Goal: Task Accomplishment & Management: Manage account settings

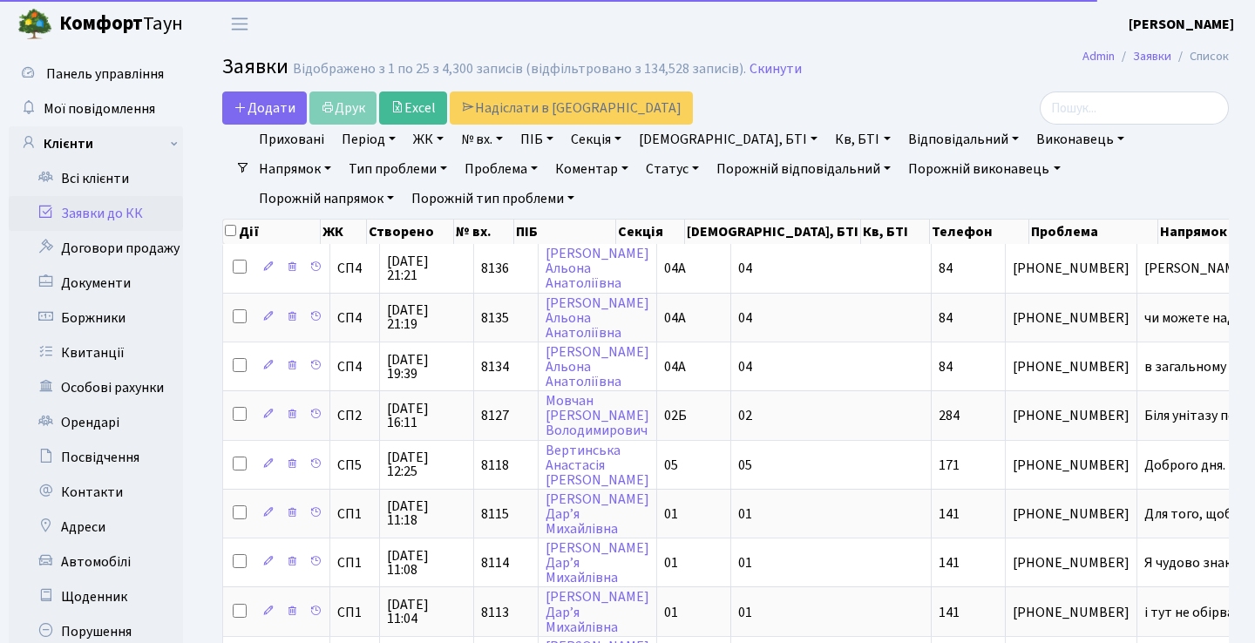
select select "25"
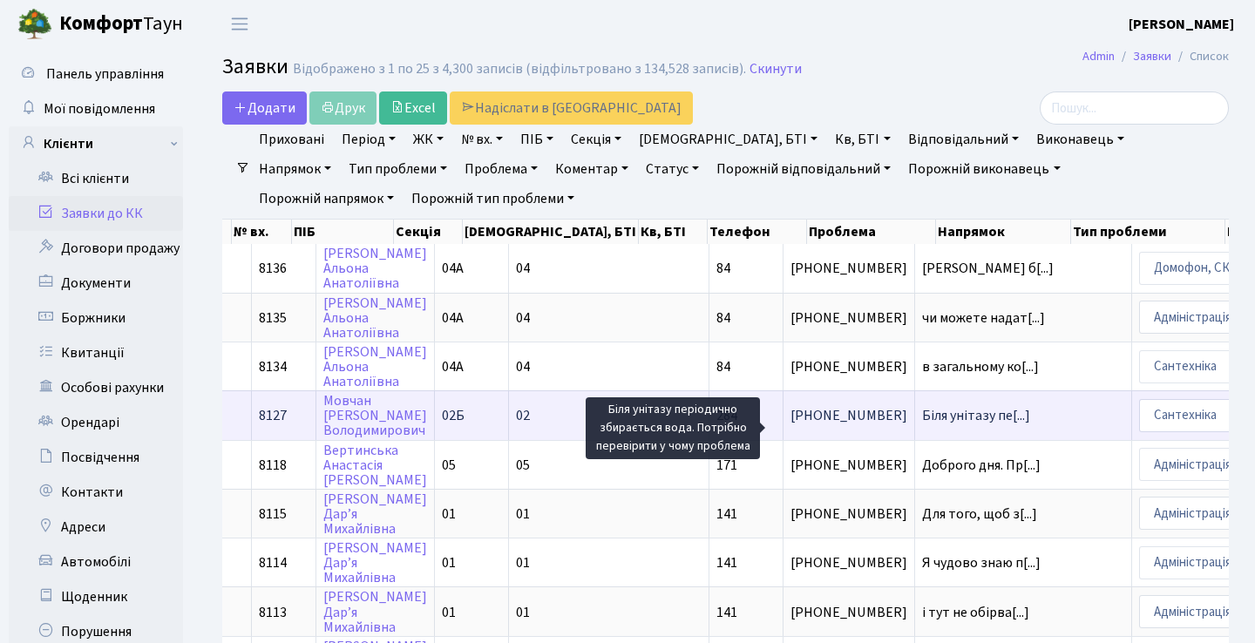
scroll to position [0, 436]
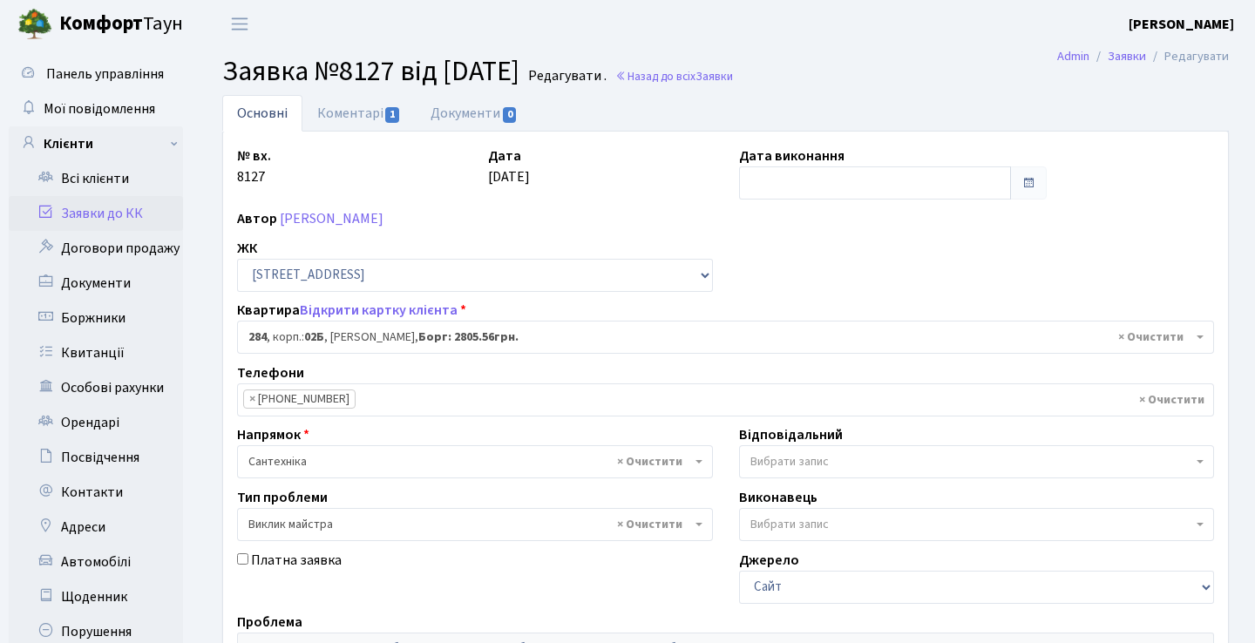
select select "20534"
select select "29"
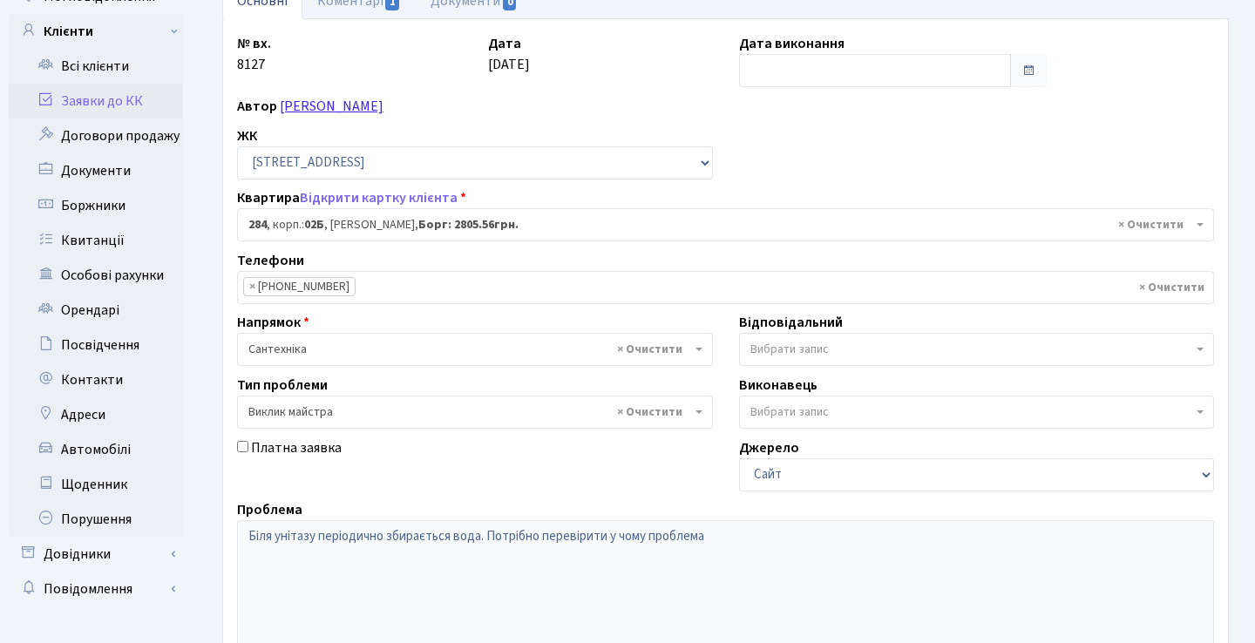
scroll to position [78, 0]
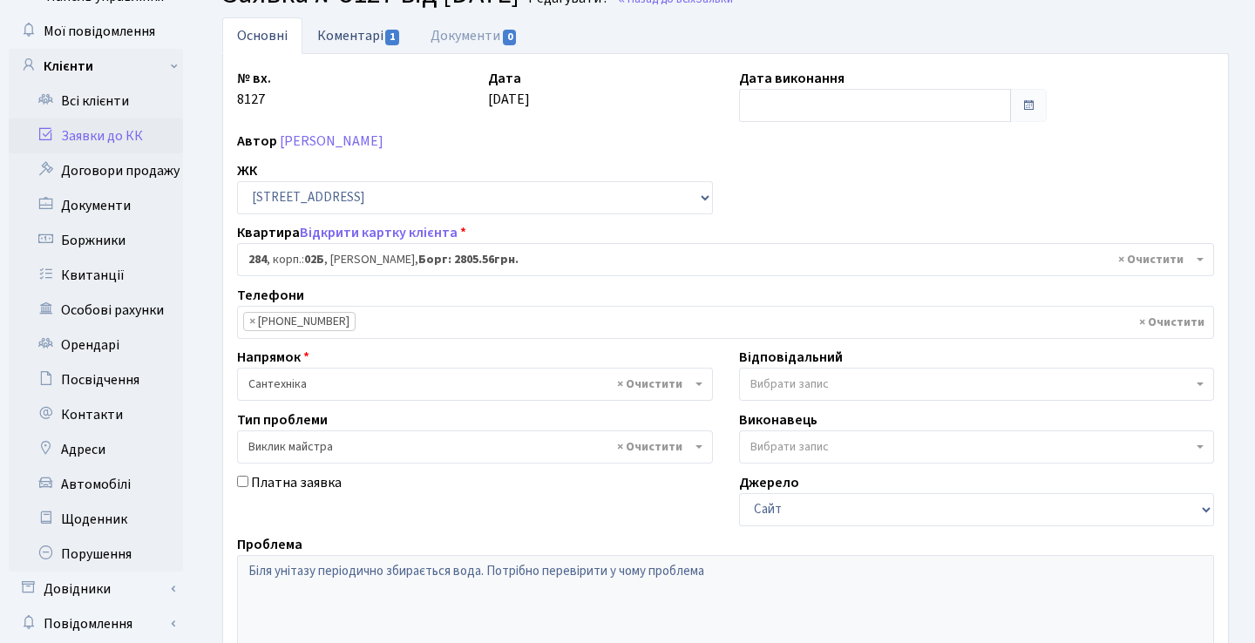
click at [367, 25] on link "Коментарі 1" at bounding box center [358, 35] width 113 height 36
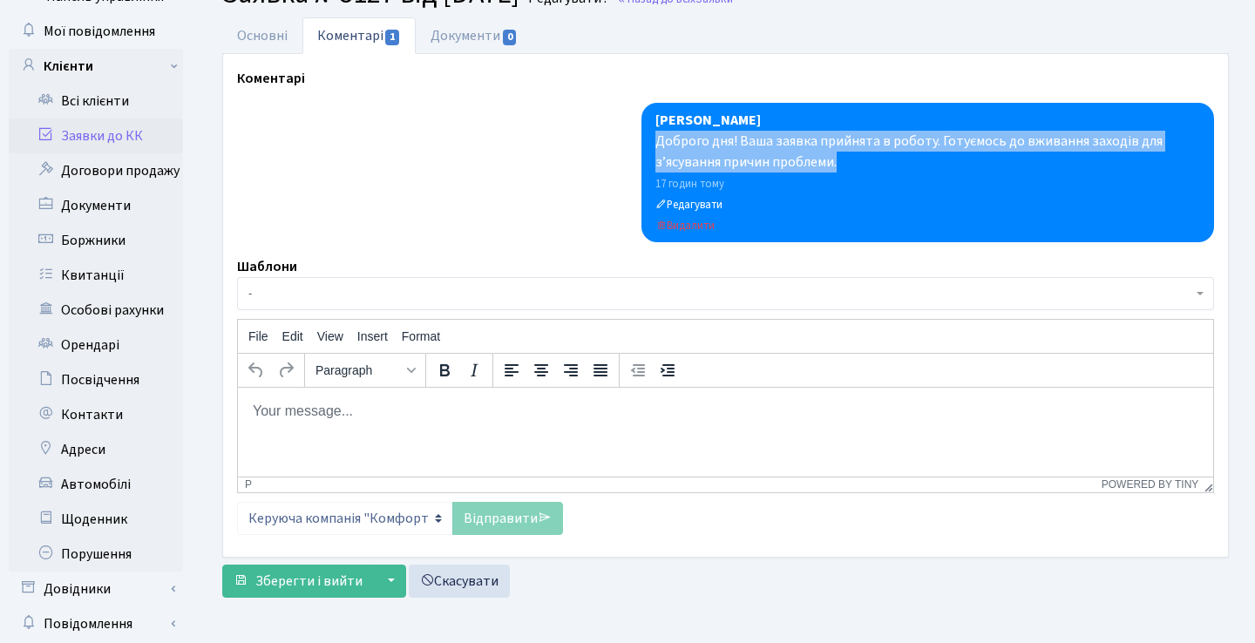
drag, startPoint x: 851, startPoint y: 165, endPoint x: 653, endPoint y: 145, distance: 199.6
click at [653, 145] on div "Анна Гавва Доброго дня! Ваша заявка прийнята в роботу. Готуємось до вживання за…" at bounding box center [927, 172] width 572 height 139
copy div "Доброго дня! Ваша заявка прийнята в роботу. Готуємось до вживання заходів для з…"
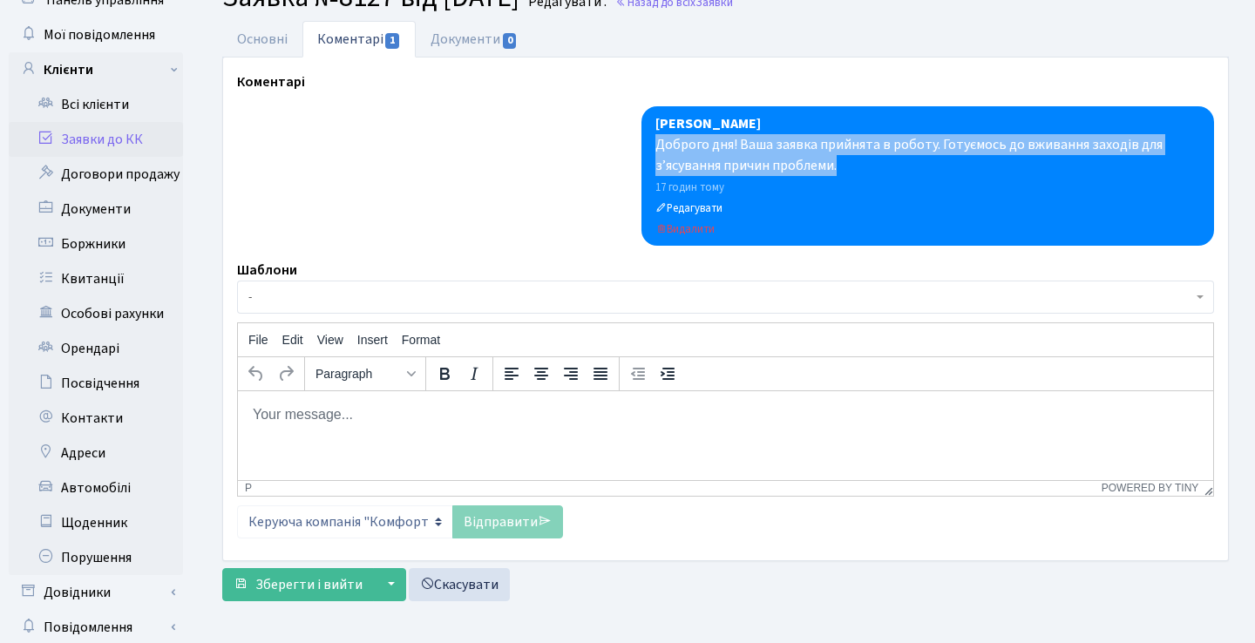
click at [90, 151] on link "Заявки до КК" at bounding box center [96, 139] width 174 height 35
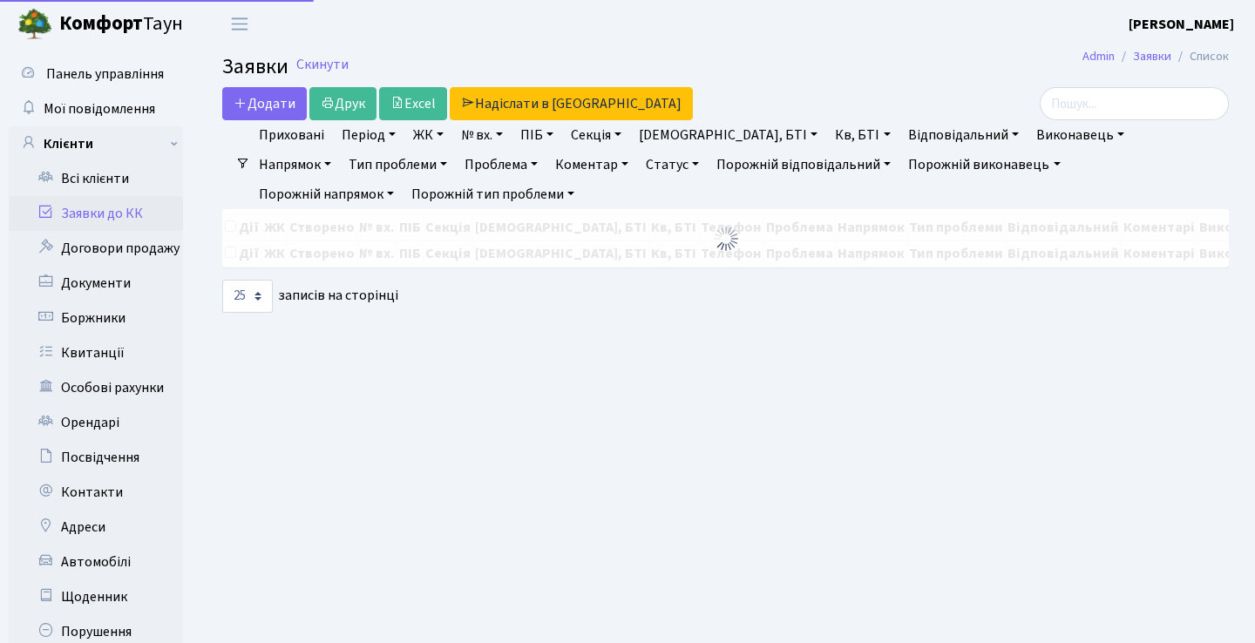
select select "25"
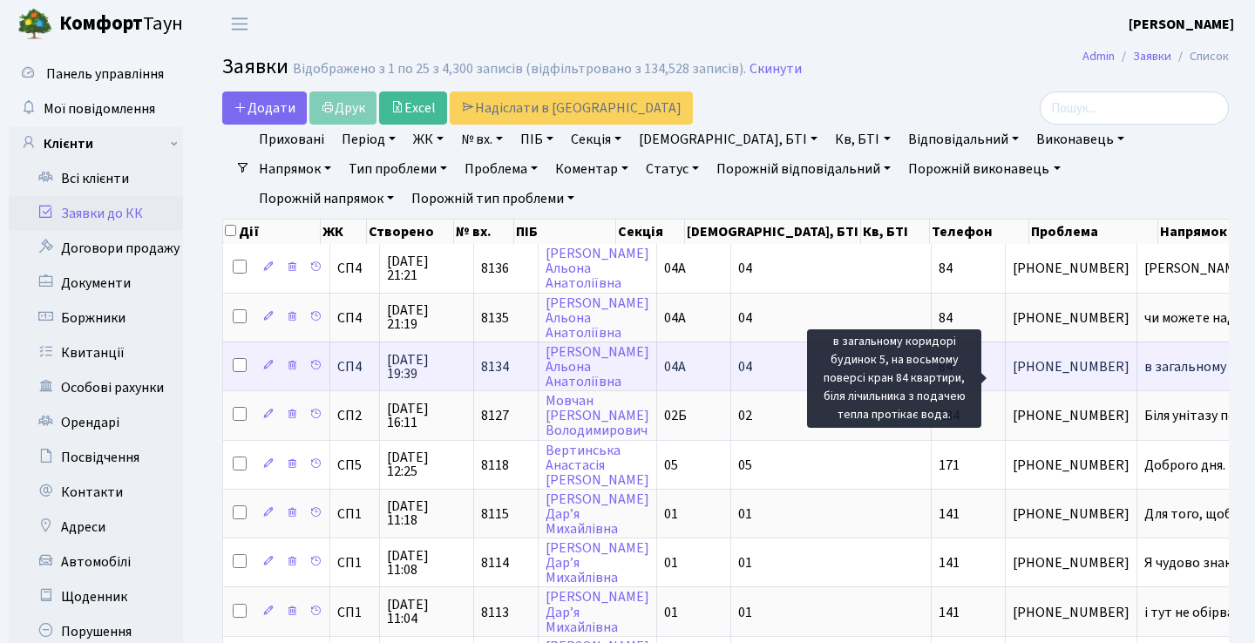
click at [1144, 376] on span "в загальному ко[...]" at bounding box center [1202, 366] width 117 height 19
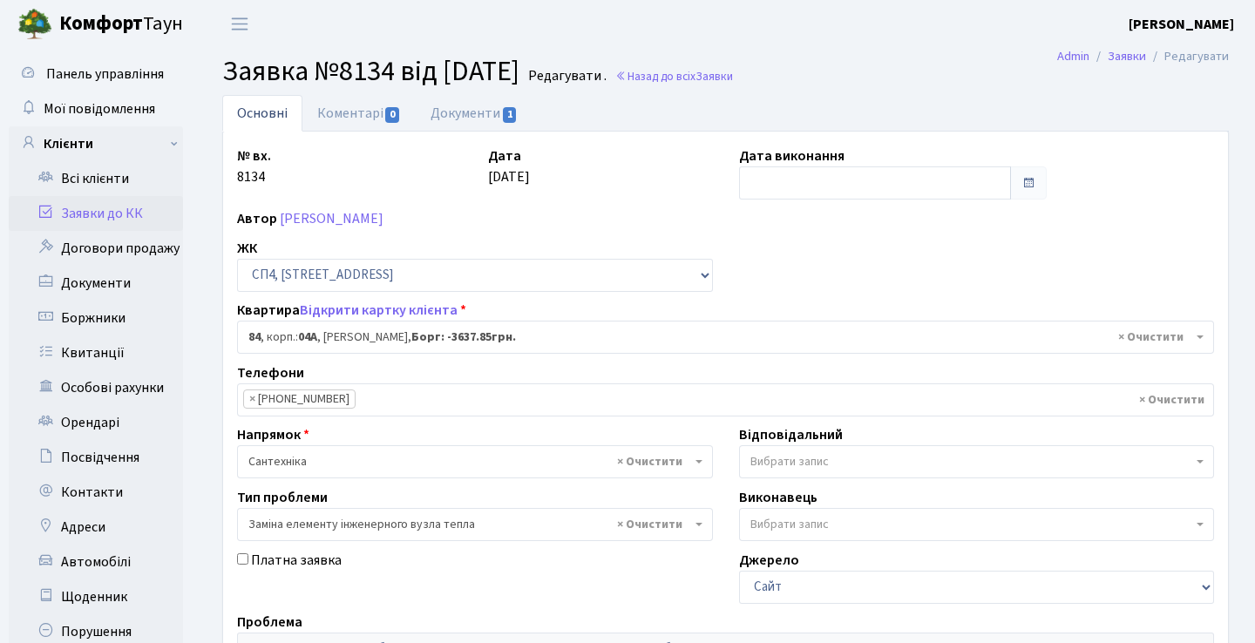
select select "21112"
select select "31"
click at [392, 120] on span "0" at bounding box center [392, 115] width 14 height 16
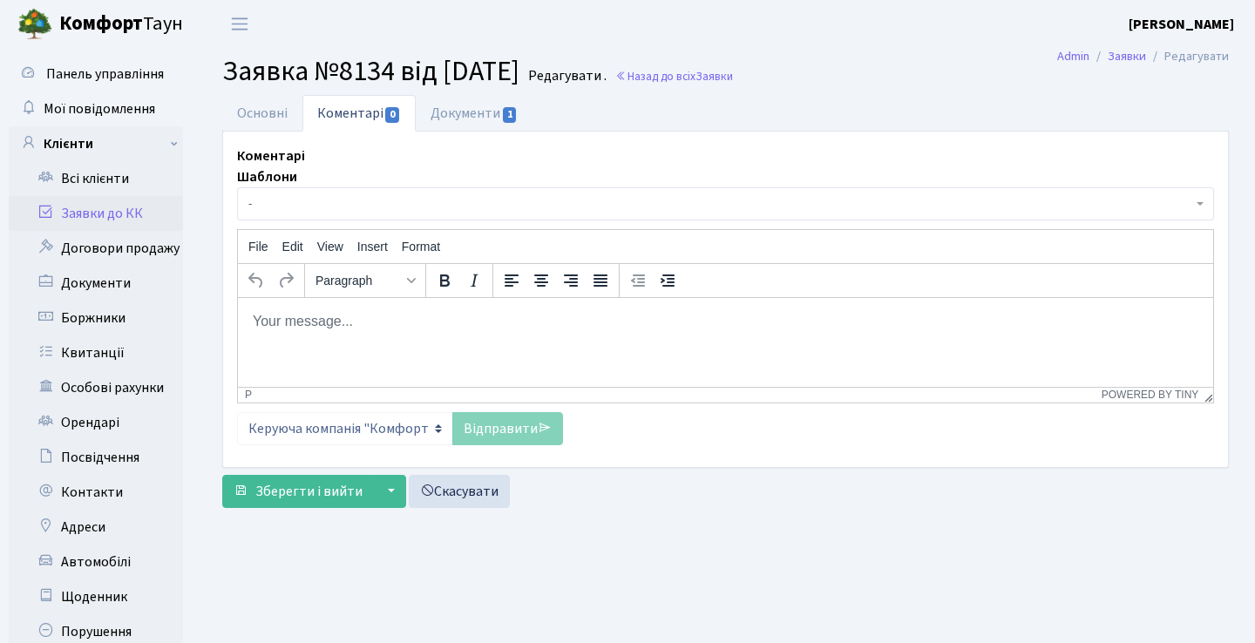
click at [425, 329] on p "Rich Text Area. Press ALT-0 for help." at bounding box center [725, 320] width 947 height 19
paste body "Rich Text Area. Press ALT-0 for help."
click at [484, 418] on link "Відправити" at bounding box center [507, 428] width 111 height 33
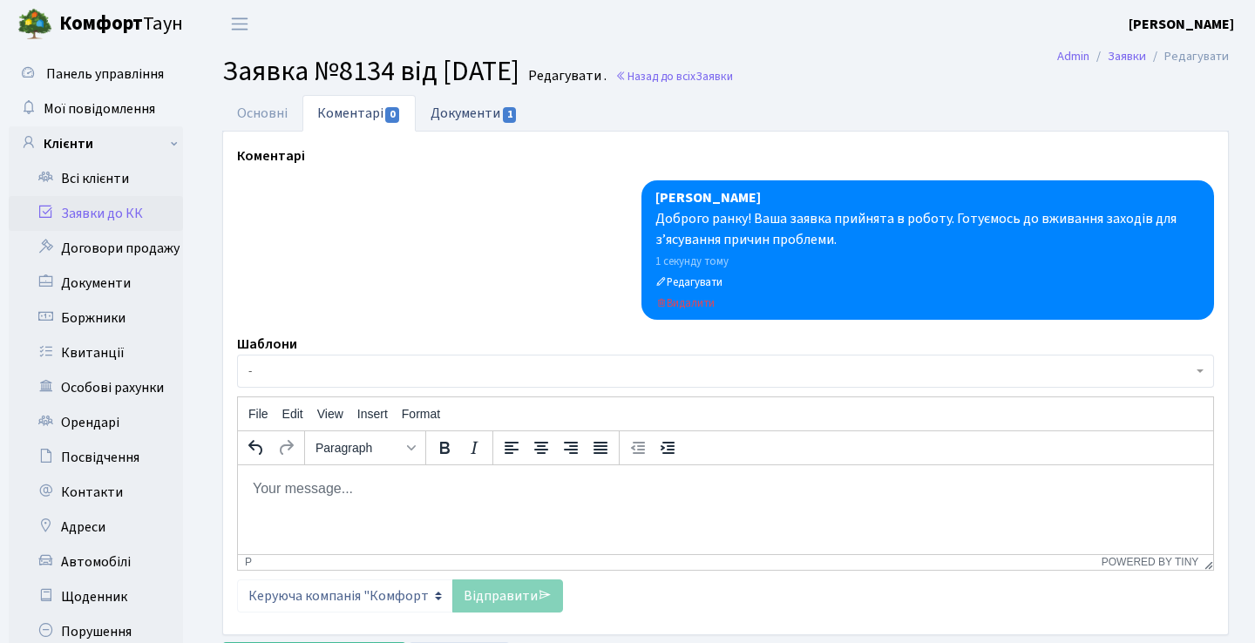
click at [495, 110] on link "Документи 1" at bounding box center [474, 113] width 117 height 36
select select "25"
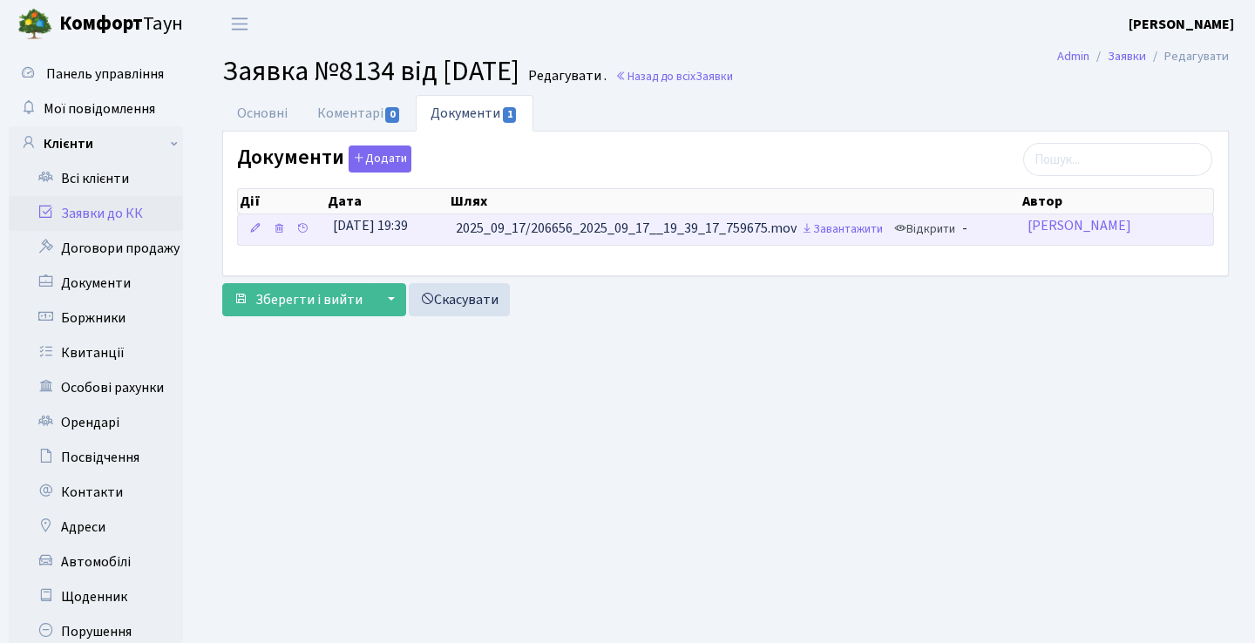
click at [950, 231] on link "Відкрити" at bounding box center [925, 229] width 70 height 27
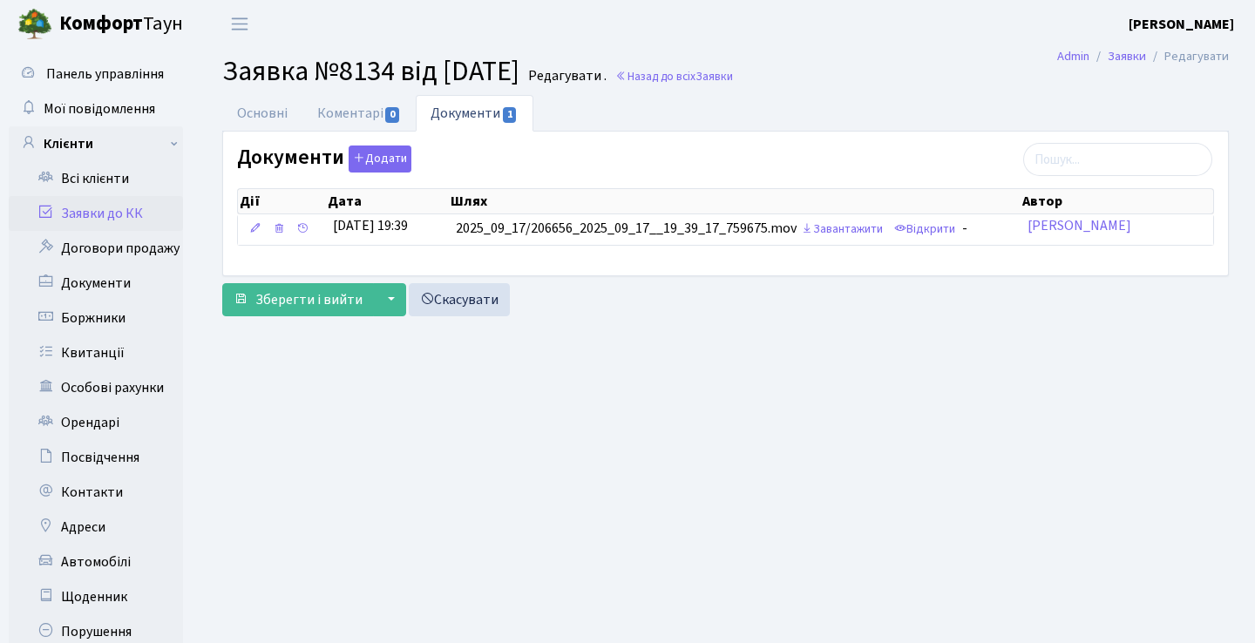
click at [134, 225] on link "Заявки до КК" at bounding box center [96, 213] width 174 height 35
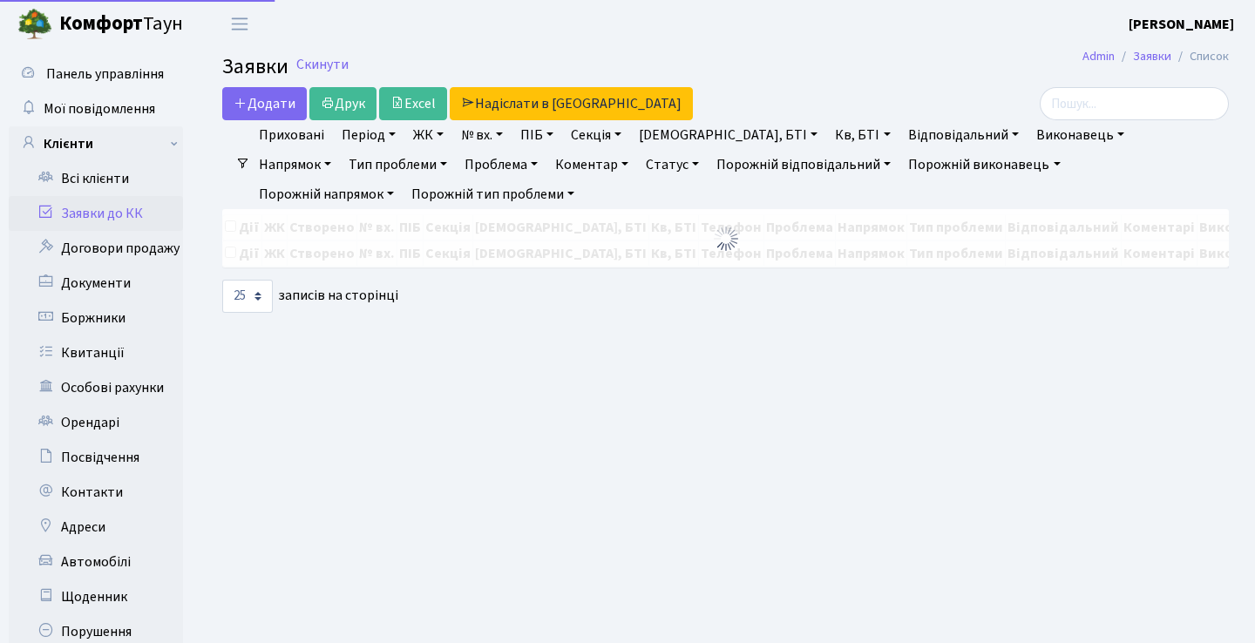
select select "25"
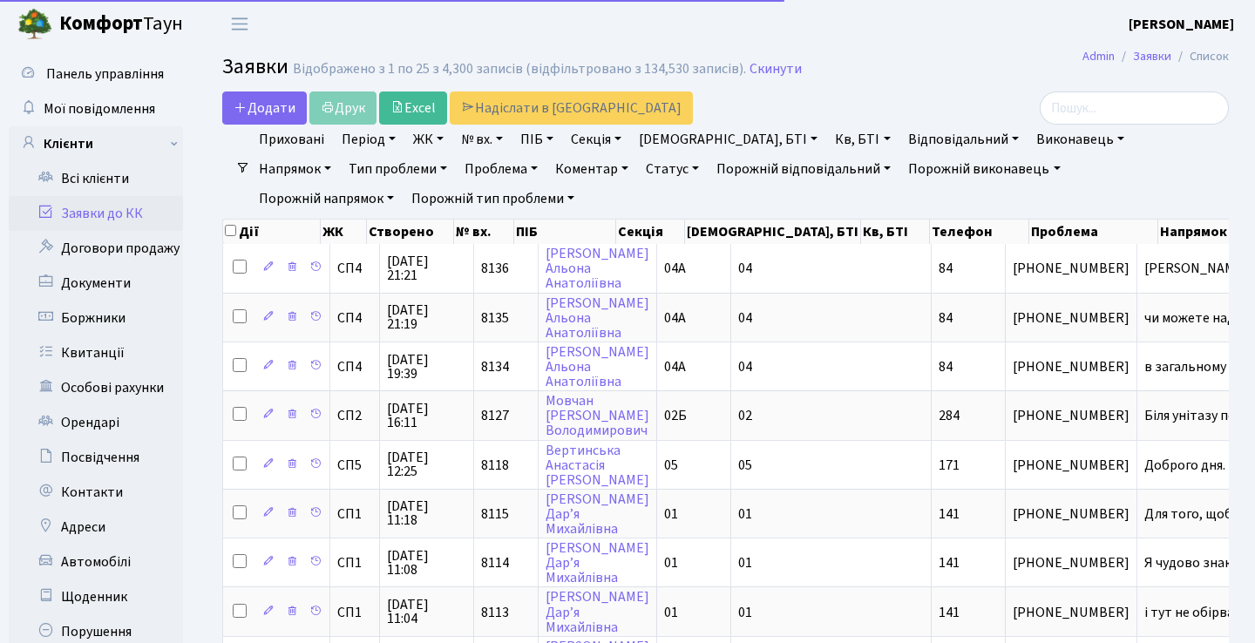
select select "25"
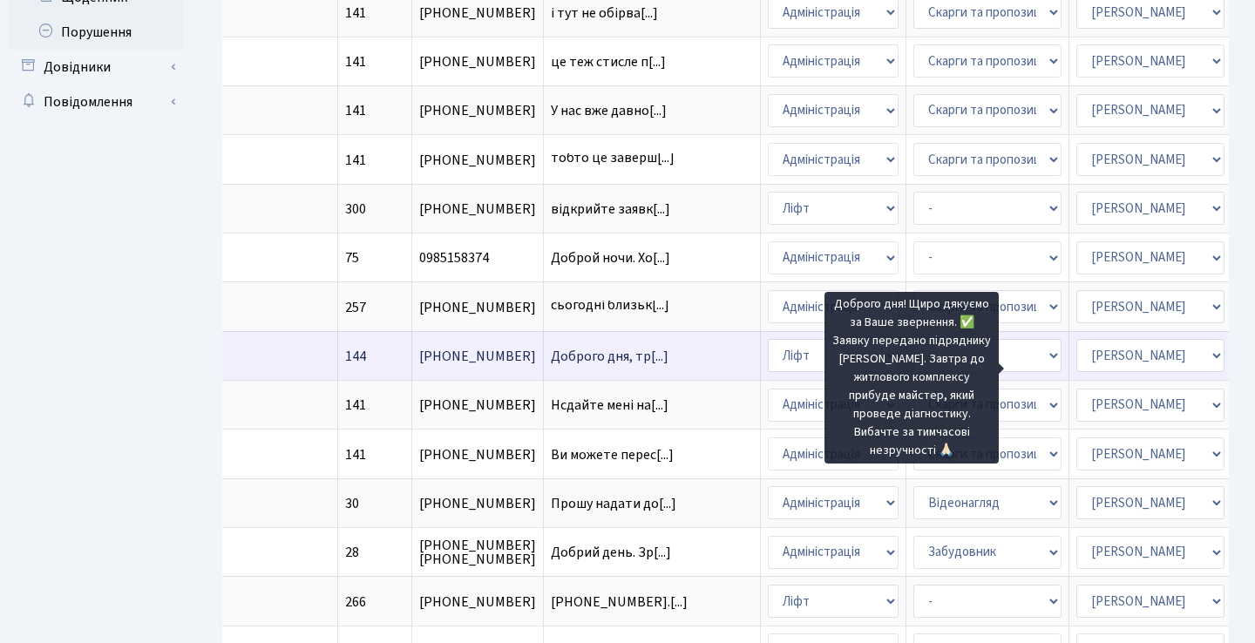
scroll to position [614, 0]
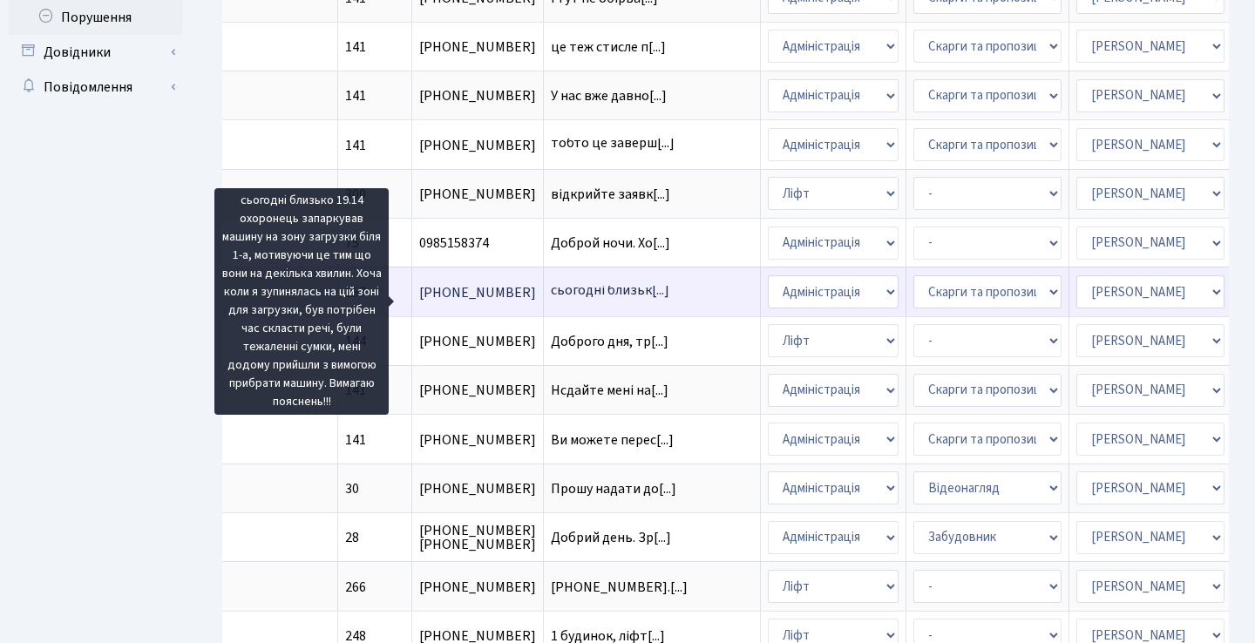
click at [551, 300] on span "сьогодні близьк[...]" at bounding box center [610, 290] width 118 height 19
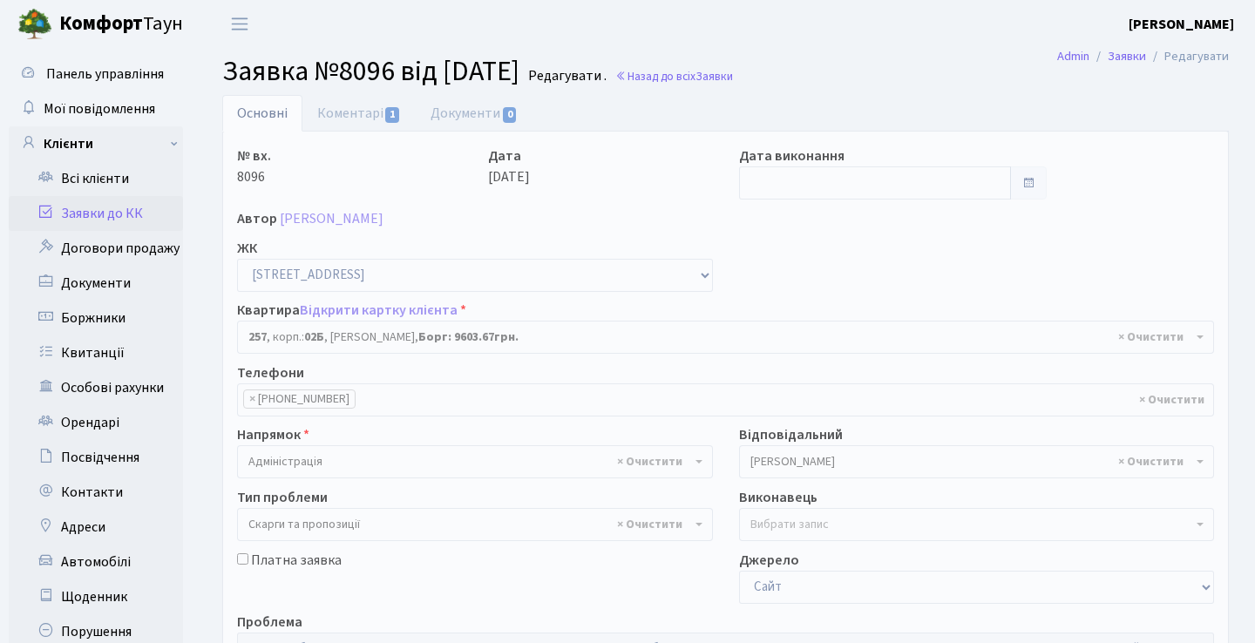
select select "20507"
select select "55"
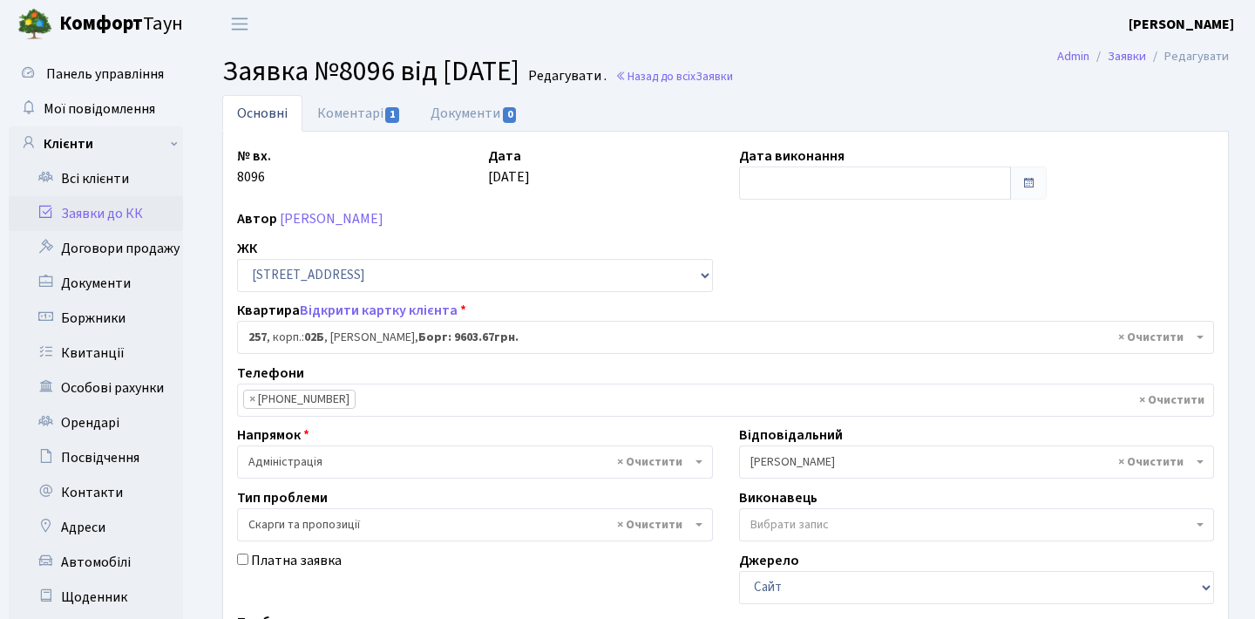
click at [150, 205] on link "Заявки до КК" at bounding box center [96, 213] width 174 height 35
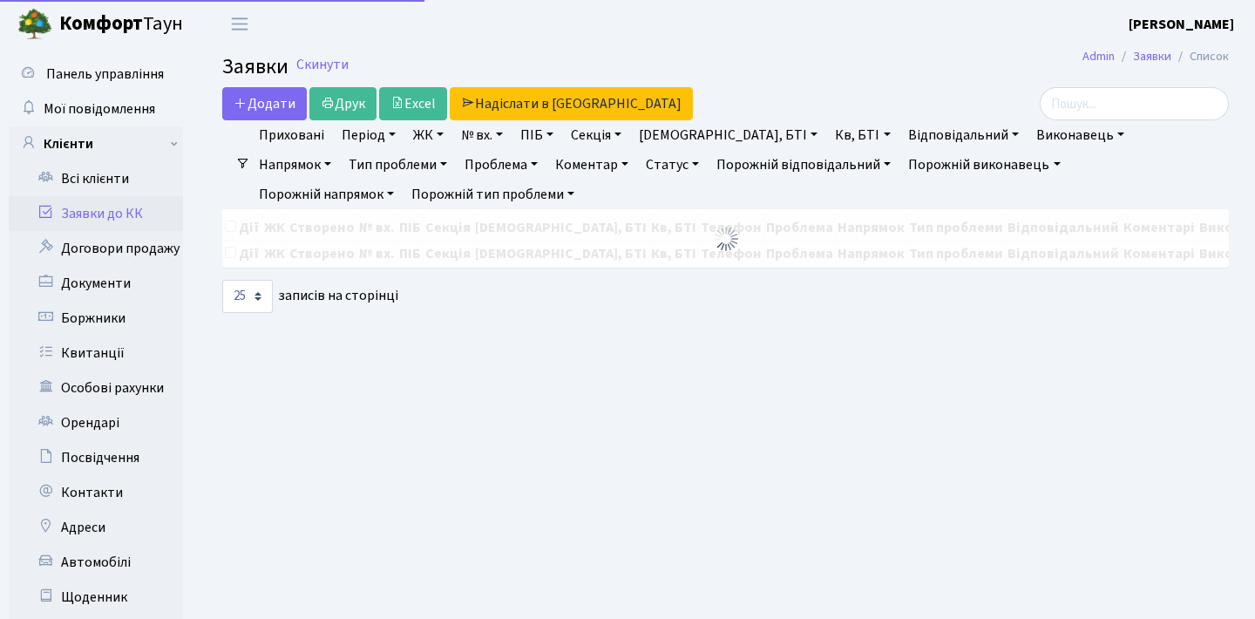
select select "25"
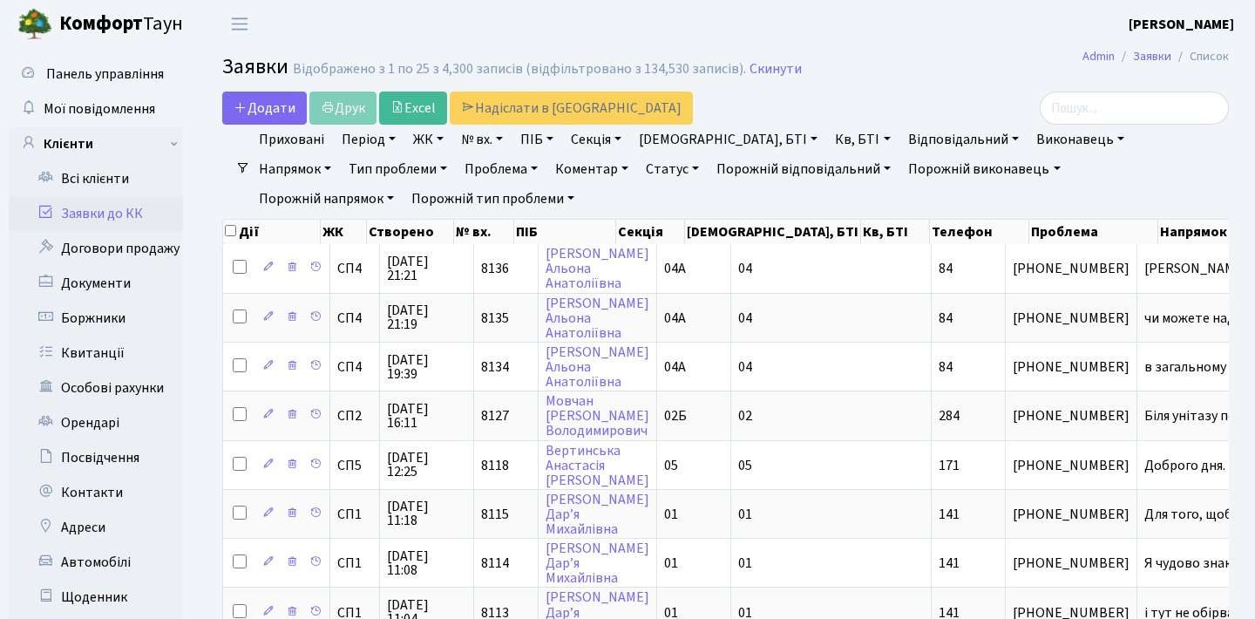
click at [949, 77] on h2 "Заявки Відображено з 1 по 25 з 4,300 записів (відфільтровано з 134,530 записів)…" at bounding box center [725, 70] width 1006 height 30
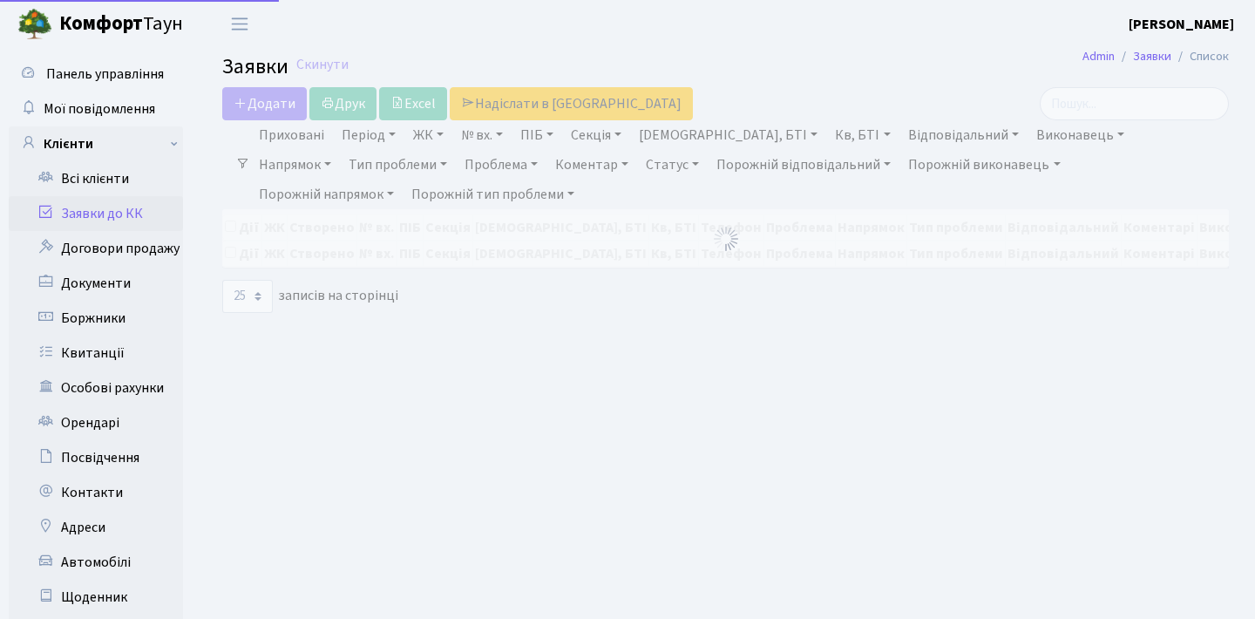
select select "25"
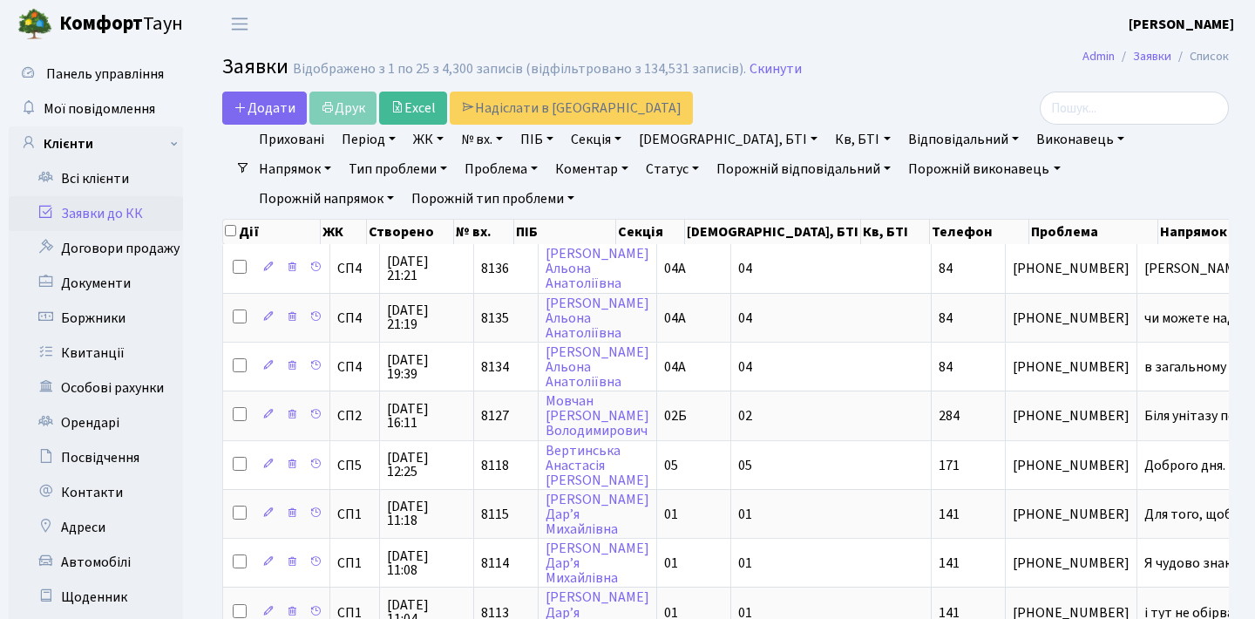
click at [890, 80] on h2 "Заявки Відображено з 1 по 25 з 4,300 записів (відфільтровано з 134,531 записів)…" at bounding box center [725, 70] width 1006 height 30
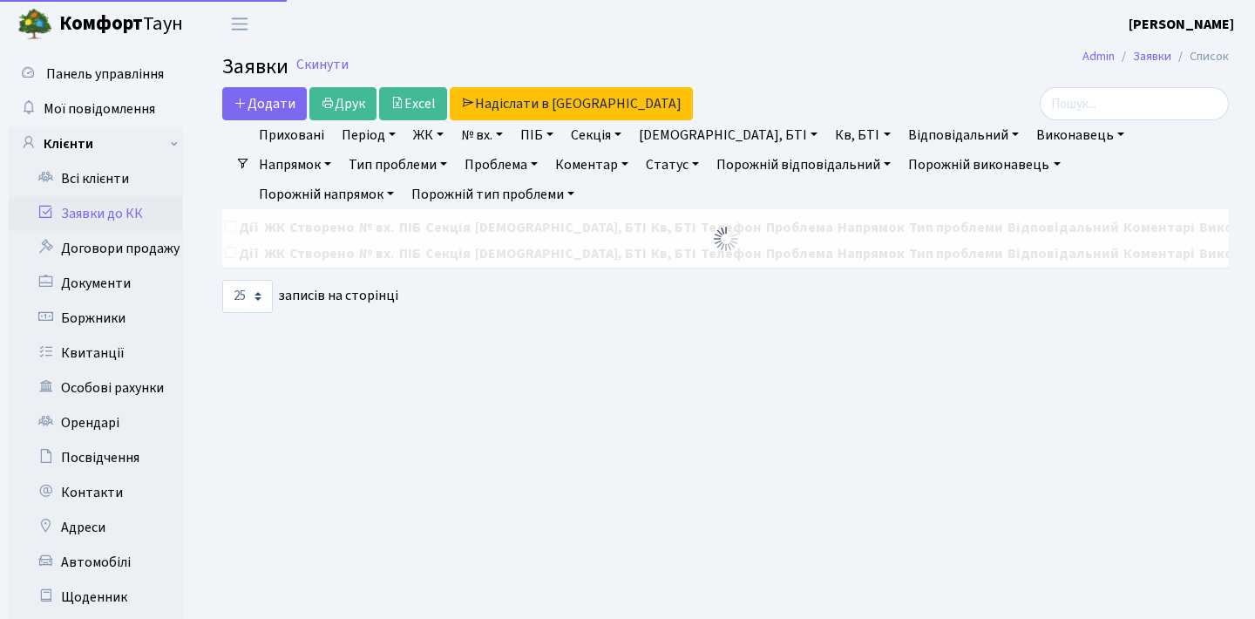
select select "25"
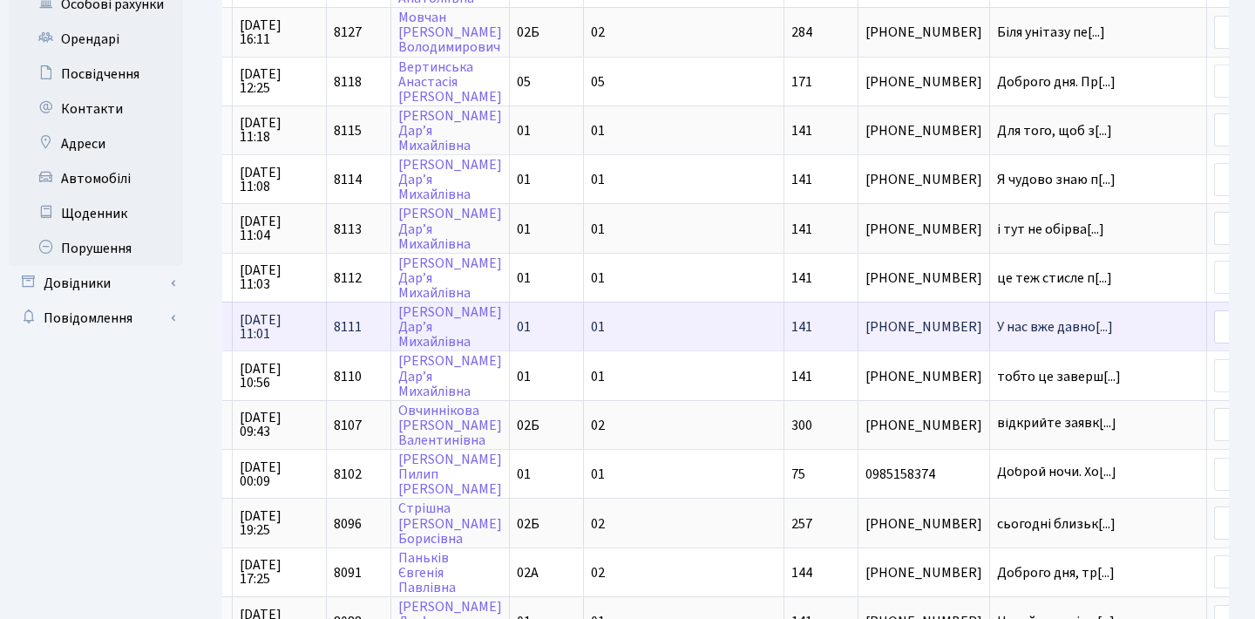
scroll to position [386, 0]
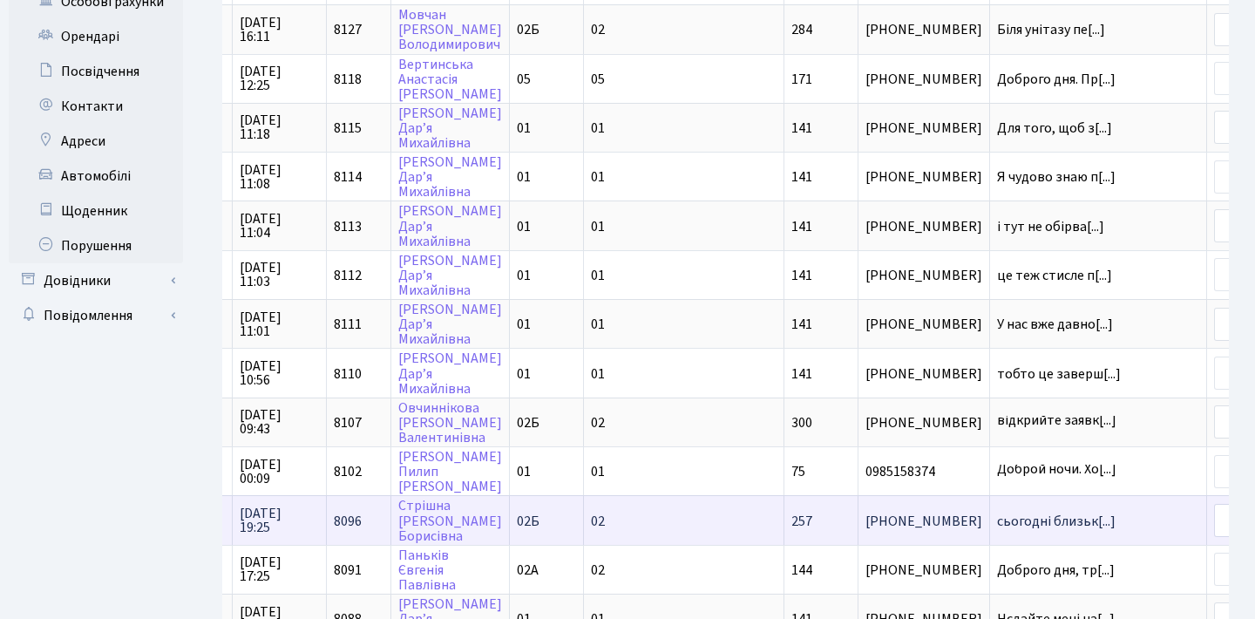
click at [990, 542] on td "сьогодні близьк[...]" at bounding box center [1098, 519] width 217 height 49
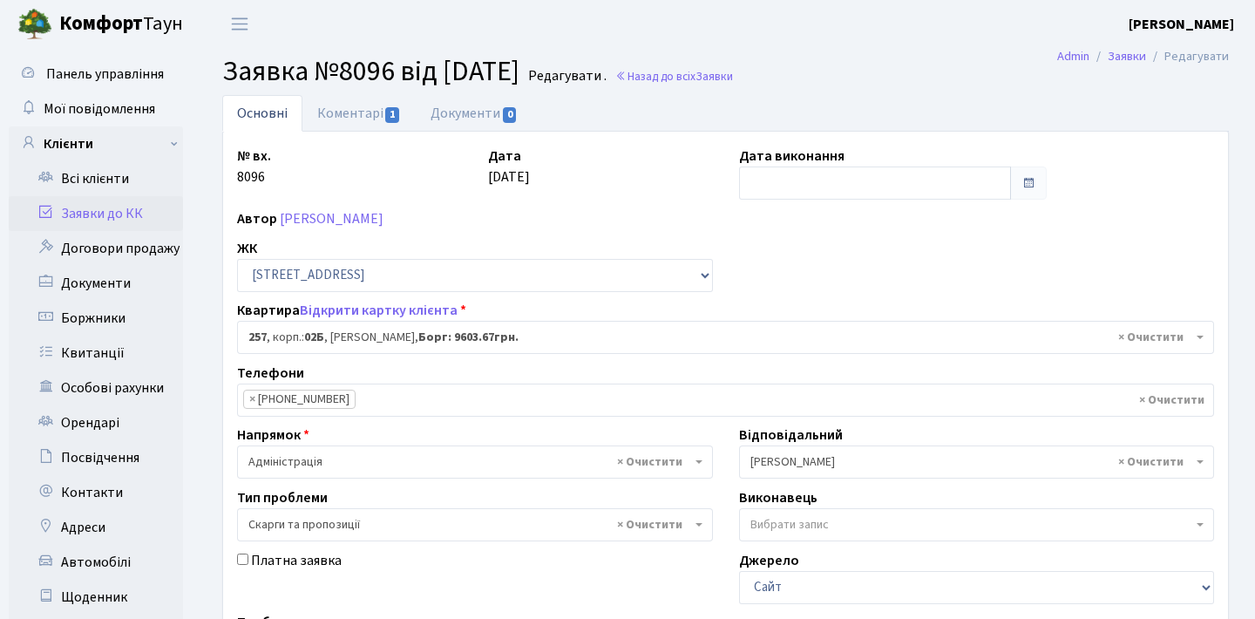
select select "20507"
select select "55"
click at [364, 121] on link "Коментарі 1" at bounding box center [358, 113] width 113 height 36
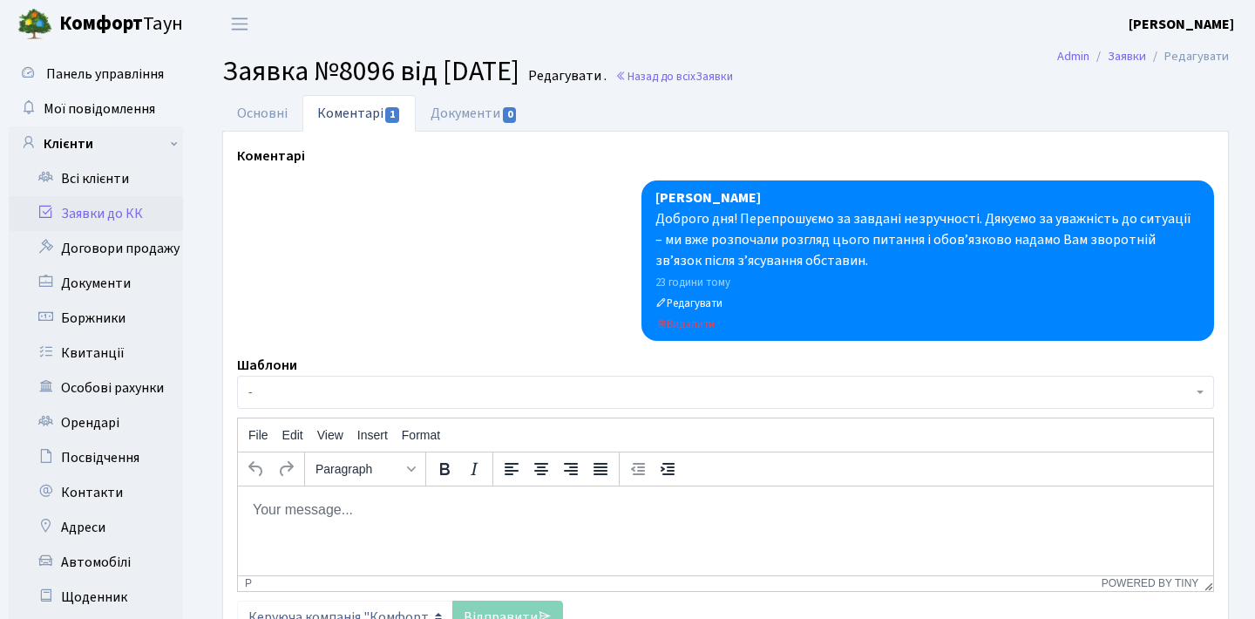
click at [414, 503] on p "Rich Text Area. Press ALT-0 for help." at bounding box center [725, 508] width 947 height 19
paste body "Rich Text Area. Press ALT-0 for help."
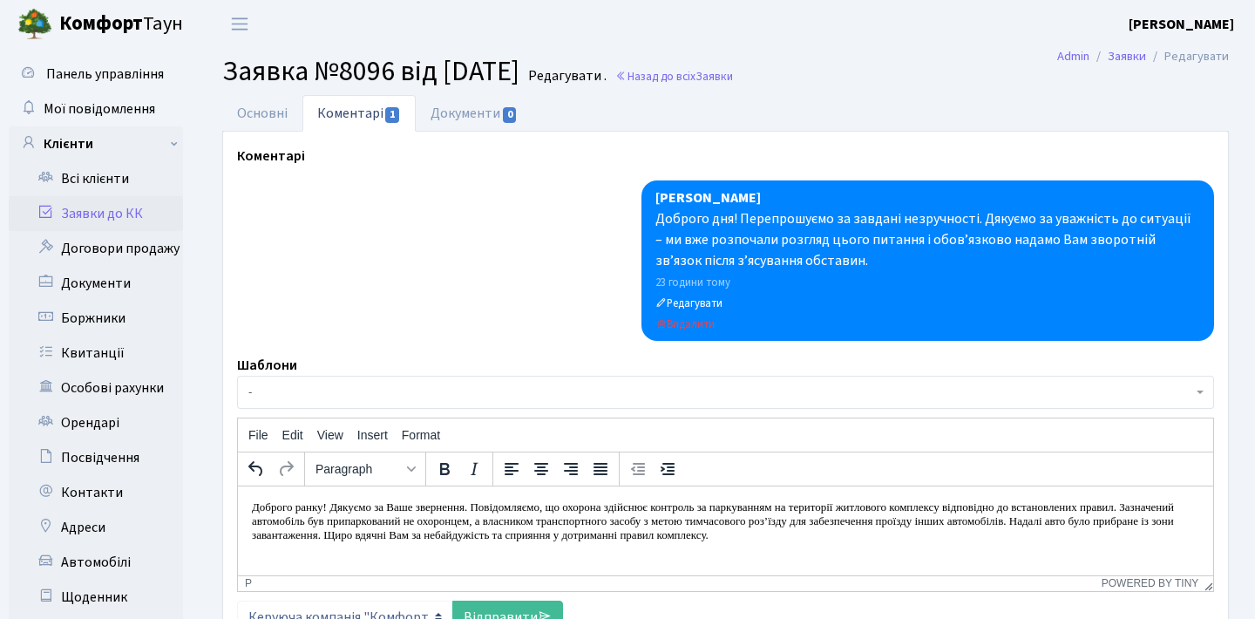
click at [1086, 536] on p "Доброго ранку! Дякуємо за Ваше звернення. Повідомляємо, що охорона здійснює кон…" at bounding box center [725, 527] width 947 height 56
click at [508, 605] on link "Відправити" at bounding box center [507, 616] width 111 height 33
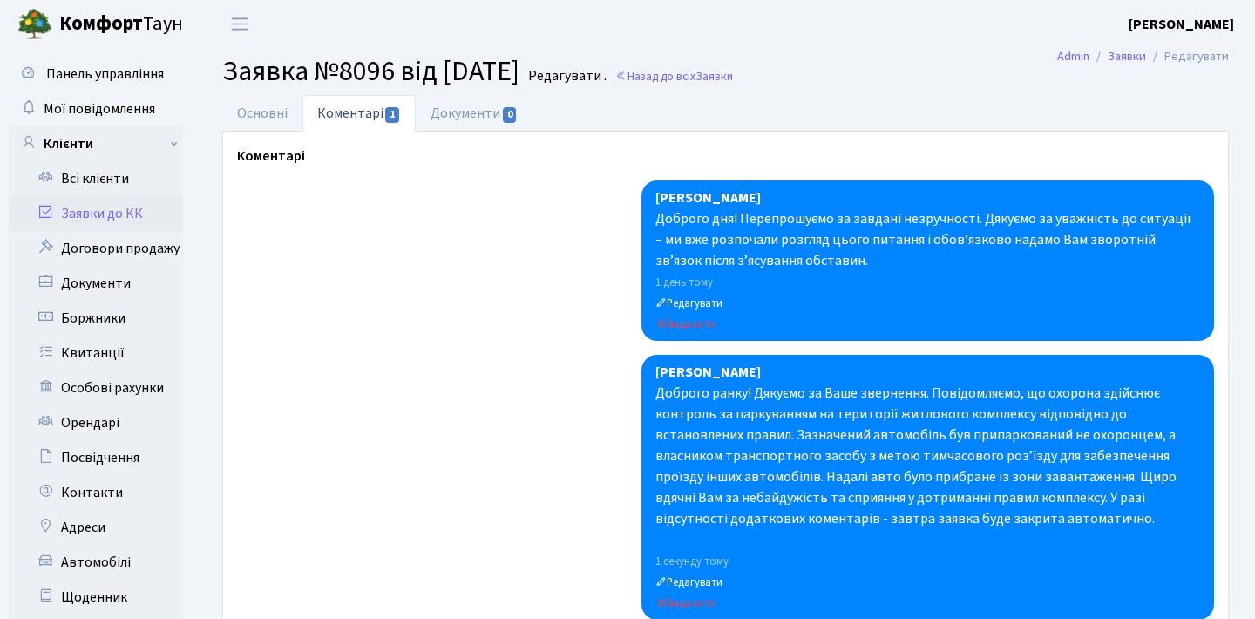
scroll to position [0, 0]
click at [300, 115] on link "Основні" at bounding box center [262, 113] width 80 height 36
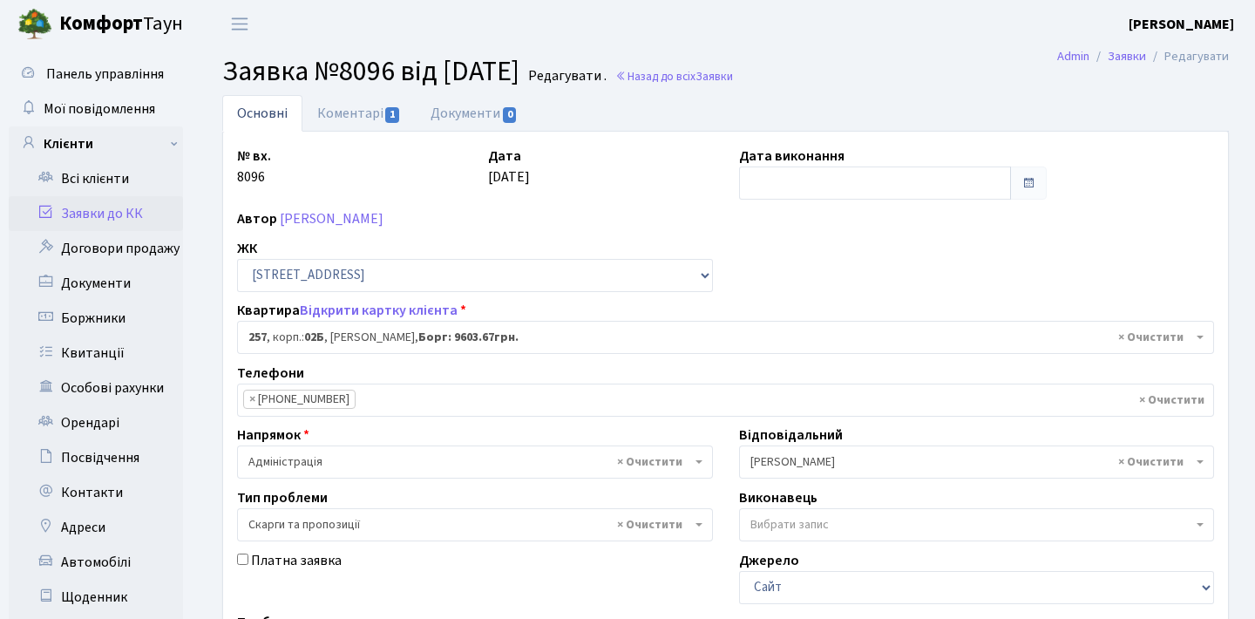
click at [96, 221] on link "Заявки до КК" at bounding box center [96, 213] width 174 height 35
click at [115, 213] on link "Заявки до КК" at bounding box center [96, 213] width 174 height 35
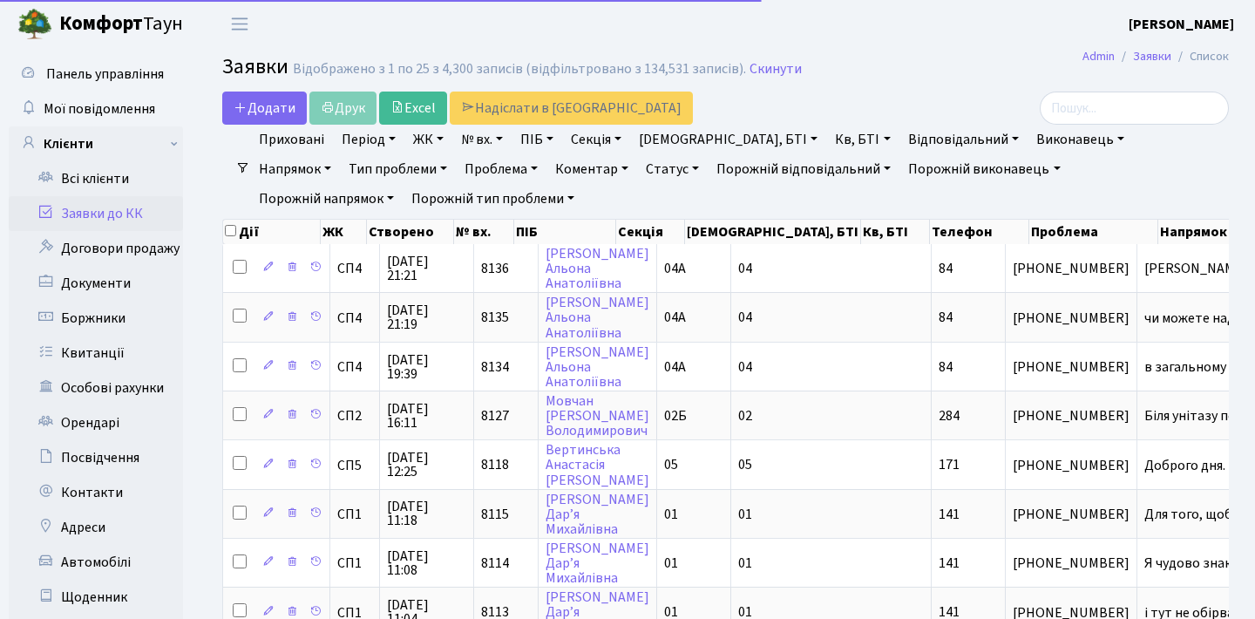
select select "25"
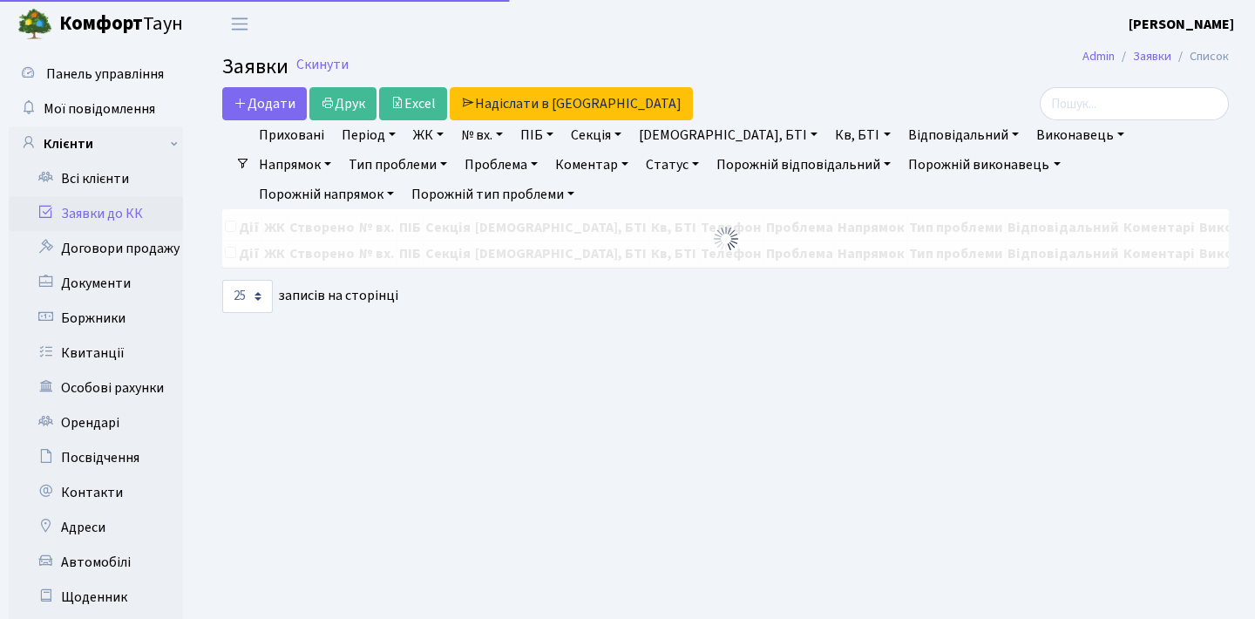
select select "25"
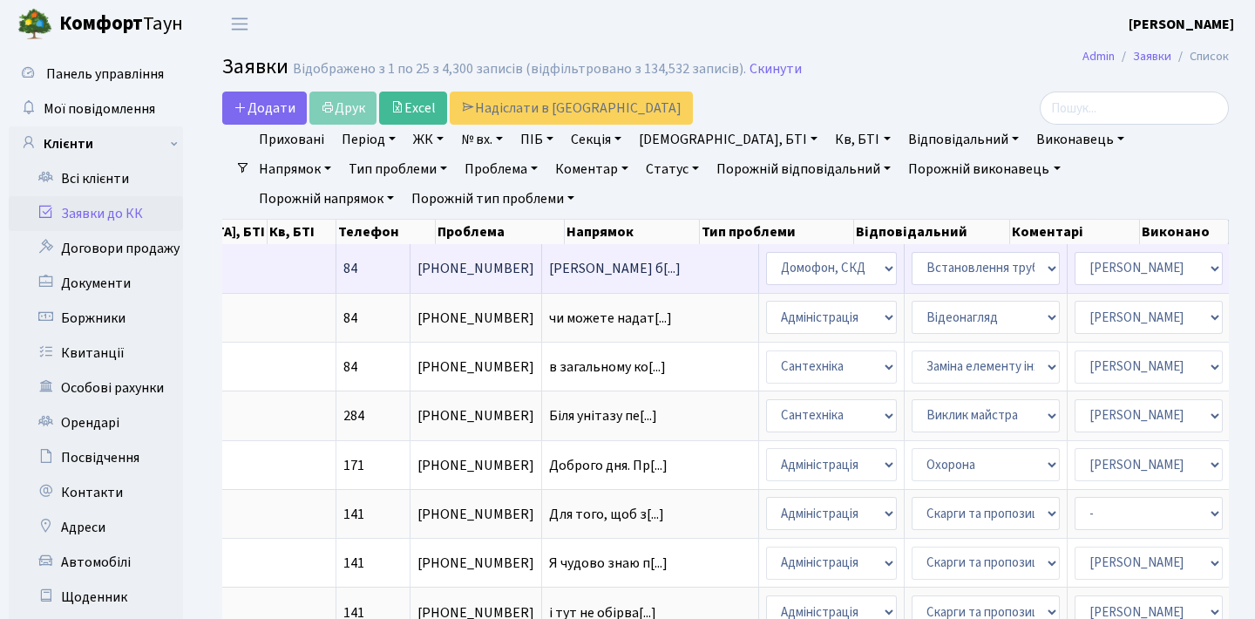
scroll to position [0, 593]
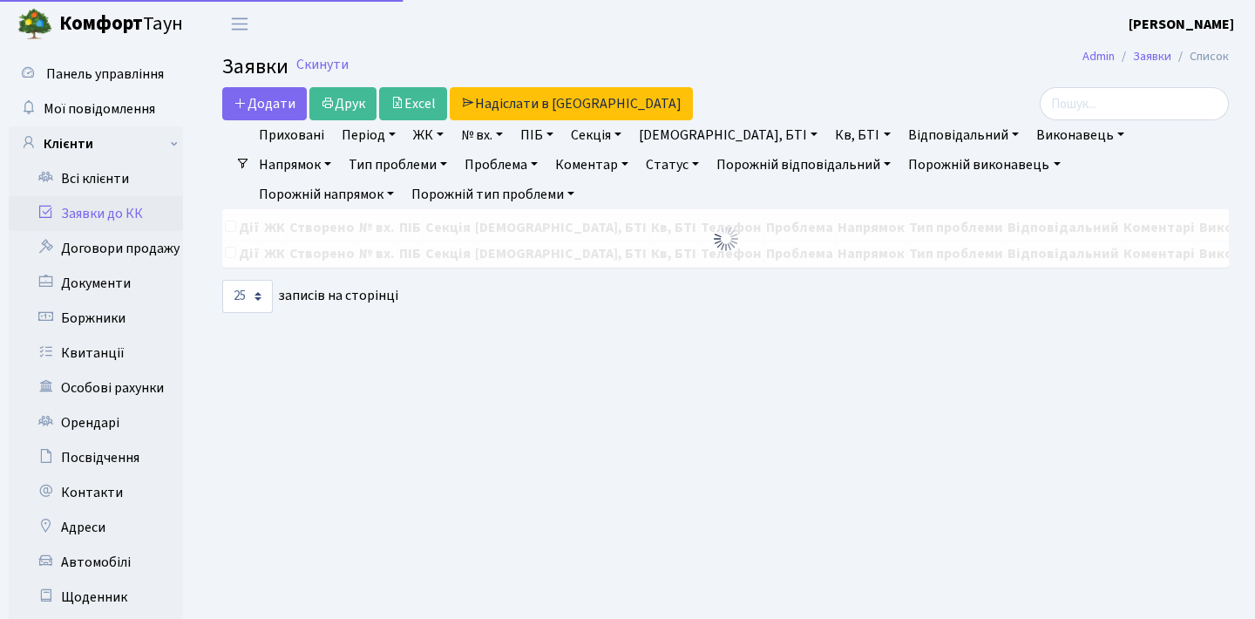
select select "25"
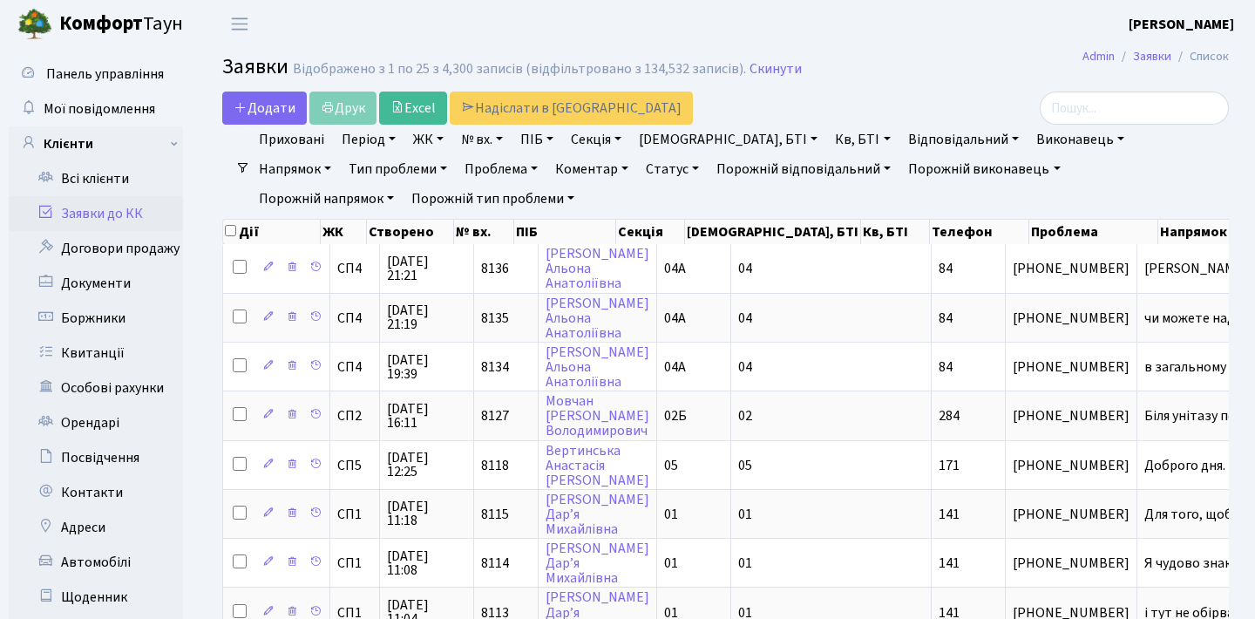
select select "25"
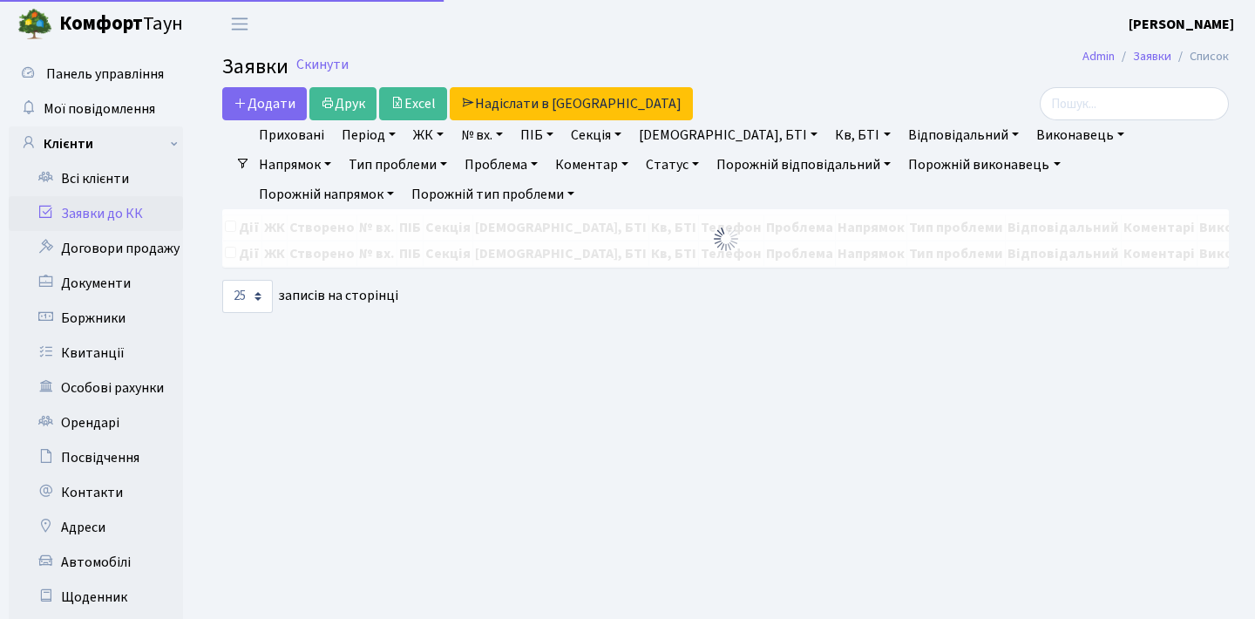
select select "25"
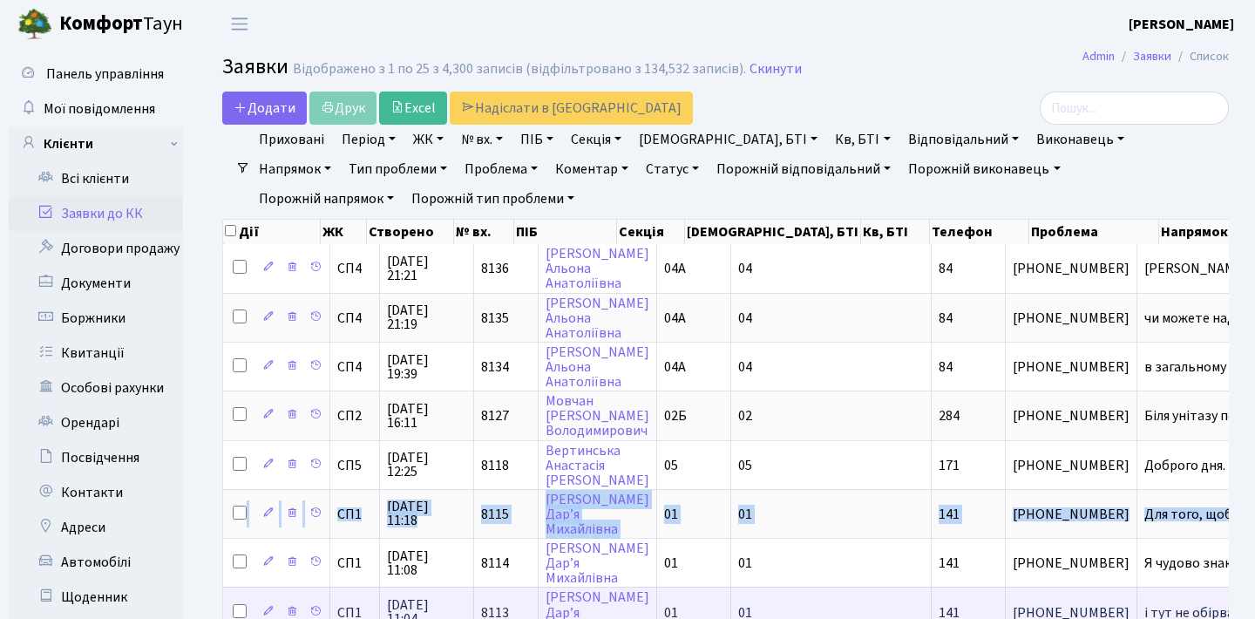
drag, startPoint x: 231, startPoint y: 535, endPoint x: 229, endPoint y: 613, distance: 78.4
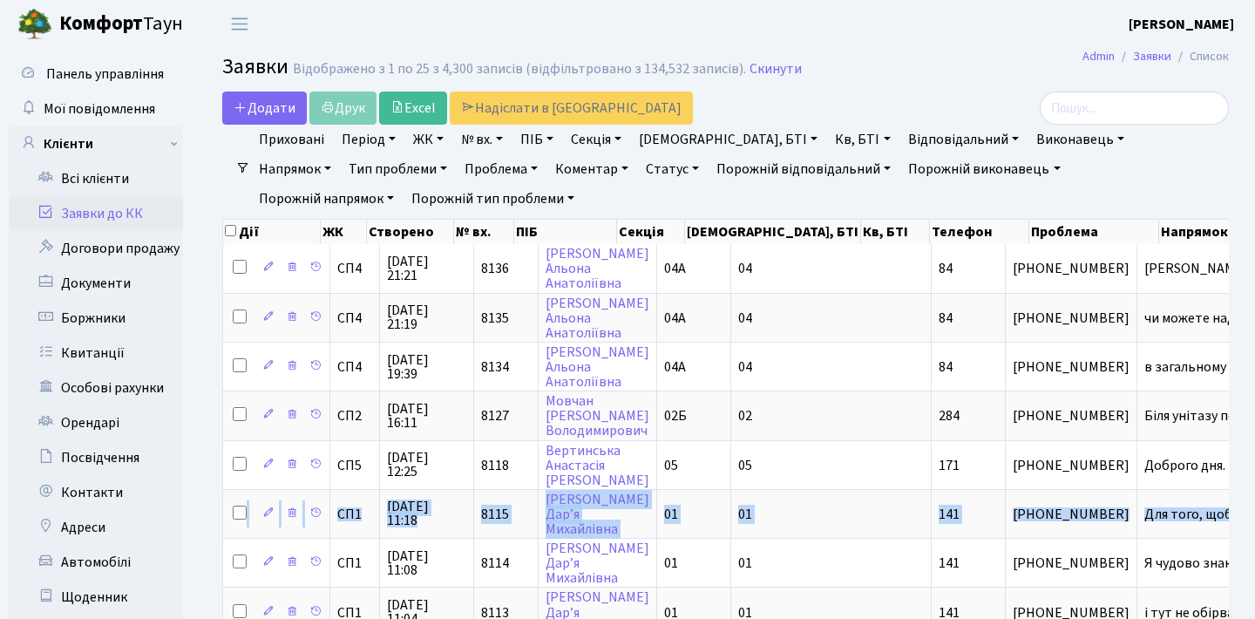
click at [139, 212] on link "Заявки до КК" at bounding box center [96, 213] width 174 height 35
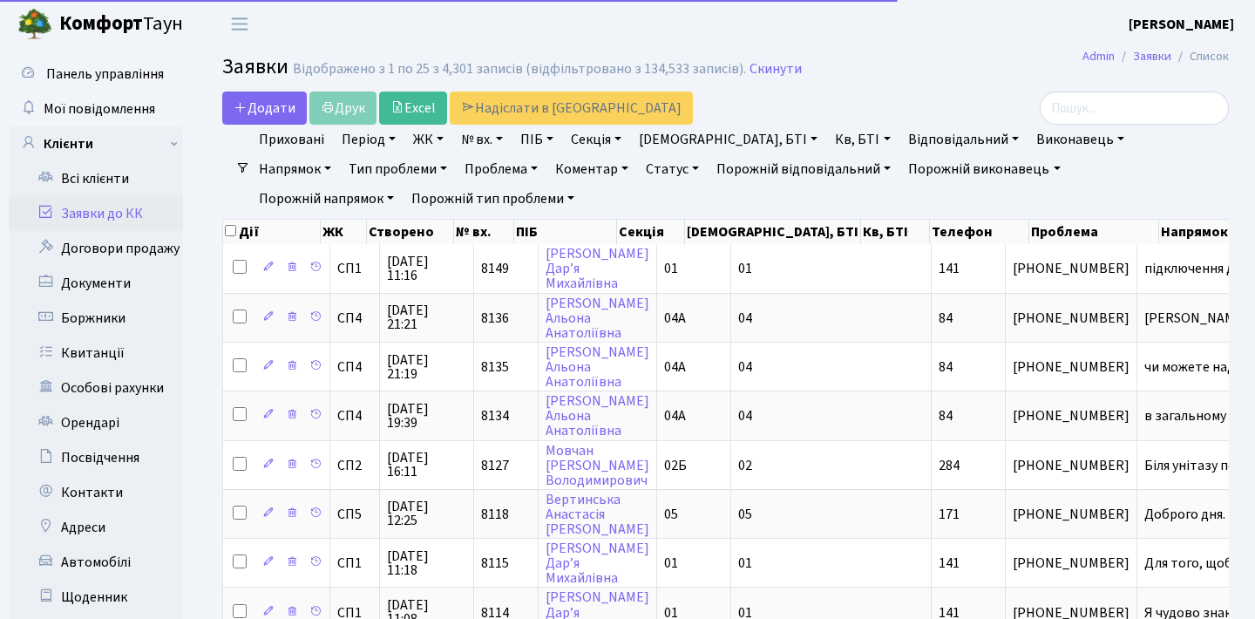
select select "25"
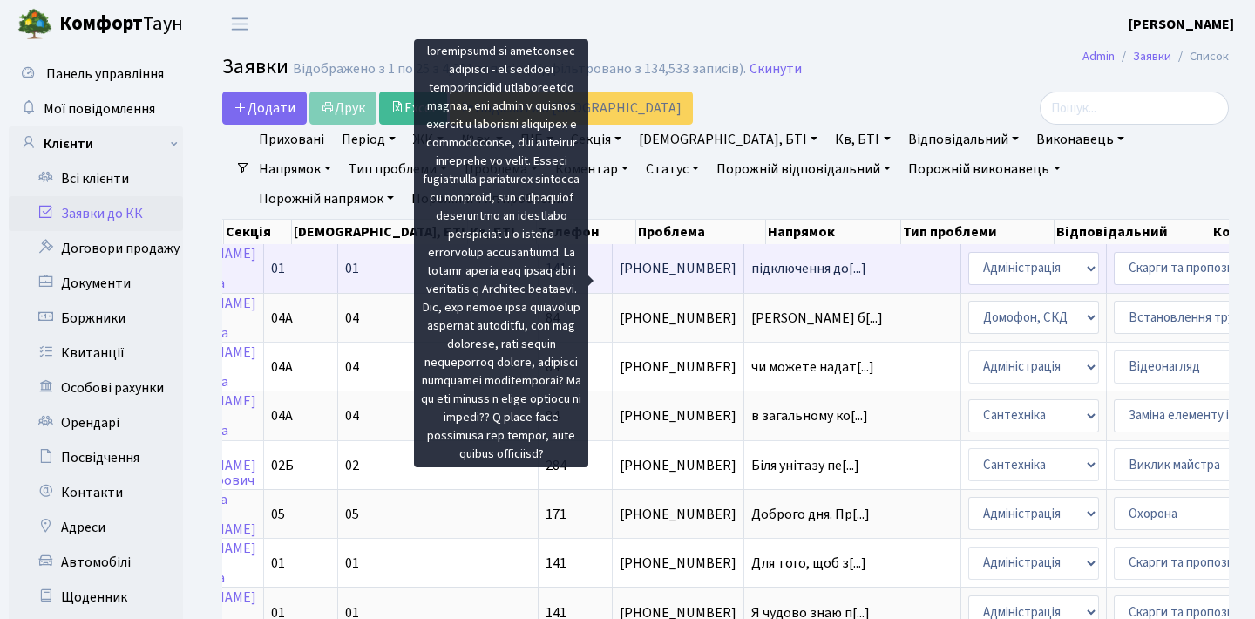
click at [751, 278] on span "підключення до[...]" at bounding box center [808, 268] width 115 height 19
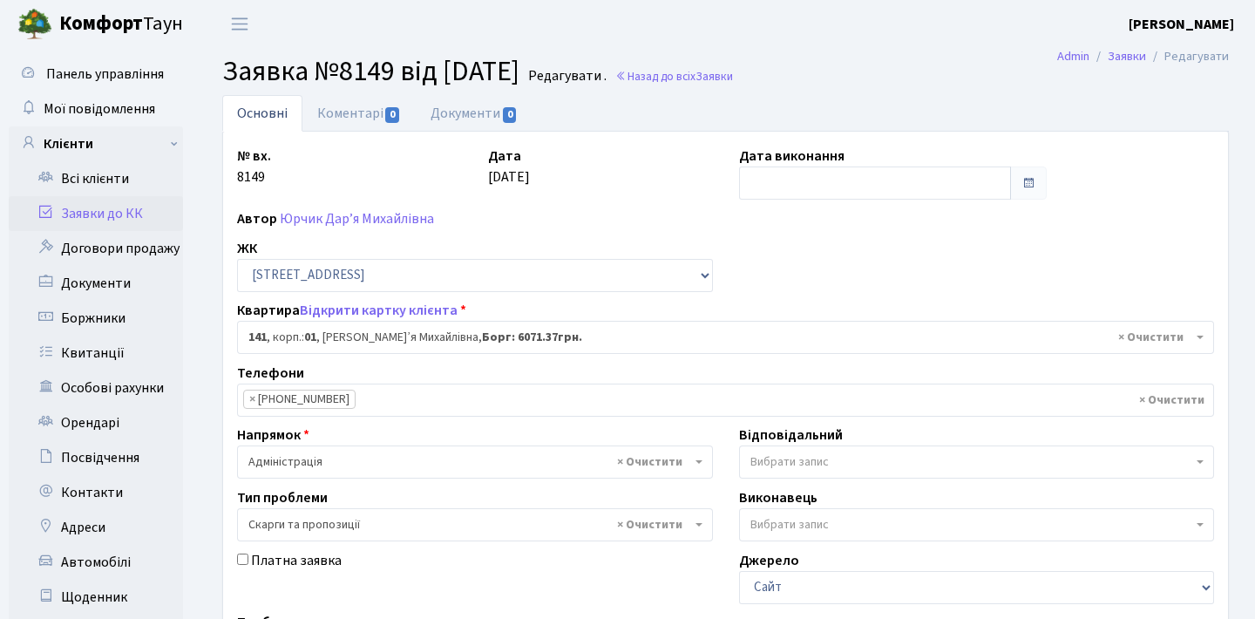
select select "20066"
select select "55"
click at [125, 209] on link "Заявки до КК" at bounding box center [96, 213] width 174 height 35
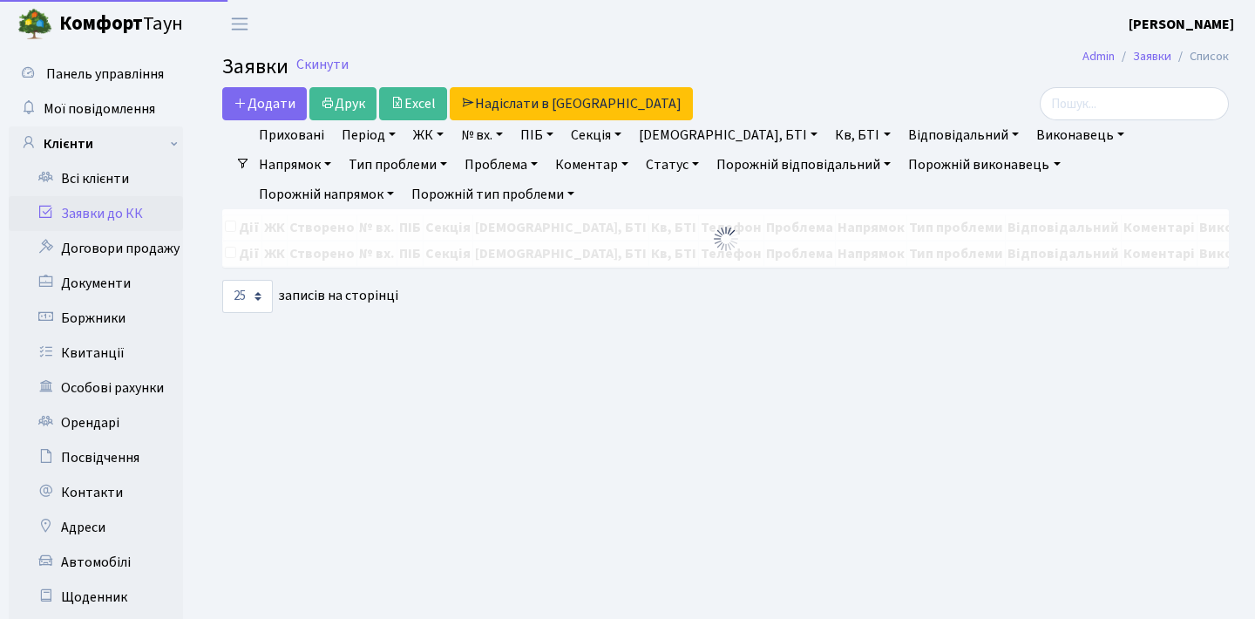
select select "25"
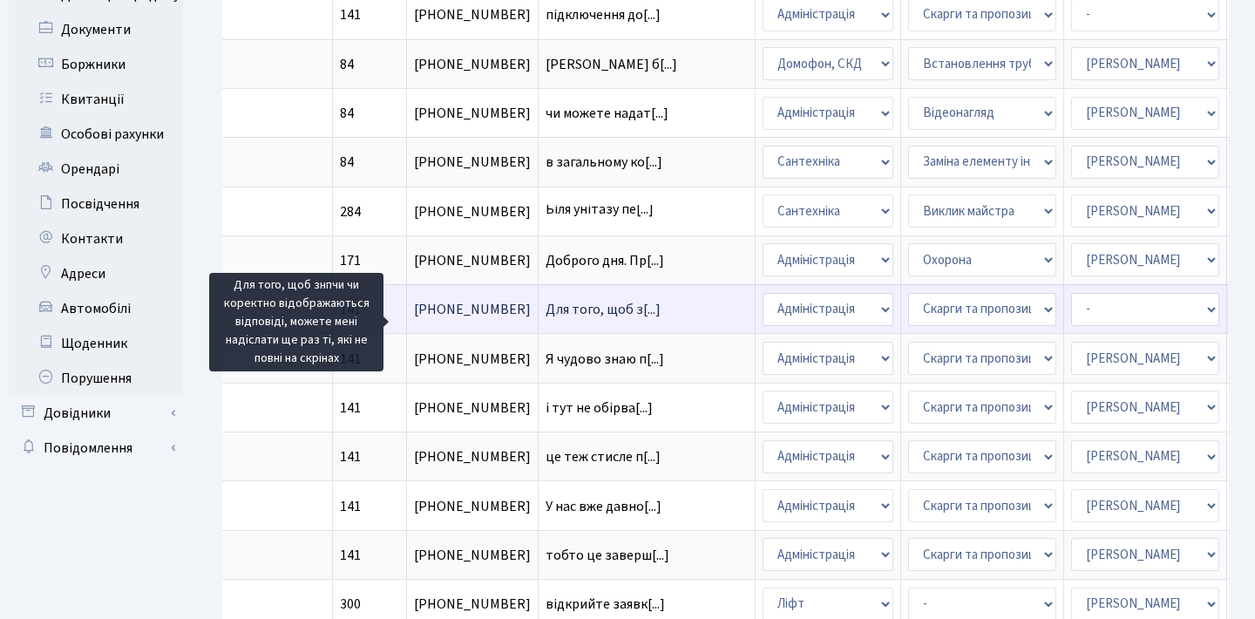
click at [545, 319] on span "Для того, щоб з[...]" at bounding box center [602, 309] width 115 height 19
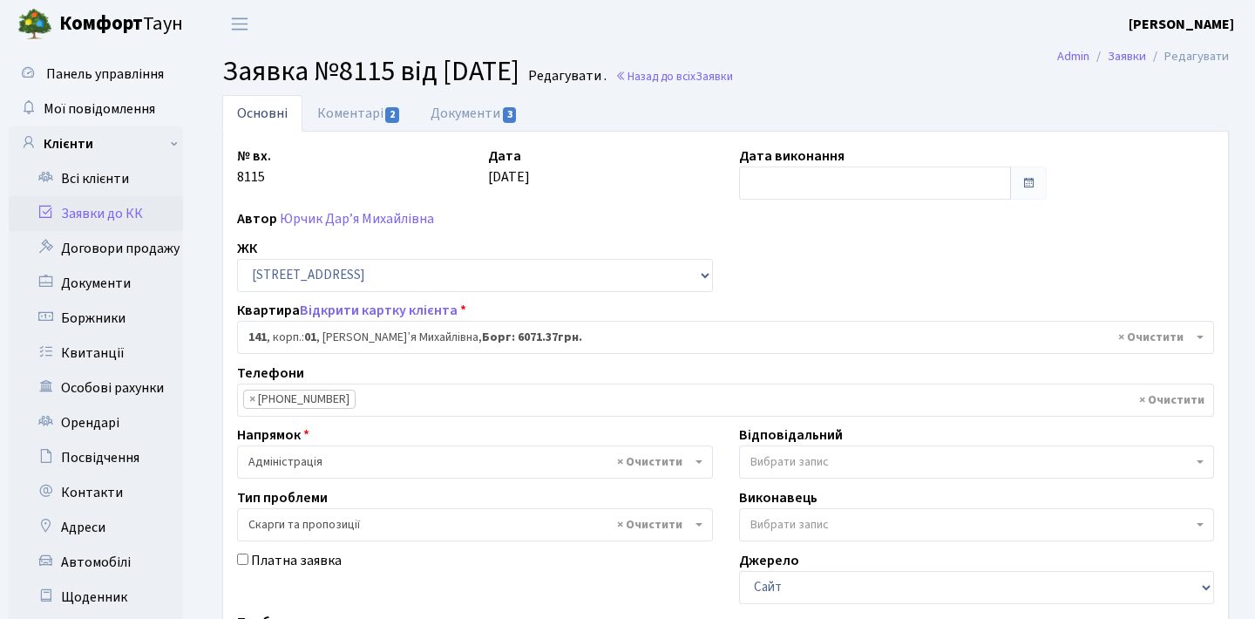
select select "20066"
select select "55"
click at [382, 116] on link "Коментарі 2" at bounding box center [358, 113] width 113 height 36
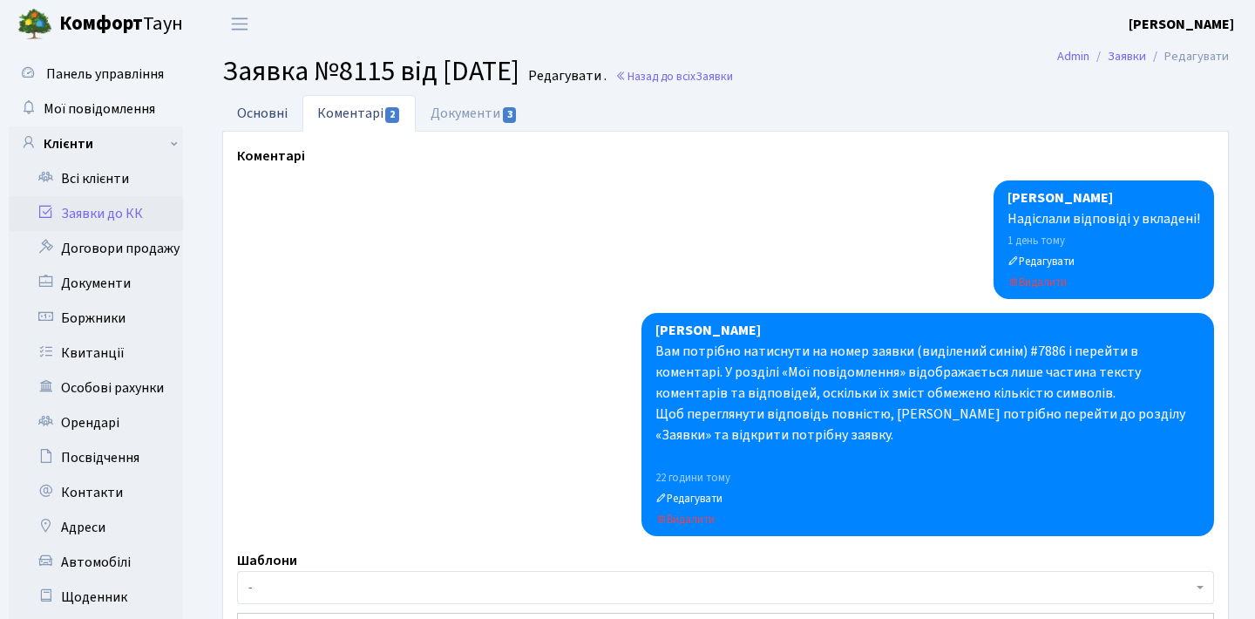
click at [289, 117] on link "Основні" at bounding box center [262, 113] width 80 height 36
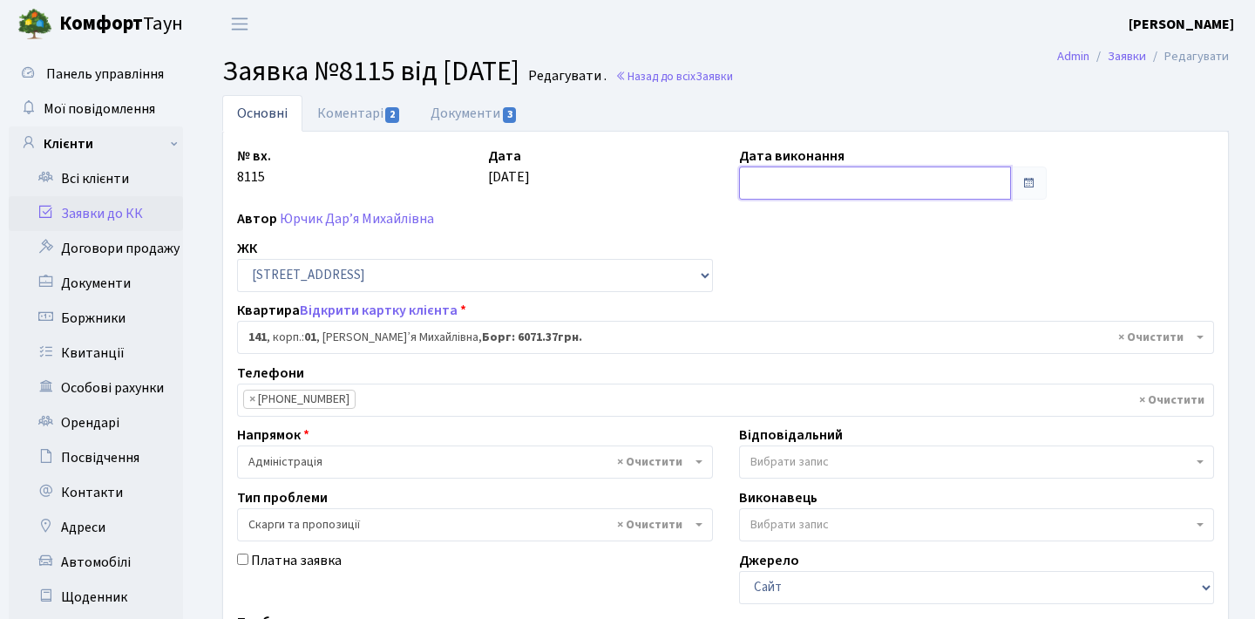
click at [936, 176] on input "text" at bounding box center [875, 182] width 273 height 33
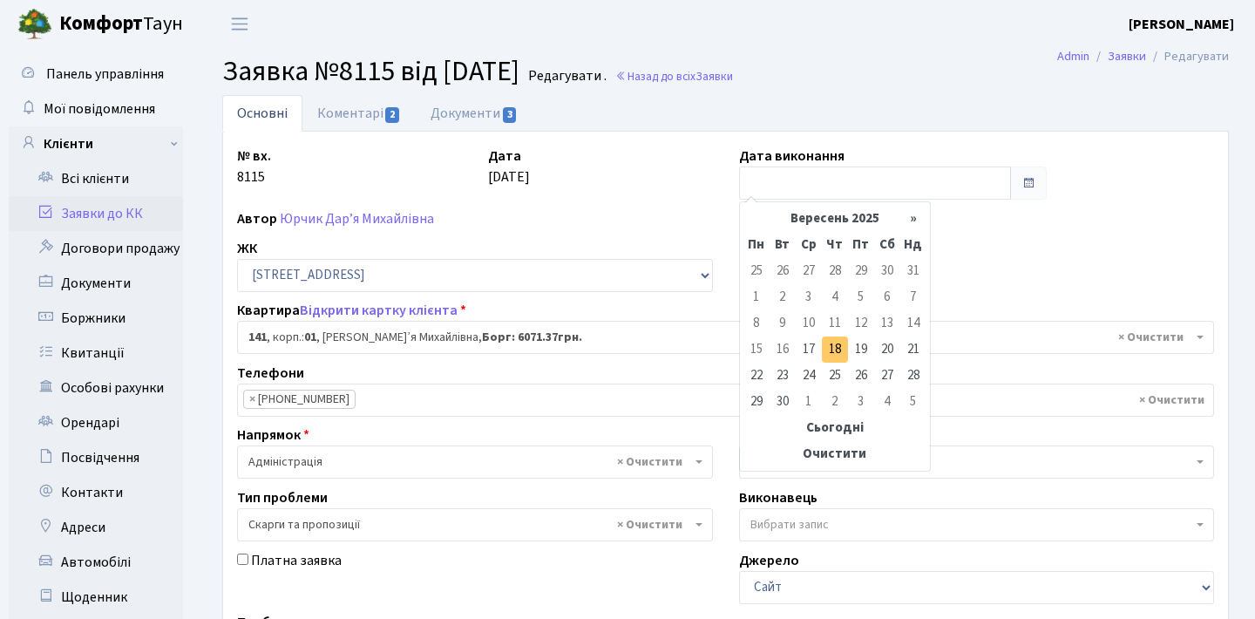
click at [832, 347] on td "18" at bounding box center [835, 349] width 26 height 26
type input "[DATE]"
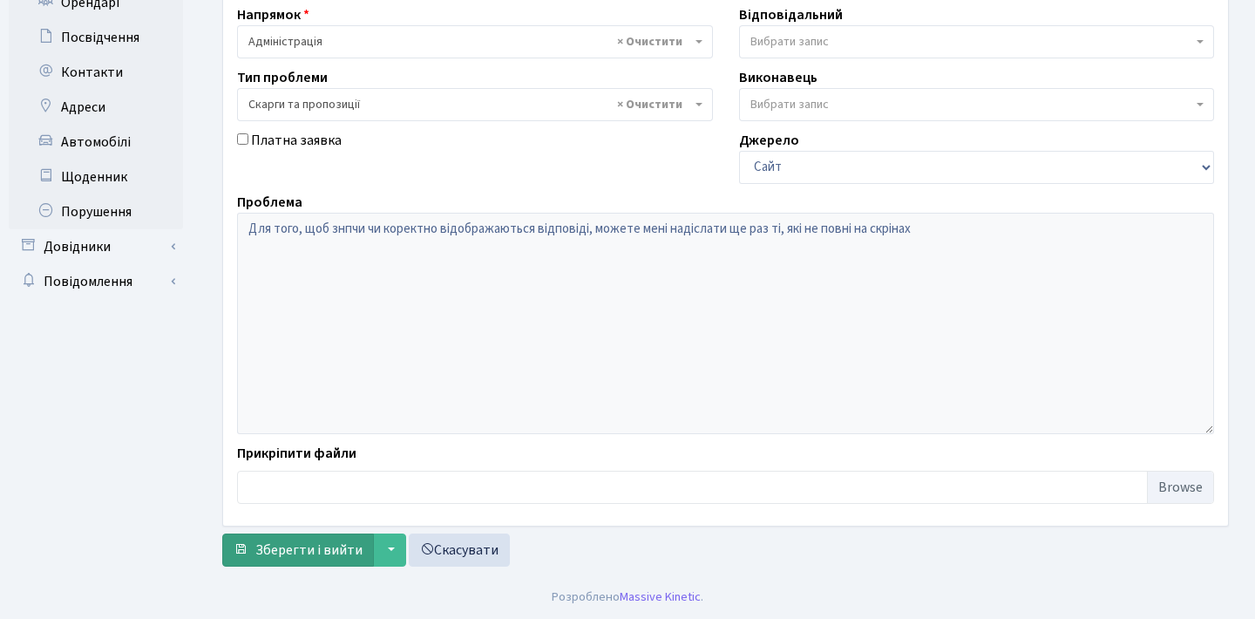
scroll to position [420, 0]
click at [316, 542] on span "Зберегти і вийти" at bounding box center [308, 549] width 107 height 19
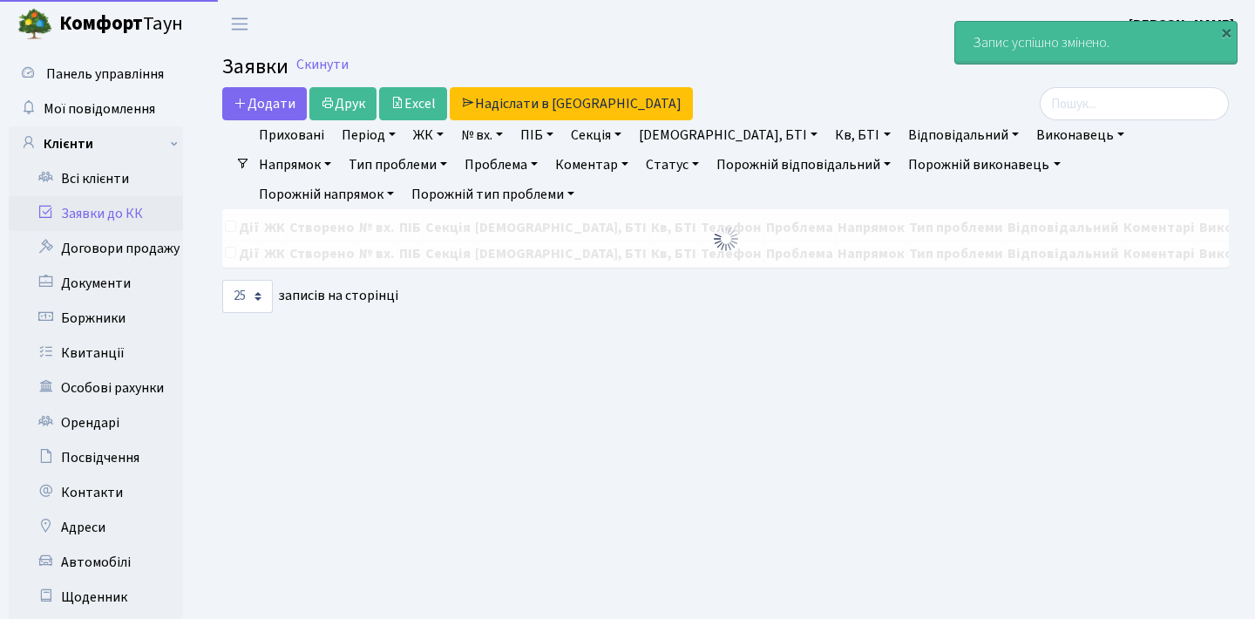
select select "25"
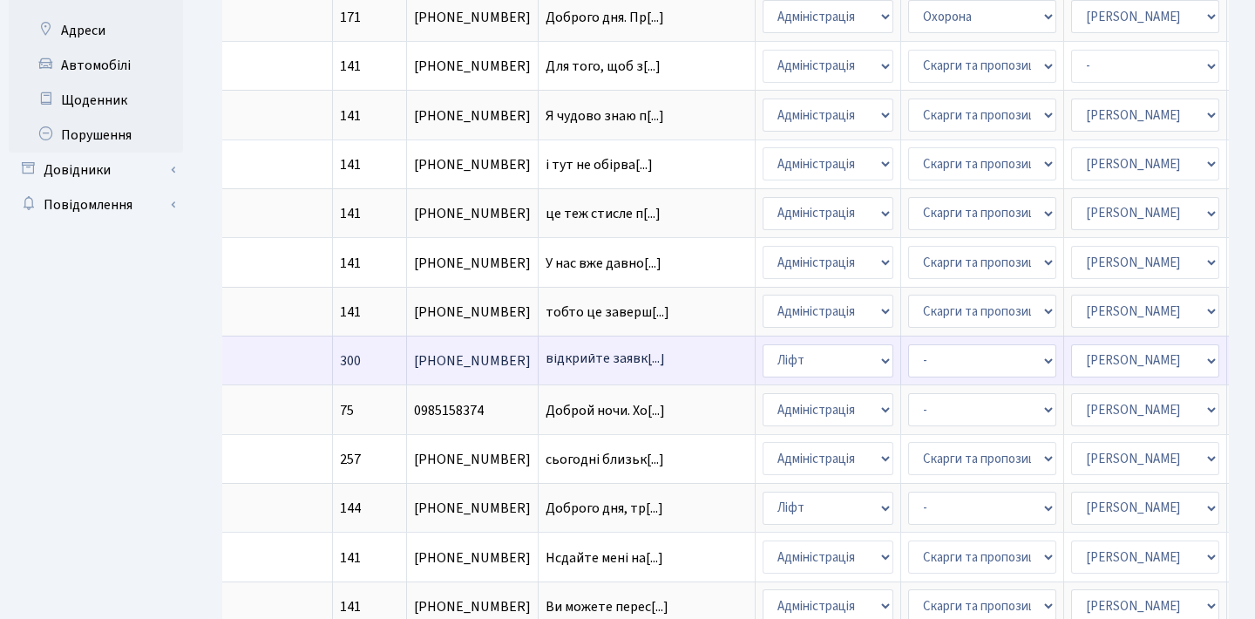
scroll to position [3, 0]
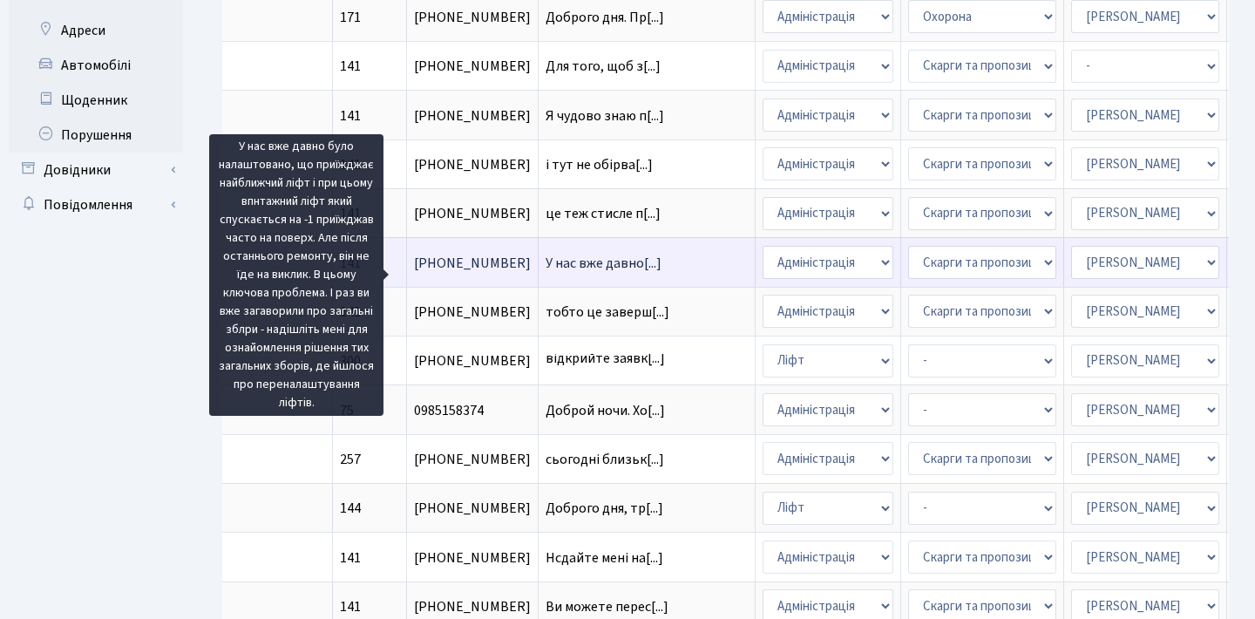
click at [545, 273] on span "У нас вже давно[...]" at bounding box center [603, 263] width 116 height 19
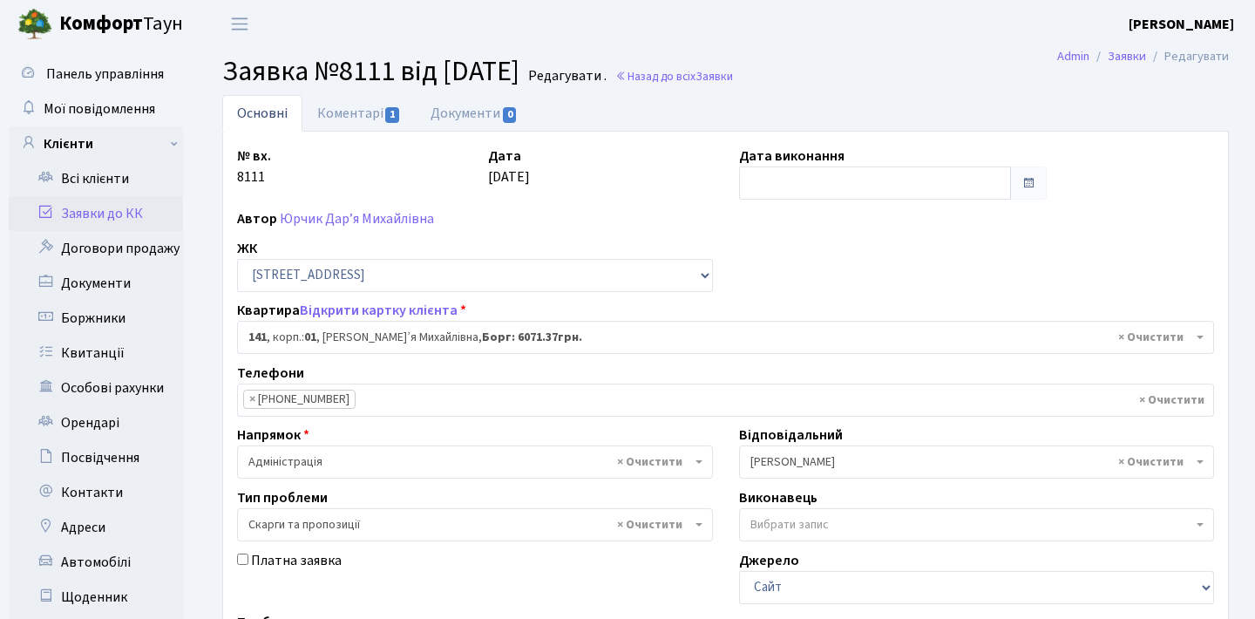
select select "20066"
select select "55"
click at [353, 122] on link "Коментарі 1" at bounding box center [358, 113] width 113 height 36
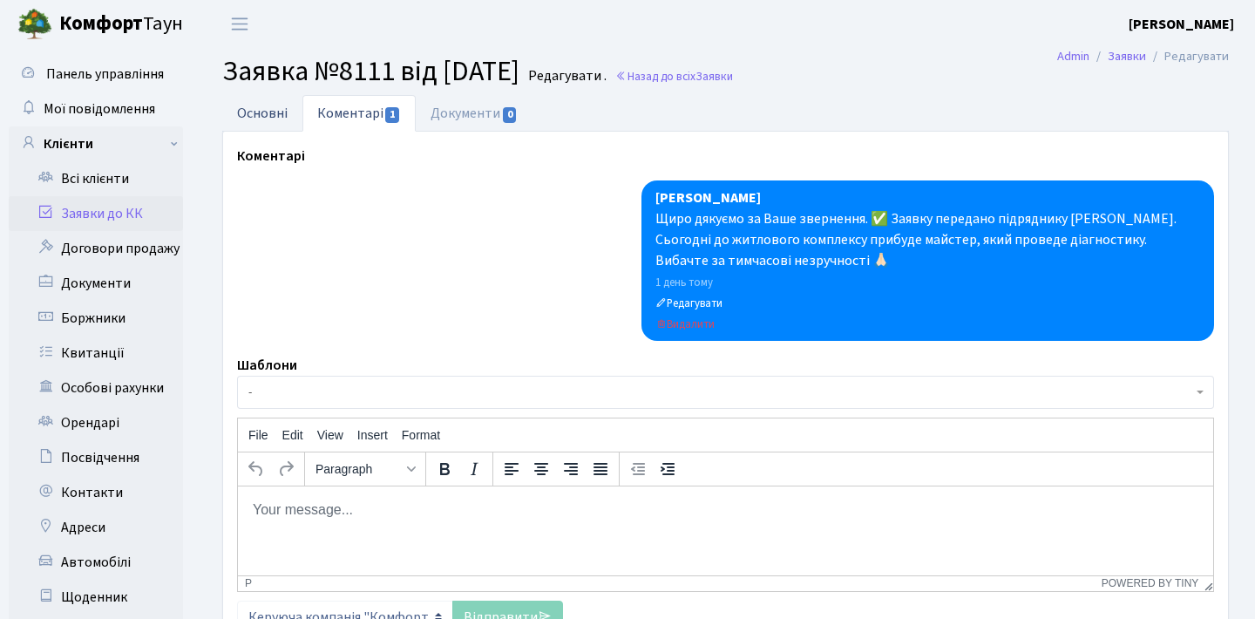
click at [298, 118] on link "Основні" at bounding box center [262, 113] width 80 height 36
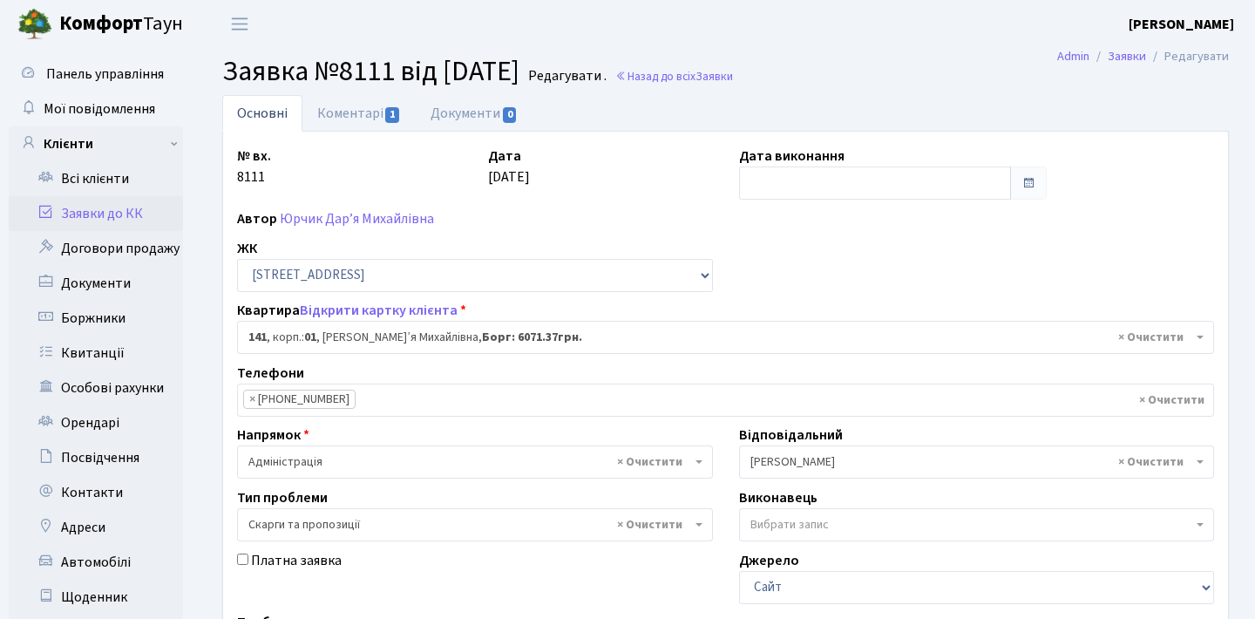
click at [122, 225] on link "Заявки до КК" at bounding box center [96, 213] width 174 height 35
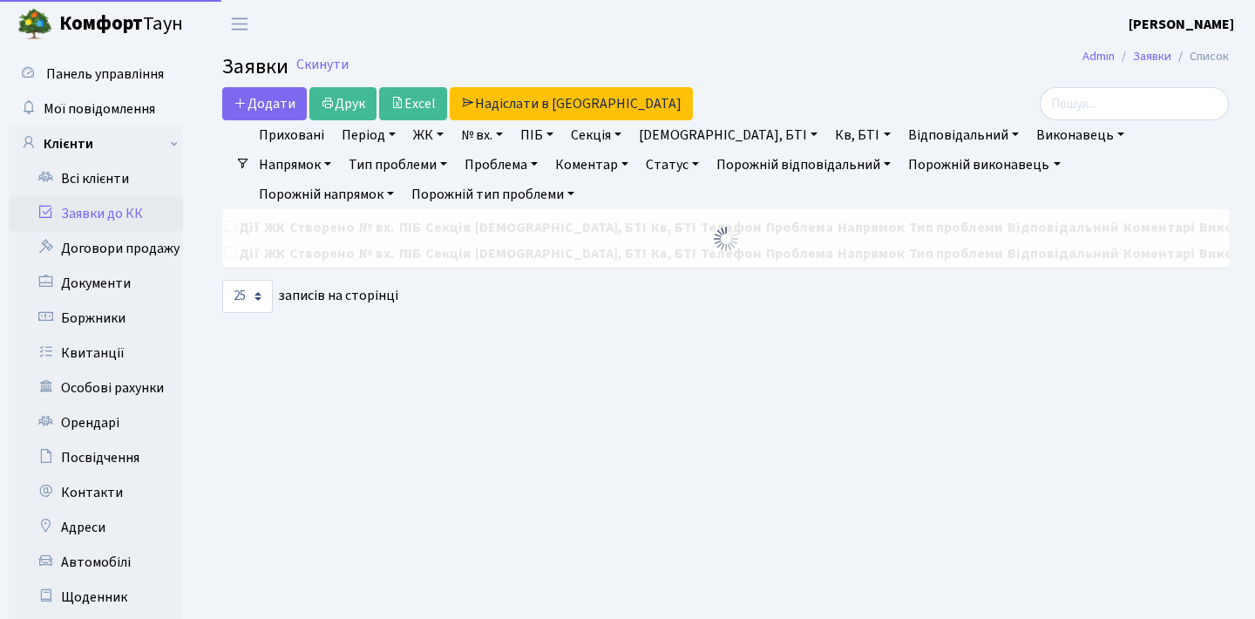
select select "25"
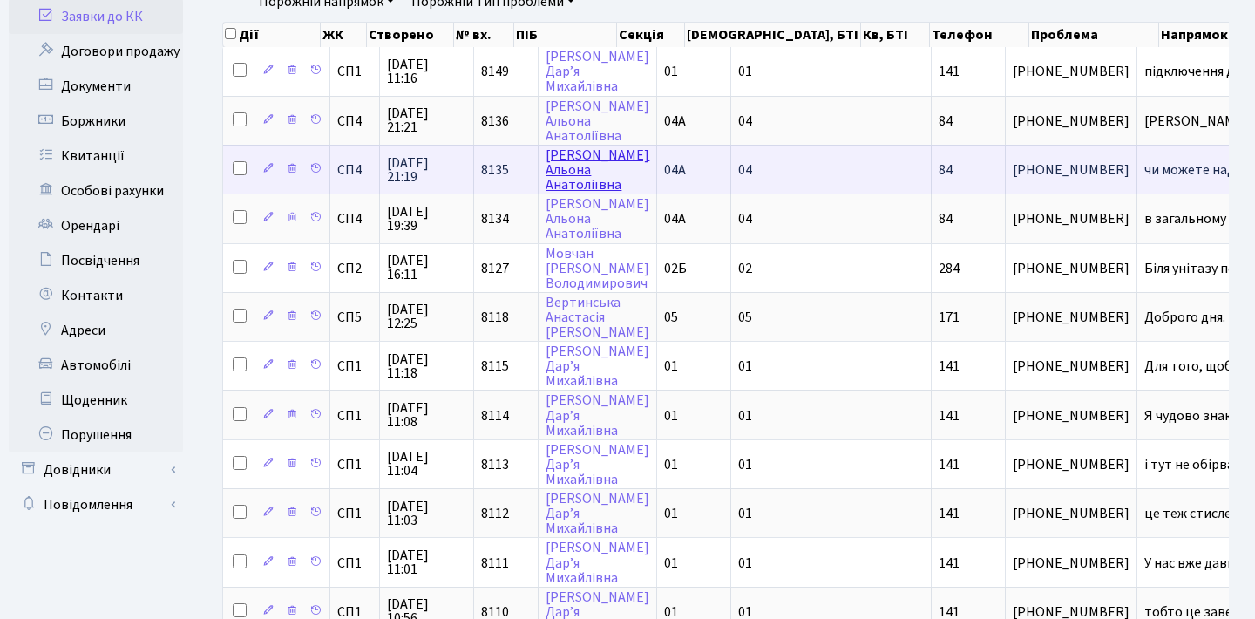
scroll to position [210, 0]
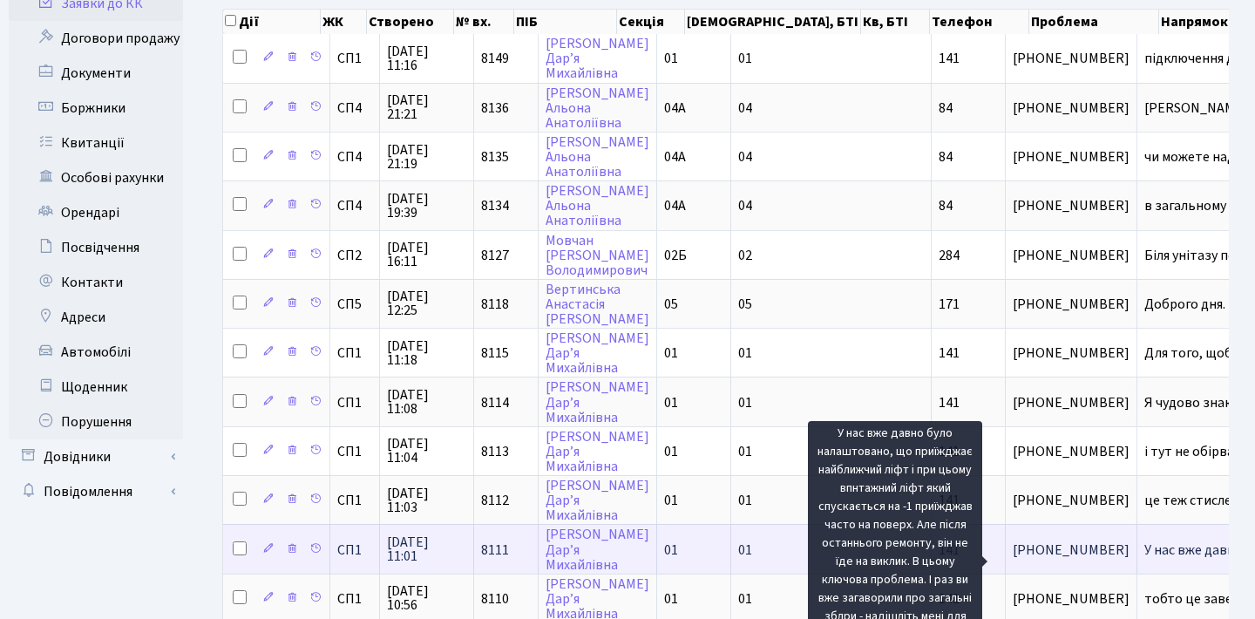
click at [1144, 559] on span "У нас вже давно[...]" at bounding box center [1202, 549] width 116 height 19
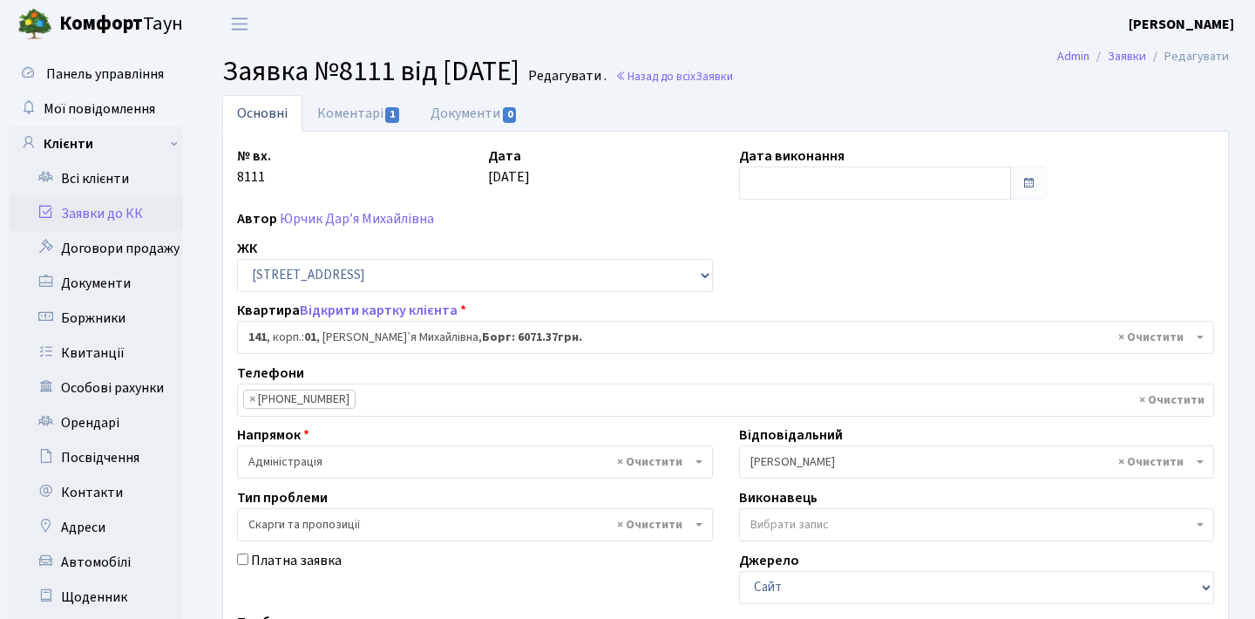
select select "20066"
select select "55"
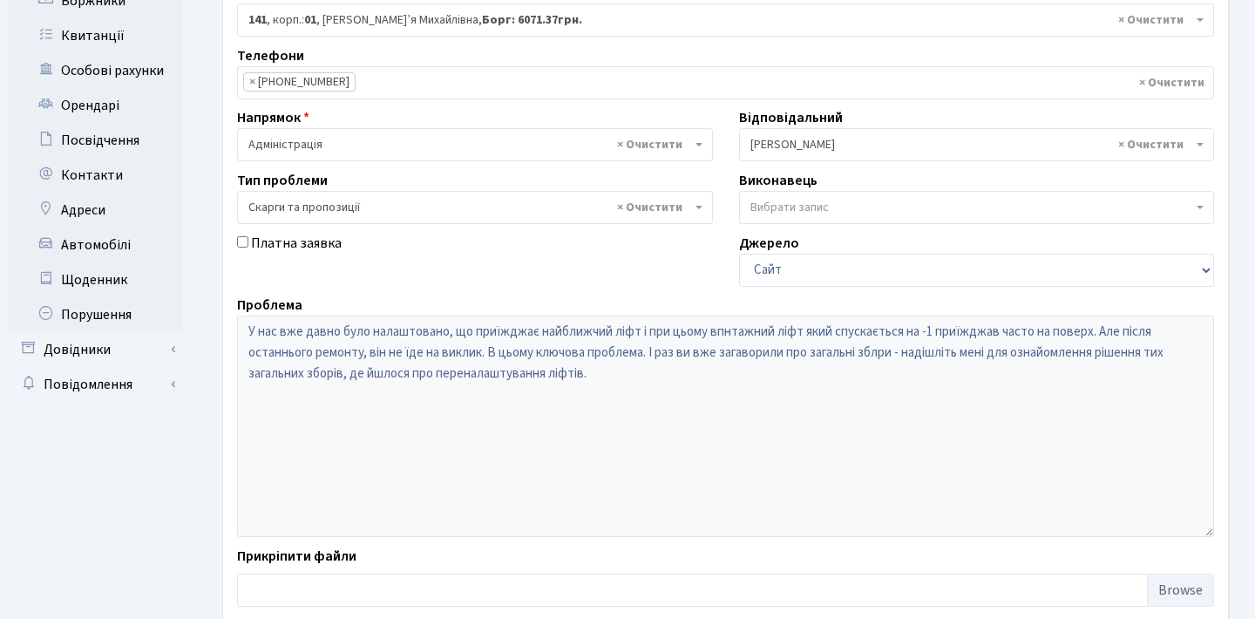
scroll to position [328, 0]
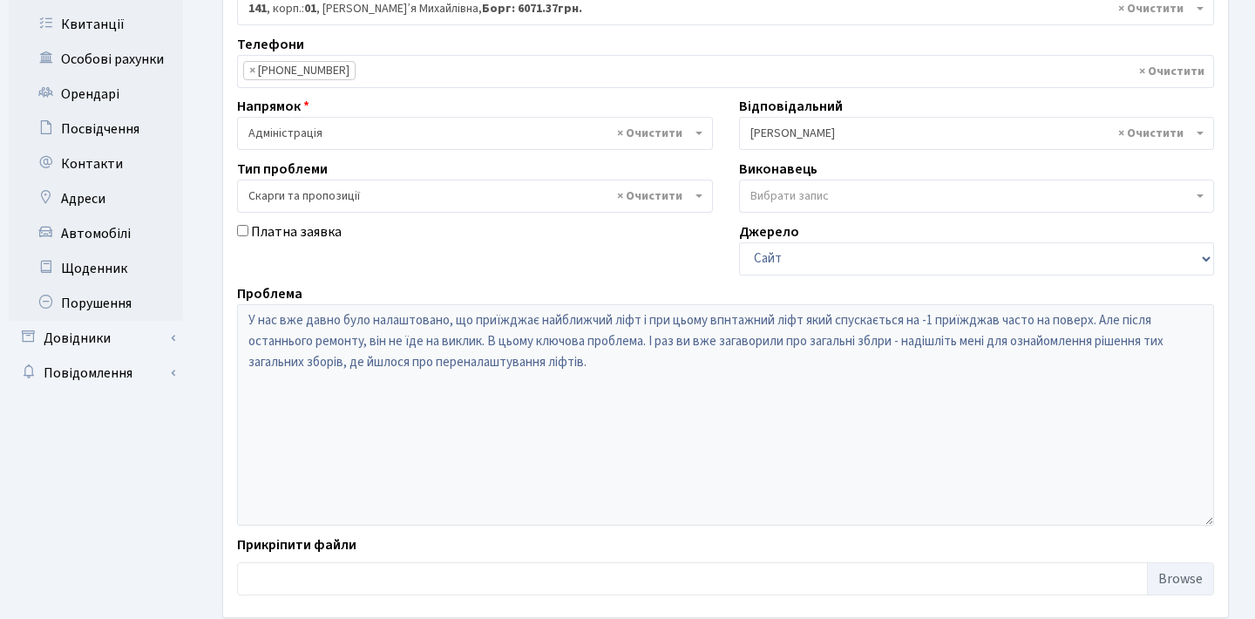
click at [553, 254] on div "Платна заявка" at bounding box center [475, 248] width 502 height 54
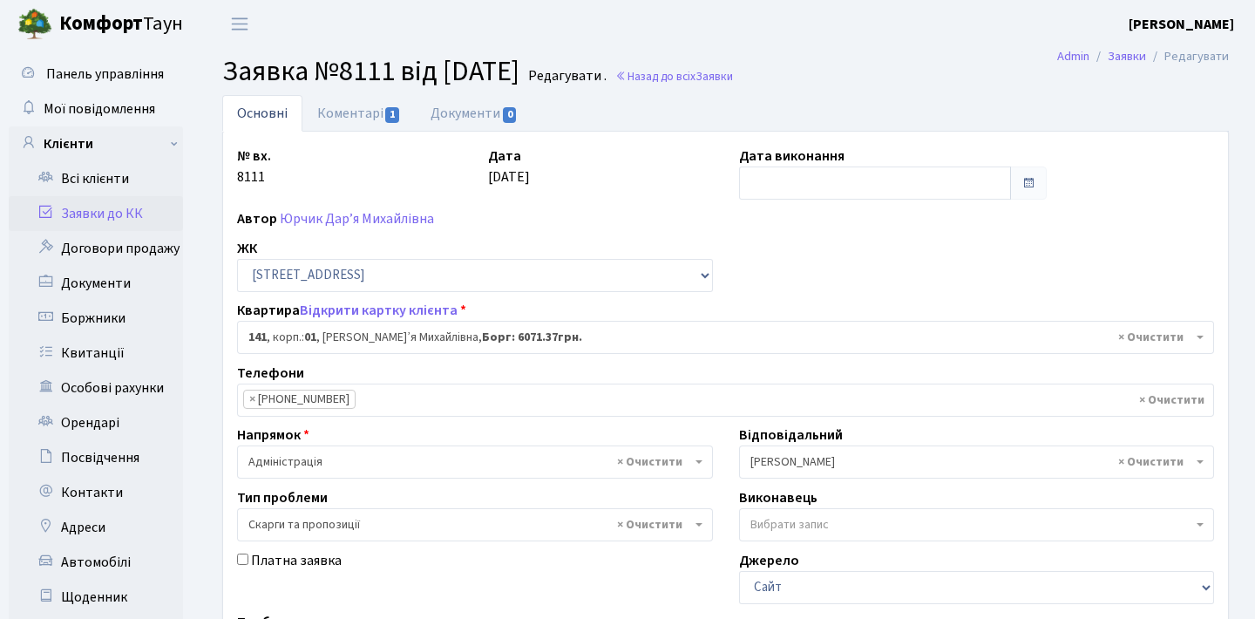
scroll to position [0, 0]
click at [146, 218] on link "Заявки до КК" at bounding box center [96, 213] width 174 height 35
click at [119, 216] on link "Заявки до КК" at bounding box center [96, 213] width 174 height 35
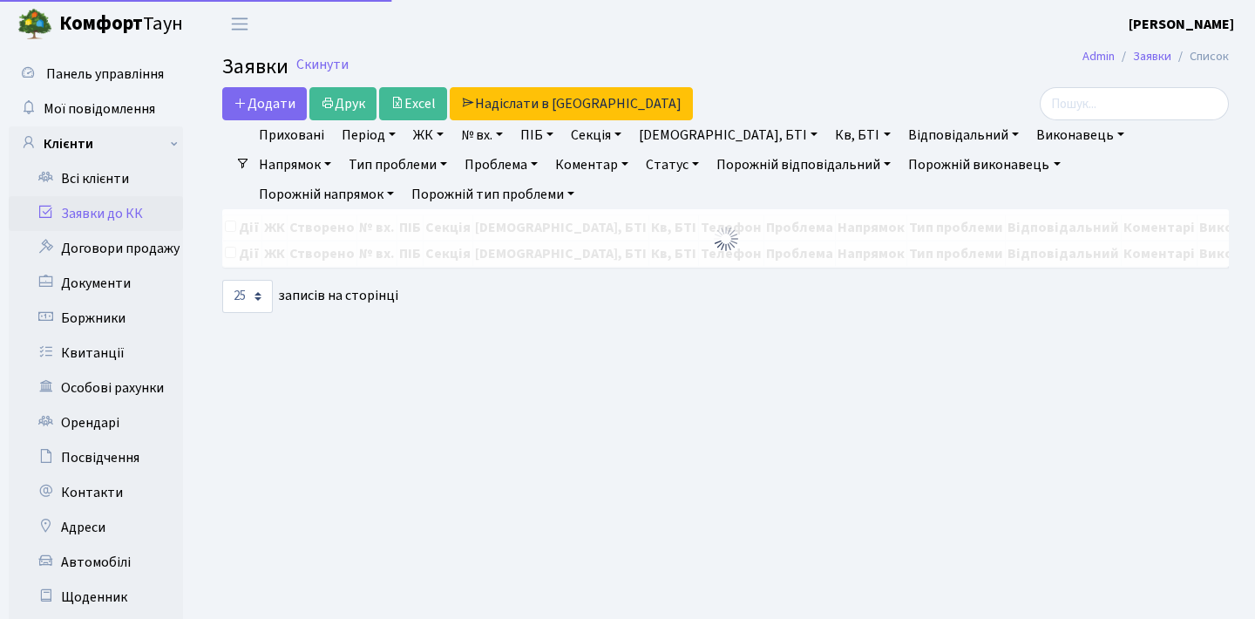
select select "25"
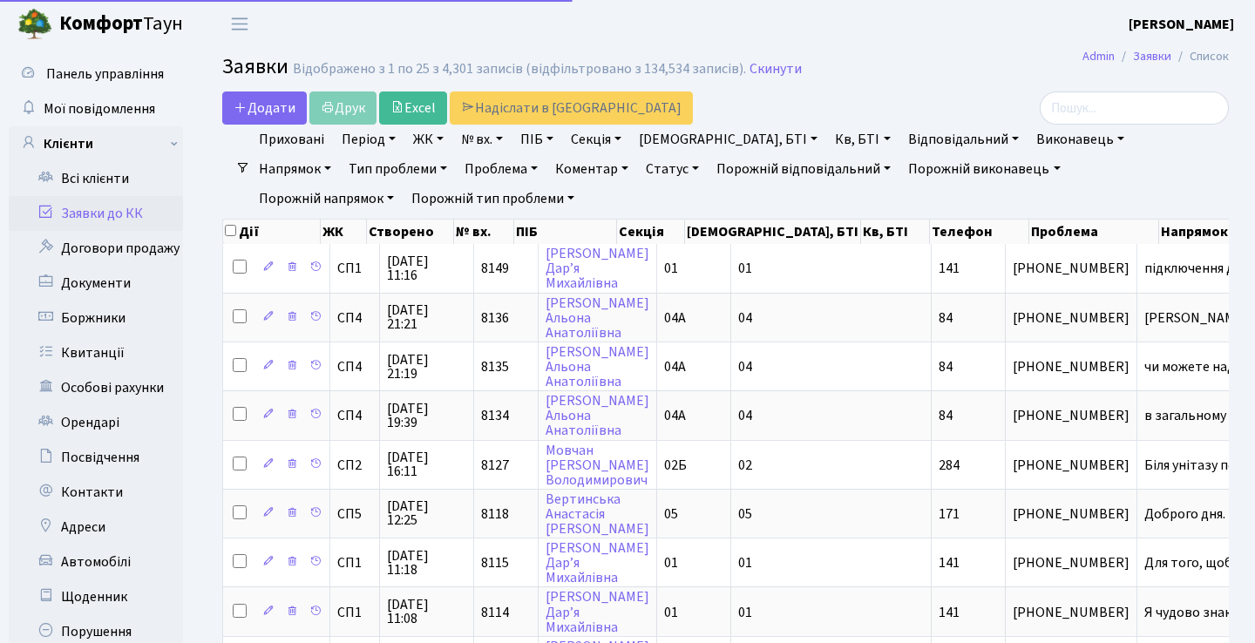
select select "25"
click at [1123, 114] on input "search" at bounding box center [1133, 107] width 189 height 33
type input "6711"
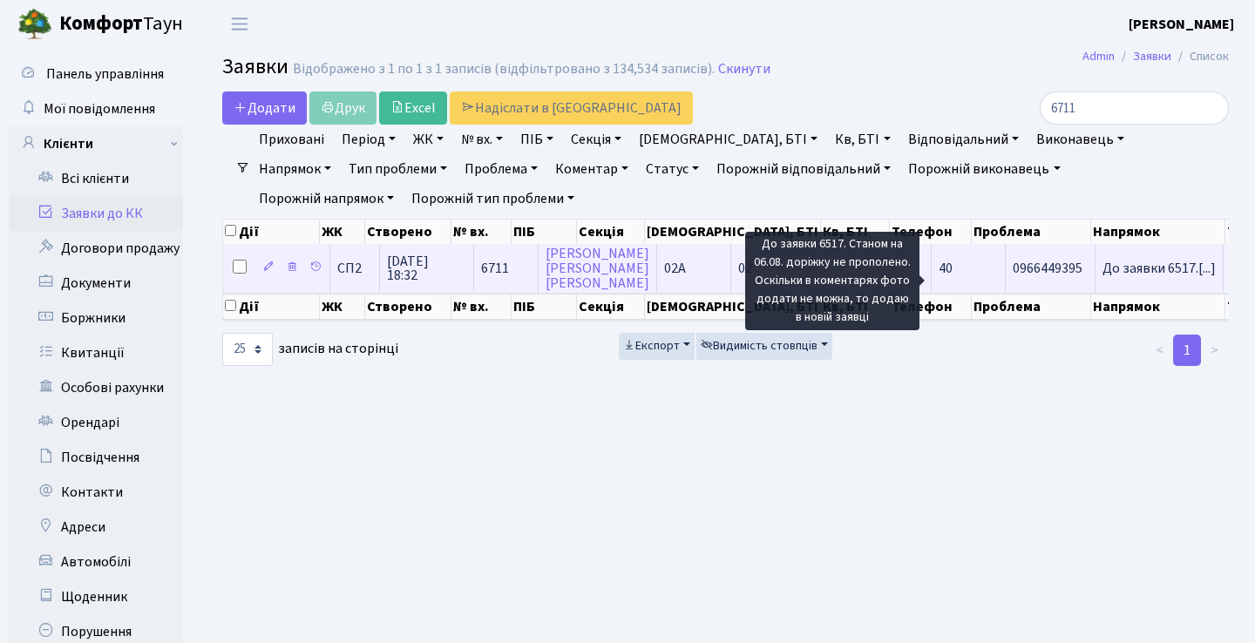
click at [1102, 277] on span "До заявки 6517.[...]" at bounding box center [1158, 268] width 113 height 19
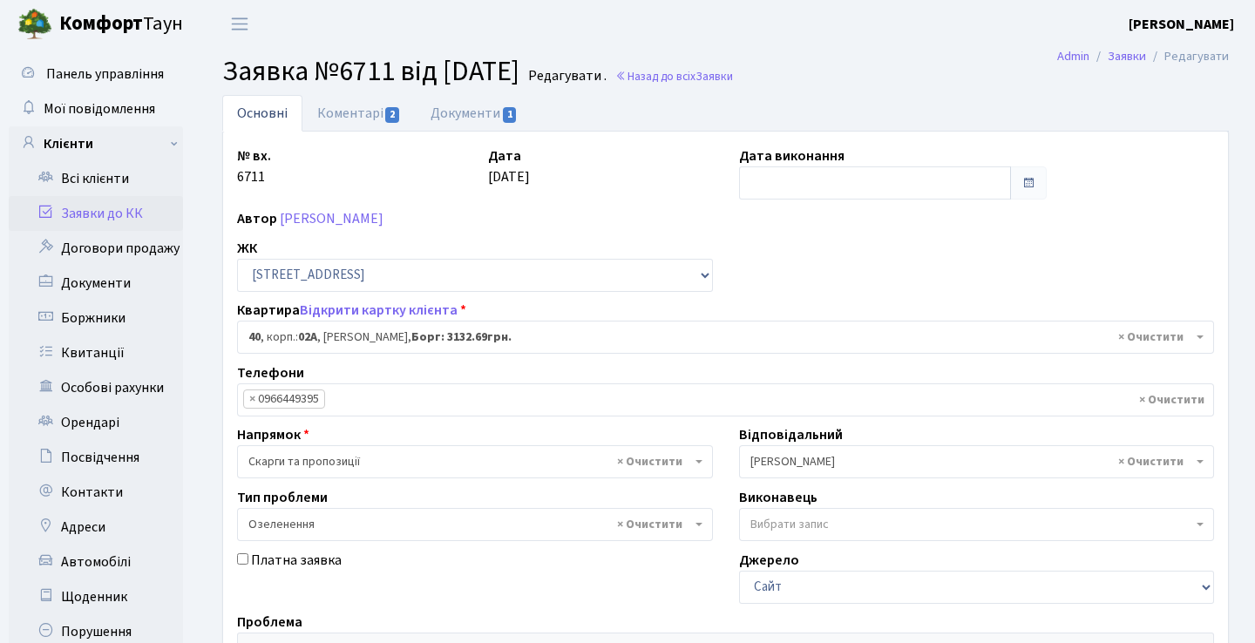
select select "20290"
select select "65"
click at [413, 126] on link "Коментарі 2" at bounding box center [358, 113] width 113 height 36
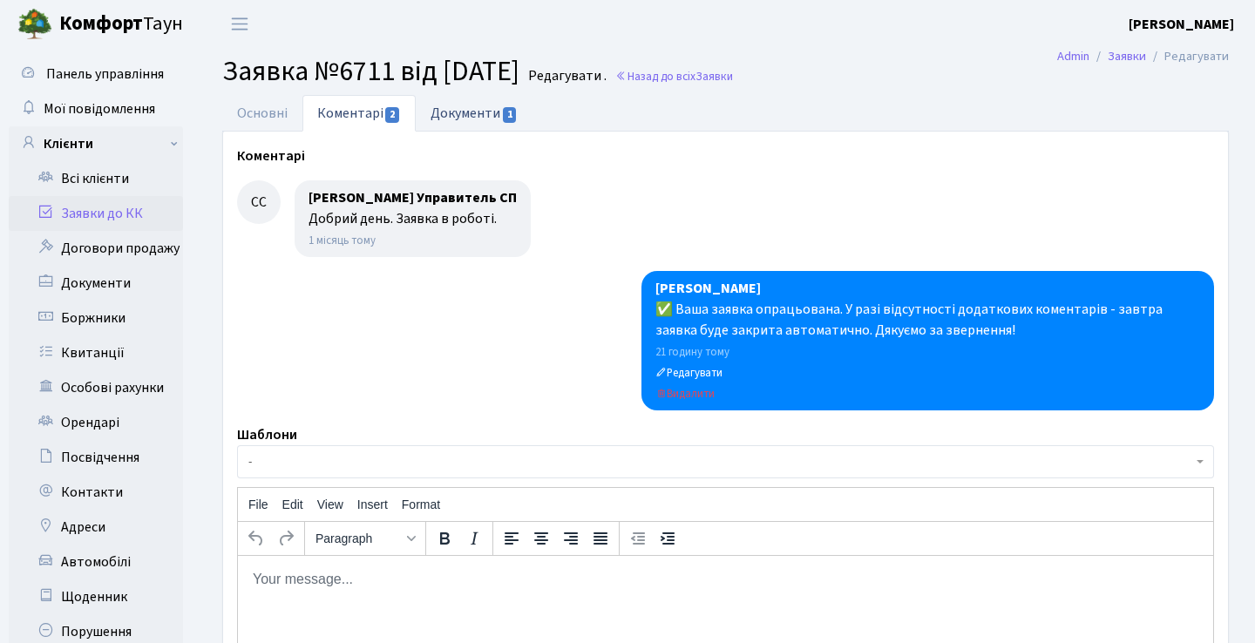
click at [453, 112] on link "Документи 1" at bounding box center [474, 113] width 117 height 36
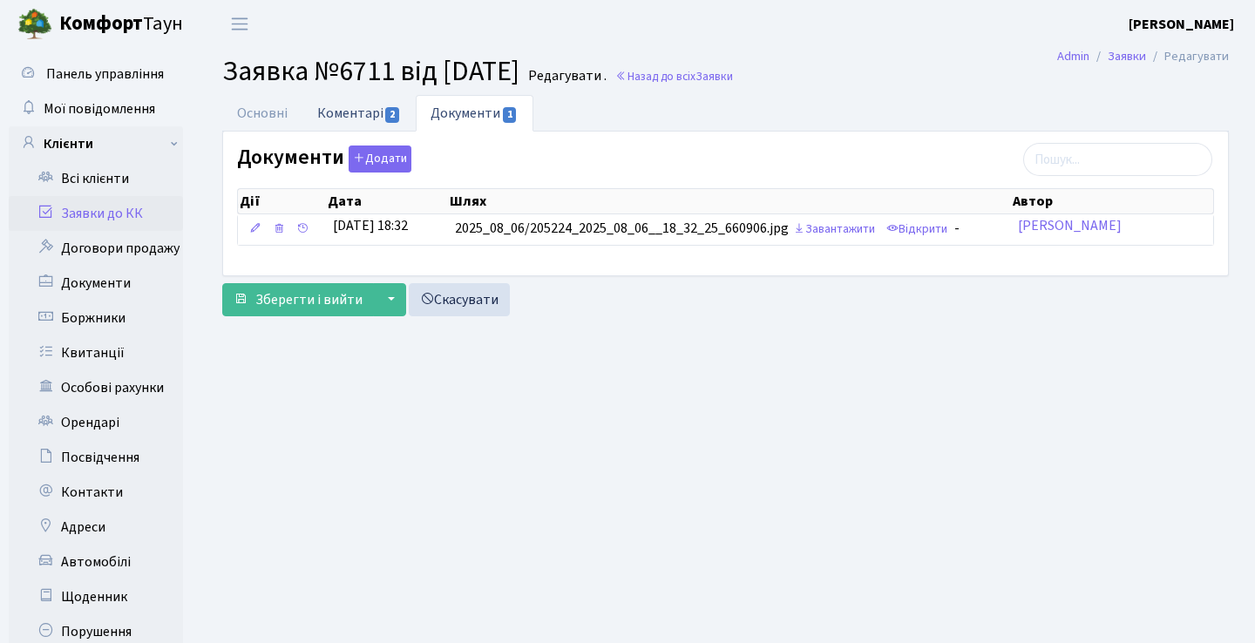
click at [385, 113] on span "2" at bounding box center [392, 115] width 14 height 16
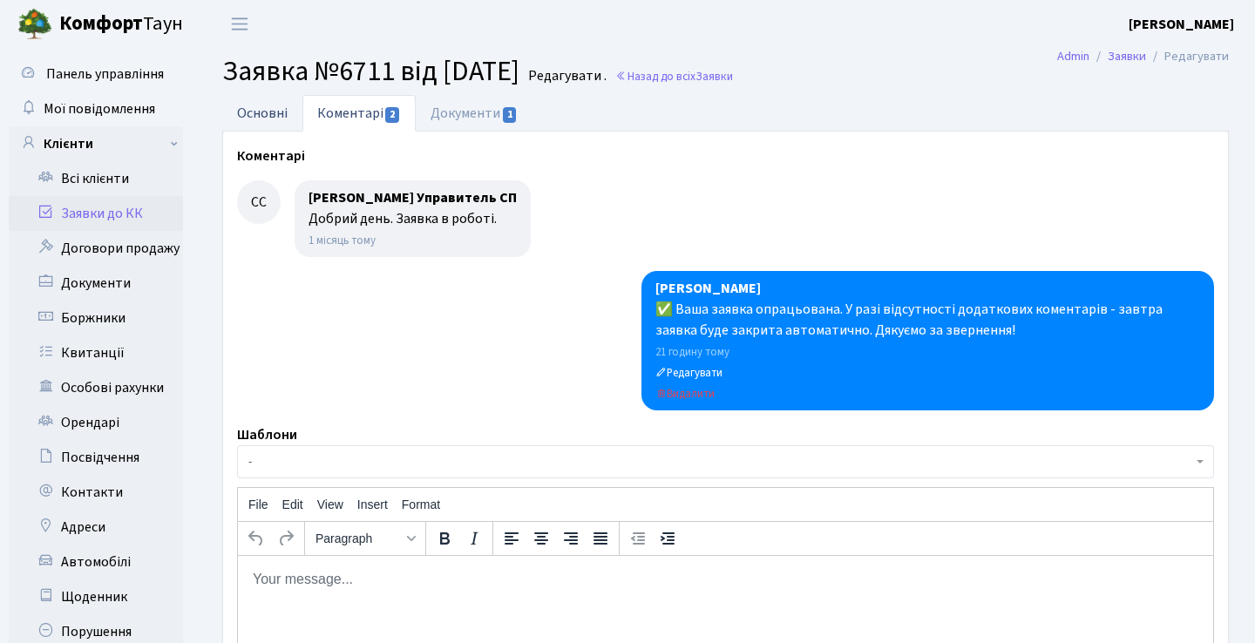
click at [294, 114] on link "Основні" at bounding box center [262, 113] width 80 height 36
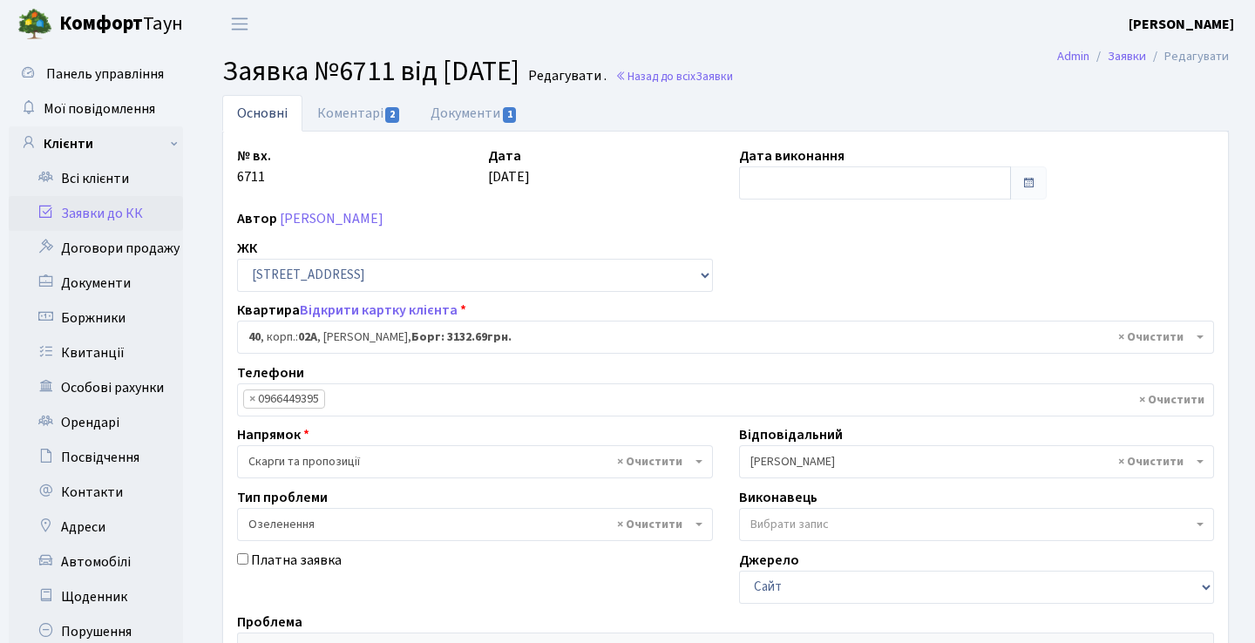
click at [1035, 186] on span at bounding box center [1028, 183] width 14 height 14
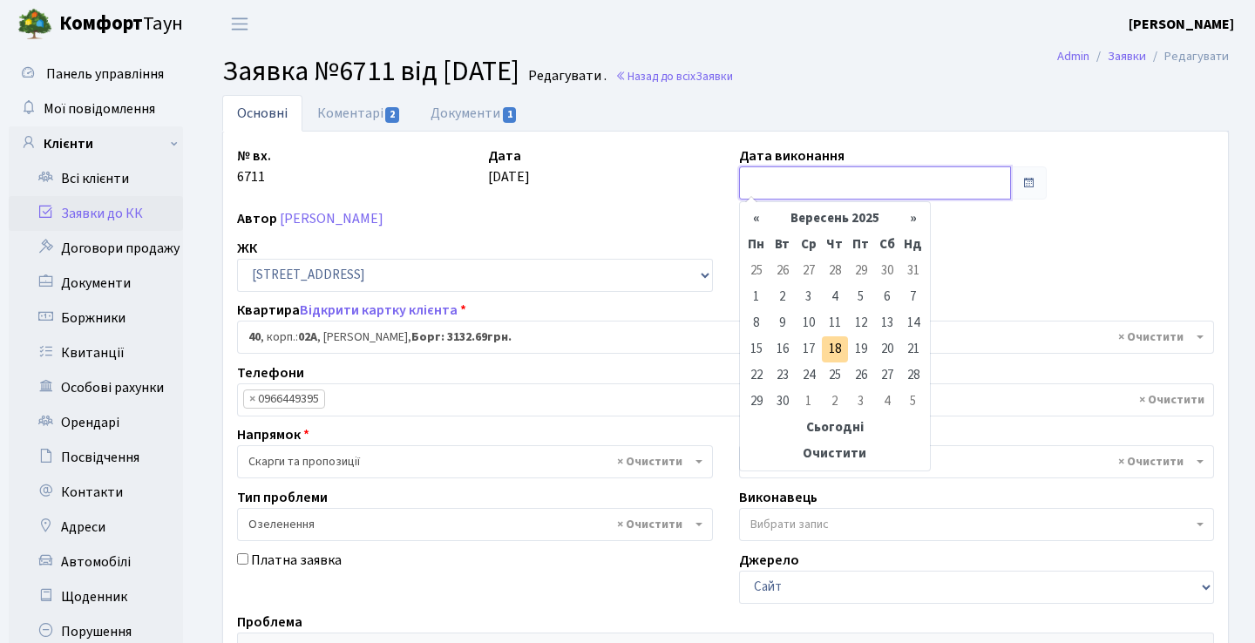
click at [970, 189] on input "text" at bounding box center [875, 182] width 273 height 33
click at [832, 348] on td "18" at bounding box center [835, 349] width 26 height 26
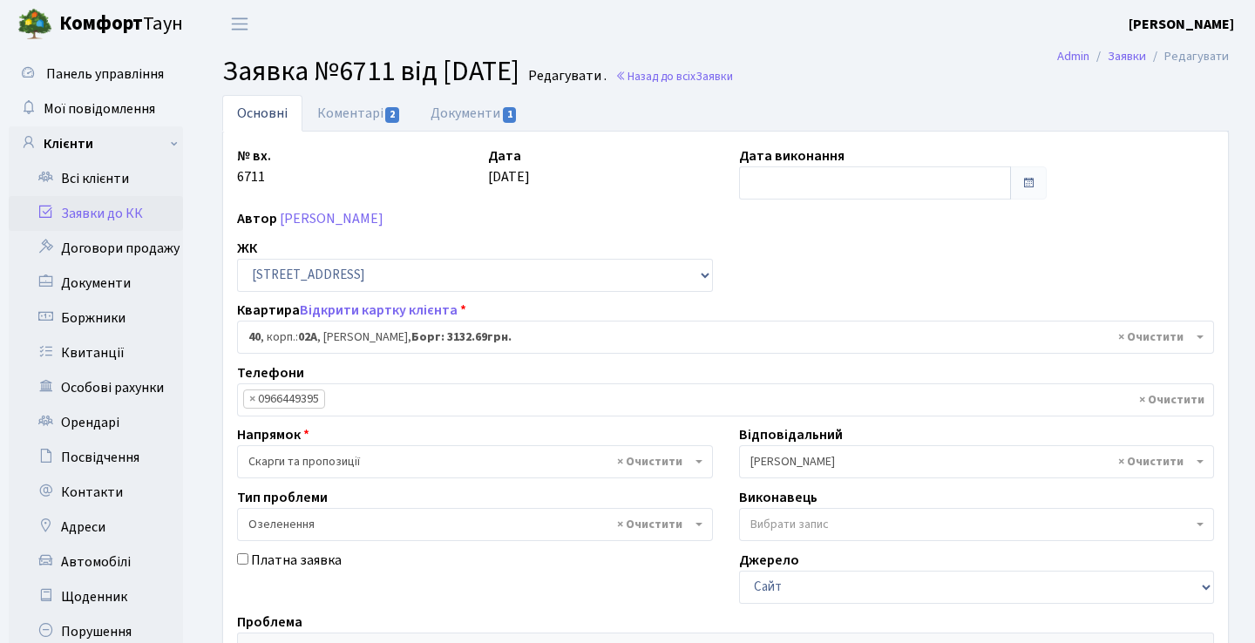
type input "[DATE]"
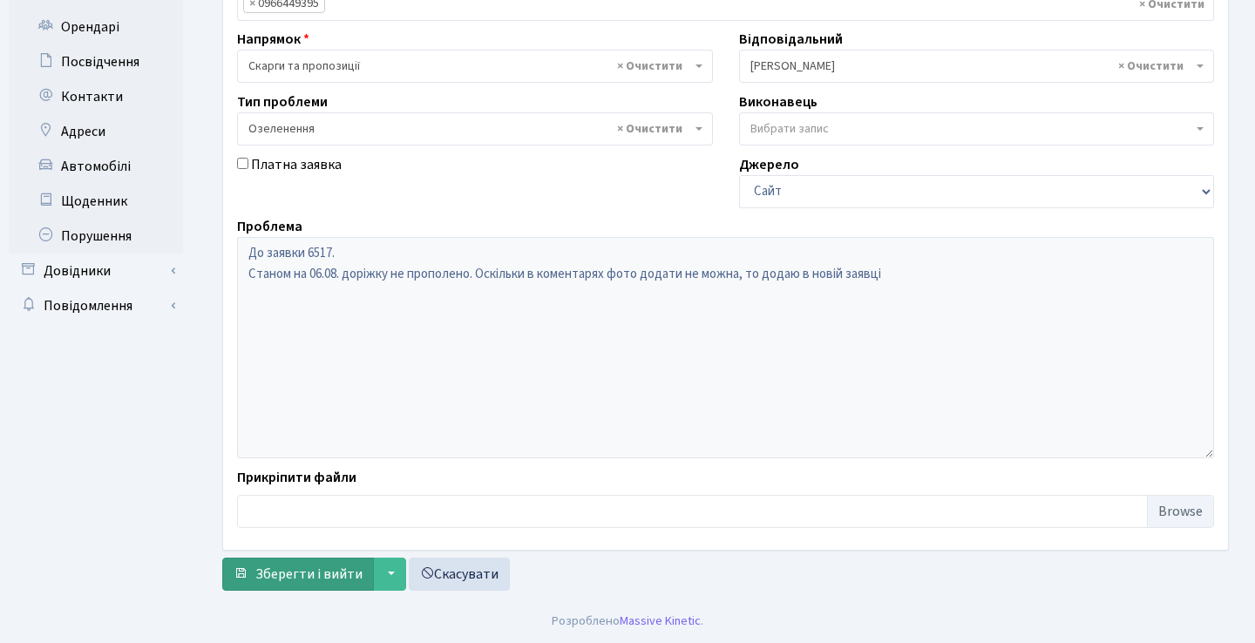
scroll to position [396, 0]
click at [315, 572] on span "Зберегти і вийти" at bounding box center [308, 574] width 107 height 19
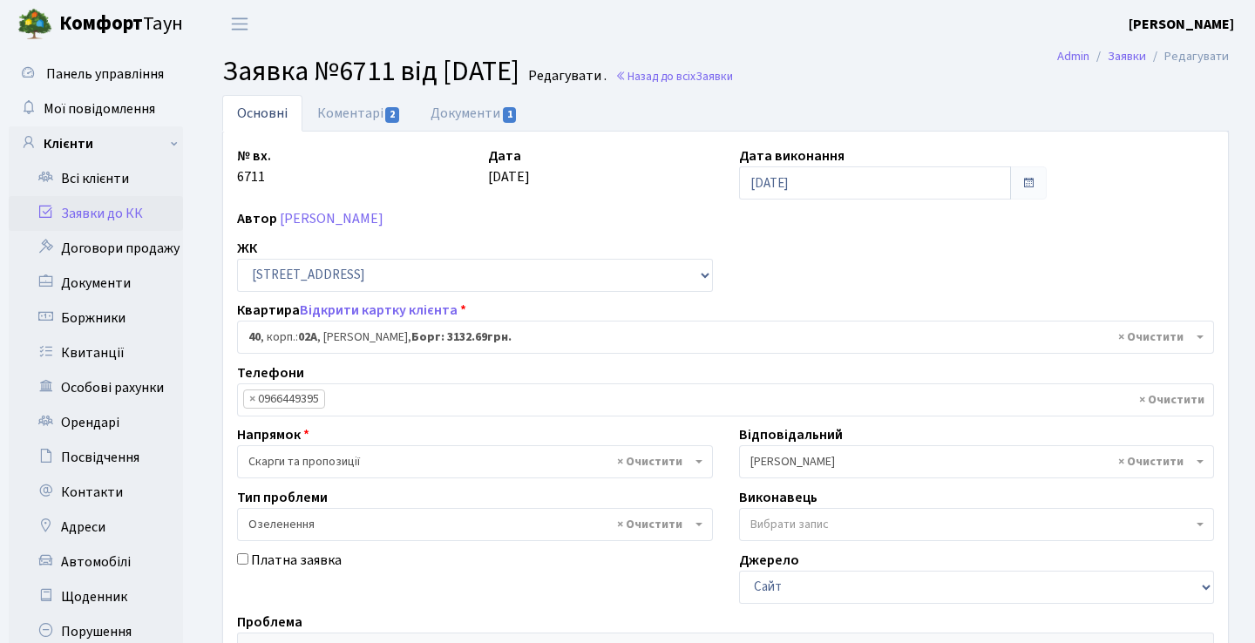
scroll to position [0, 0]
click at [151, 213] on link "Заявки до КК" at bounding box center [96, 213] width 174 height 35
click at [85, 227] on link "Заявки до КК" at bounding box center [96, 213] width 174 height 35
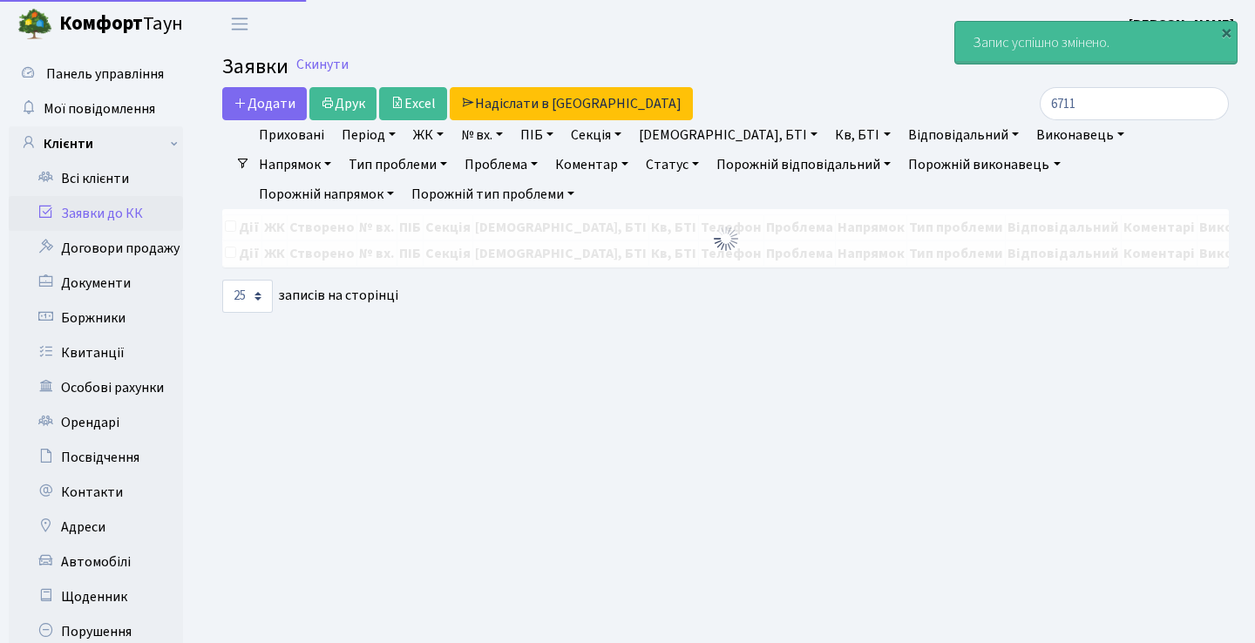
select select "25"
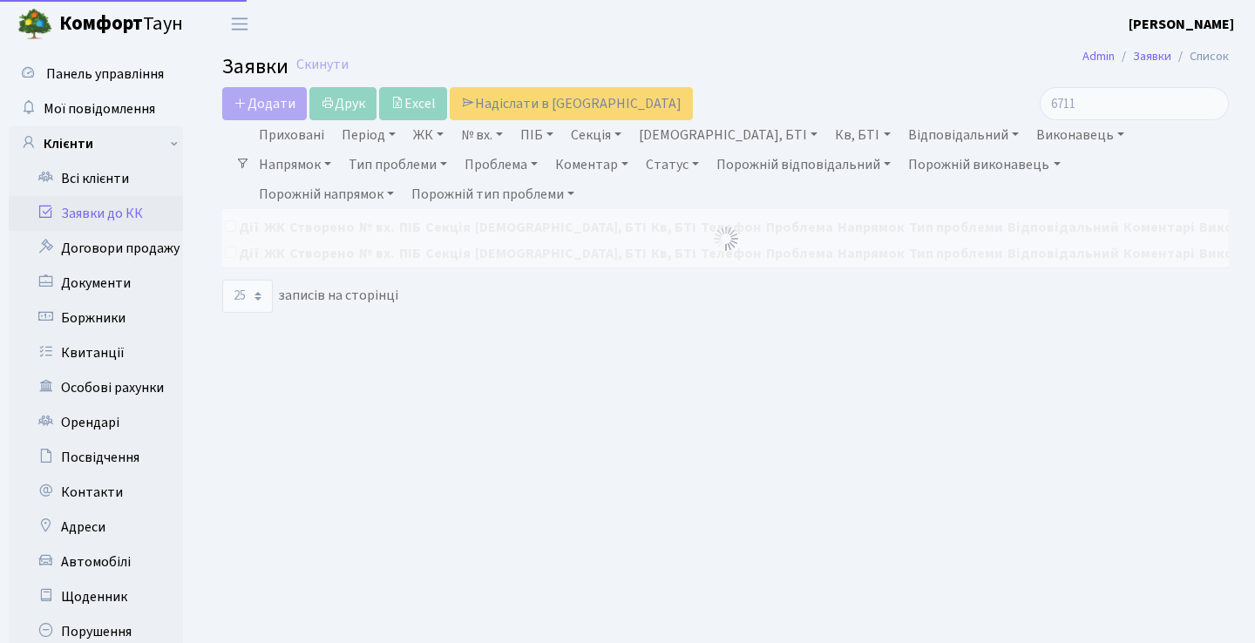
select select "25"
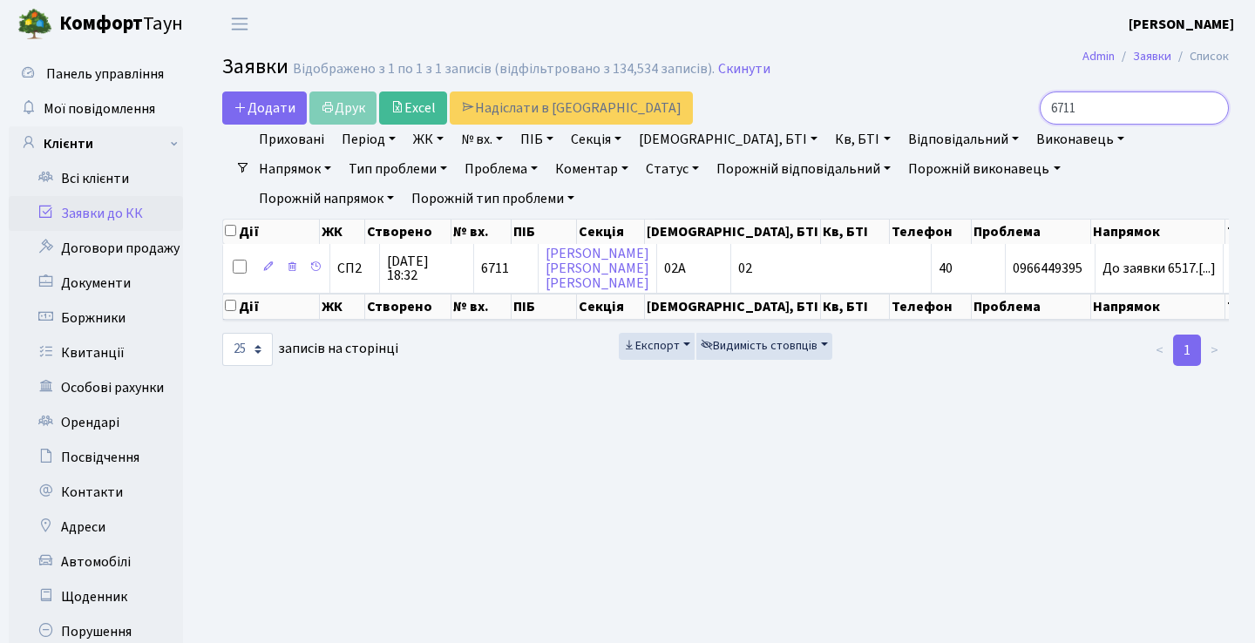
click at [1101, 110] on input "6711" at bounding box center [1133, 107] width 189 height 33
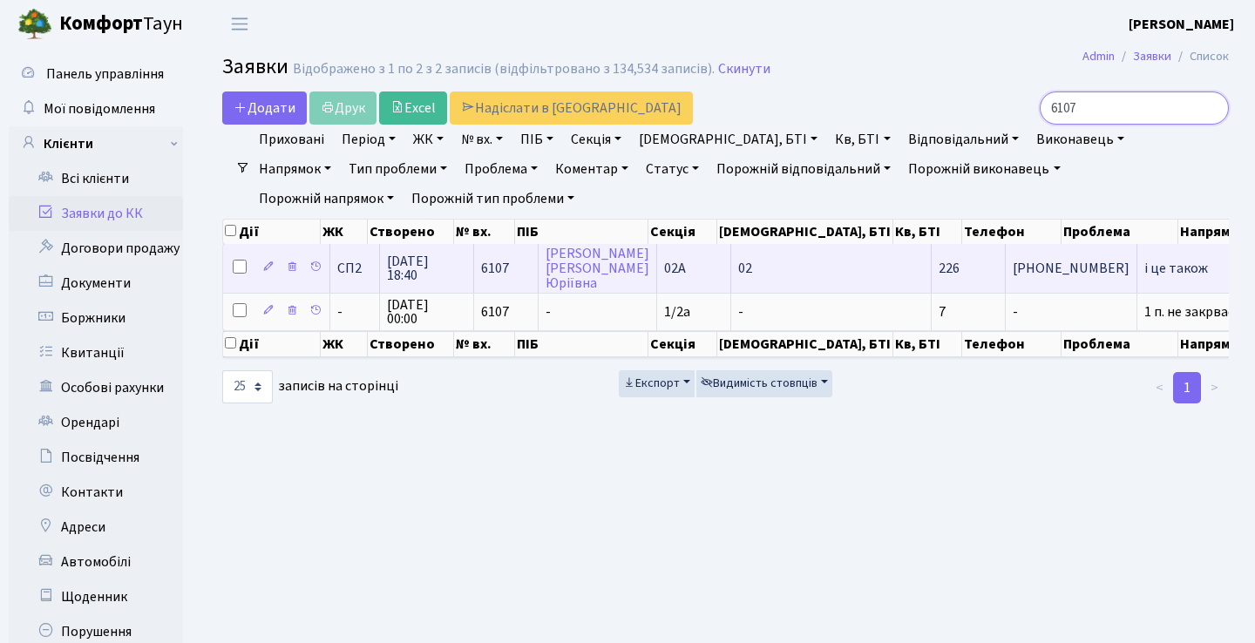
type input "6107"
click at [1144, 275] on span "і це також" at bounding box center [1198, 268] width 108 height 14
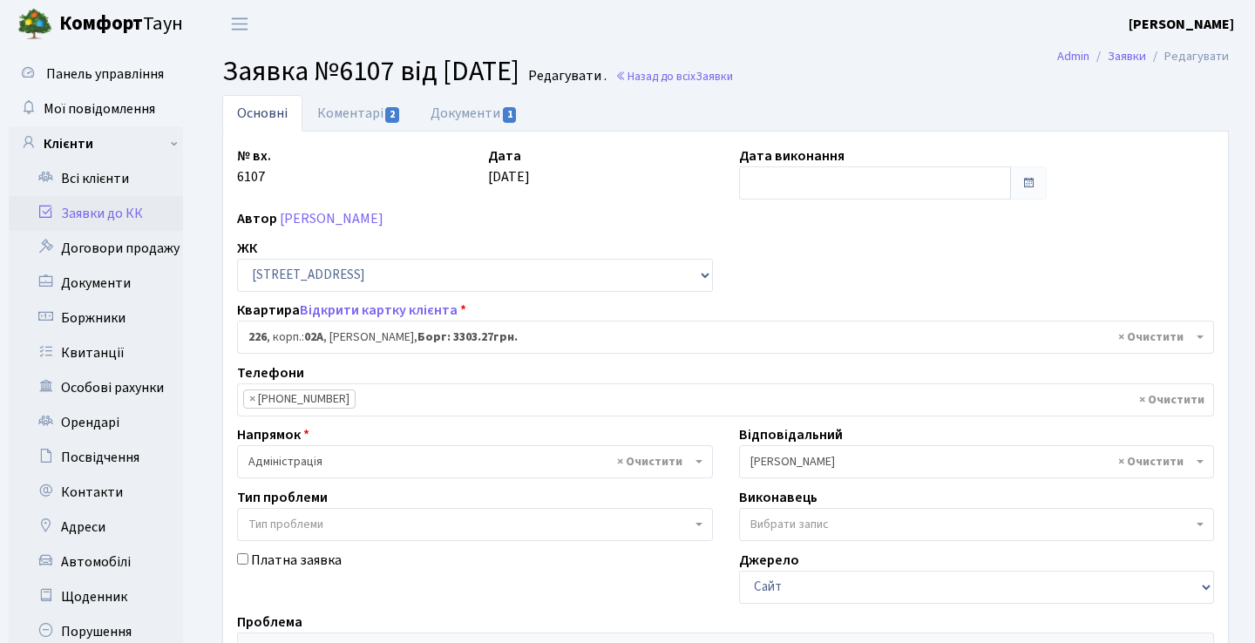
select select "20476"
click at [385, 113] on span "2" at bounding box center [392, 115] width 14 height 16
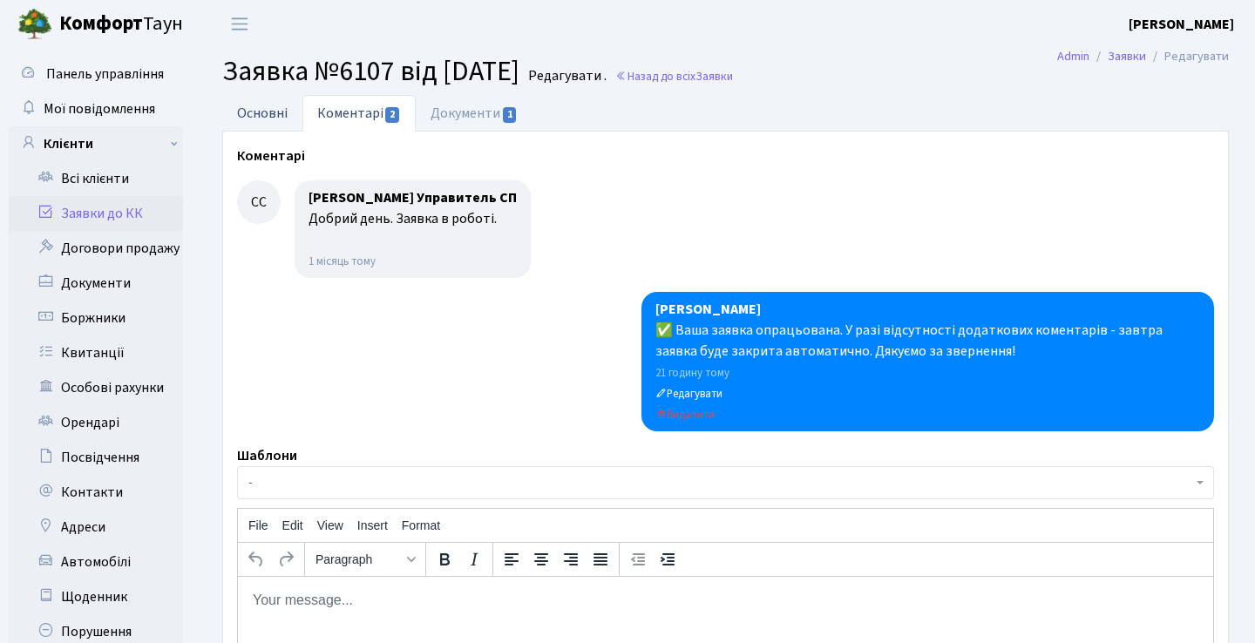
click at [257, 113] on link "Основні" at bounding box center [262, 113] width 80 height 36
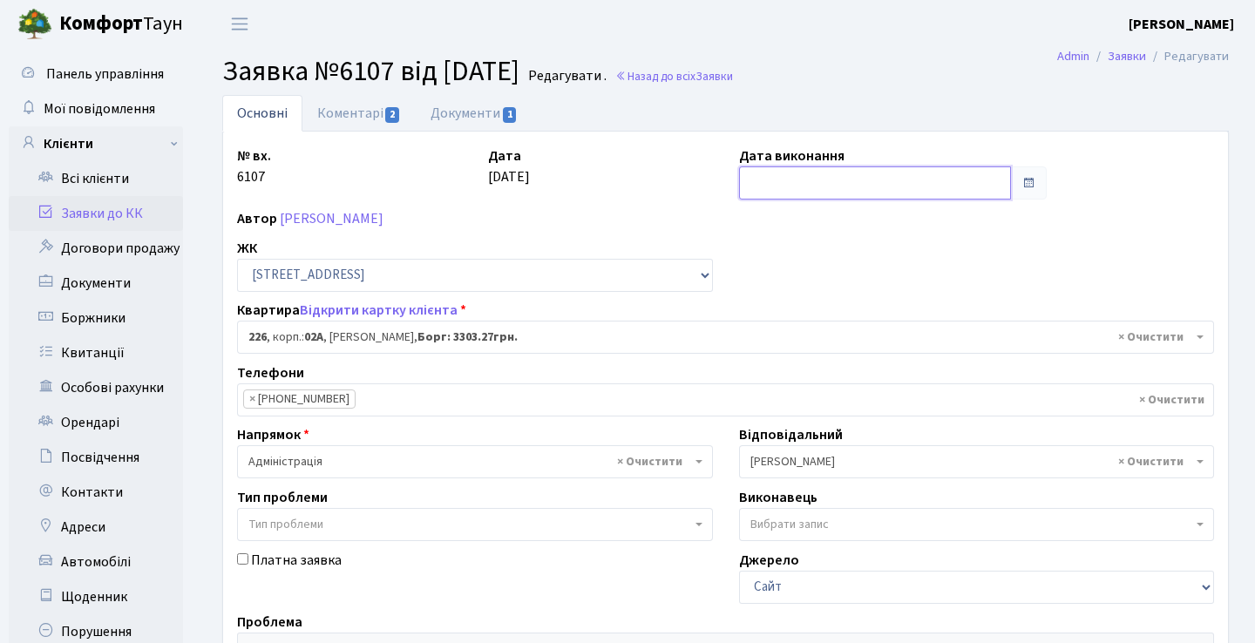
click at [940, 186] on input "text" at bounding box center [875, 182] width 273 height 33
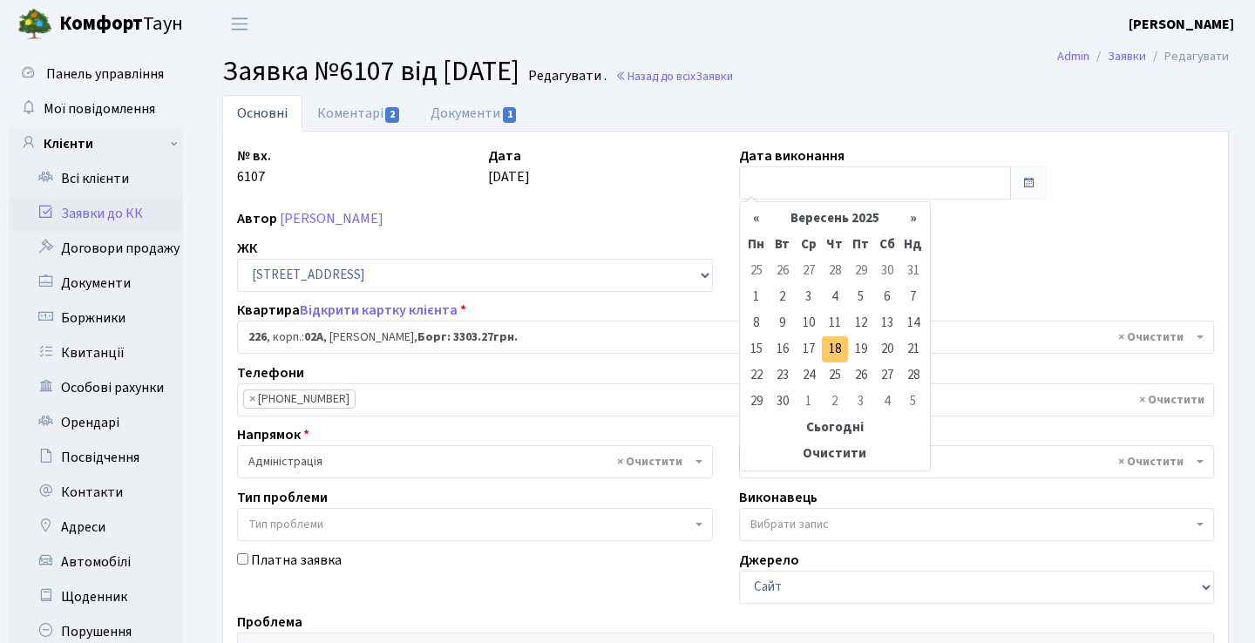
click at [836, 348] on td "18" at bounding box center [835, 349] width 26 height 26
type input "[DATE]"
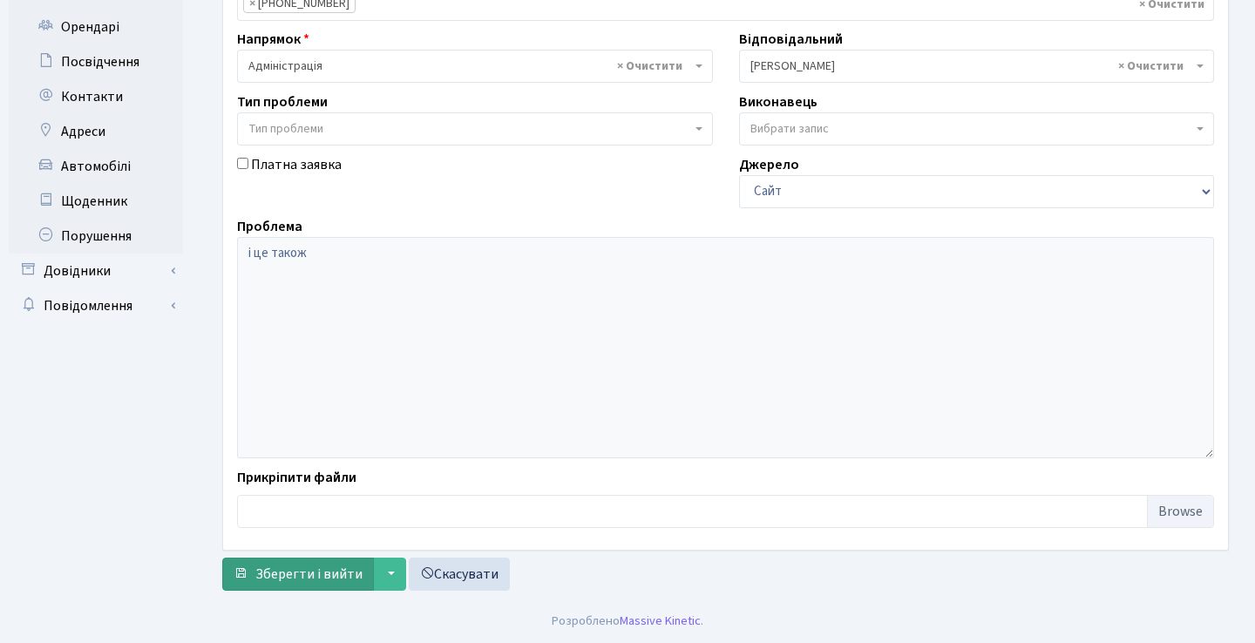
scroll to position [396, 0]
click at [336, 571] on span "Зберегти і вийти" at bounding box center [308, 574] width 107 height 19
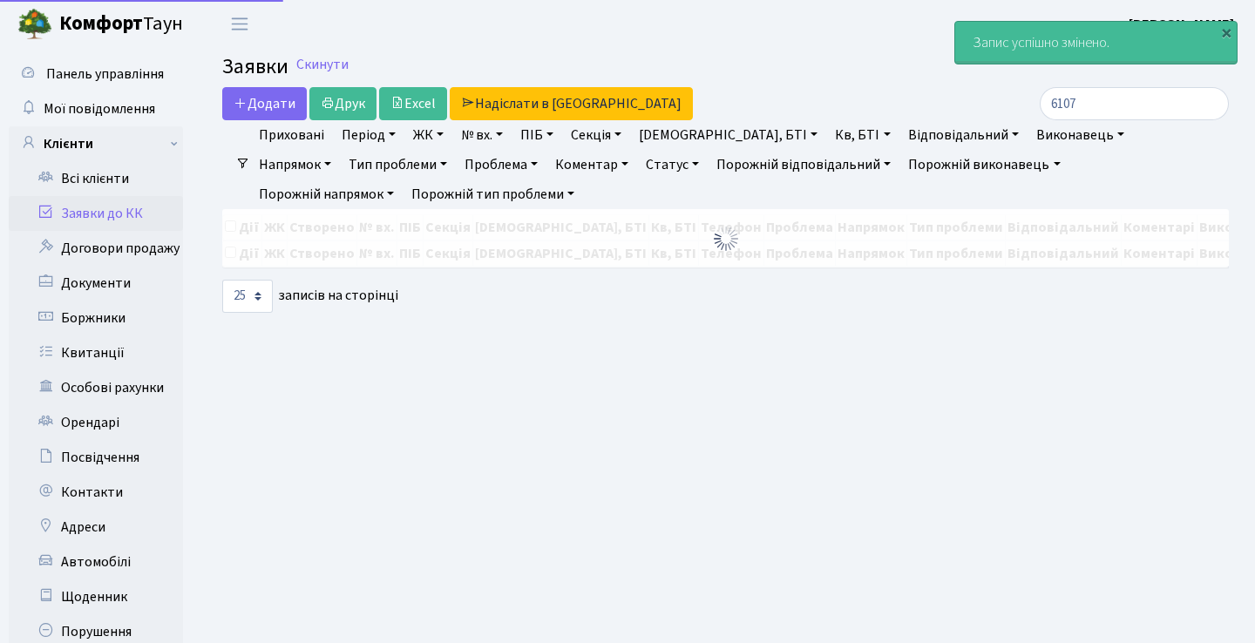
select select "25"
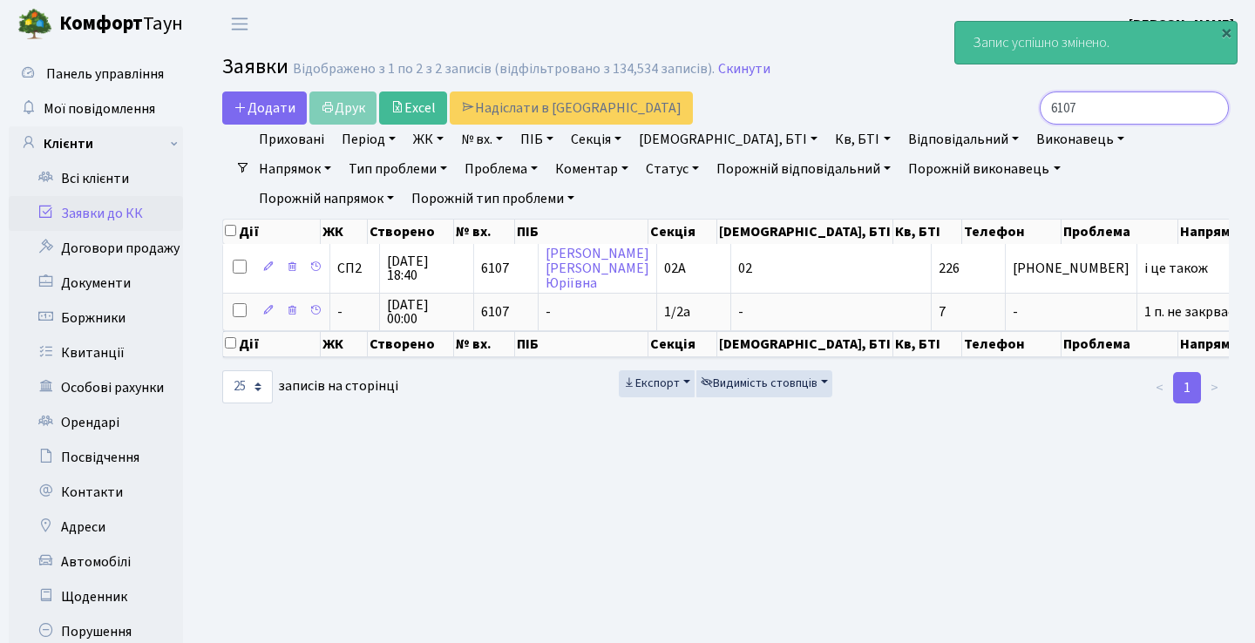
click at [1101, 103] on input "6107" at bounding box center [1133, 107] width 189 height 33
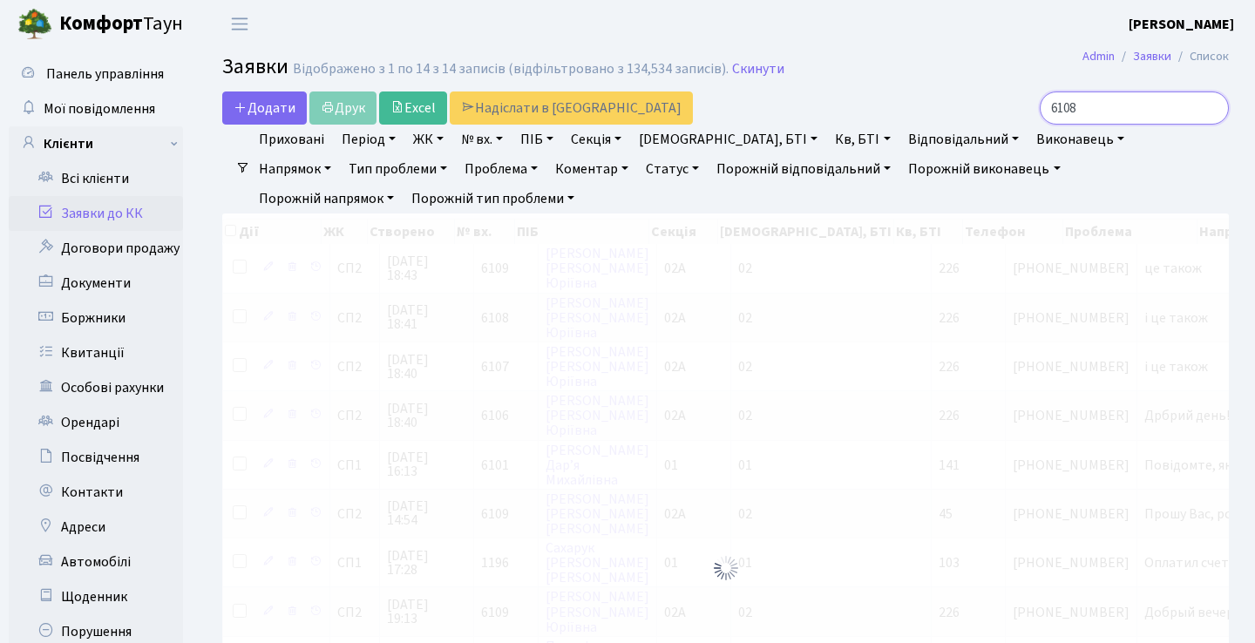
type input "6108"
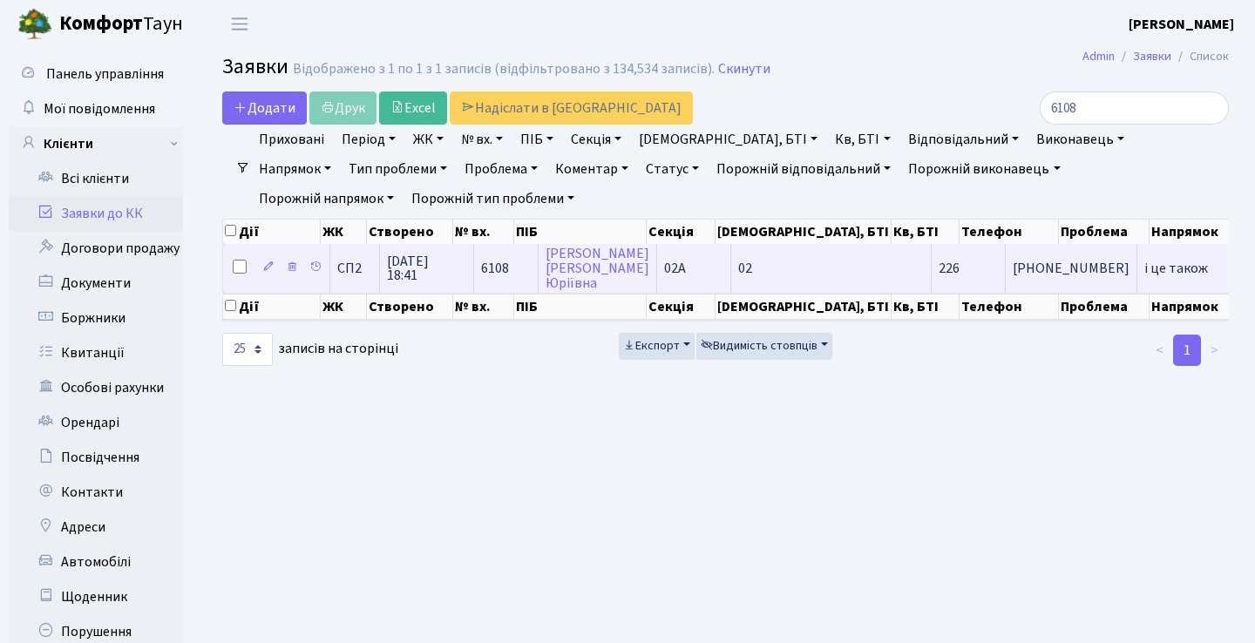
click at [1137, 271] on td "і це також" at bounding box center [1185, 268] width 96 height 48
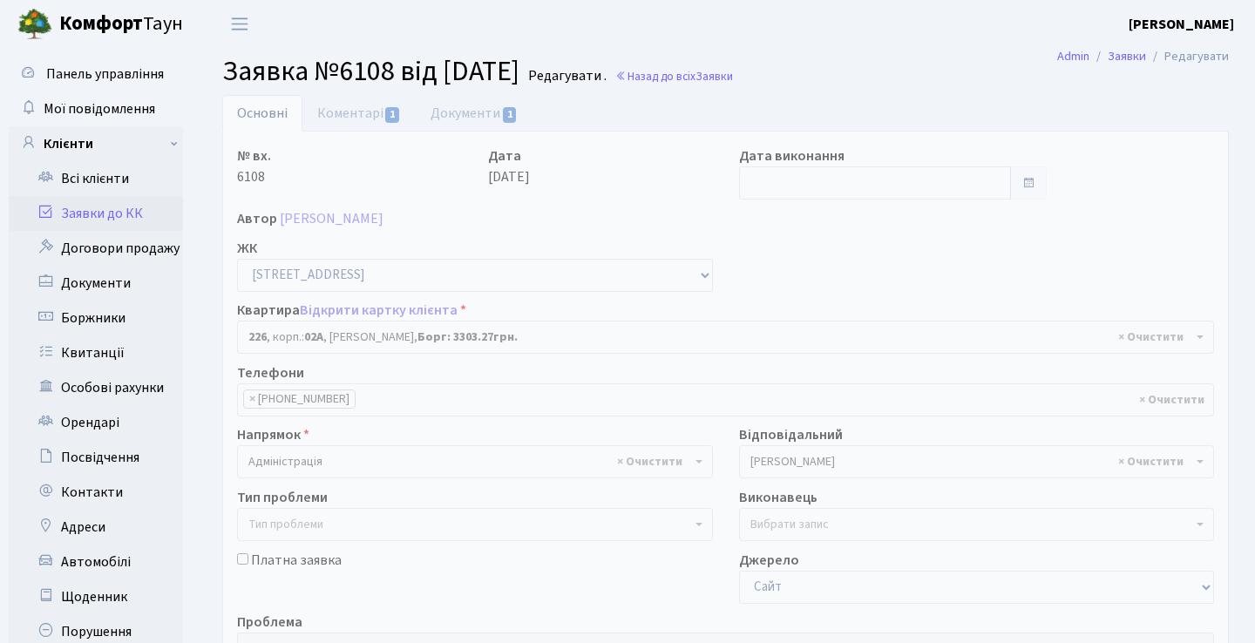
select select "20476"
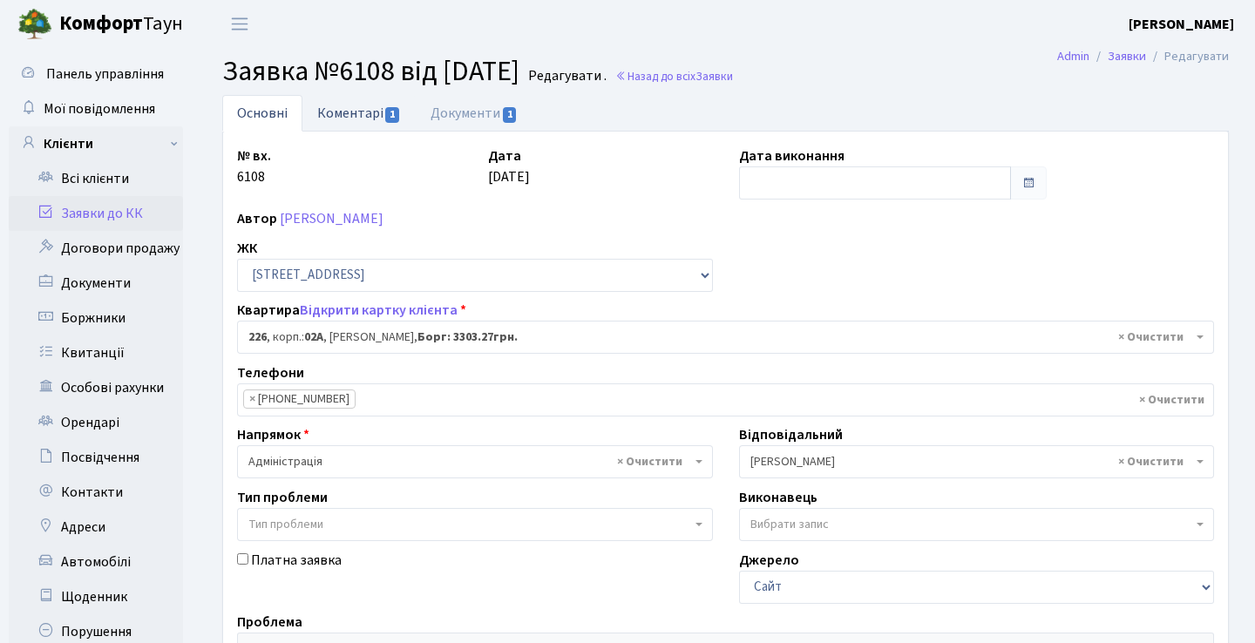
click at [357, 112] on link "Коментарі 1" at bounding box center [358, 113] width 113 height 36
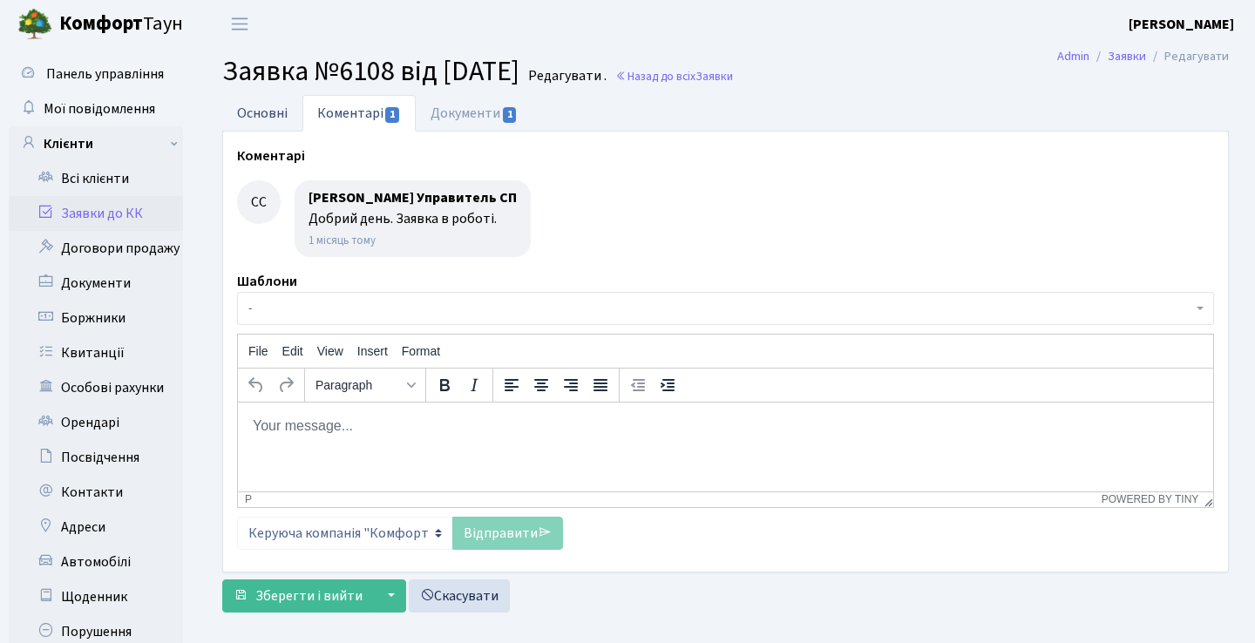
click at [274, 110] on link "Основні" at bounding box center [262, 113] width 80 height 36
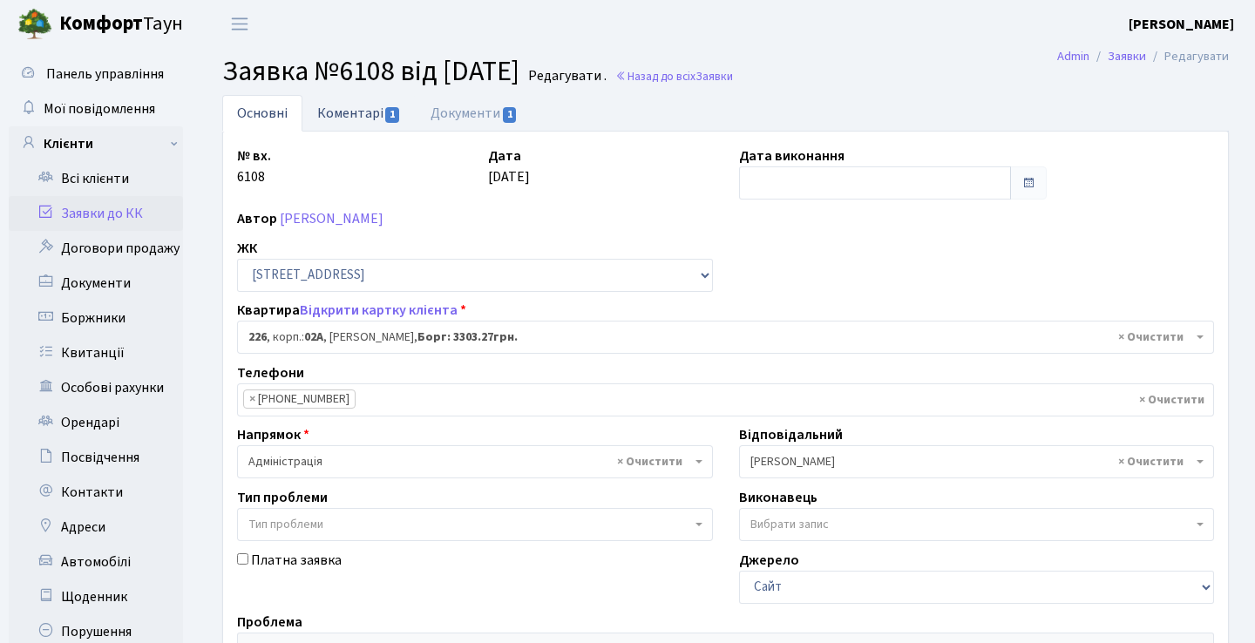
click at [381, 106] on link "Коментарі 1" at bounding box center [358, 113] width 113 height 36
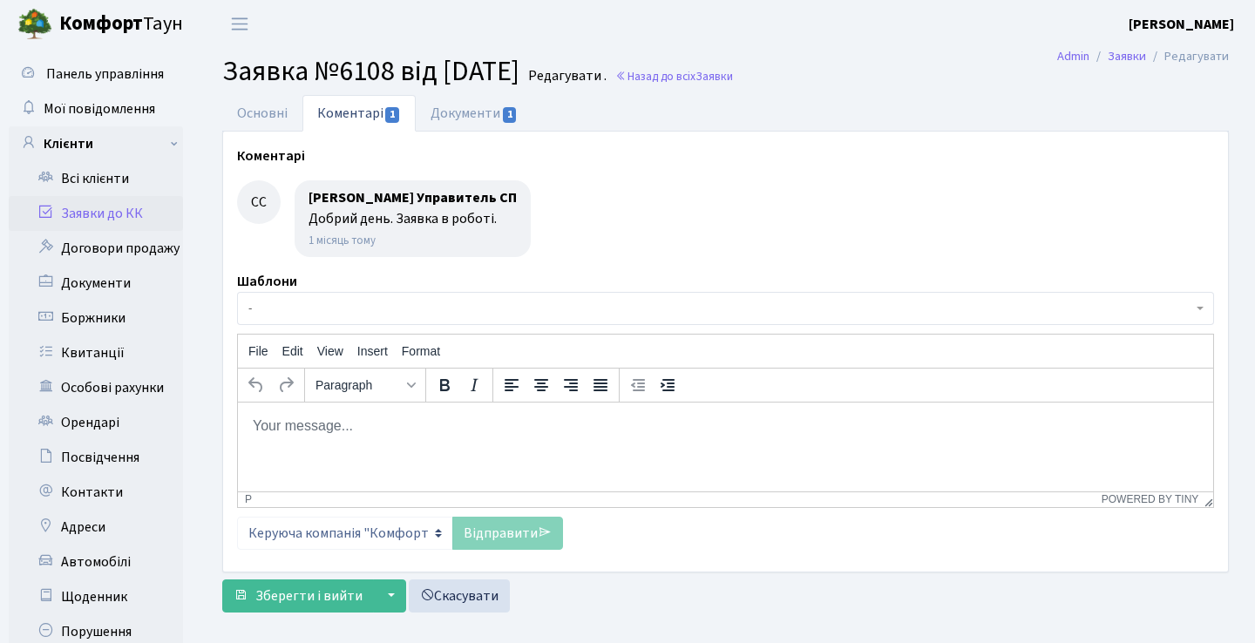
click at [466, 439] on html at bounding box center [725, 425] width 975 height 47
paste body "Rich Text Area. Press ALT-0 for help."
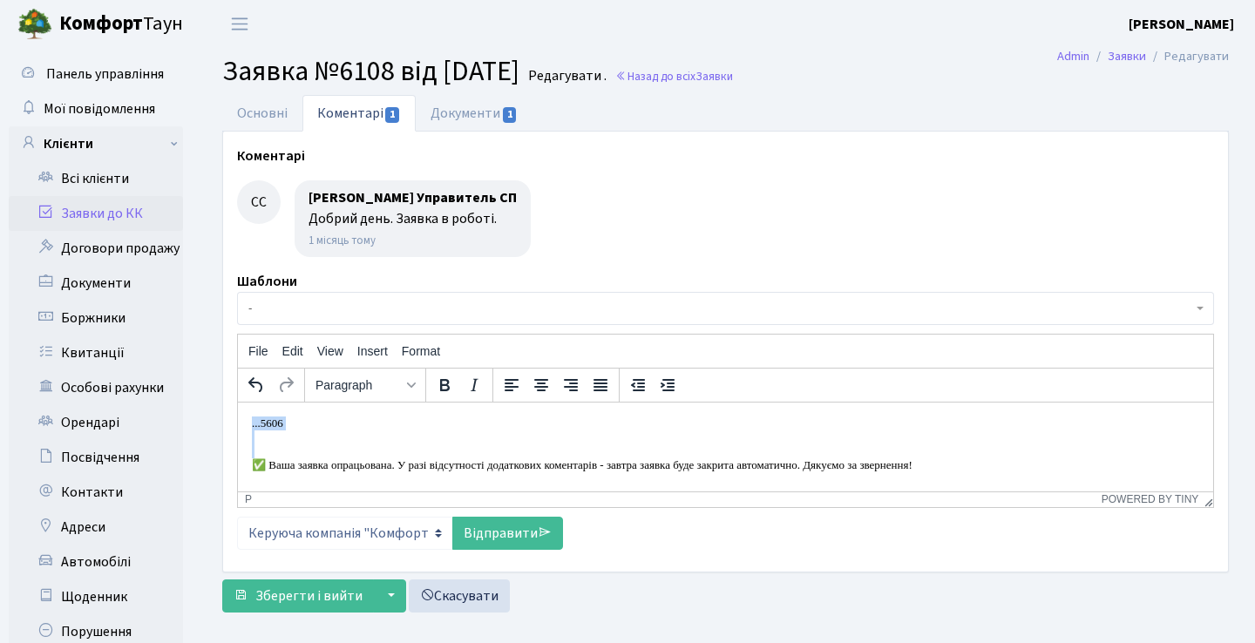
drag, startPoint x: 253, startPoint y: 467, endPoint x: 249, endPoint y: 408, distance: 59.3
click at [249, 408] on html "...5606 ✅ Ваша заявка опрацьована. У разі відсутності додаткових коментарів - з…" at bounding box center [725, 444] width 975 height 84
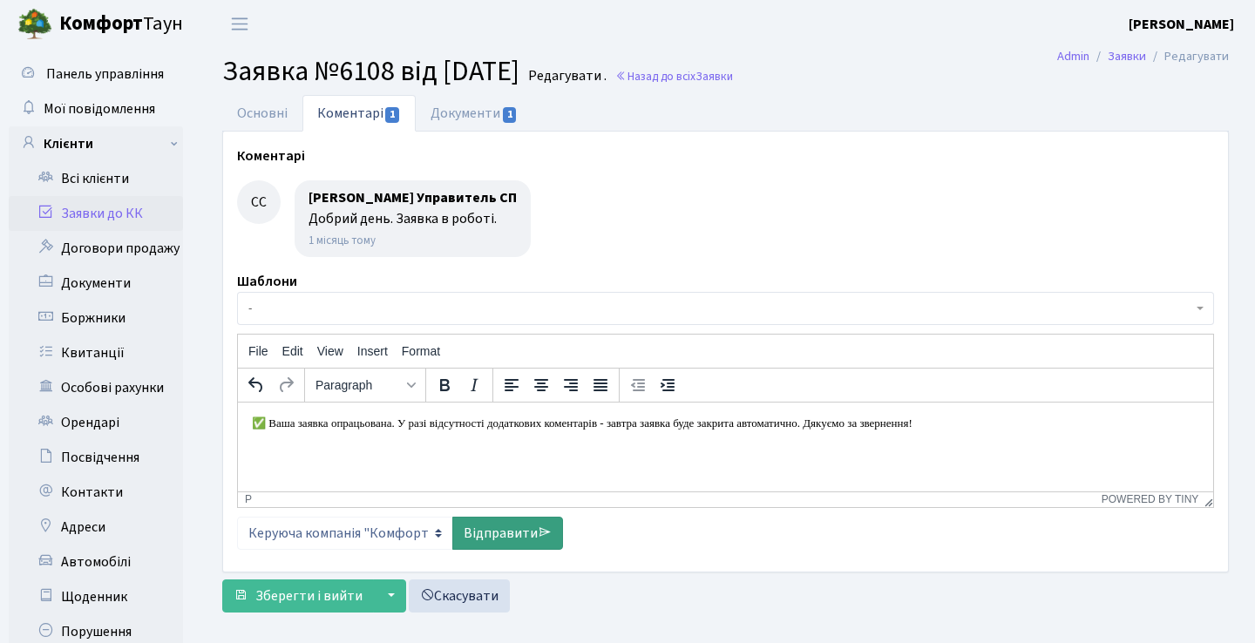
click at [481, 526] on link "Відправити" at bounding box center [507, 533] width 111 height 33
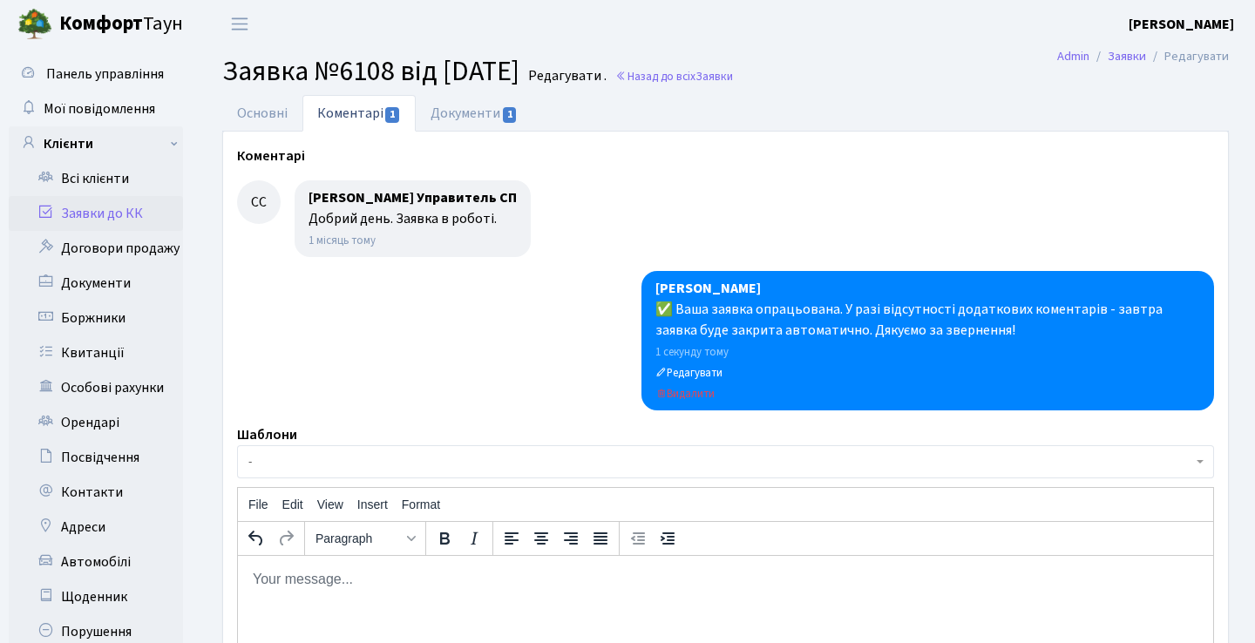
click at [146, 215] on link "Заявки до КК" at bounding box center [96, 213] width 174 height 35
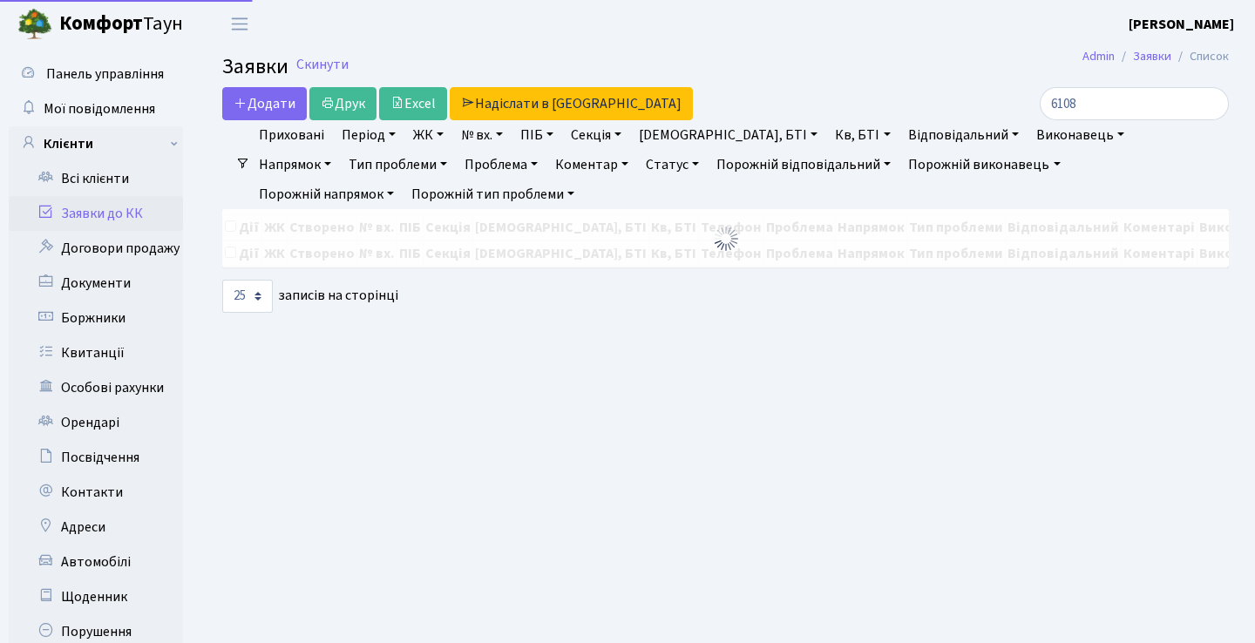
select select "25"
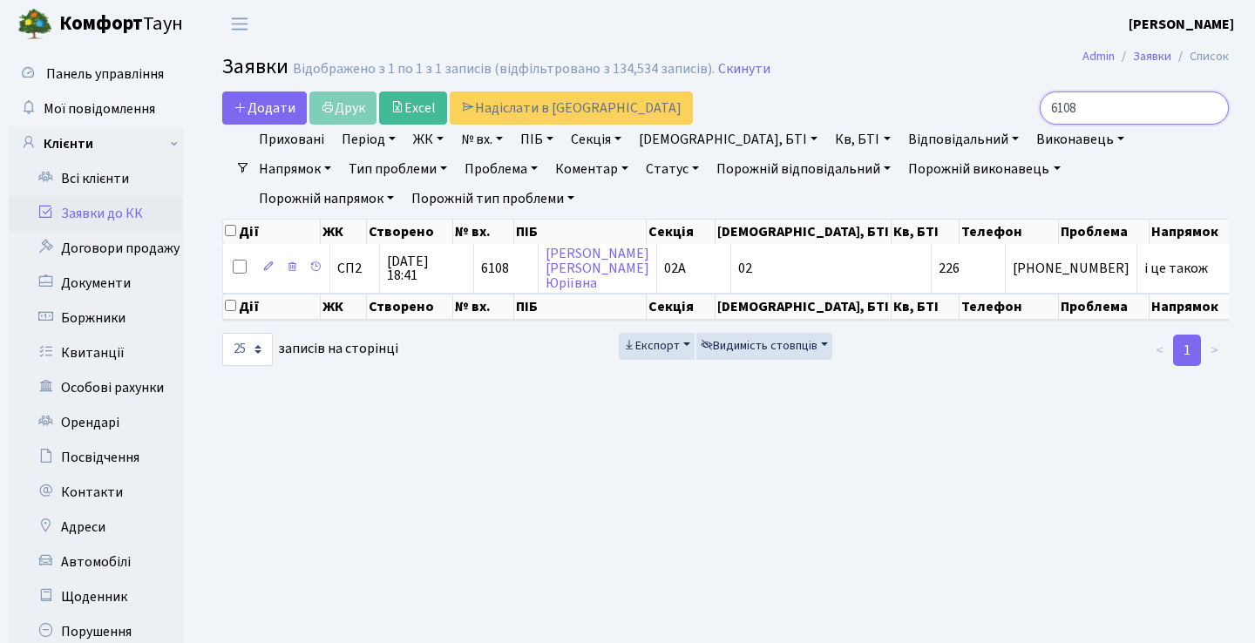
click at [1181, 107] on input "6108" at bounding box center [1133, 107] width 189 height 33
type input "6"
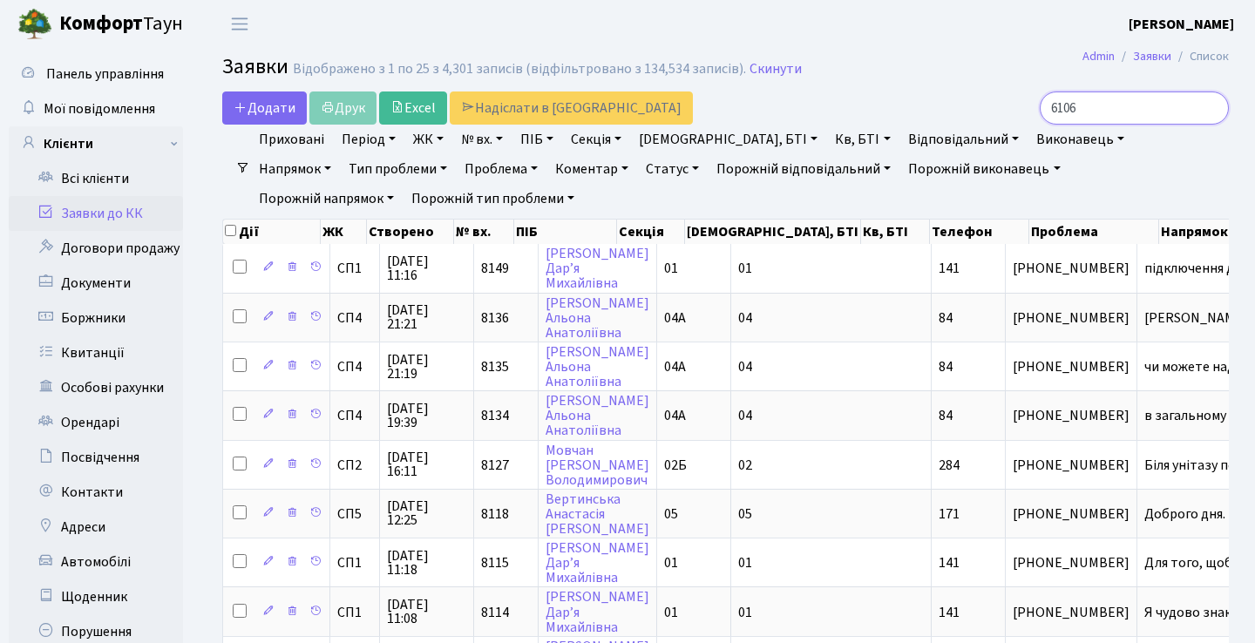
type input "6106"
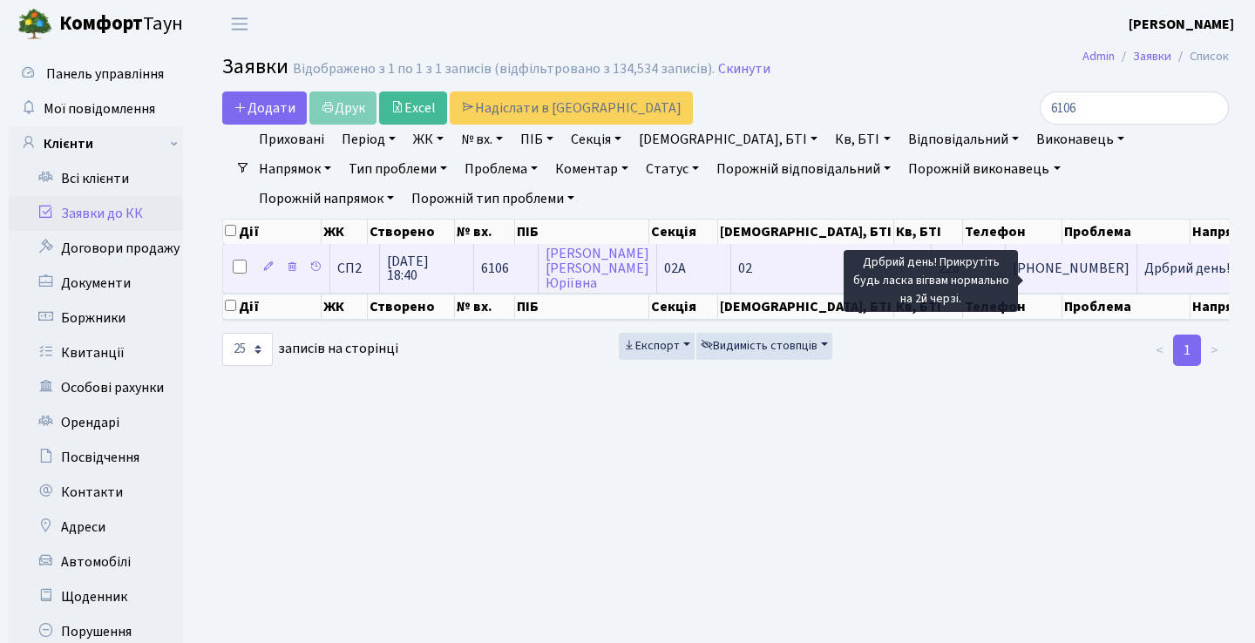
click at [1144, 277] on span "Дрбрий день! Пр[...]" at bounding box center [1205, 268] width 123 height 19
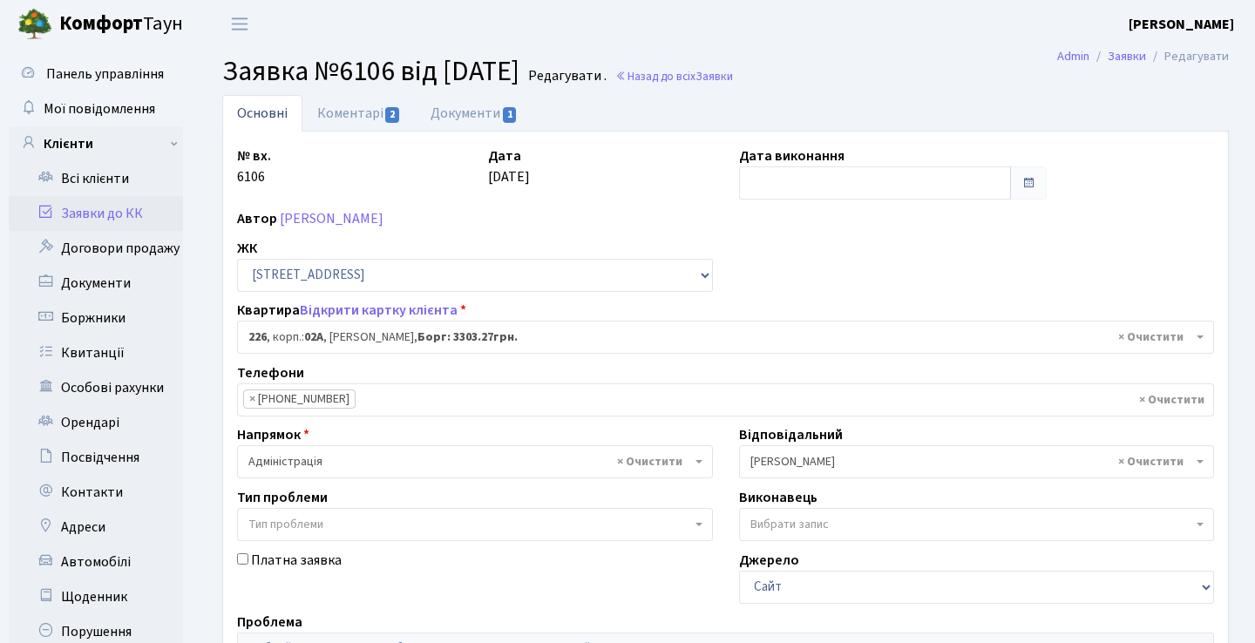
select select "20476"
click at [382, 112] on link "Коментарі 2" at bounding box center [358, 113] width 113 height 36
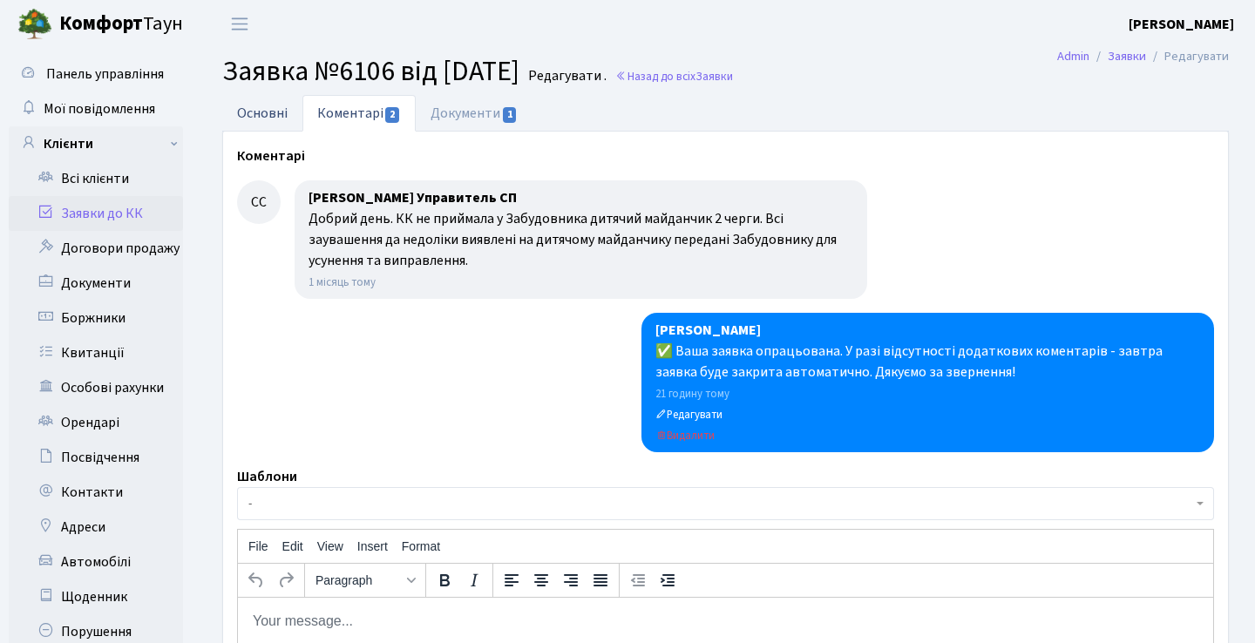
click at [269, 112] on link "Основні" at bounding box center [262, 113] width 80 height 36
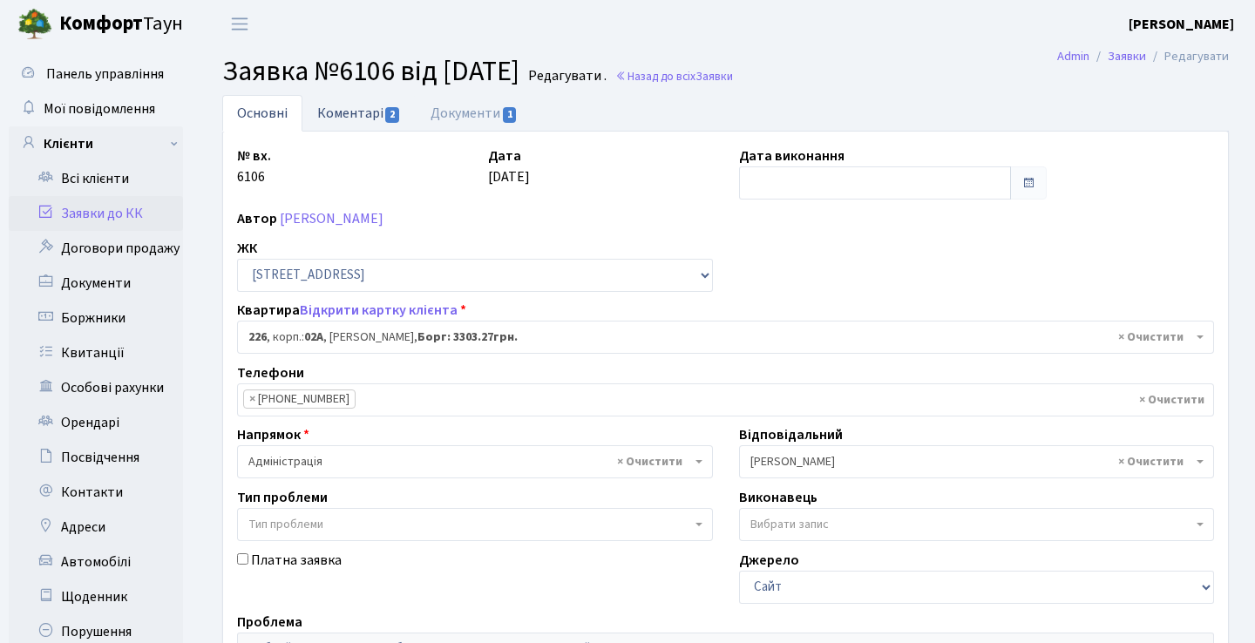
click at [322, 104] on link "Коментарі 2" at bounding box center [358, 113] width 113 height 36
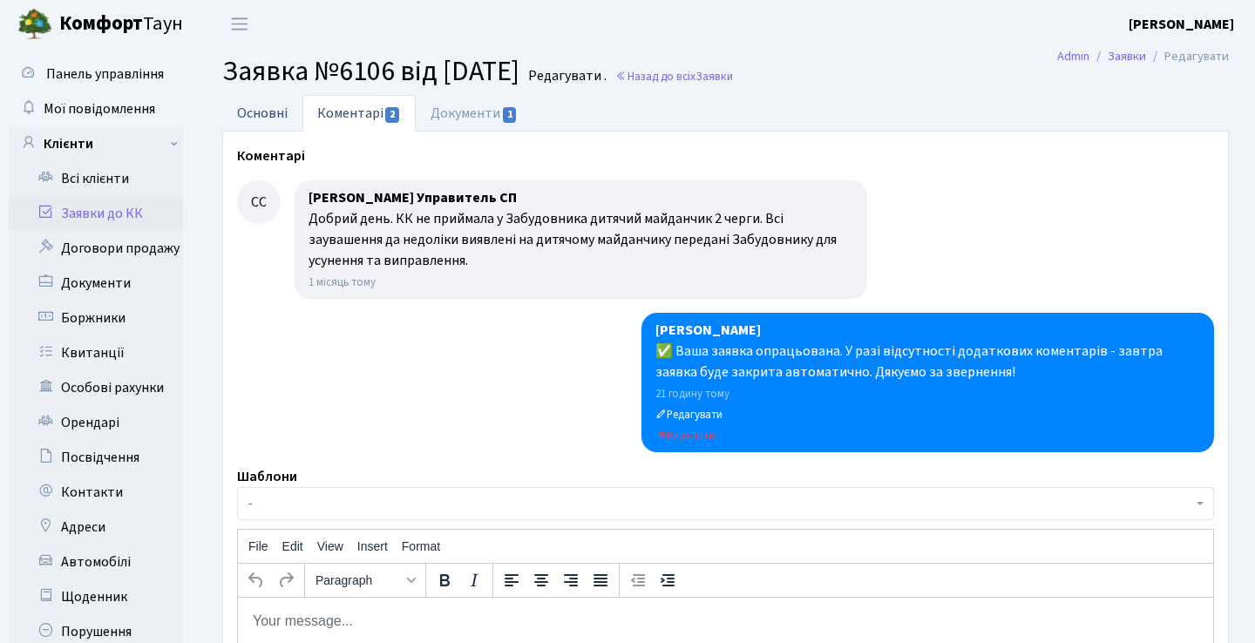
click at [284, 103] on link "Основні" at bounding box center [262, 113] width 80 height 36
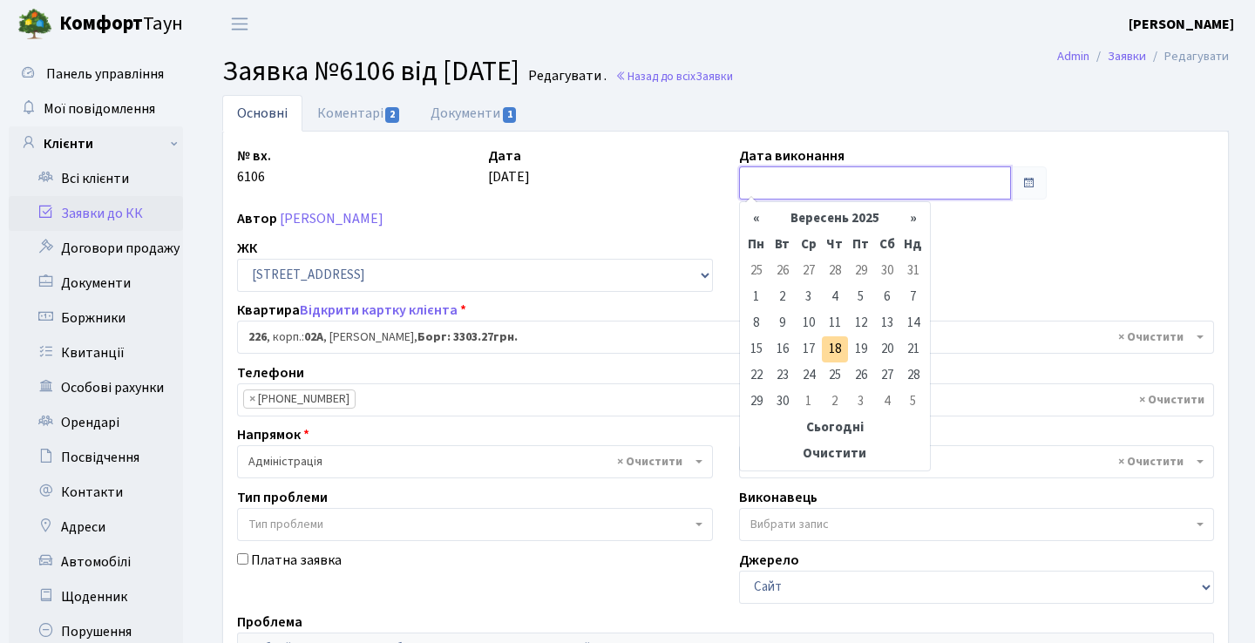
click at [805, 185] on input "text" at bounding box center [875, 182] width 273 height 33
click at [840, 355] on td "18" at bounding box center [835, 349] width 26 height 26
type input "[DATE]"
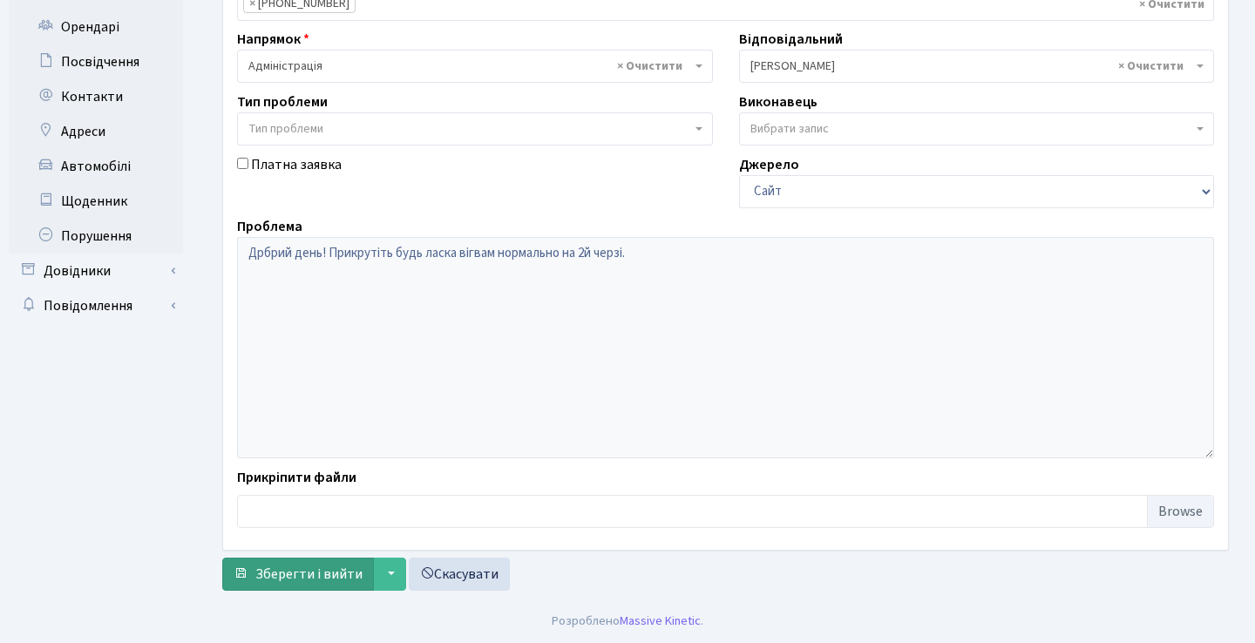
scroll to position [396, 0]
click at [319, 580] on span "Зберегти і вийти" at bounding box center [308, 574] width 107 height 19
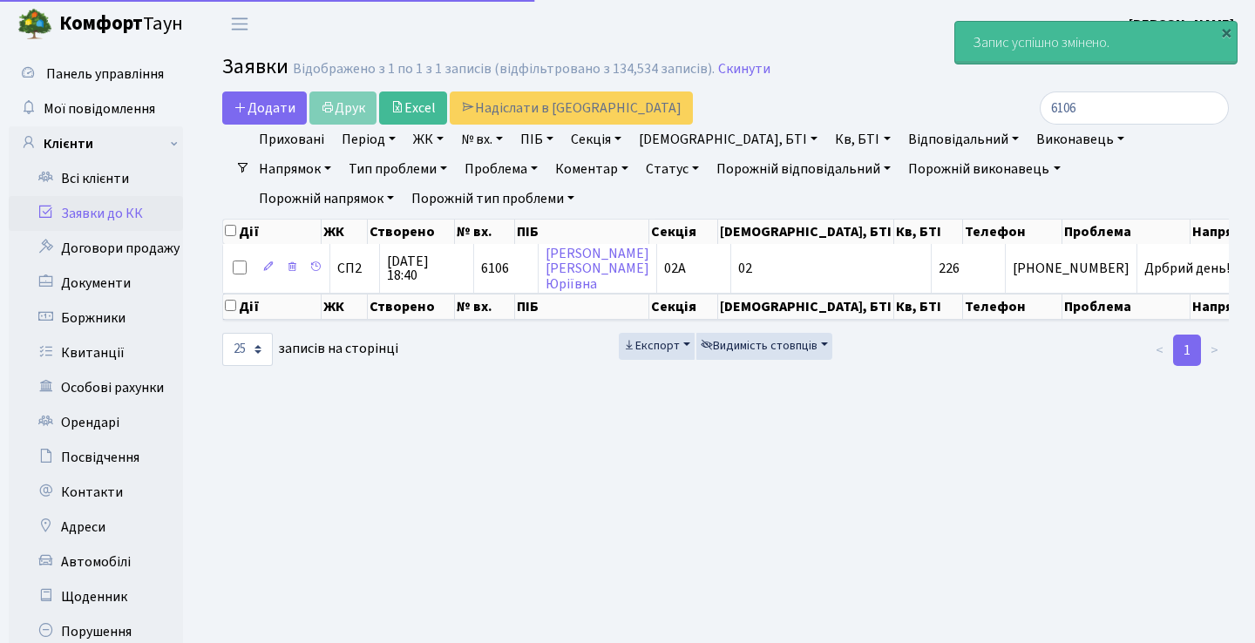
select select "25"
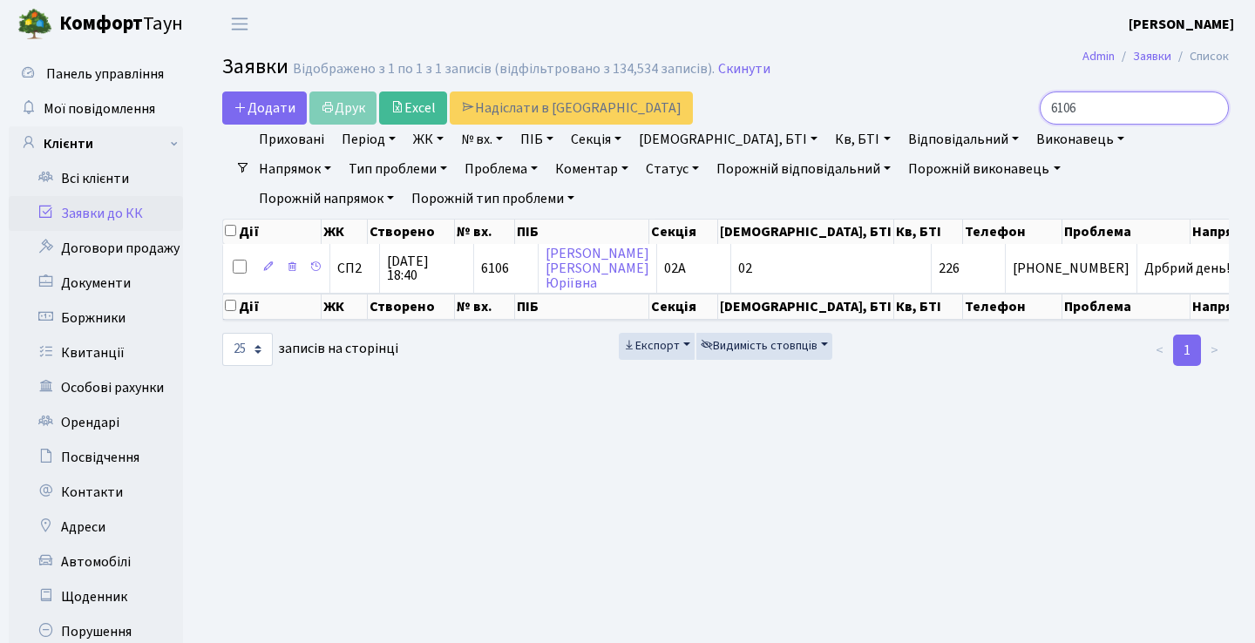
click at [1139, 116] on input "6106" at bounding box center [1133, 107] width 189 height 33
type input "6110"
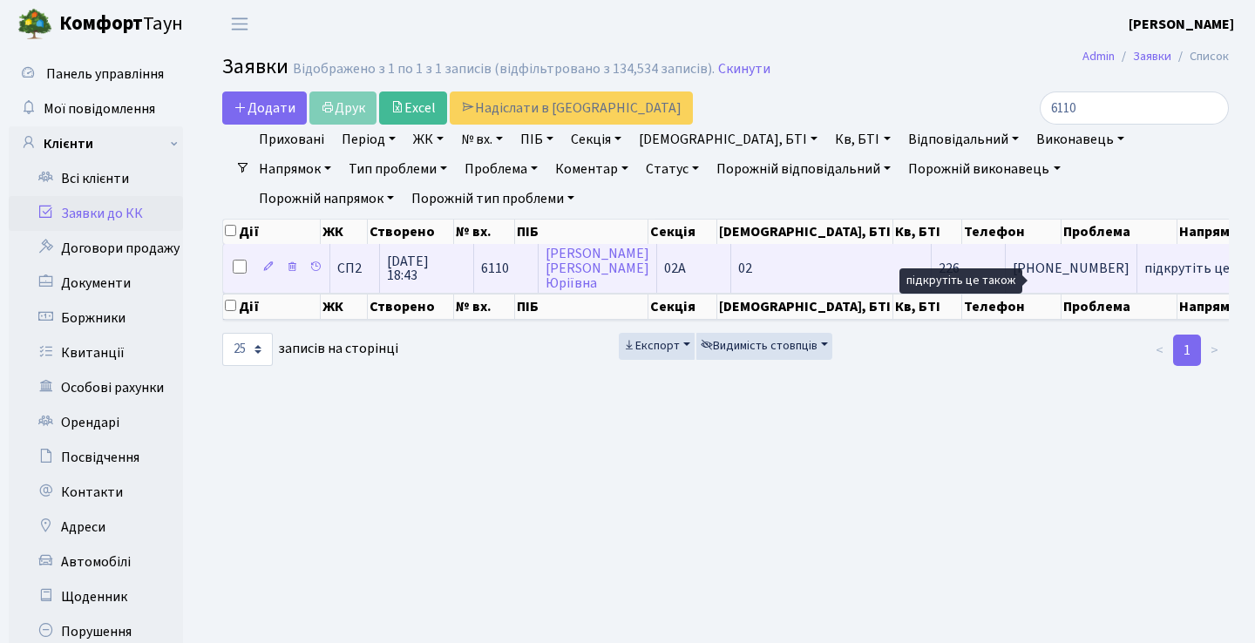
click at [1144, 278] on span "підкрутіть це т[...]" at bounding box center [1200, 268] width 113 height 19
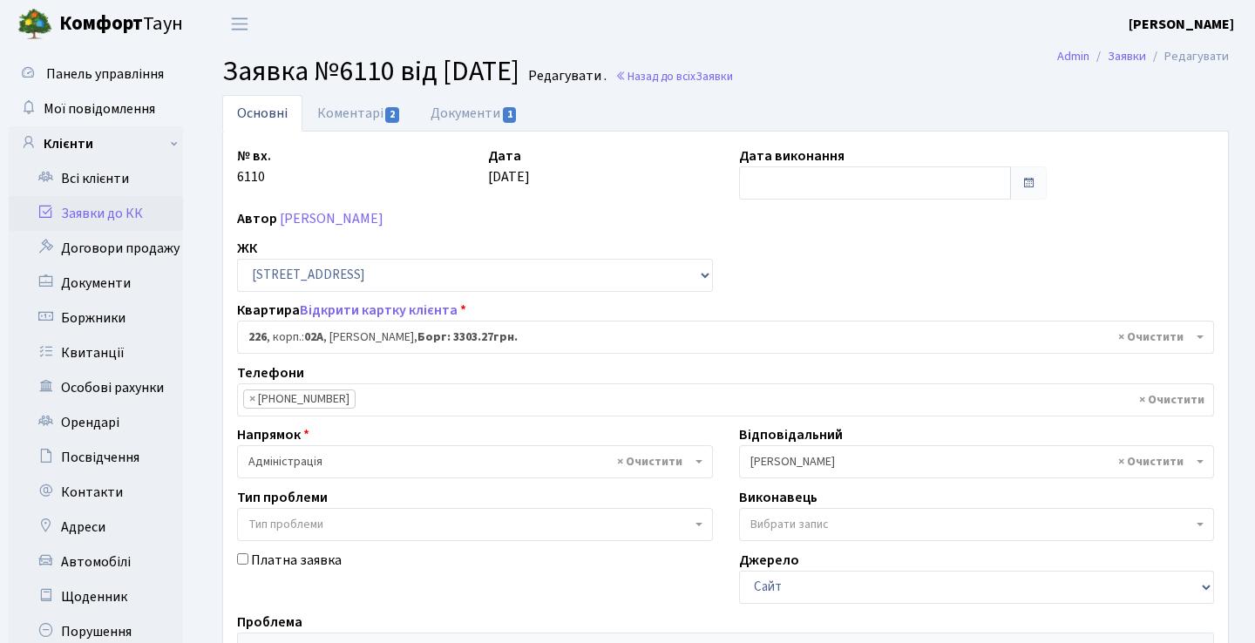
select select "20476"
click at [355, 104] on link "Коментарі 2" at bounding box center [358, 113] width 113 height 36
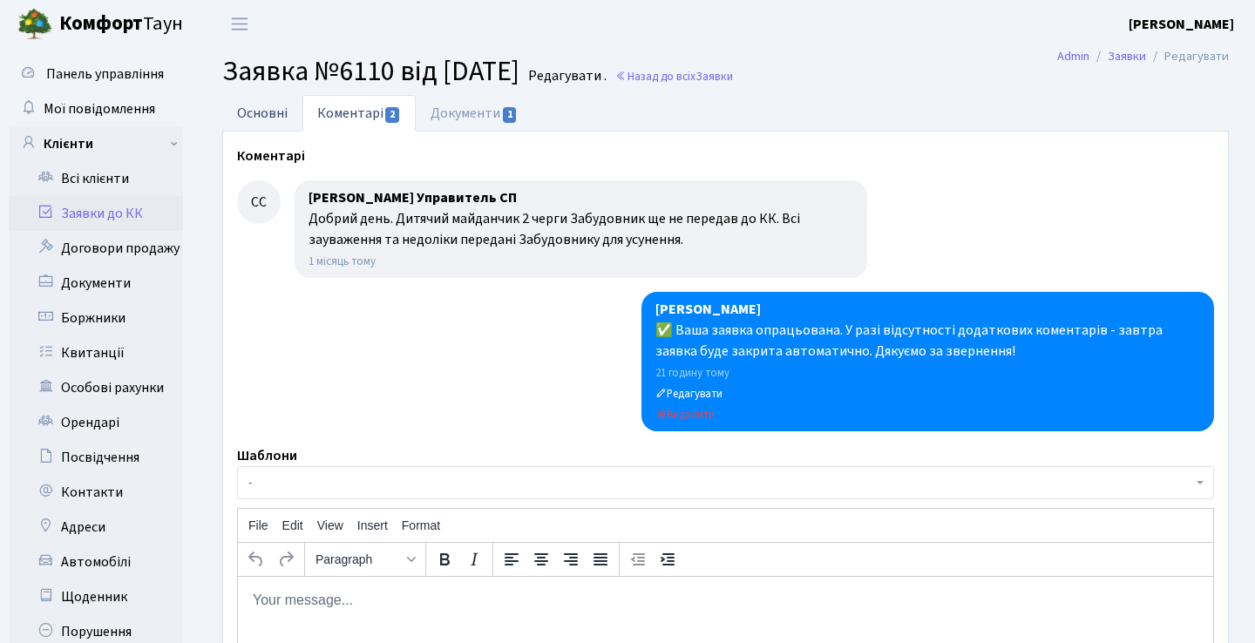
click at [274, 115] on link "Основні" at bounding box center [262, 113] width 80 height 36
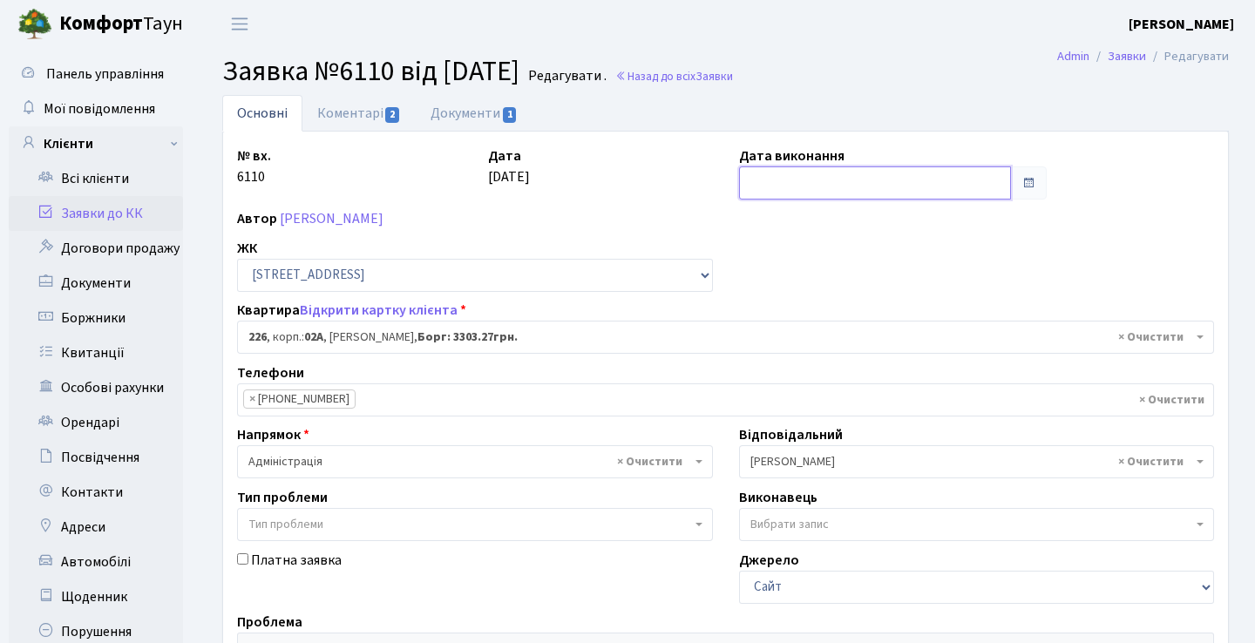
click at [805, 190] on input "text" at bounding box center [875, 182] width 273 height 33
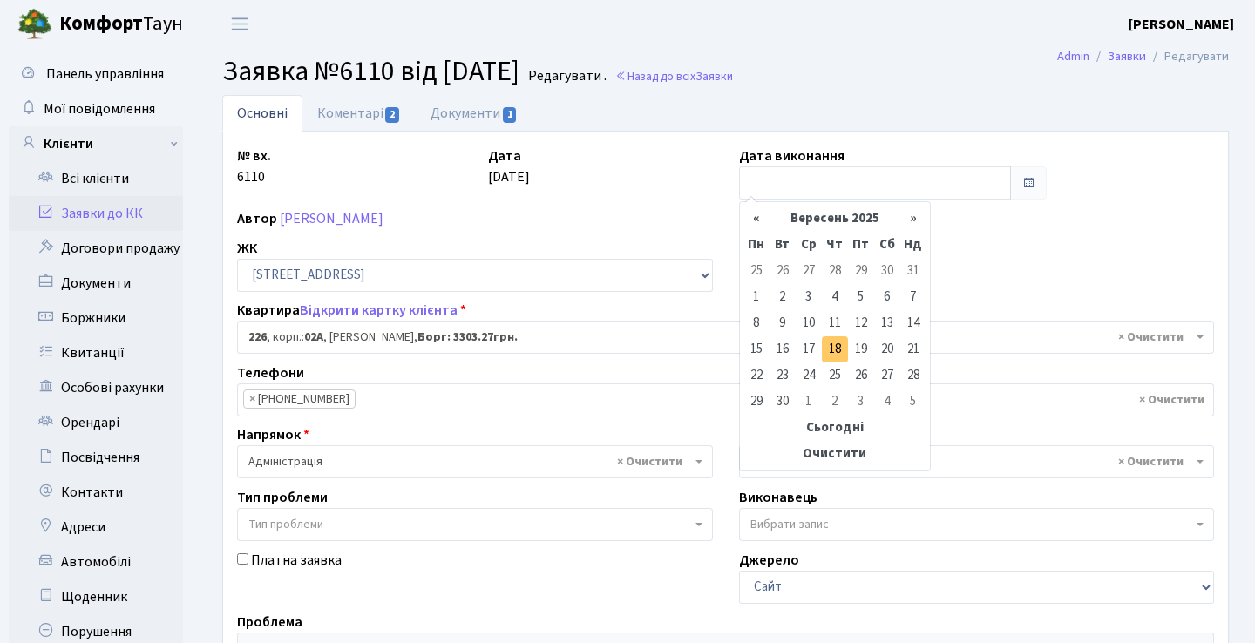
click at [832, 348] on td "18" at bounding box center [835, 349] width 26 height 26
type input "[DATE]"
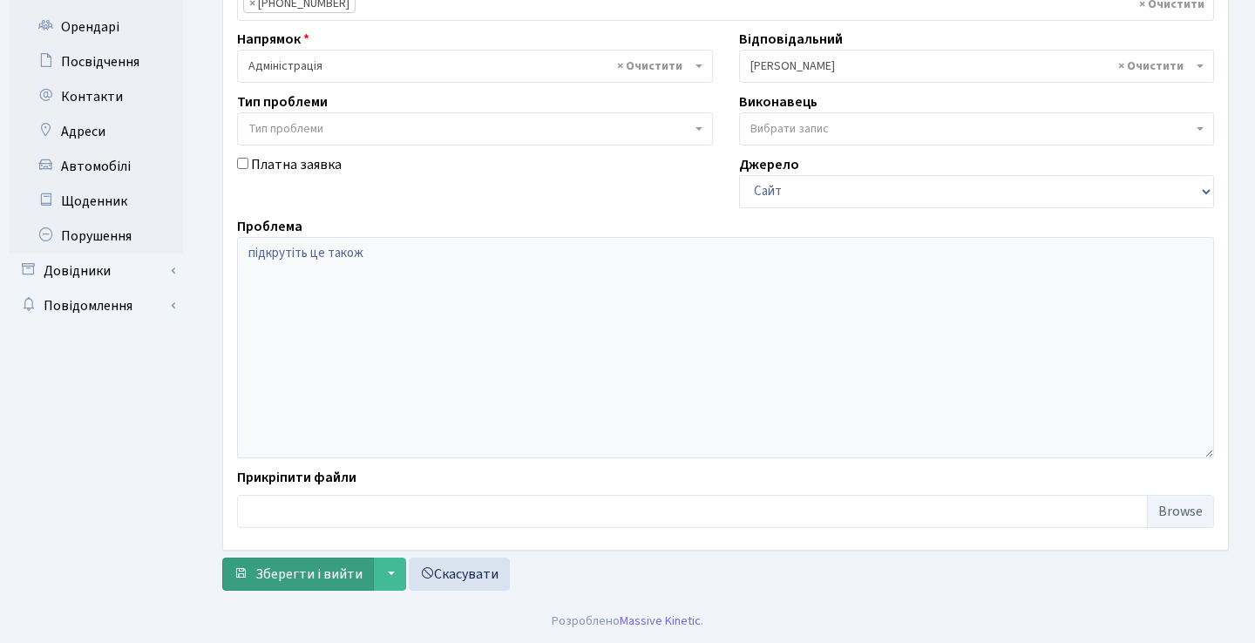
scroll to position [396, 0]
click at [337, 577] on span "Зберегти і вийти" at bounding box center [308, 574] width 107 height 19
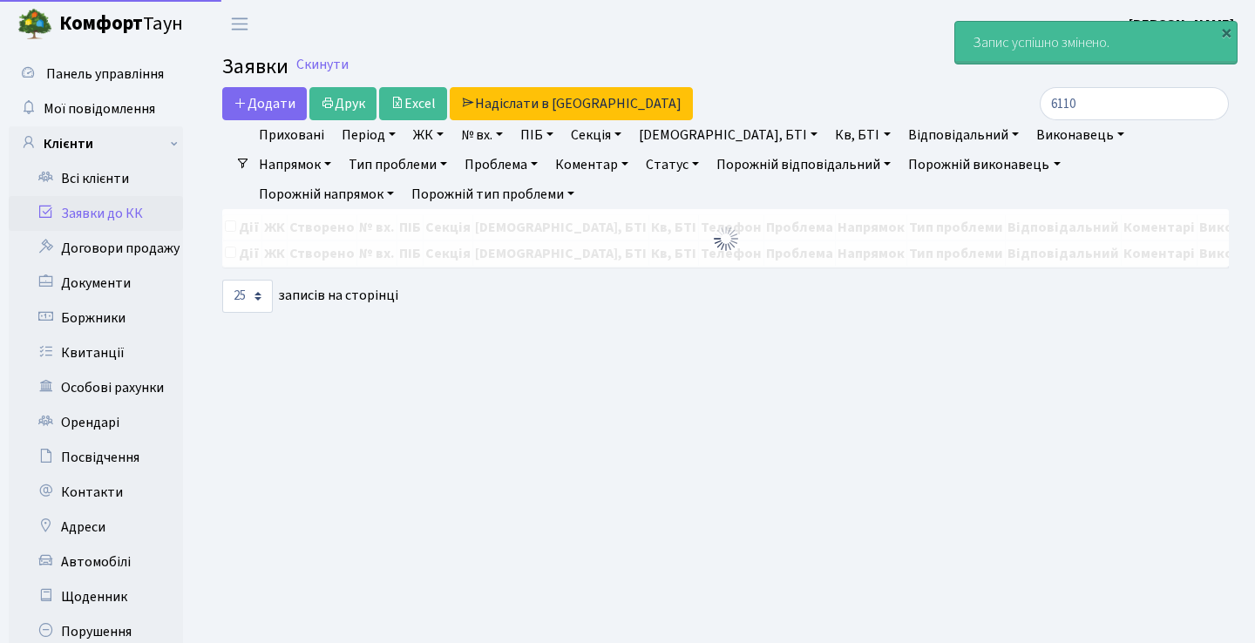
select select "25"
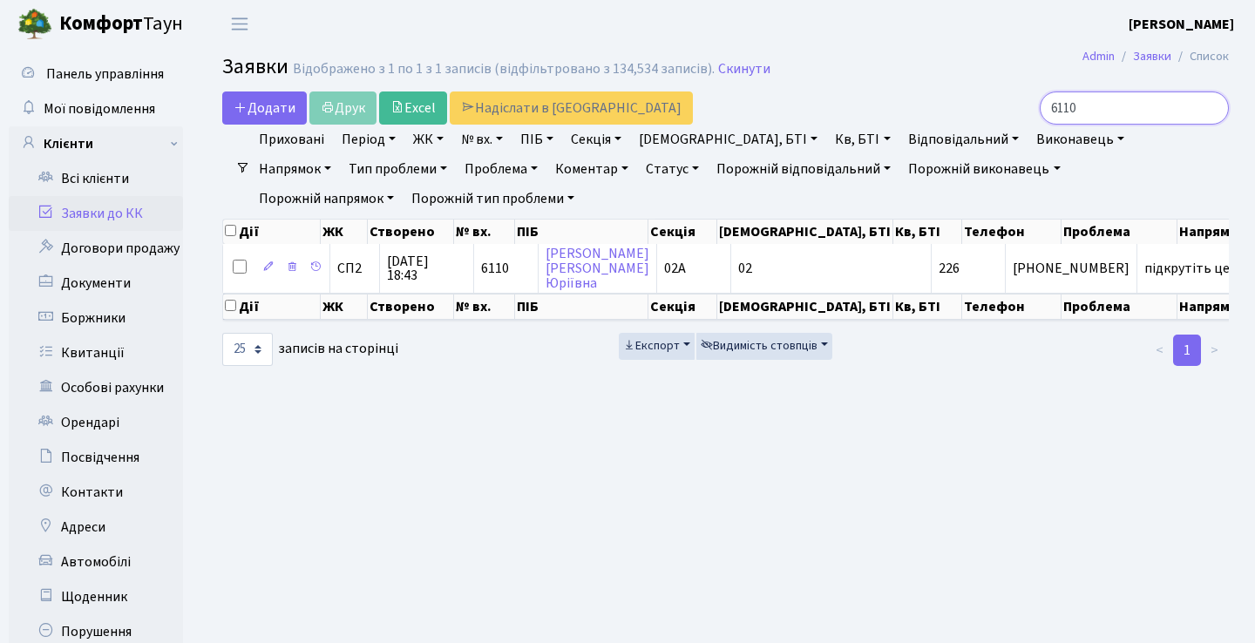
click at [1130, 118] on input "6110" at bounding box center [1133, 107] width 189 height 33
type input "6"
type input "5236"
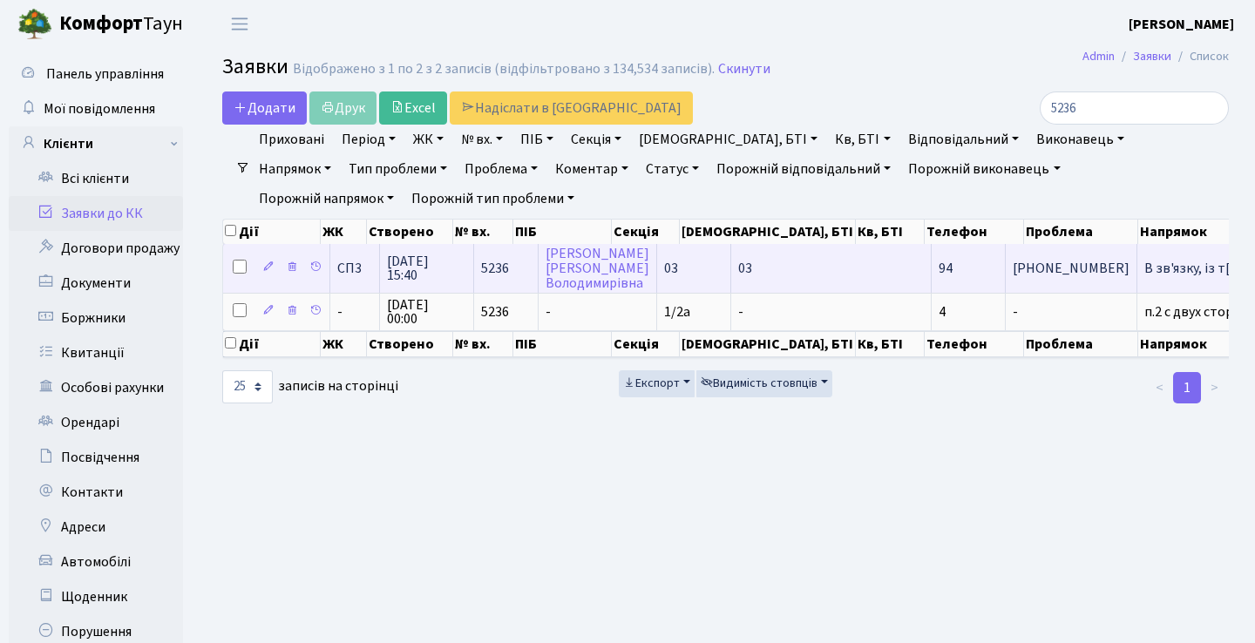
click at [1137, 291] on td "В зв'язку, із т[...]" at bounding box center [1197, 268] width 121 height 48
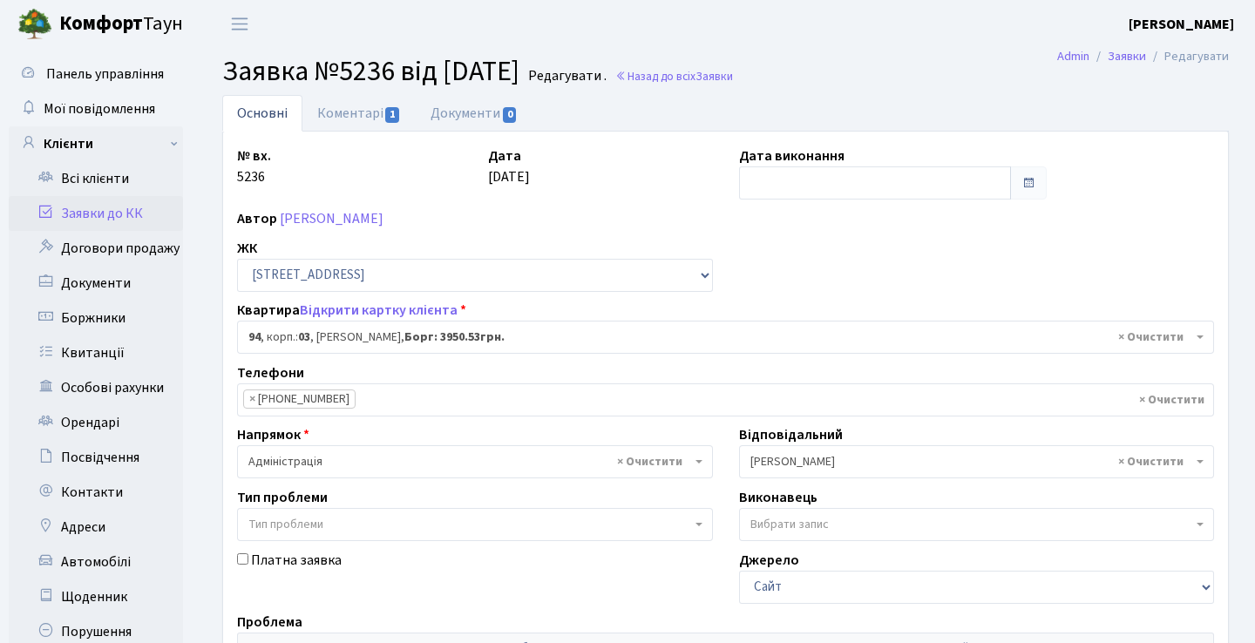
select select "20816"
click at [385, 101] on link "Коментарі 1" at bounding box center [358, 113] width 113 height 36
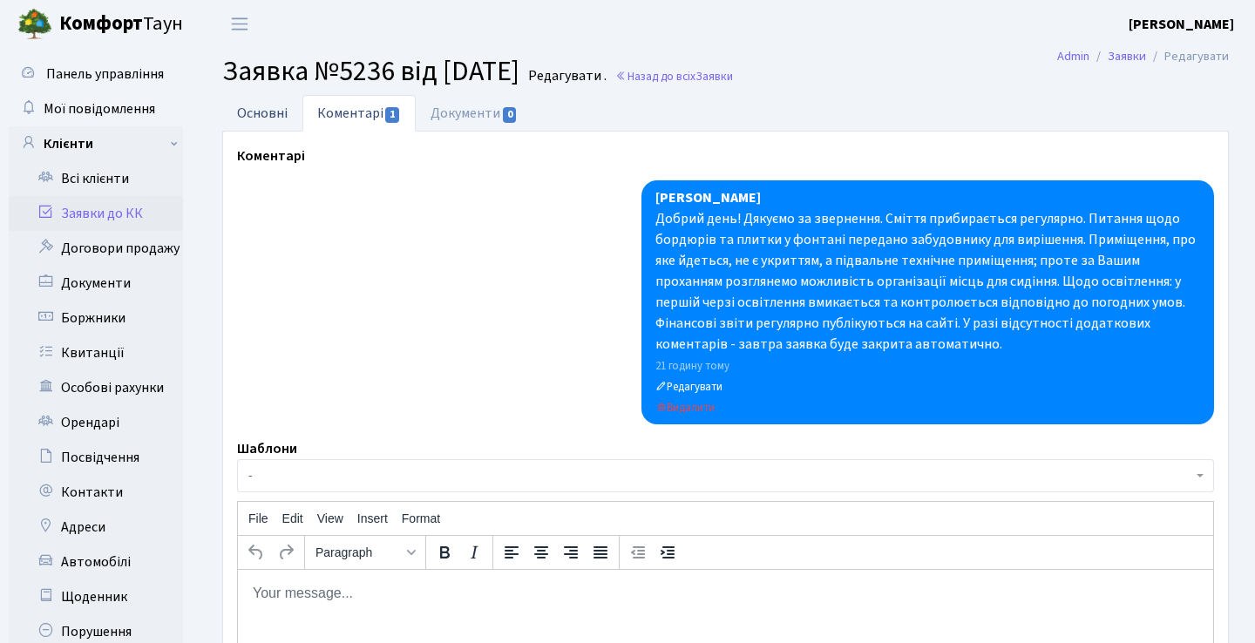
click at [289, 119] on link "Основні" at bounding box center [262, 113] width 80 height 36
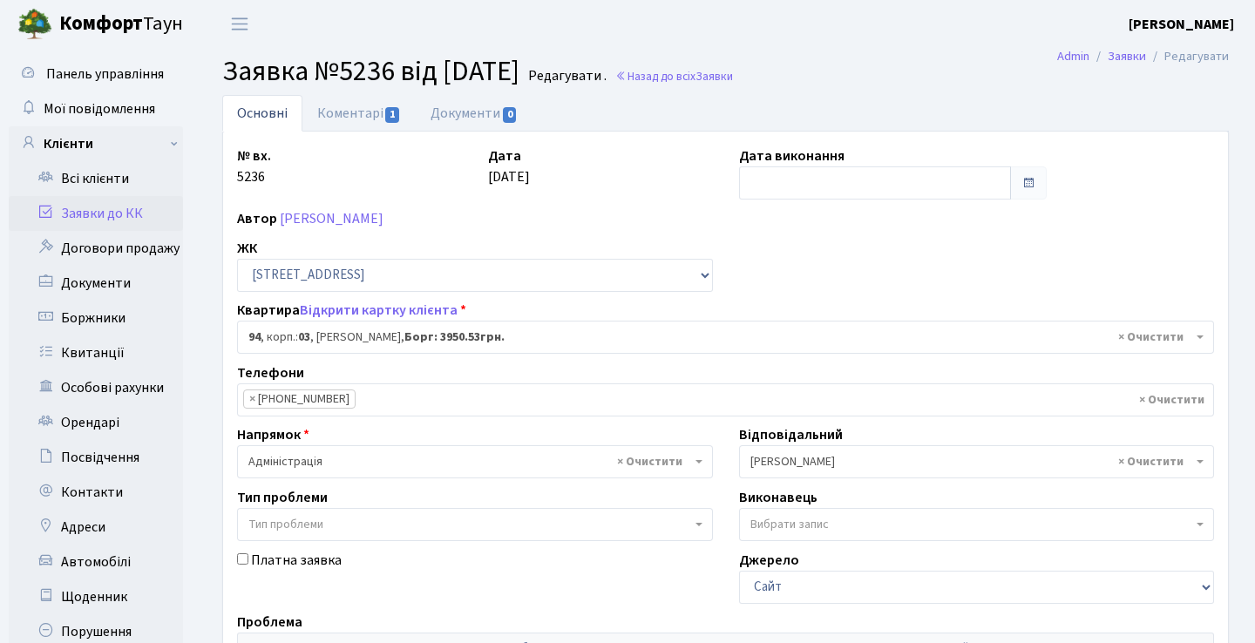
click at [863, 161] on div "Дата виконання" at bounding box center [893, 172] width 335 height 54
click at [854, 179] on input "text" at bounding box center [875, 182] width 273 height 33
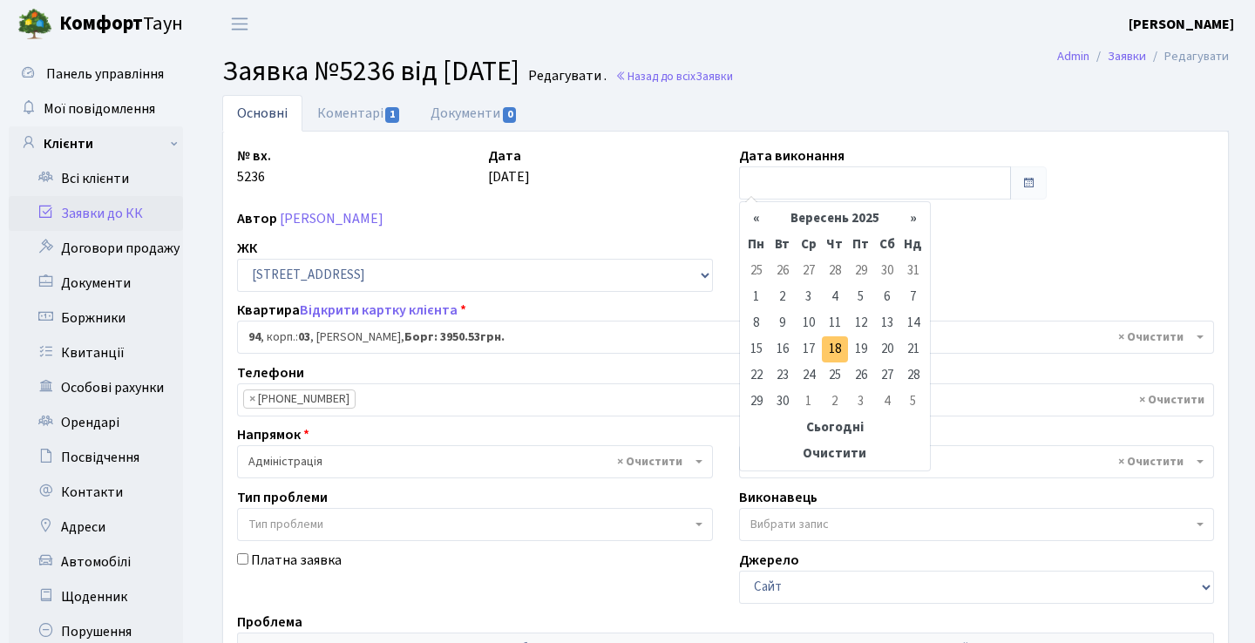
click at [838, 351] on td "18" at bounding box center [835, 349] width 26 height 26
type input "[DATE]"
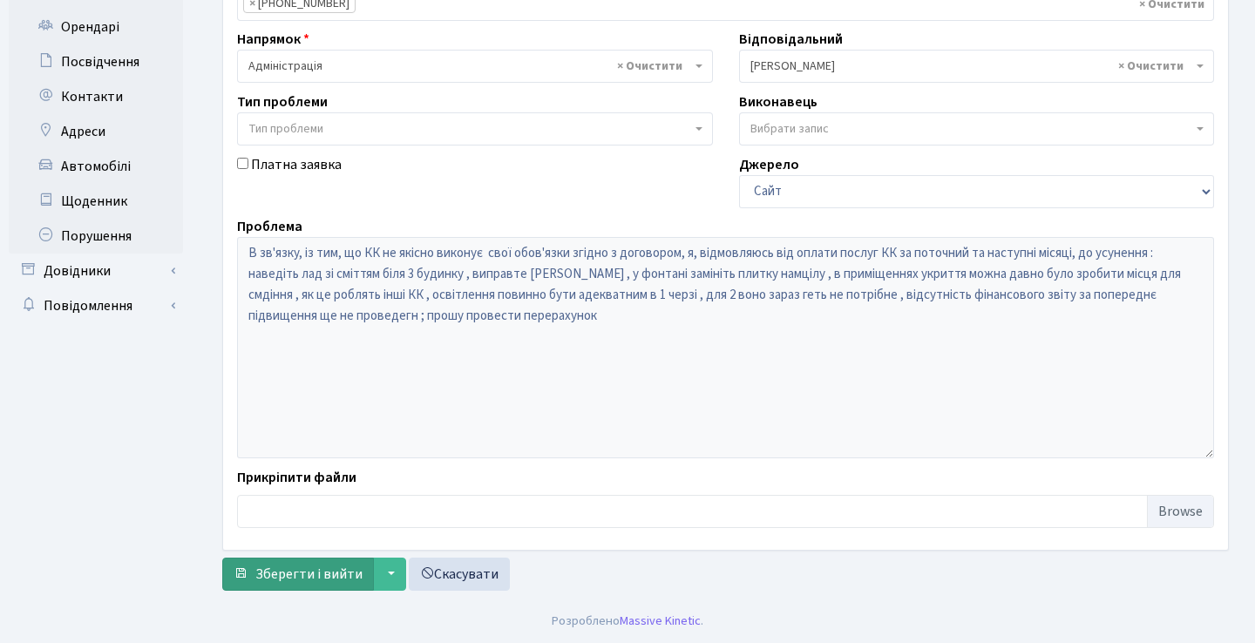
scroll to position [396, 0]
click at [318, 585] on button "Зберегти і вийти" at bounding box center [298, 574] width 152 height 33
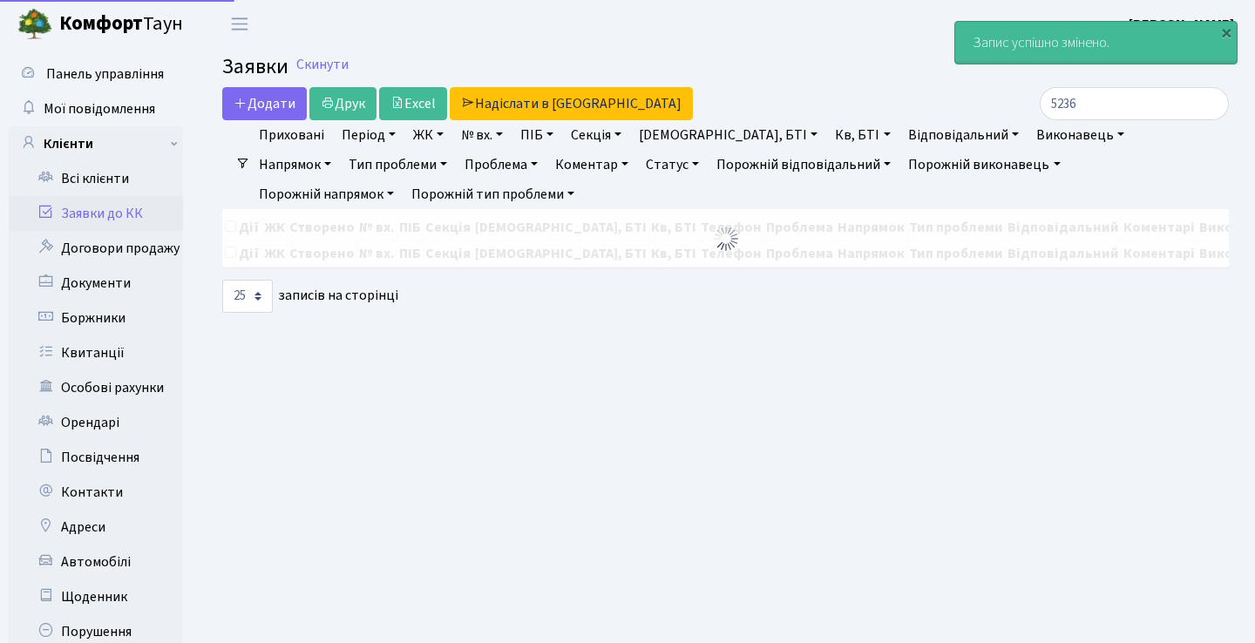
select select "25"
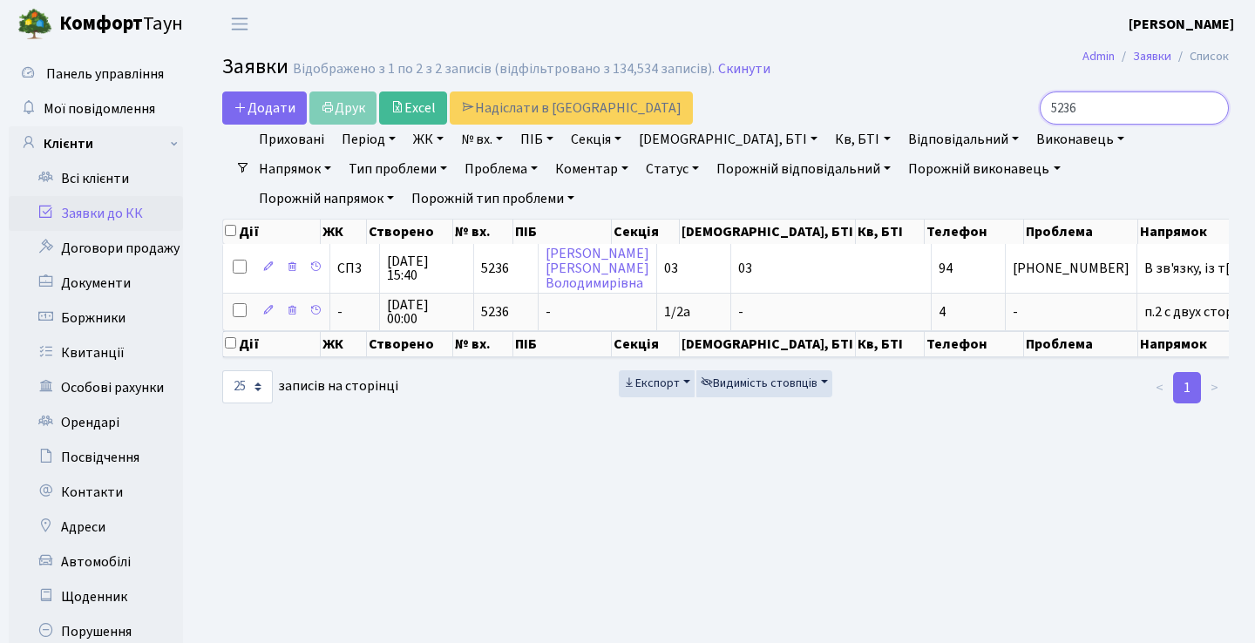
click at [1160, 112] on input "5236" at bounding box center [1133, 107] width 189 height 33
type input "5"
type input "6838"
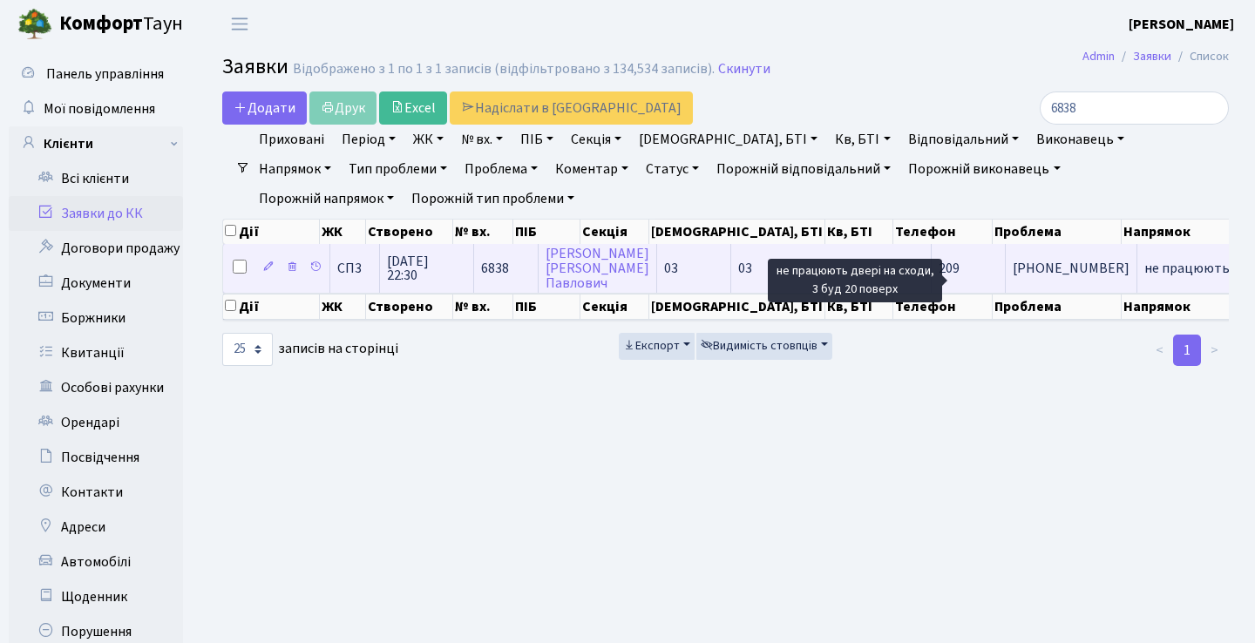
click at [1137, 273] on td "не працюють две[...]" at bounding box center [1208, 268] width 143 height 48
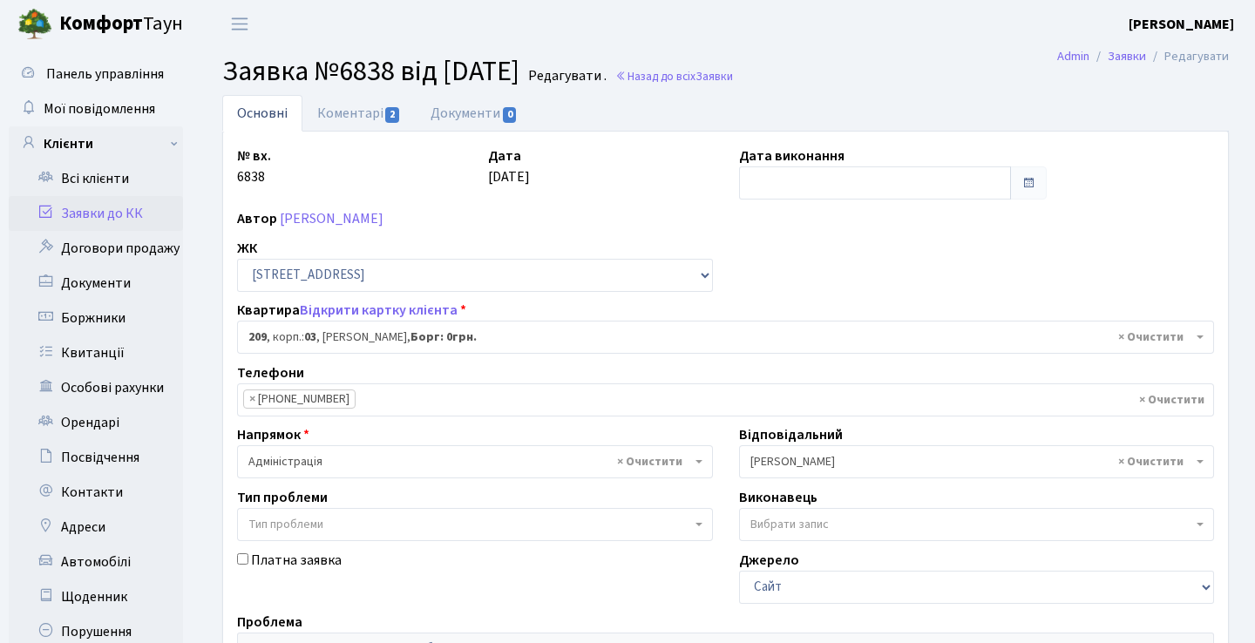
select select "20931"
click at [355, 127] on link "Коментарі 2" at bounding box center [358, 113] width 113 height 36
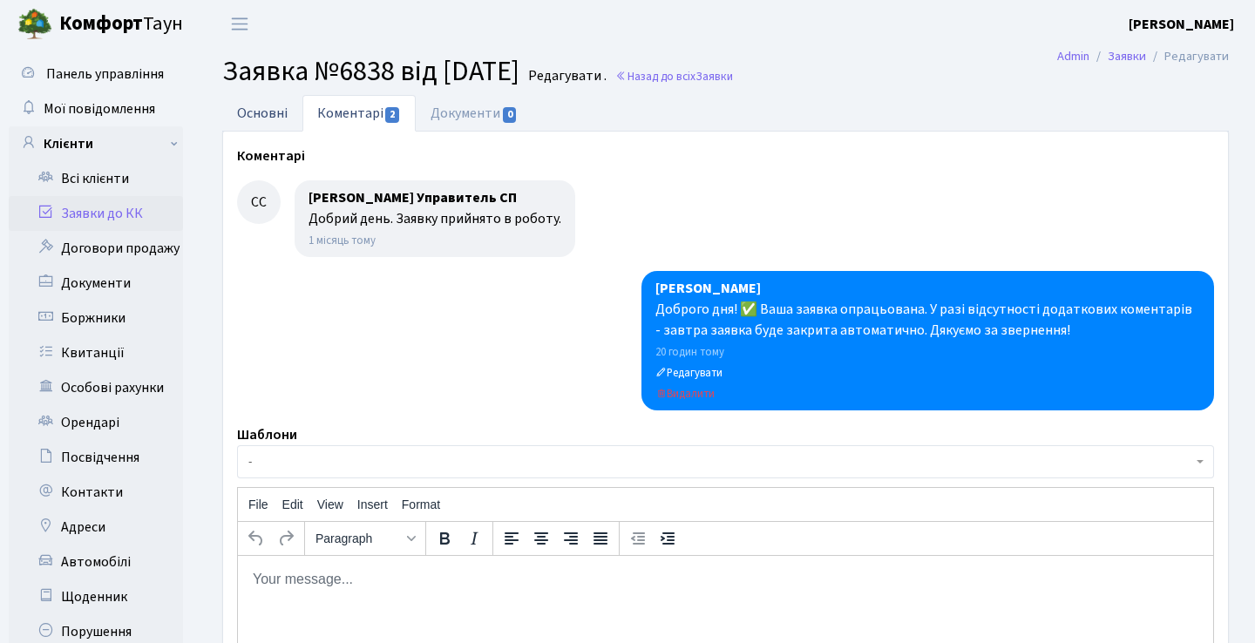
click at [298, 126] on link "Основні" at bounding box center [262, 113] width 80 height 36
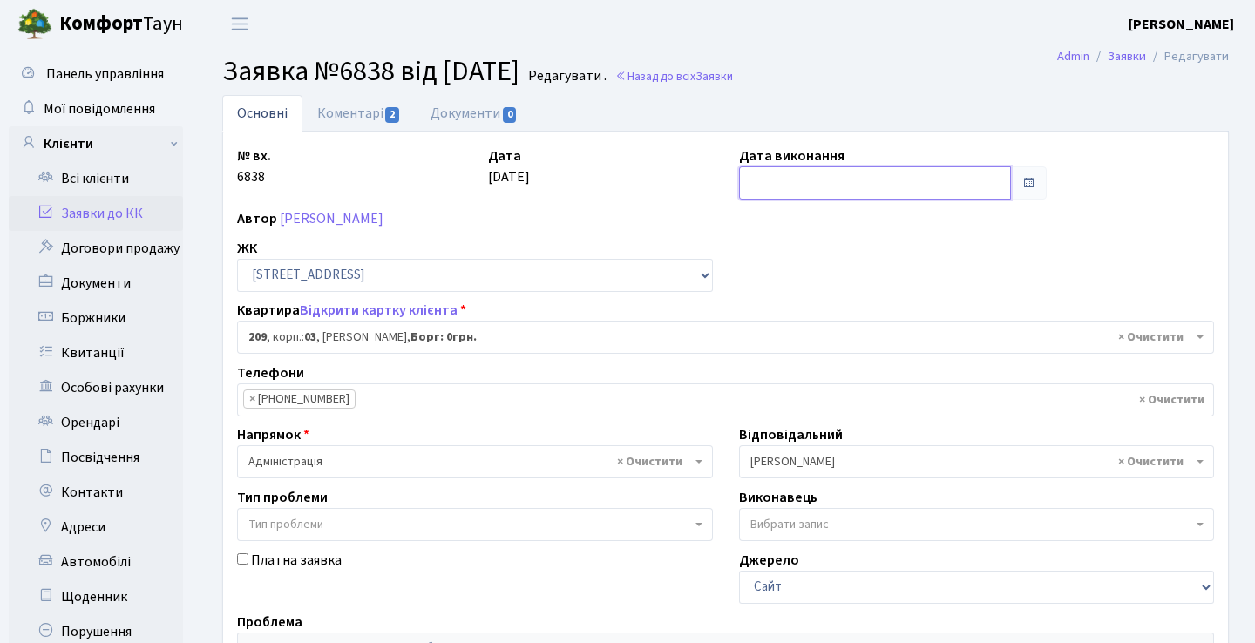
click at [811, 185] on input "text" at bounding box center [875, 182] width 273 height 33
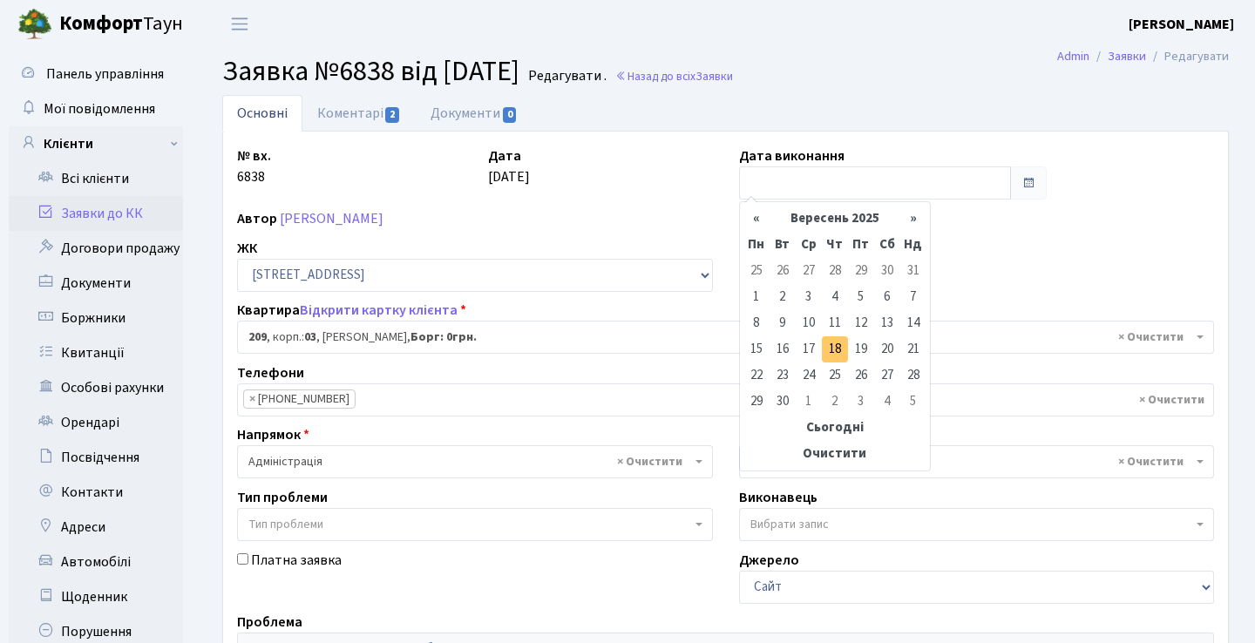
click at [838, 354] on td "18" at bounding box center [835, 349] width 26 height 26
type input "[DATE]"
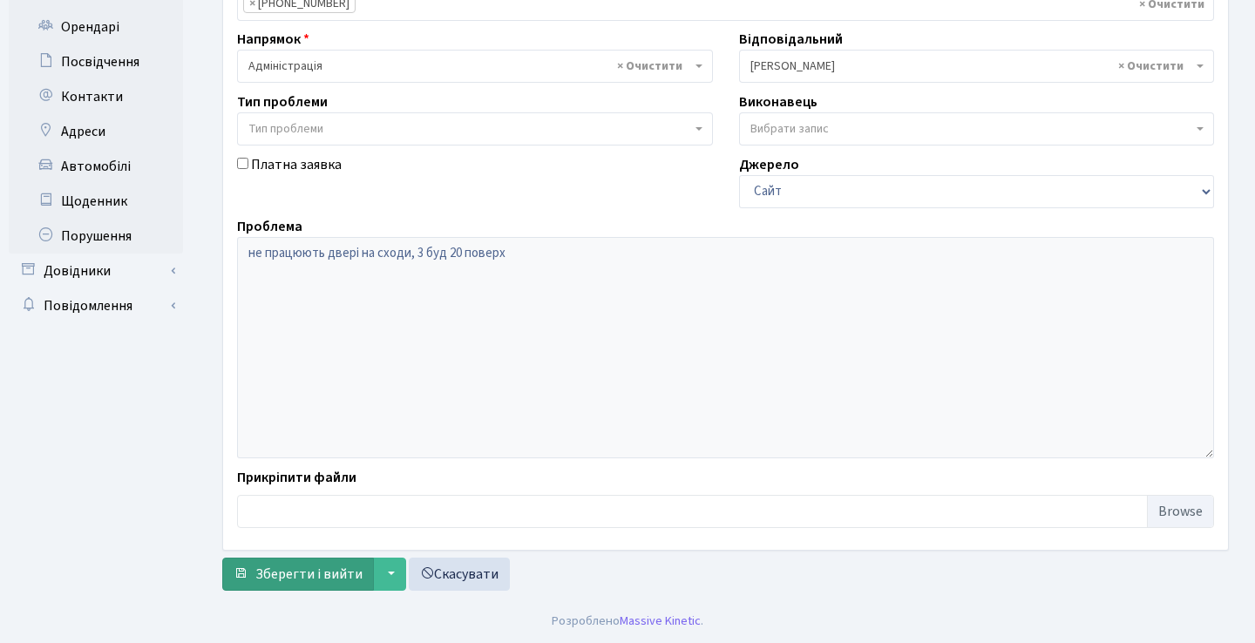
scroll to position [396, 0]
click at [310, 573] on span "Зберегти і вийти" at bounding box center [308, 574] width 107 height 19
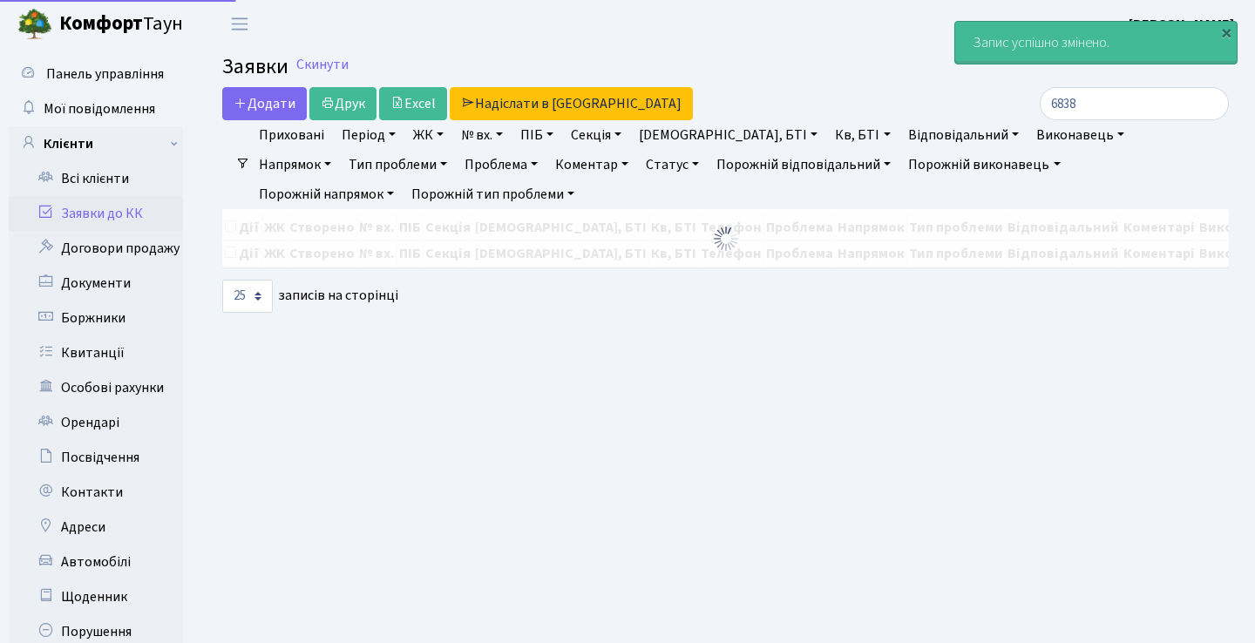
select select "25"
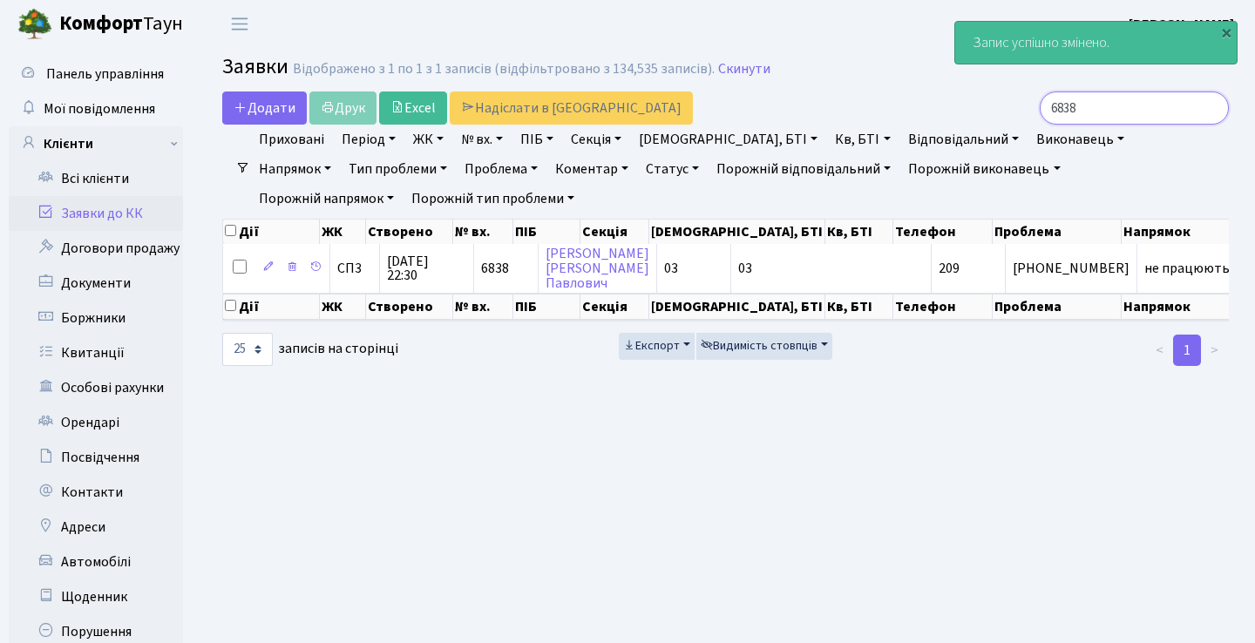
click at [1170, 110] on input "6838" at bounding box center [1133, 107] width 189 height 33
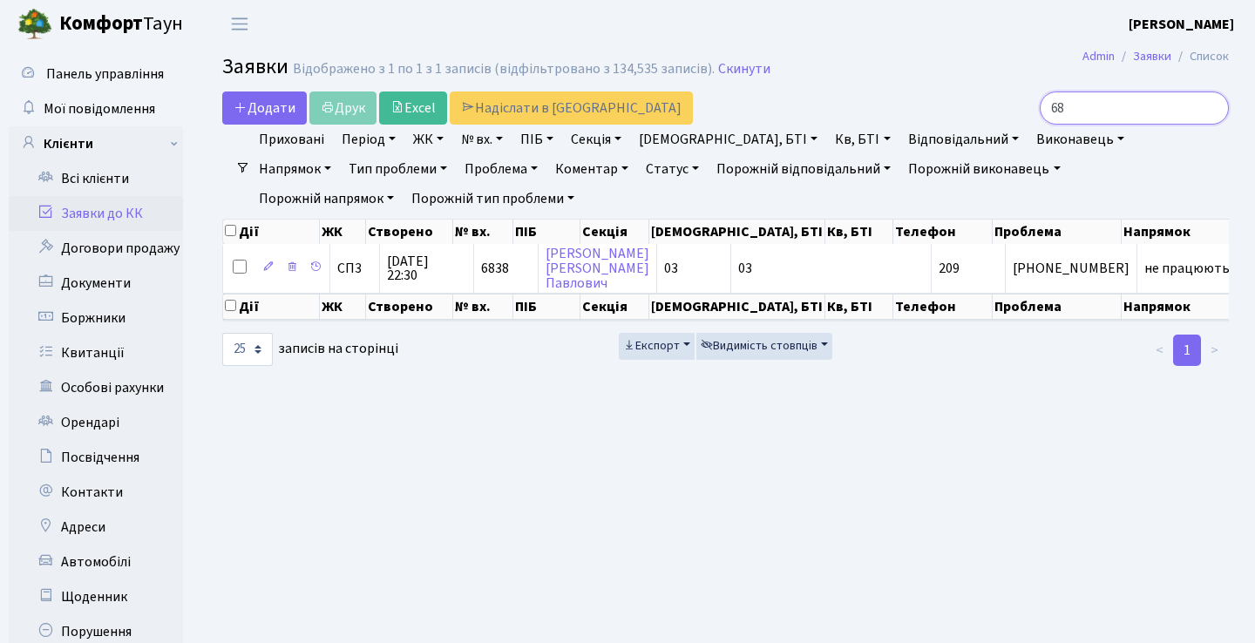
type input "6"
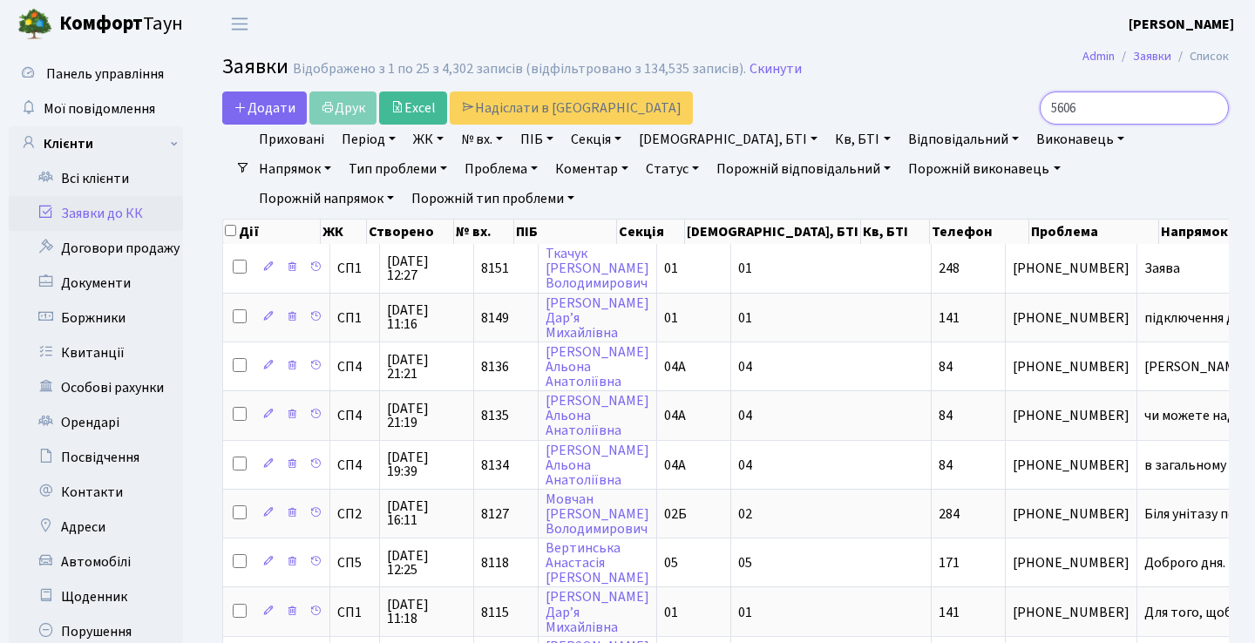
type input "5606"
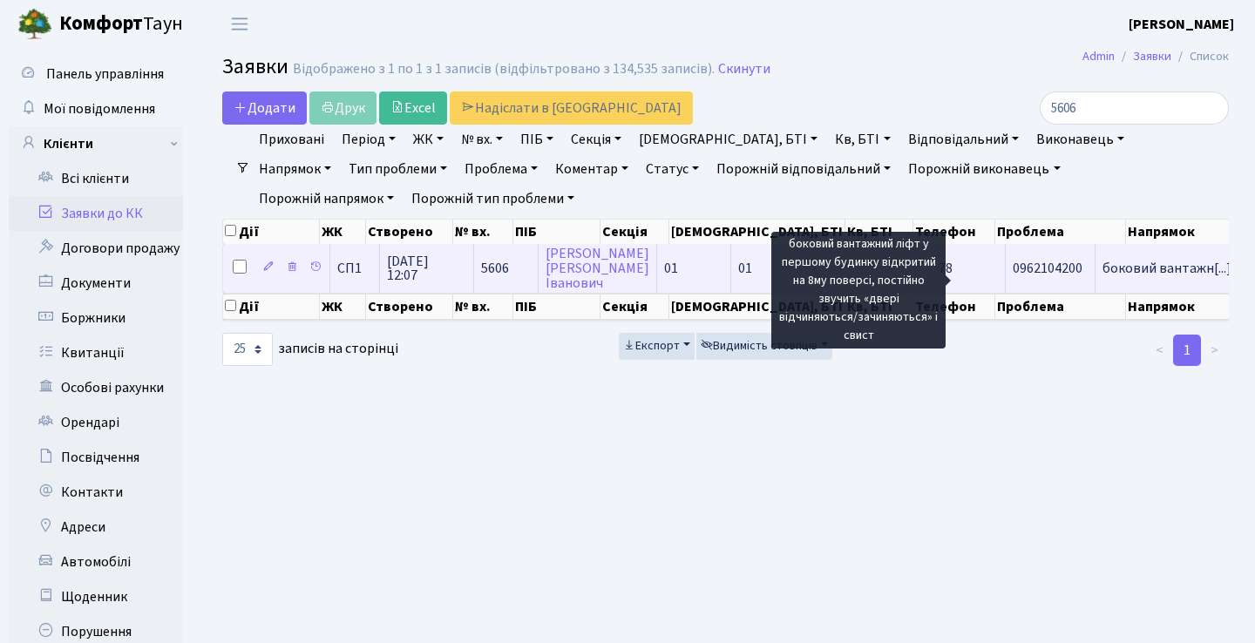
click at [1102, 278] on span "боковий вантажн[...]" at bounding box center [1166, 268] width 129 height 19
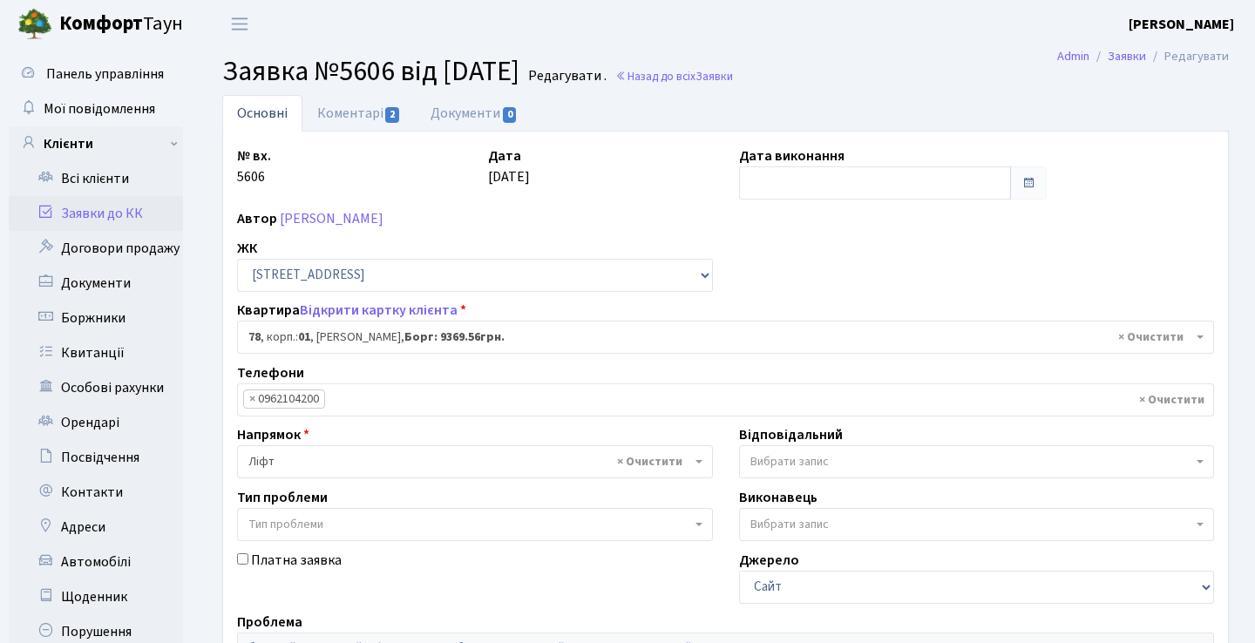
select select "20003"
click at [397, 123] on link "Коментарі 2" at bounding box center [358, 113] width 113 height 36
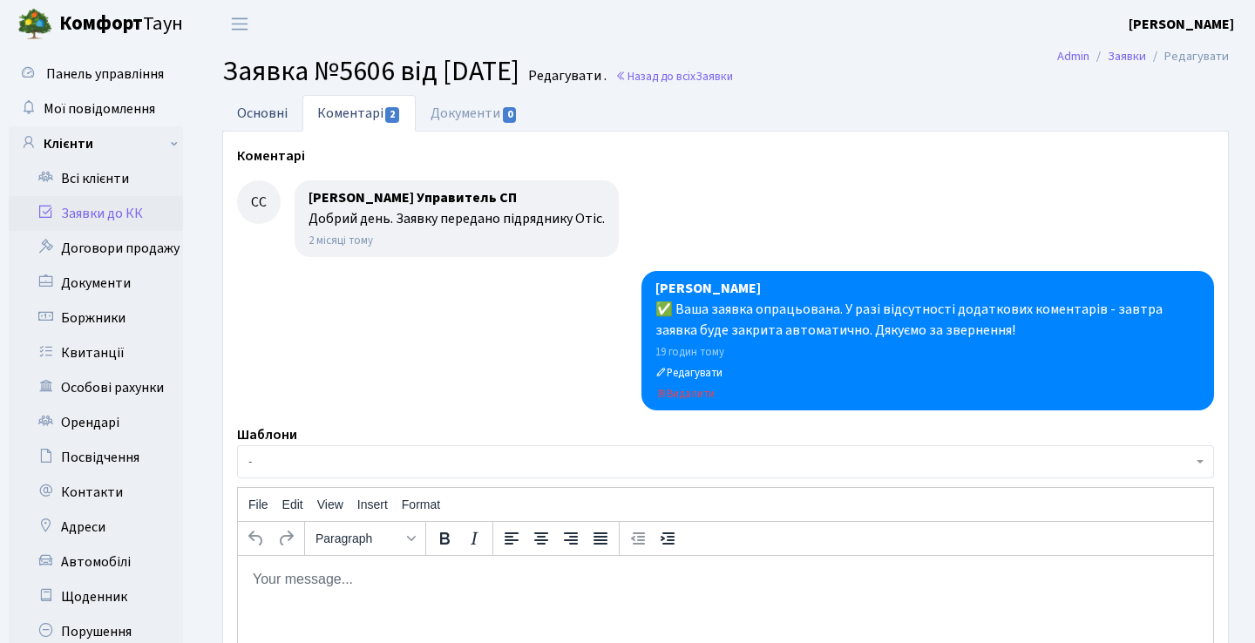
click at [272, 119] on link "Основні" at bounding box center [262, 113] width 80 height 36
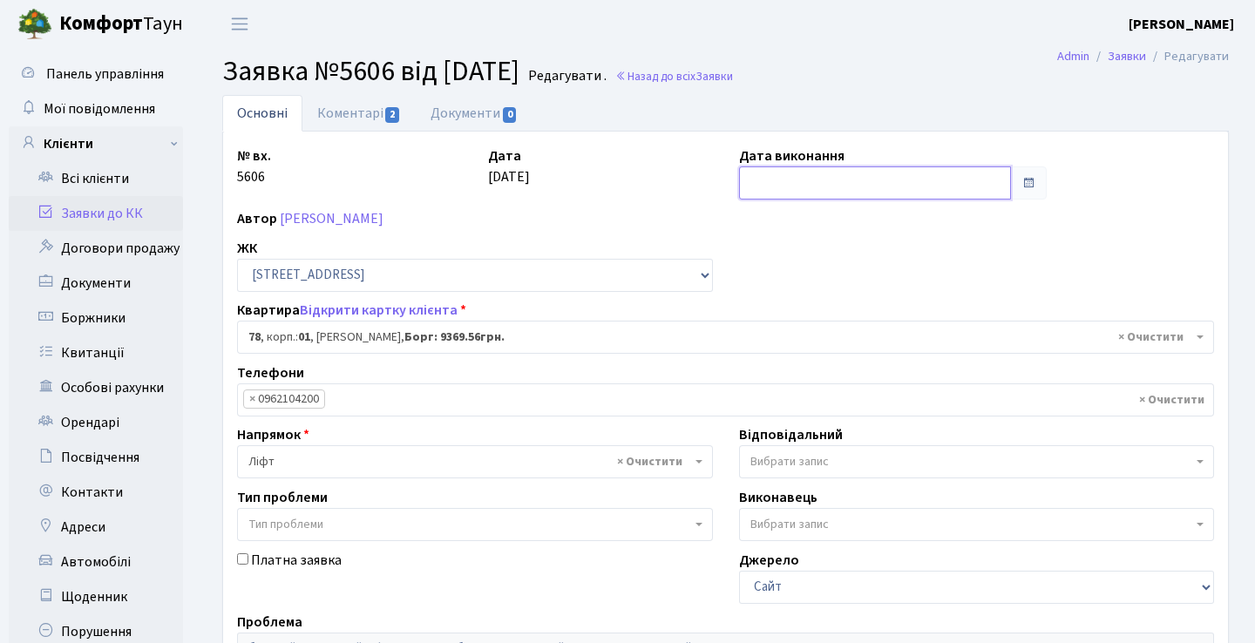
click at [875, 191] on input "text" at bounding box center [875, 182] width 273 height 33
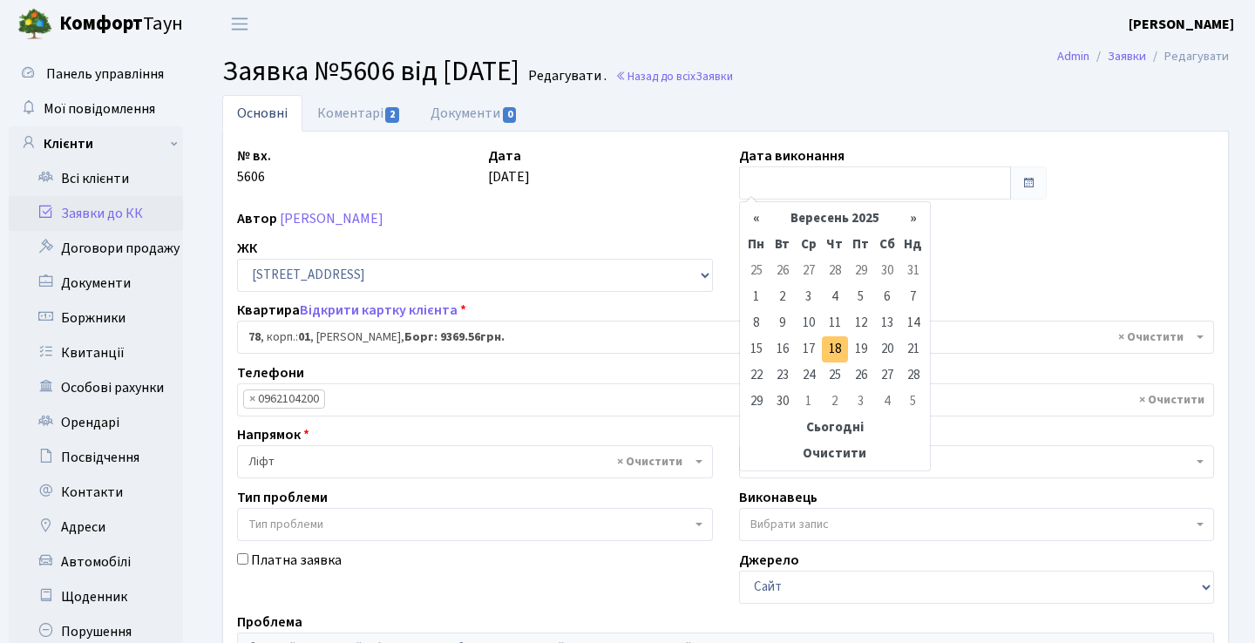
click at [836, 353] on td "18" at bounding box center [835, 349] width 26 height 26
type input "[DATE]"
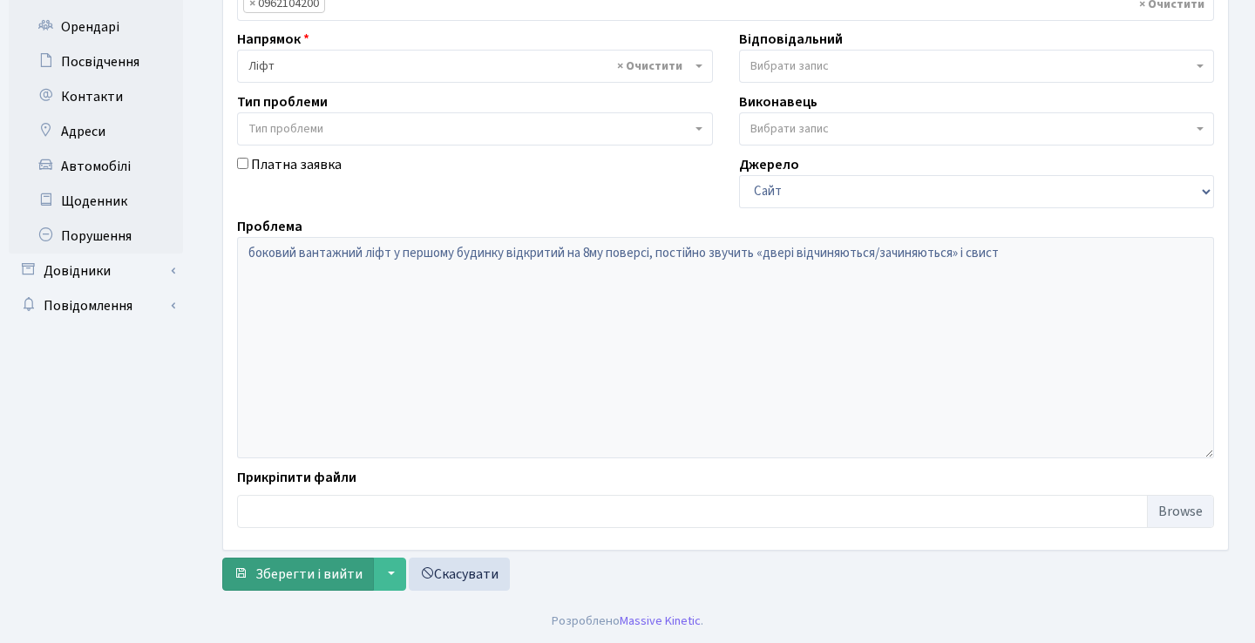
scroll to position [396, 0]
click at [297, 576] on span "Зберегти і вийти" at bounding box center [308, 574] width 107 height 19
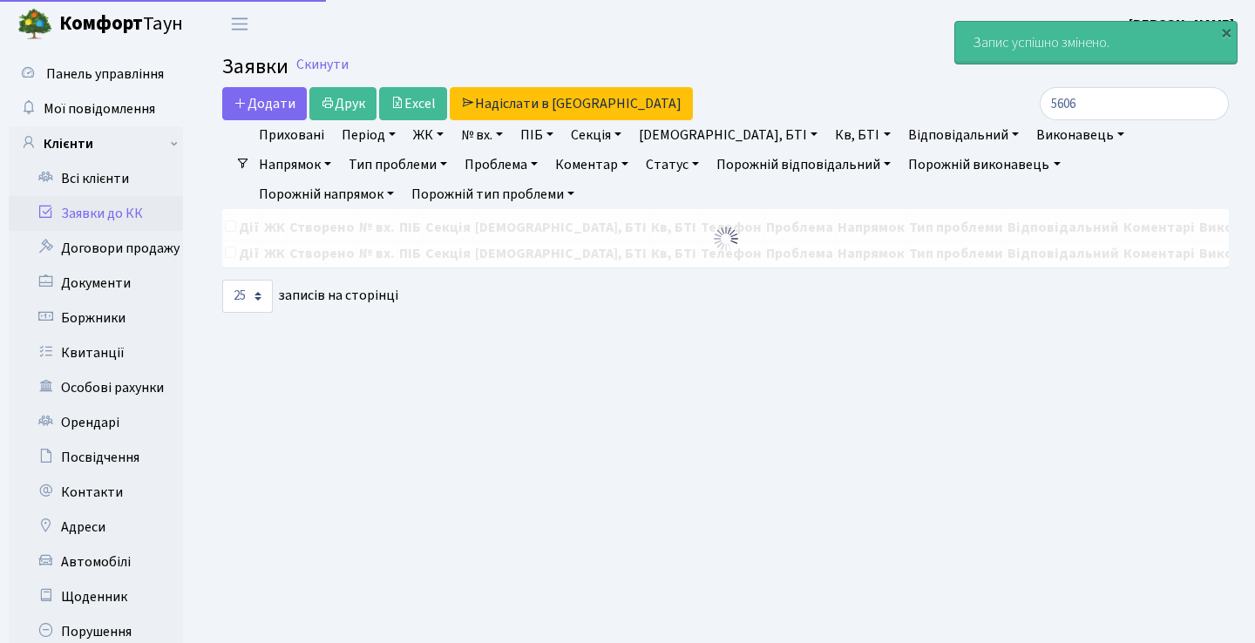
select select "25"
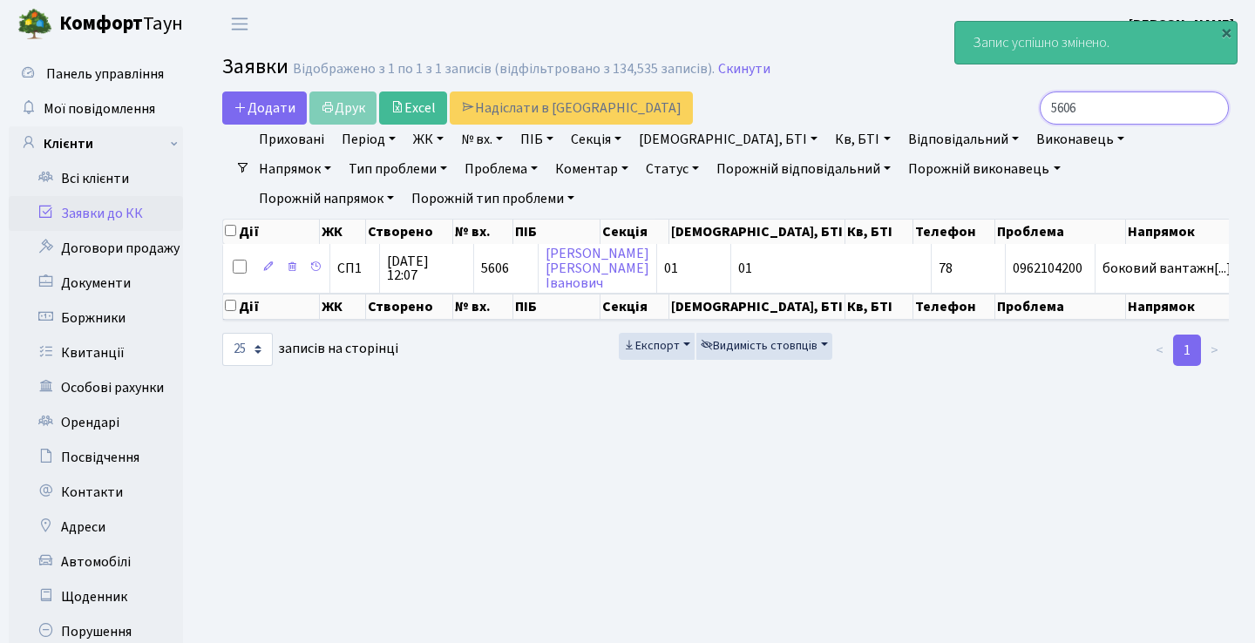
click at [1209, 111] on input "5606" at bounding box center [1133, 107] width 189 height 33
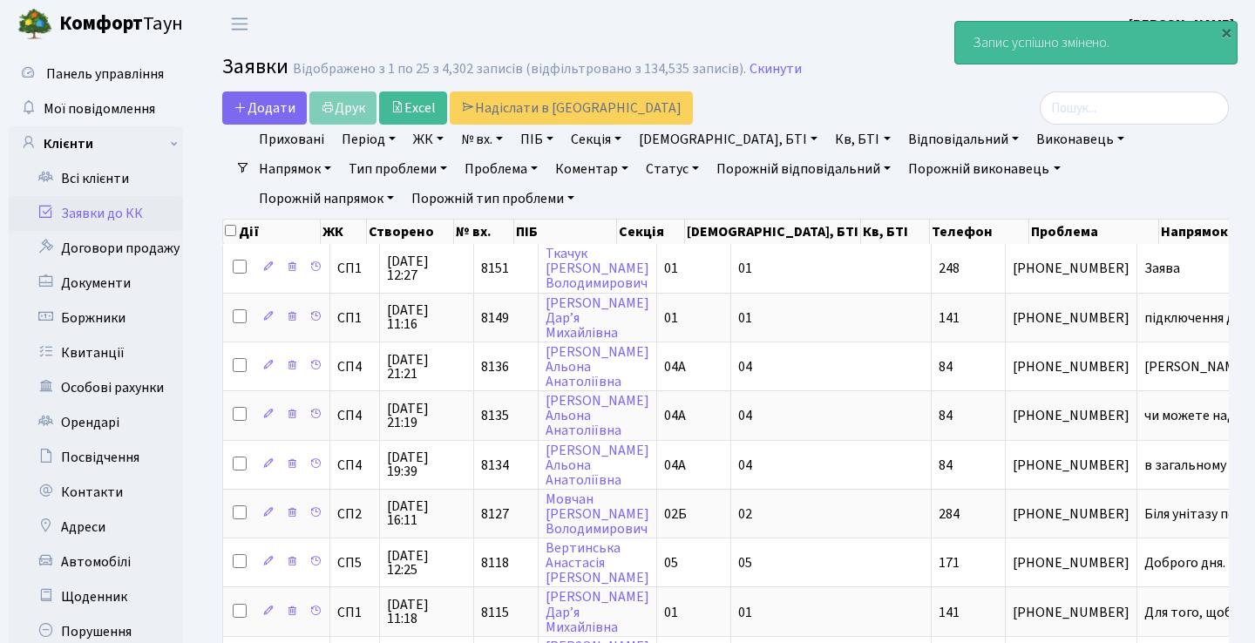
click at [160, 212] on link "Заявки до КК" at bounding box center [96, 213] width 174 height 35
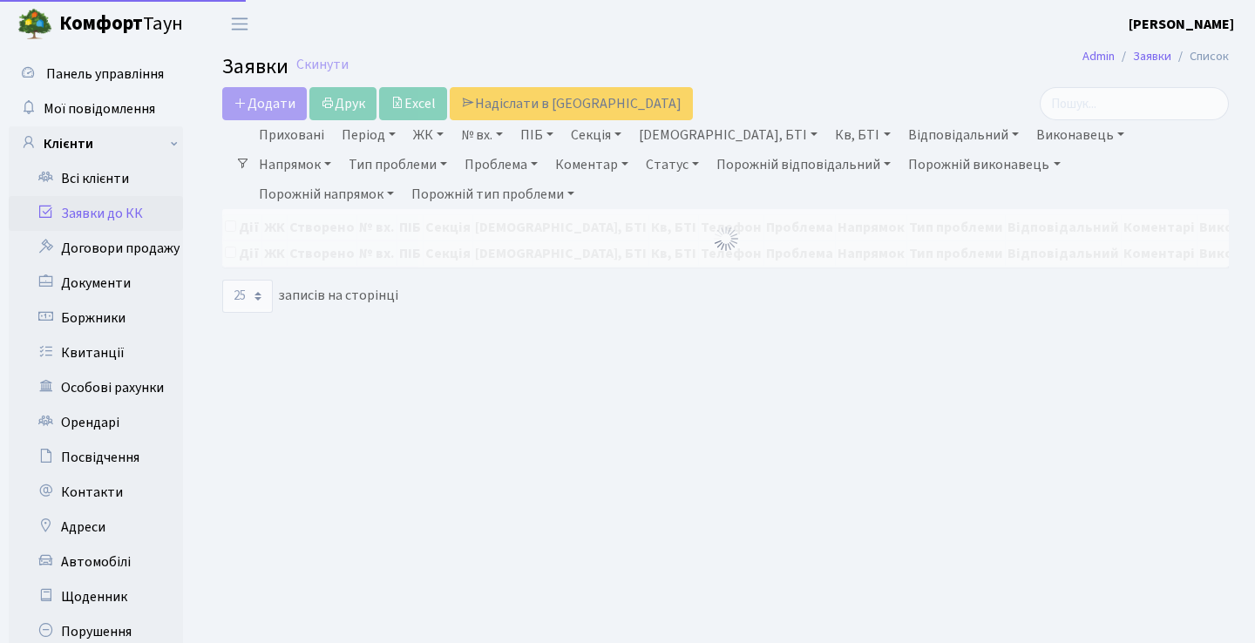
select select "25"
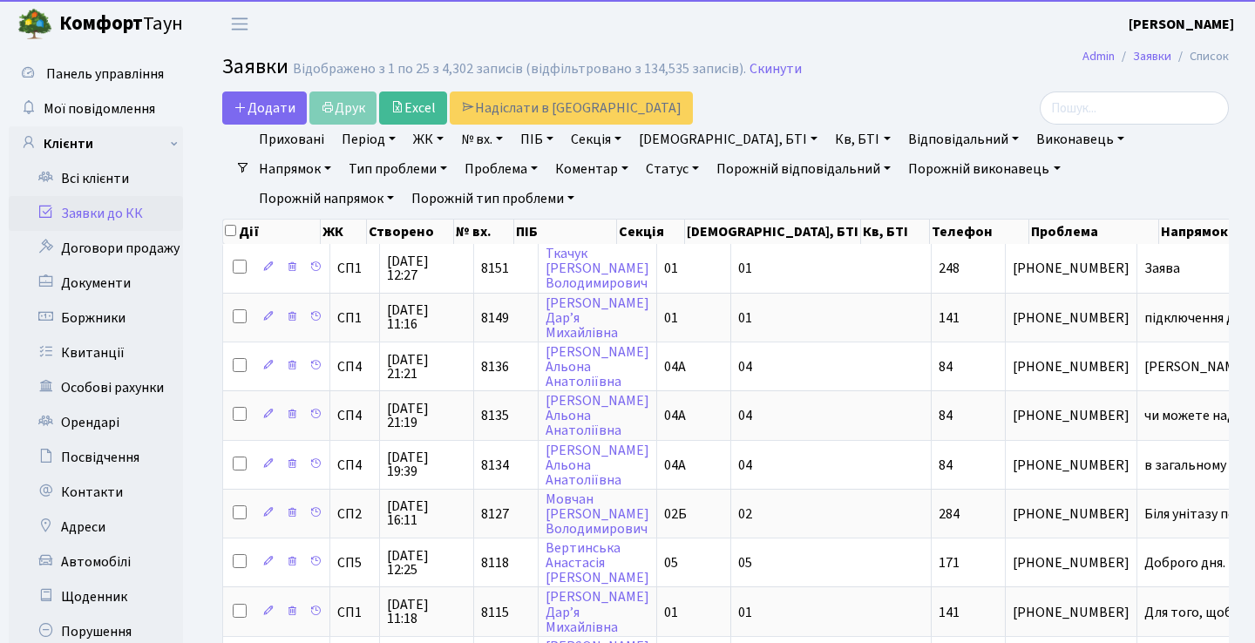
click at [639, 164] on link "Статус" at bounding box center [672, 169] width 67 height 30
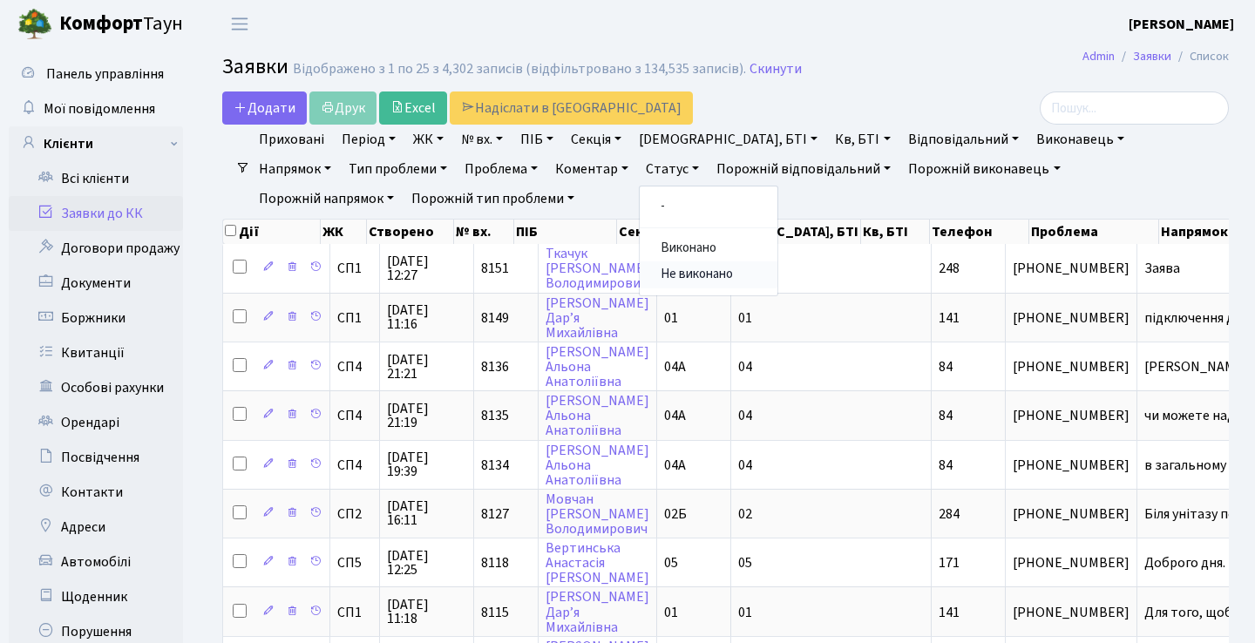
click at [639, 273] on link "Не виконано" at bounding box center [708, 274] width 138 height 27
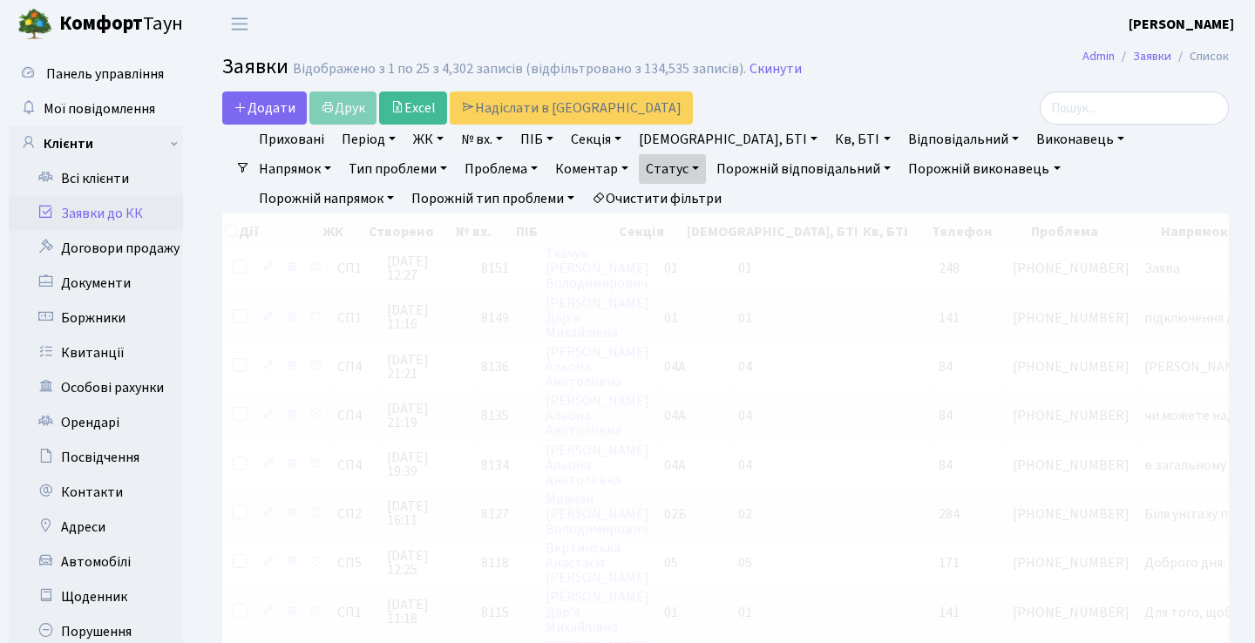
click at [389, 145] on link "Період" at bounding box center [369, 140] width 68 height 30
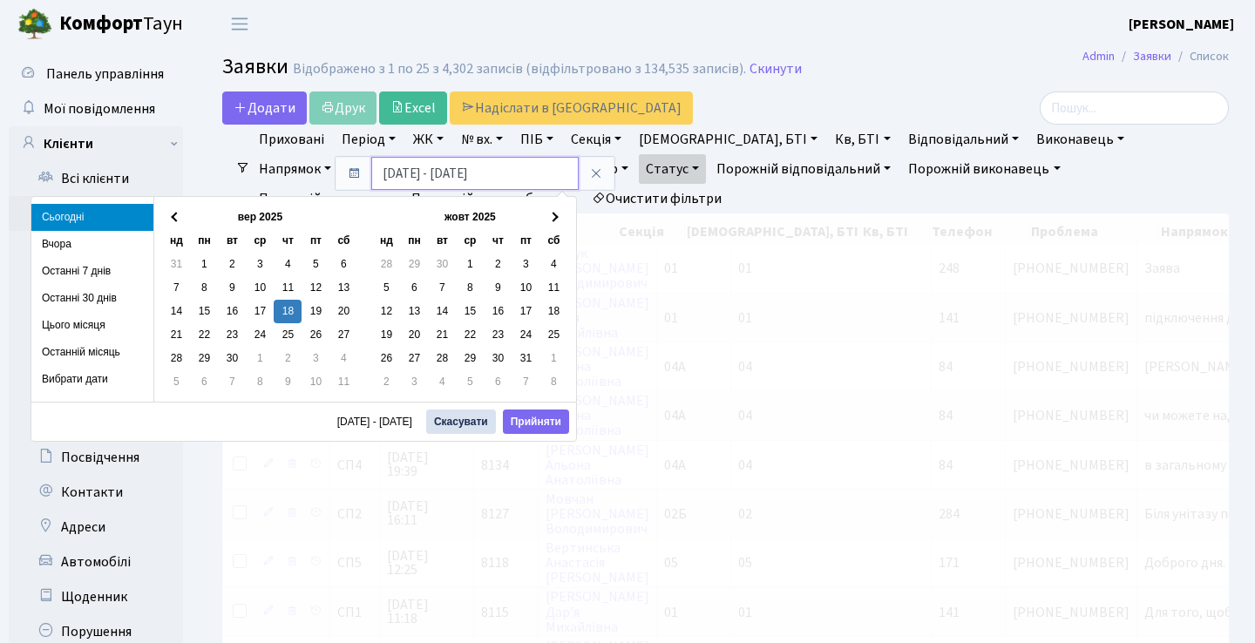
drag, startPoint x: 394, startPoint y: 176, endPoint x: 370, endPoint y: 176, distance: 23.5
click at [377, 176] on input "18.09.2025 - 18.09.2025" at bounding box center [474, 173] width 207 height 33
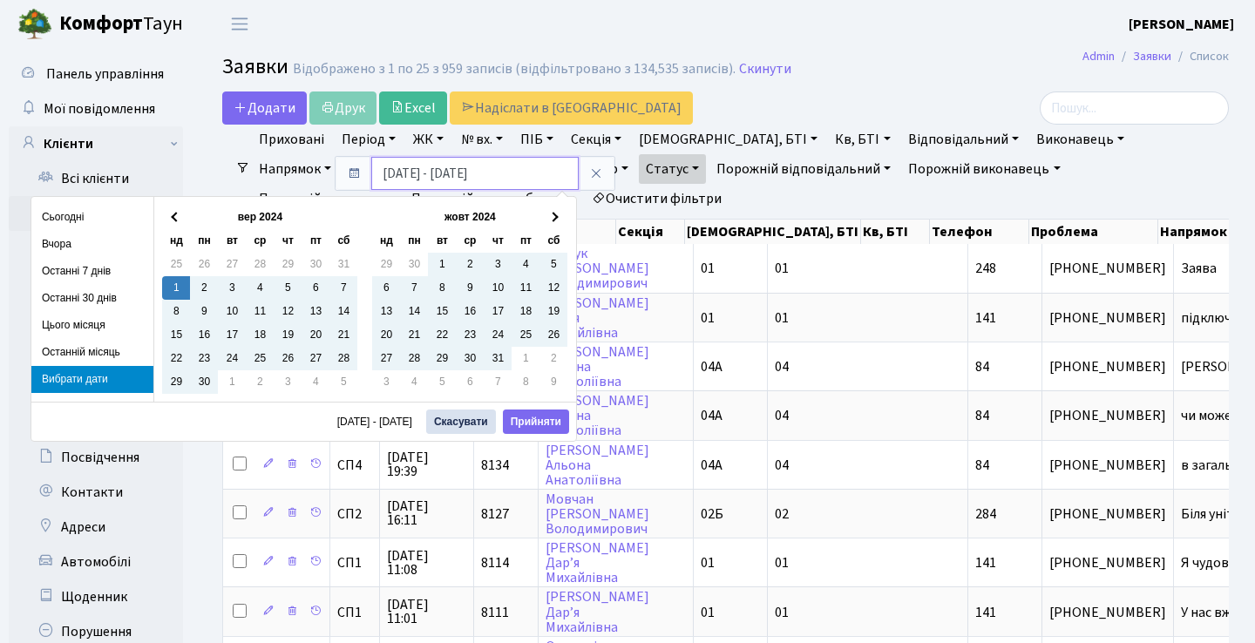
type input "01.09.2024 - 18.09.2025"
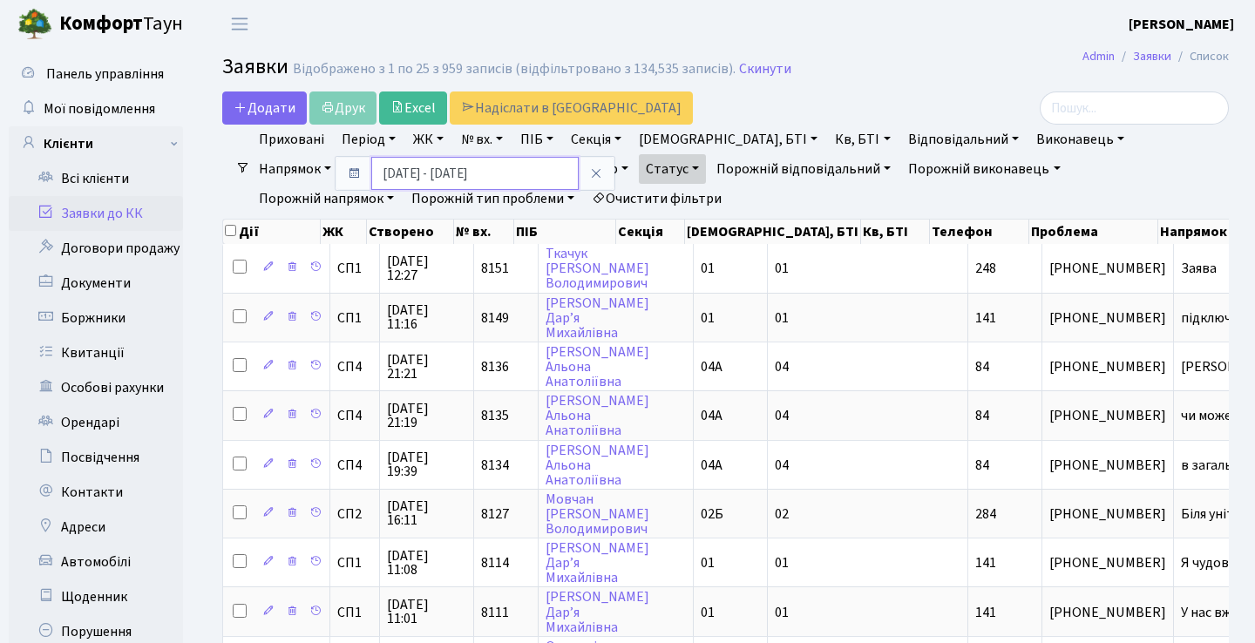
click at [529, 171] on input "01.09.2024 - 18.09.2025" at bounding box center [474, 173] width 207 height 33
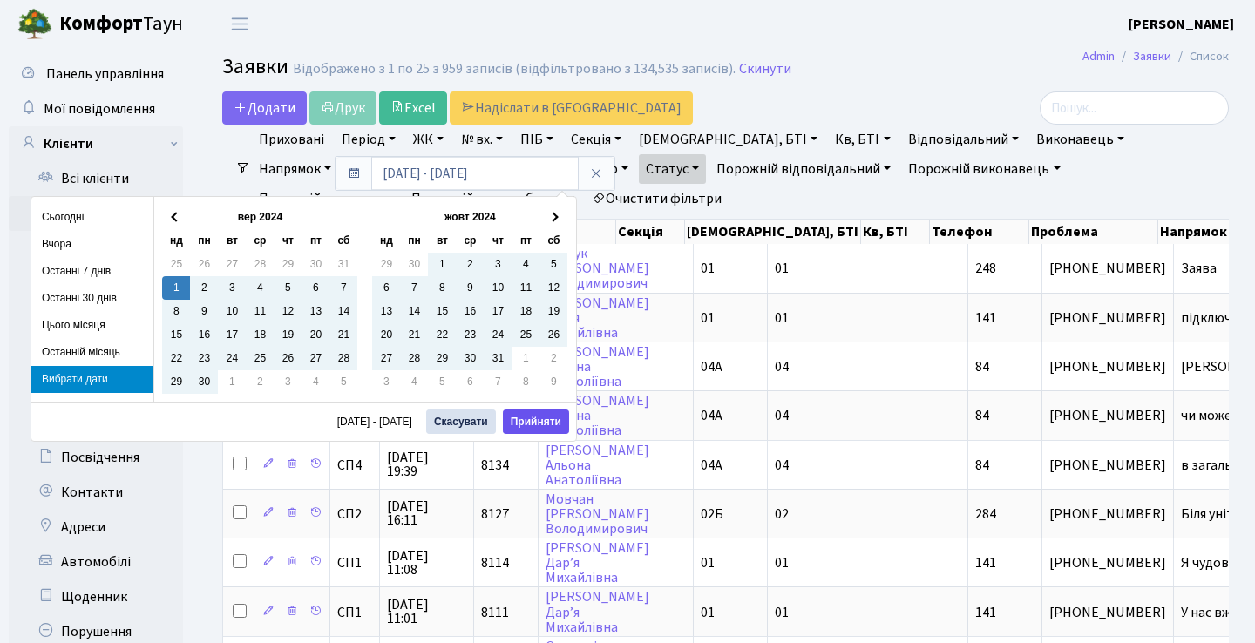
click at [542, 426] on button "Прийняти" at bounding box center [536, 421] width 66 height 24
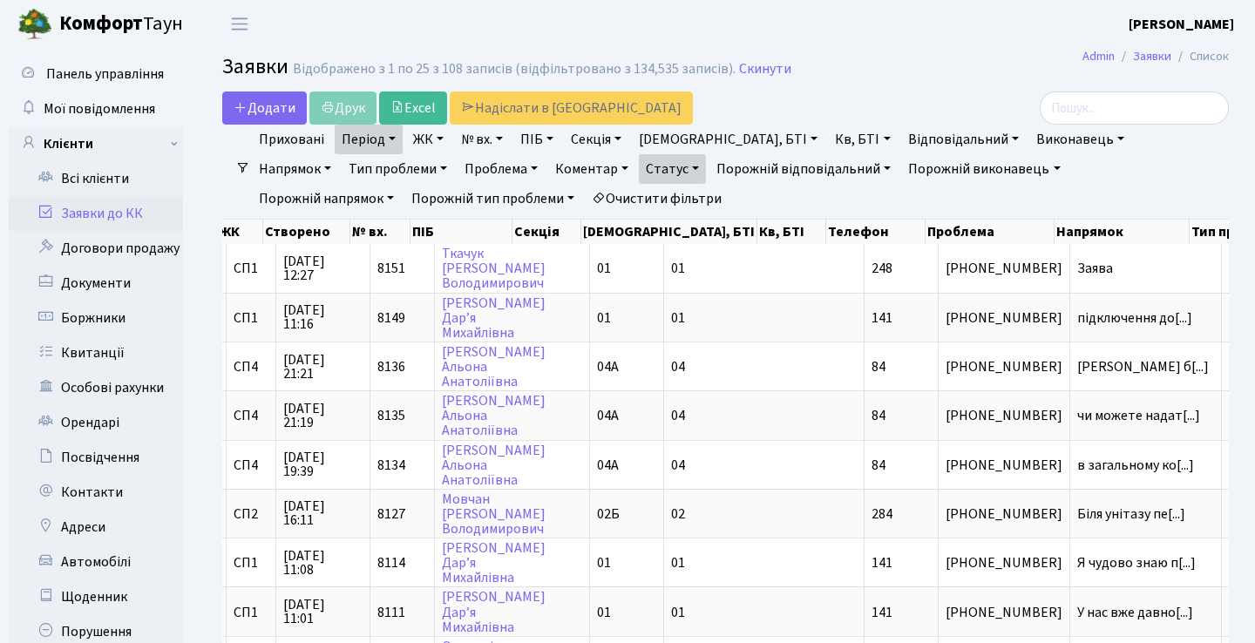
click at [639, 169] on link "Статус" at bounding box center [672, 169] width 67 height 30
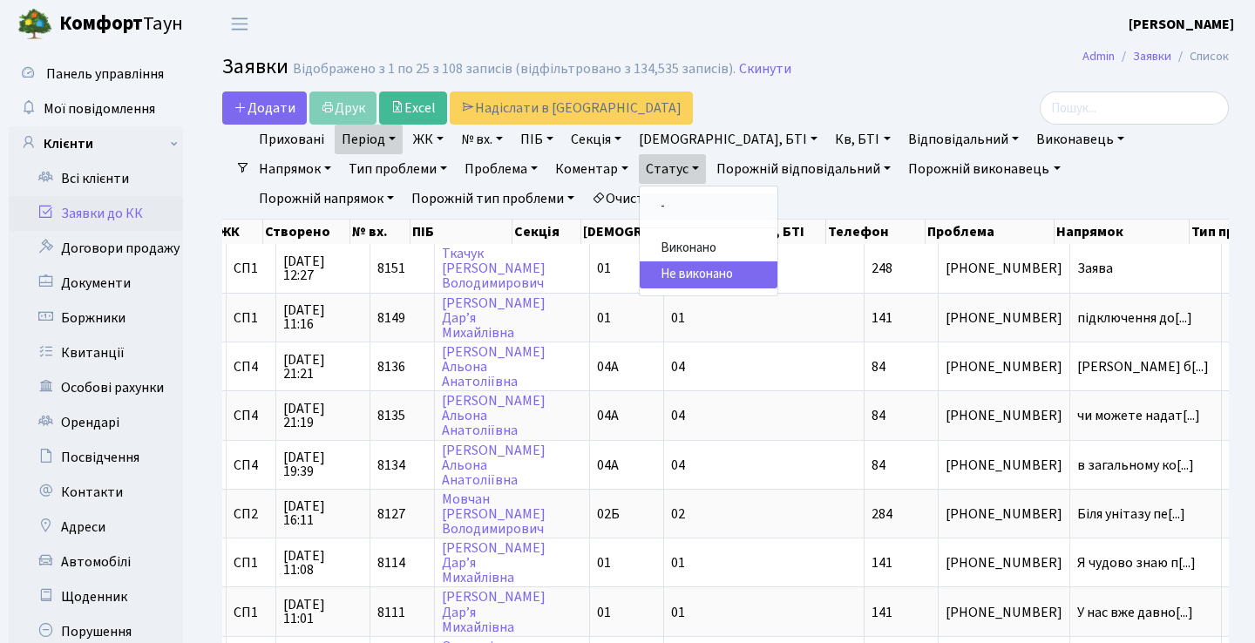
click at [639, 201] on link "-" at bounding box center [708, 206] width 138 height 27
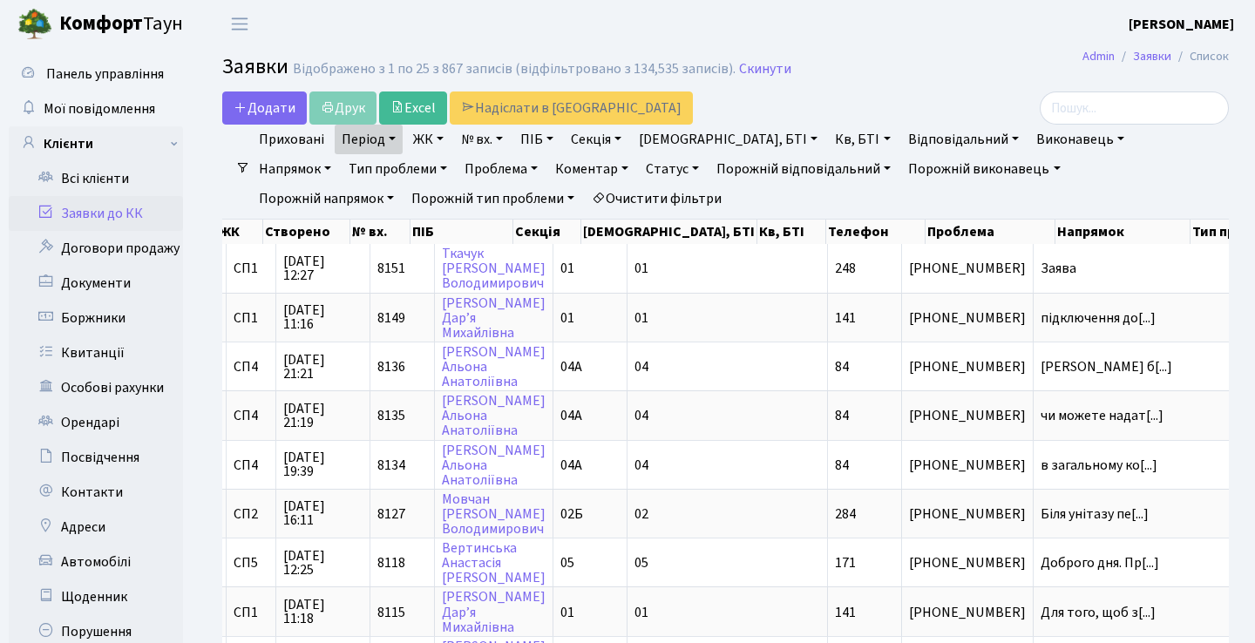
click at [389, 146] on link "Період" at bounding box center [369, 140] width 68 height 30
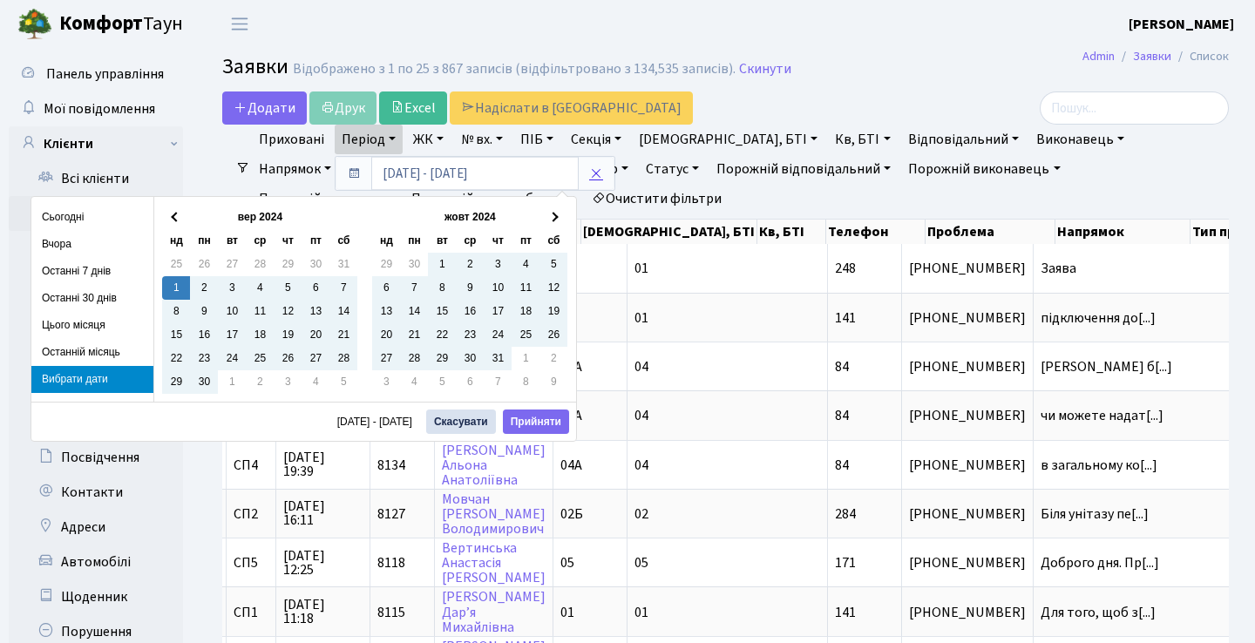
click at [592, 171] on icon at bounding box center [596, 173] width 14 height 14
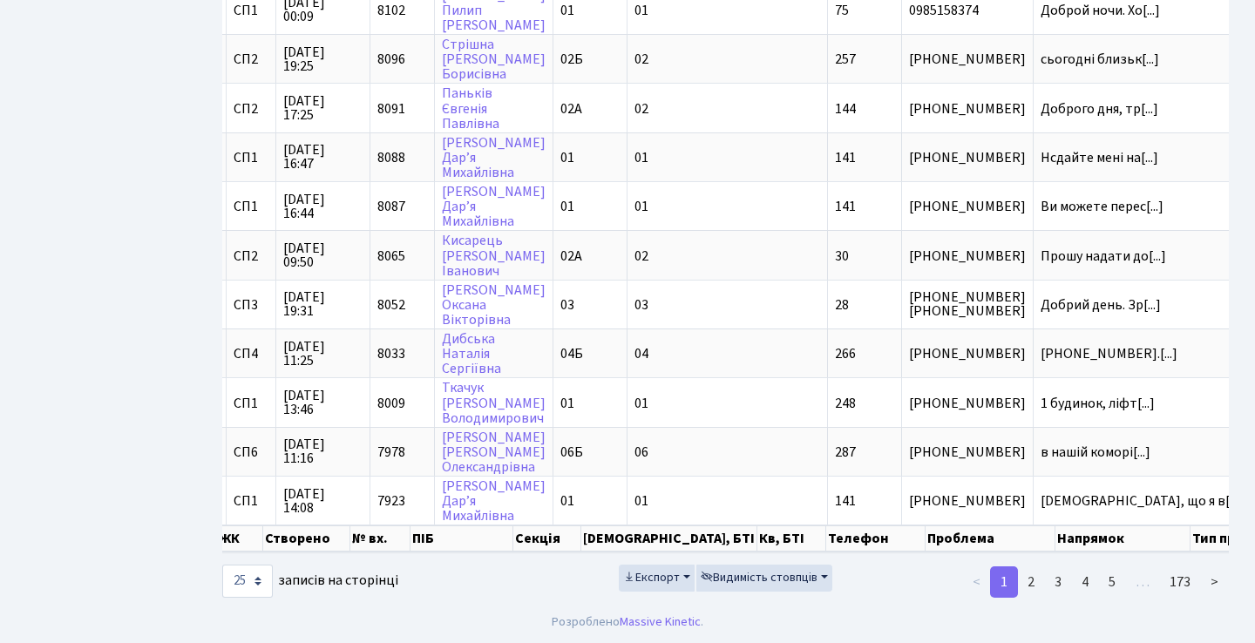
scroll to position [970, 0]
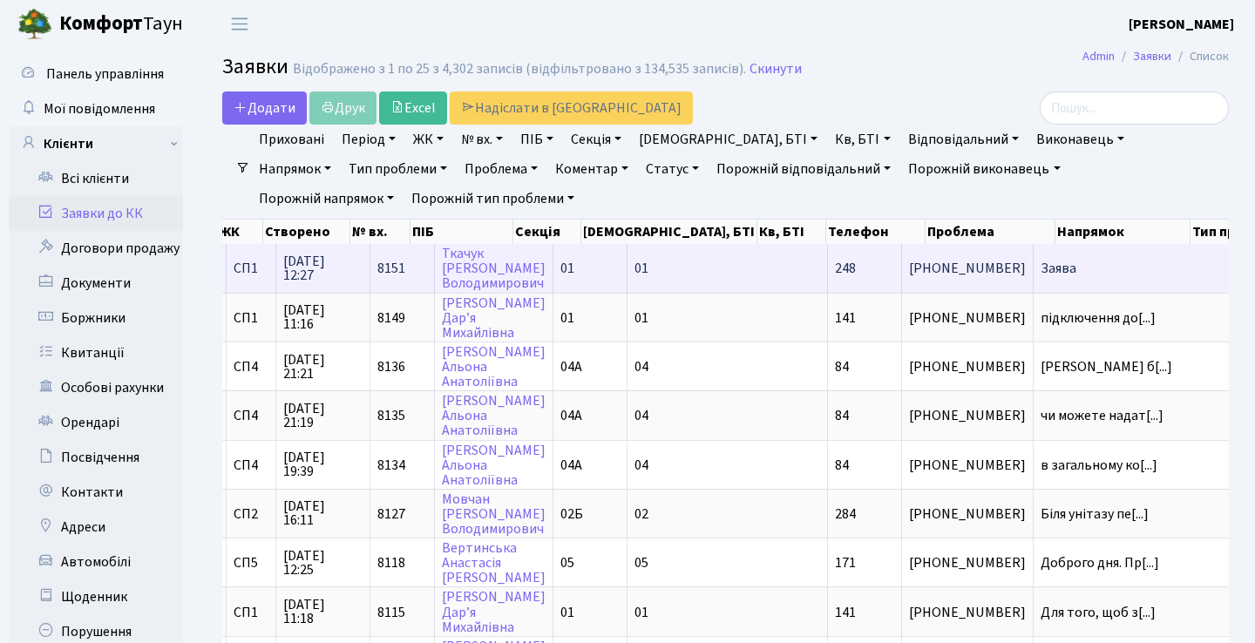
click at [1040, 275] on span "Заява" at bounding box center [1141, 268] width 202 height 14
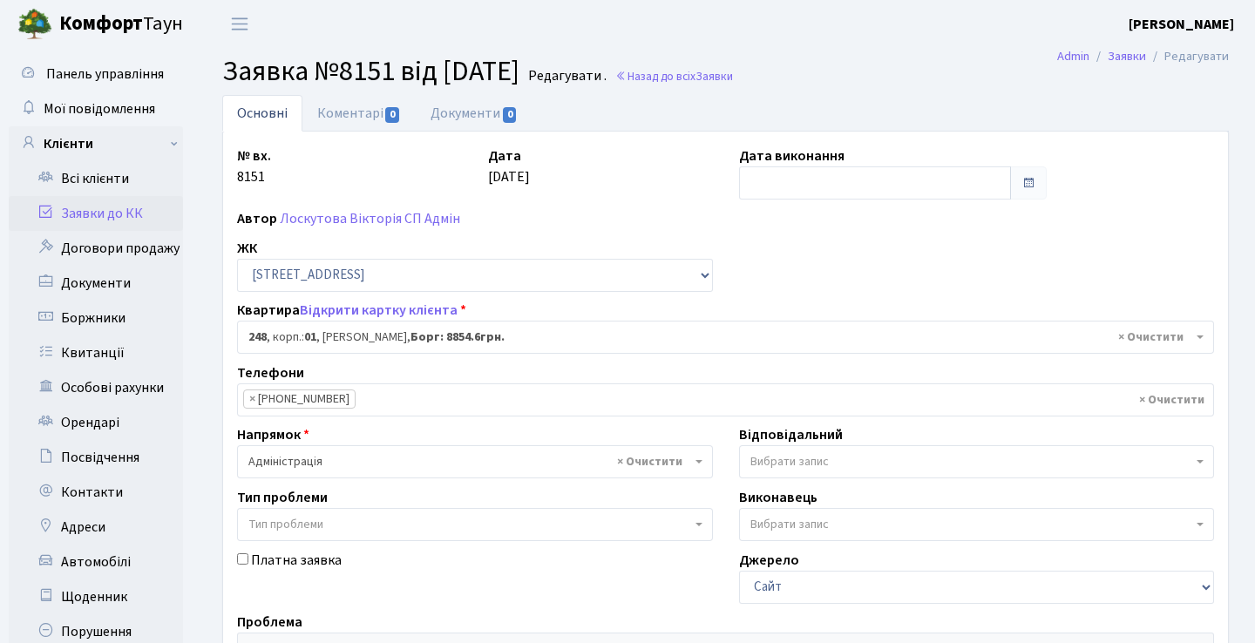
select select "20173"
click at [448, 125] on link "Документи 0" at bounding box center [474, 113] width 117 height 36
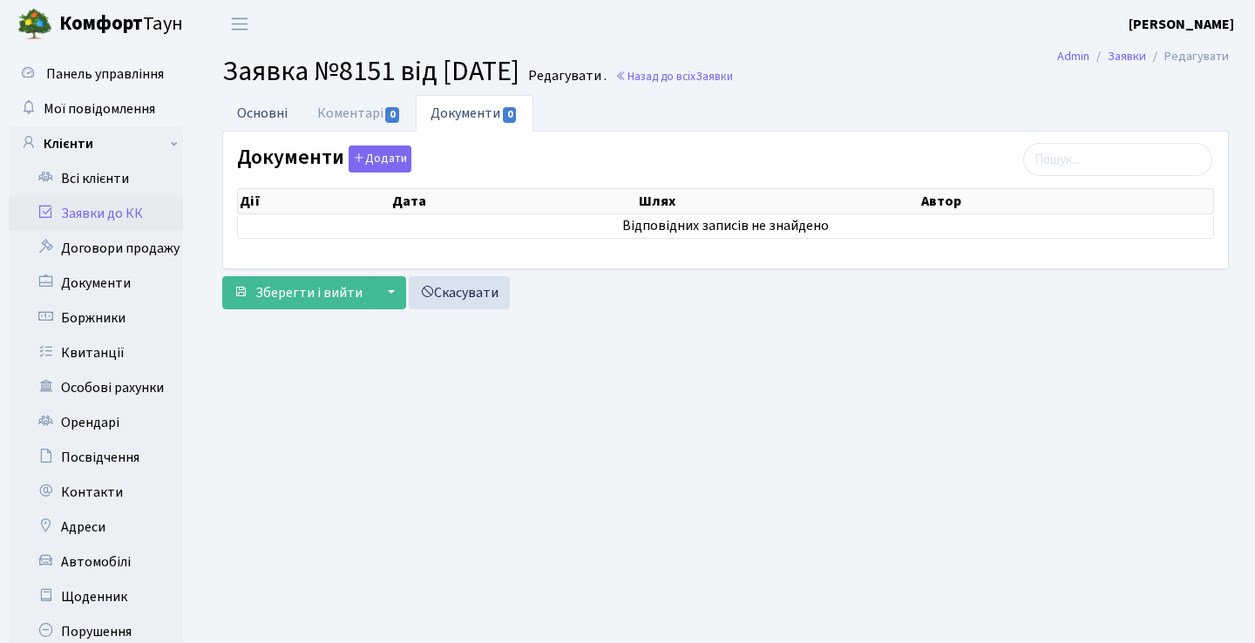
click at [297, 114] on link "Основні" at bounding box center [262, 113] width 80 height 36
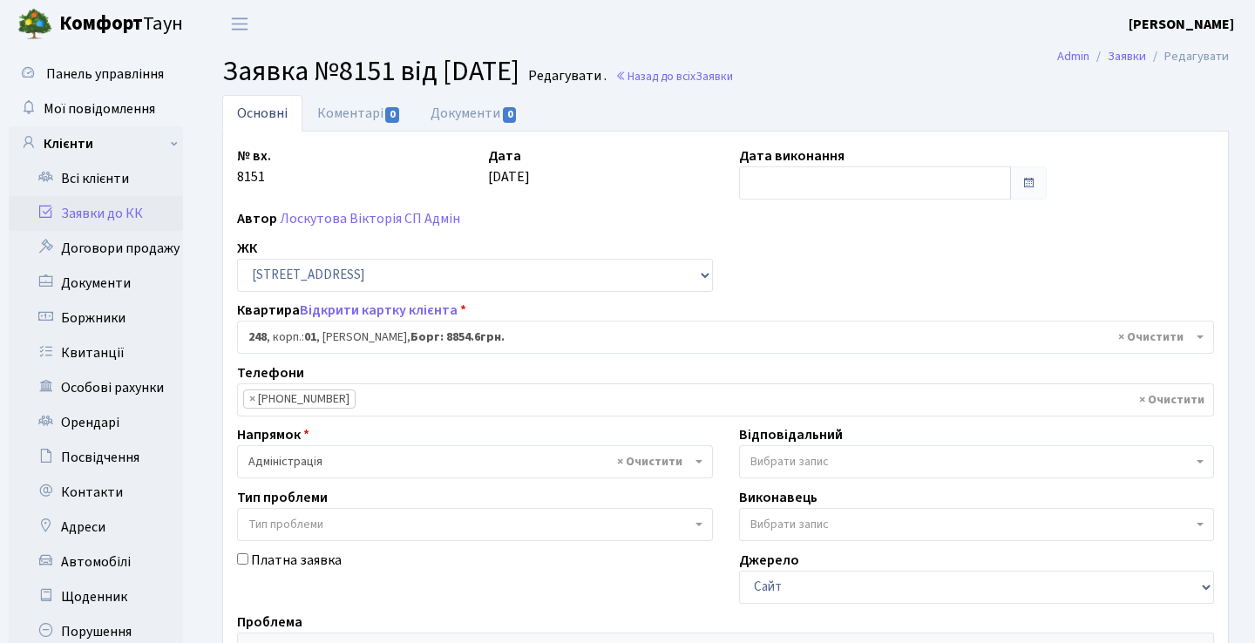
click at [166, 209] on link "Заявки до КК" at bounding box center [96, 213] width 174 height 35
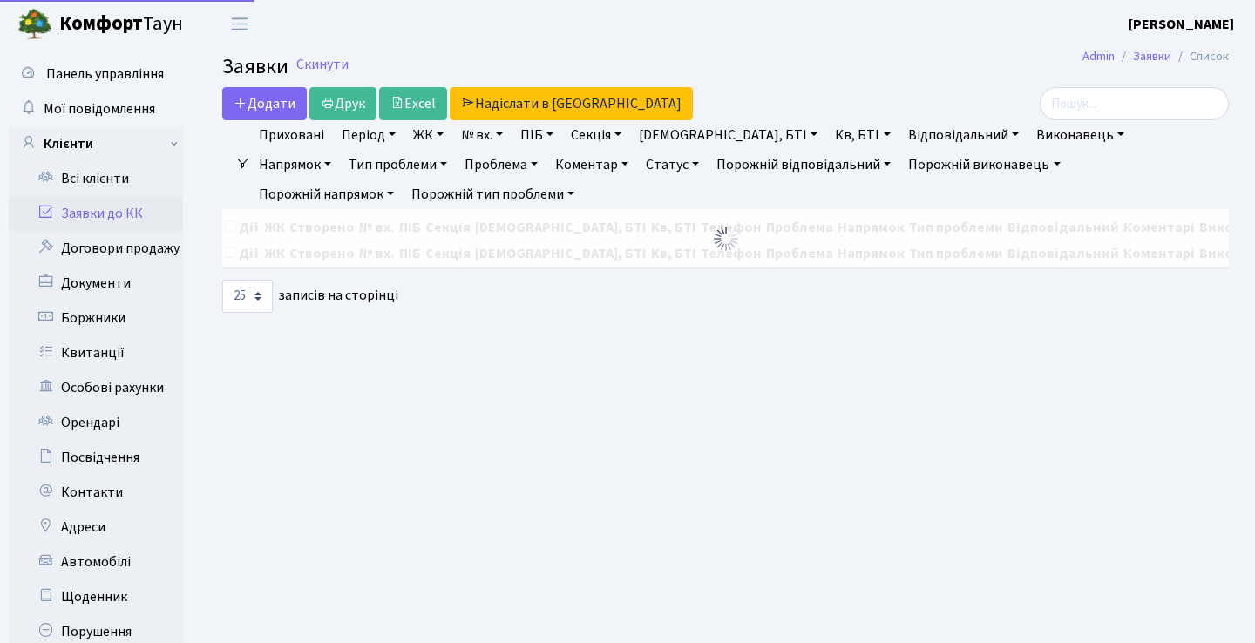
select select "25"
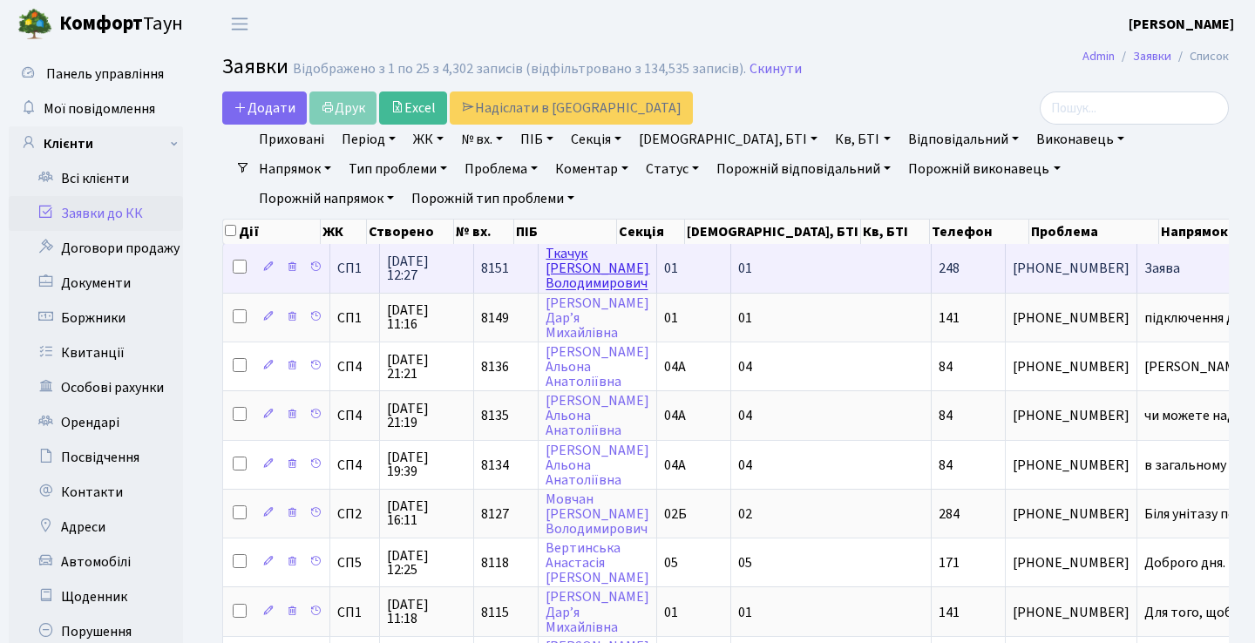
click at [558, 276] on link "[PERSON_NAME]" at bounding box center [597, 268] width 104 height 49
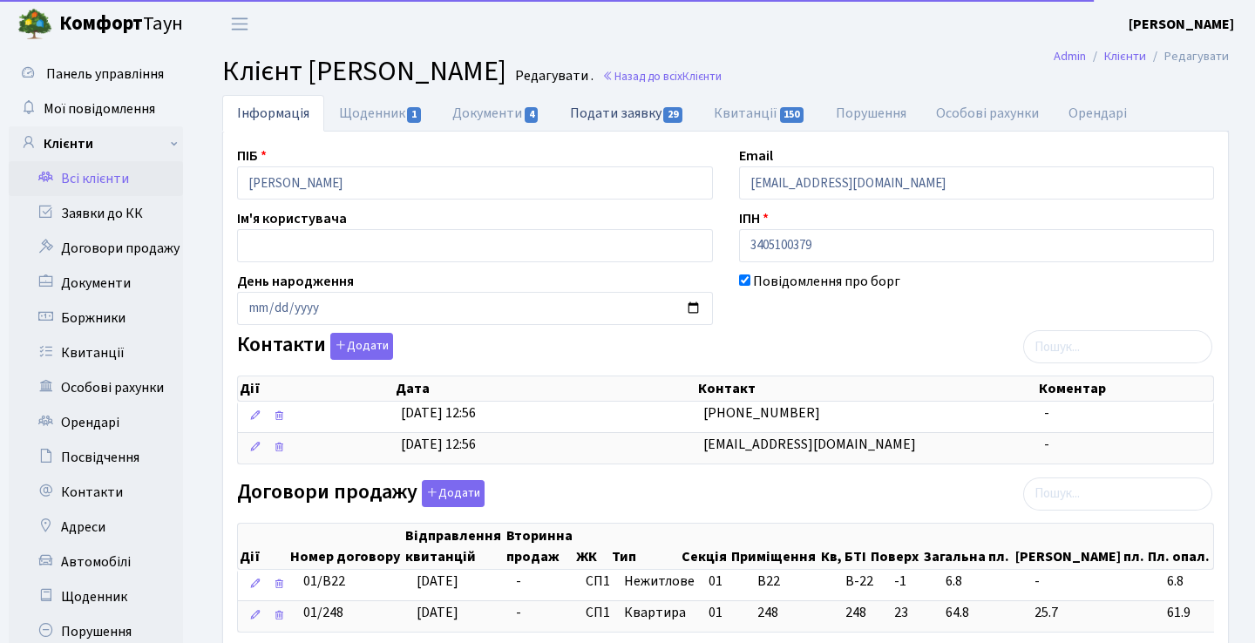
click at [601, 120] on link "Подати заявку 29" at bounding box center [627, 113] width 144 height 36
select select "25"
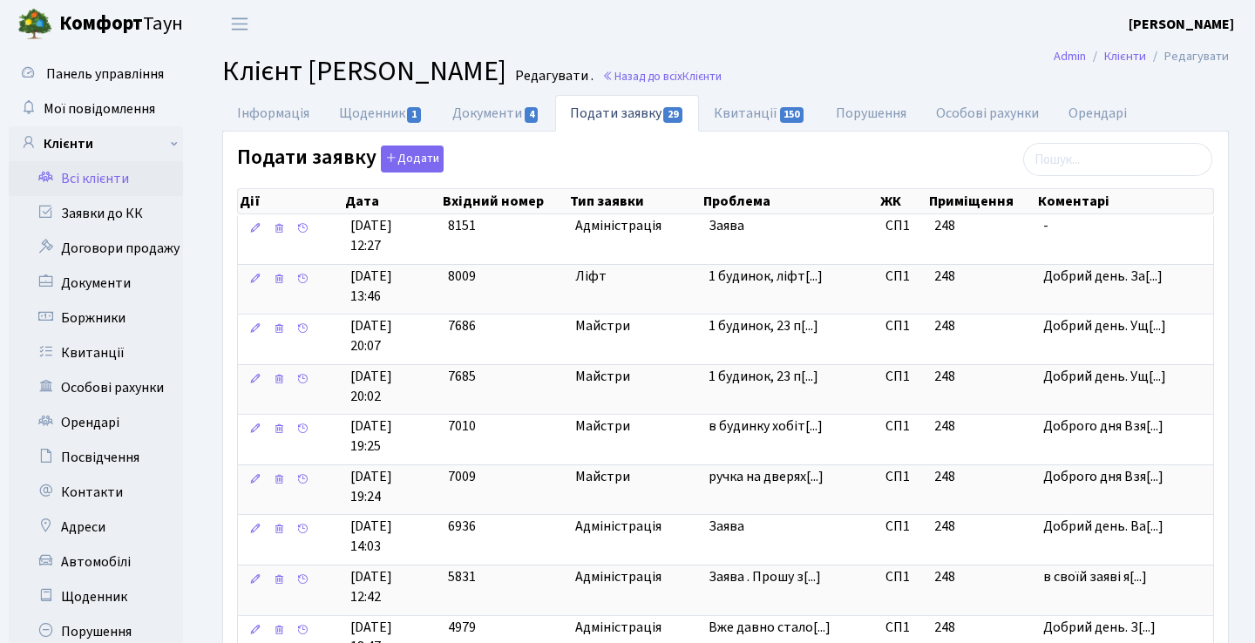
click at [138, 182] on link "Всі клієнти" at bounding box center [96, 178] width 174 height 35
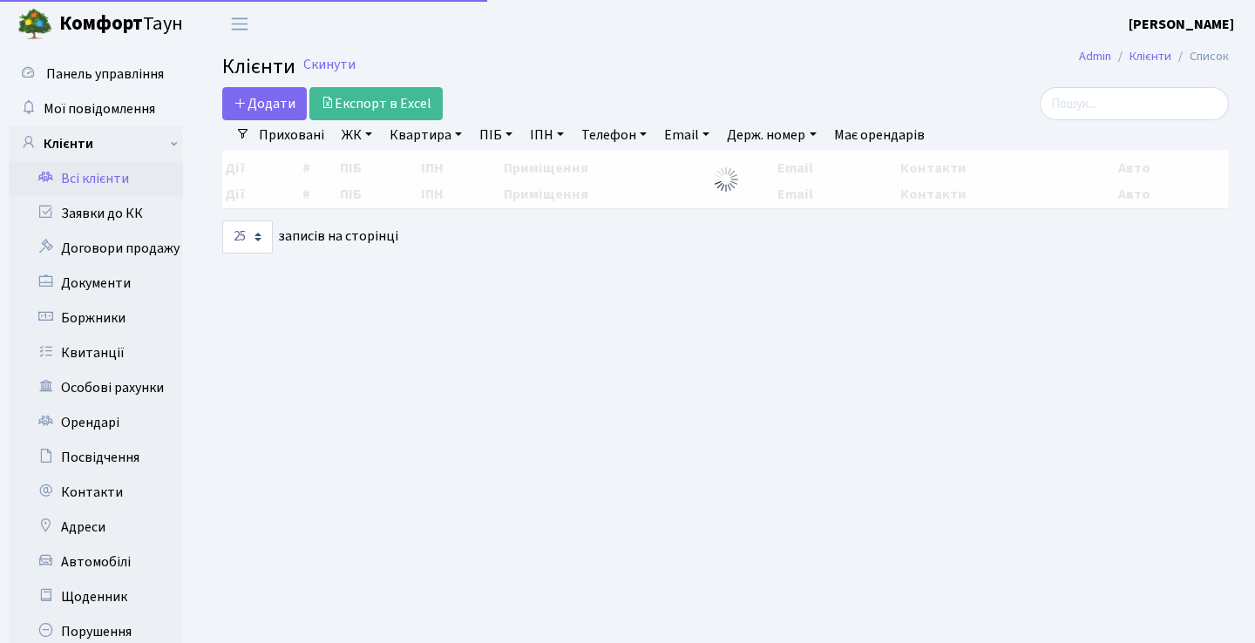
select select "25"
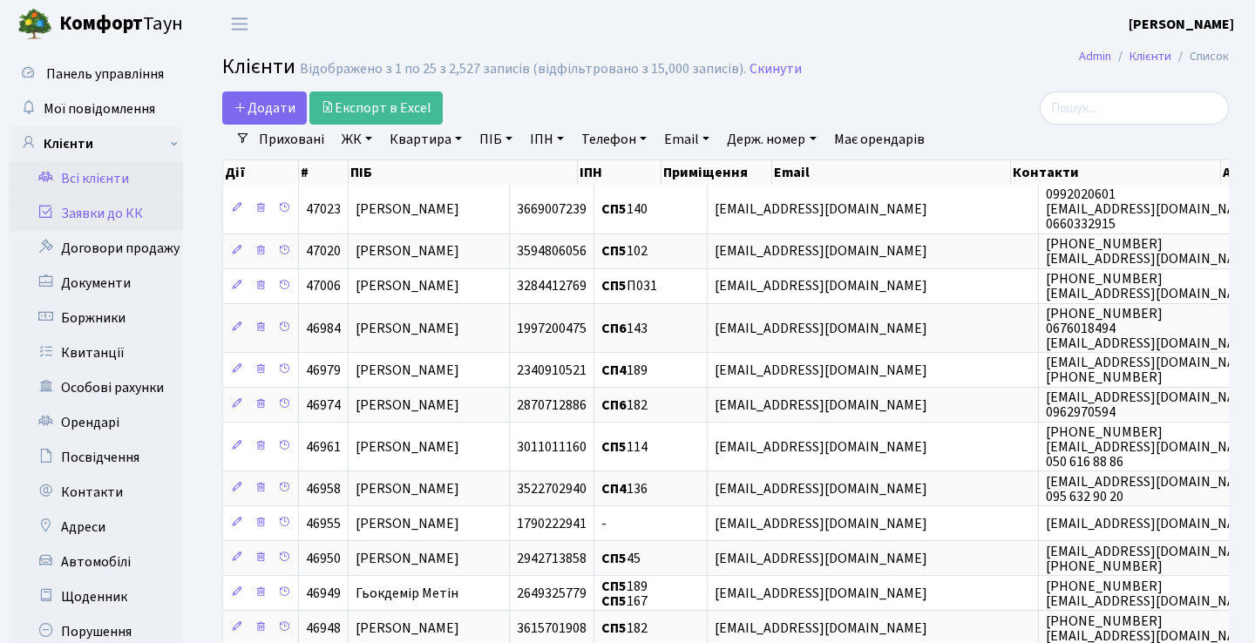
click at [64, 209] on link "Заявки до КК" at bounding box center [96, 213] width 174 height 35
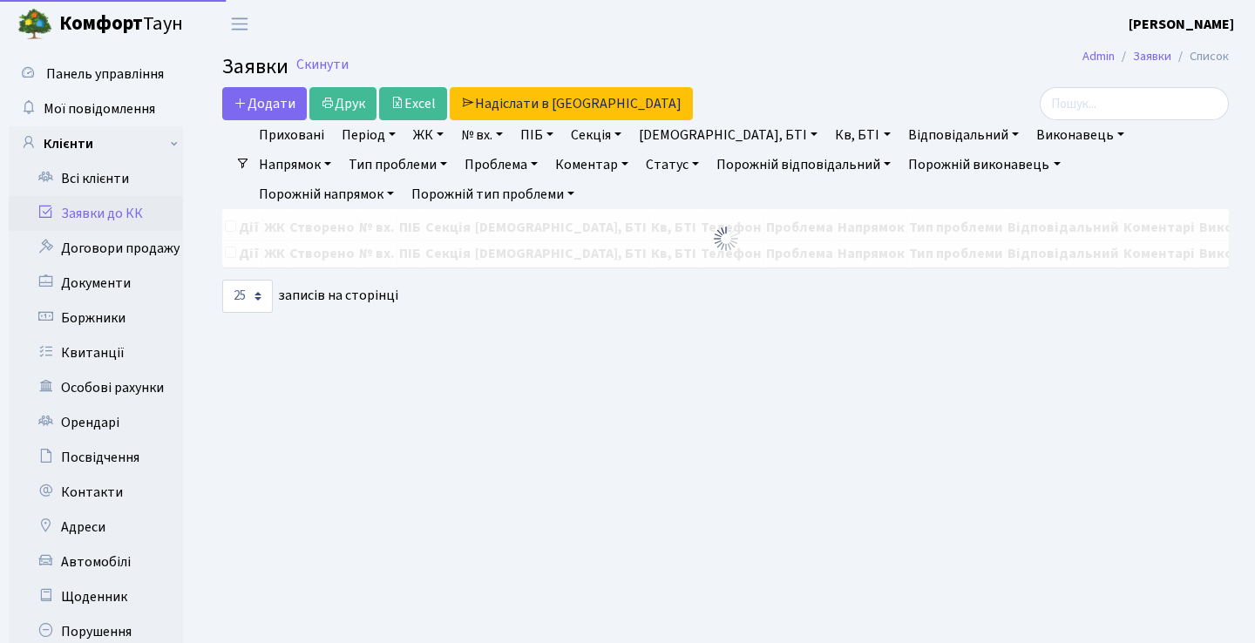
select select "25"
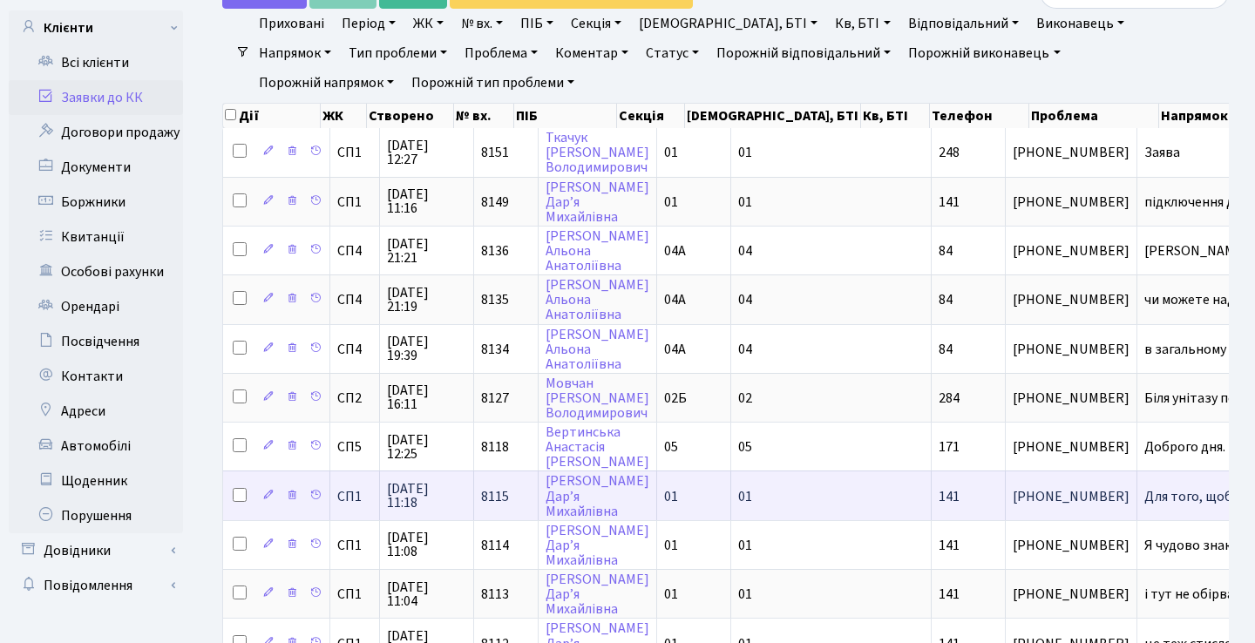
scroll to position [140, 0]
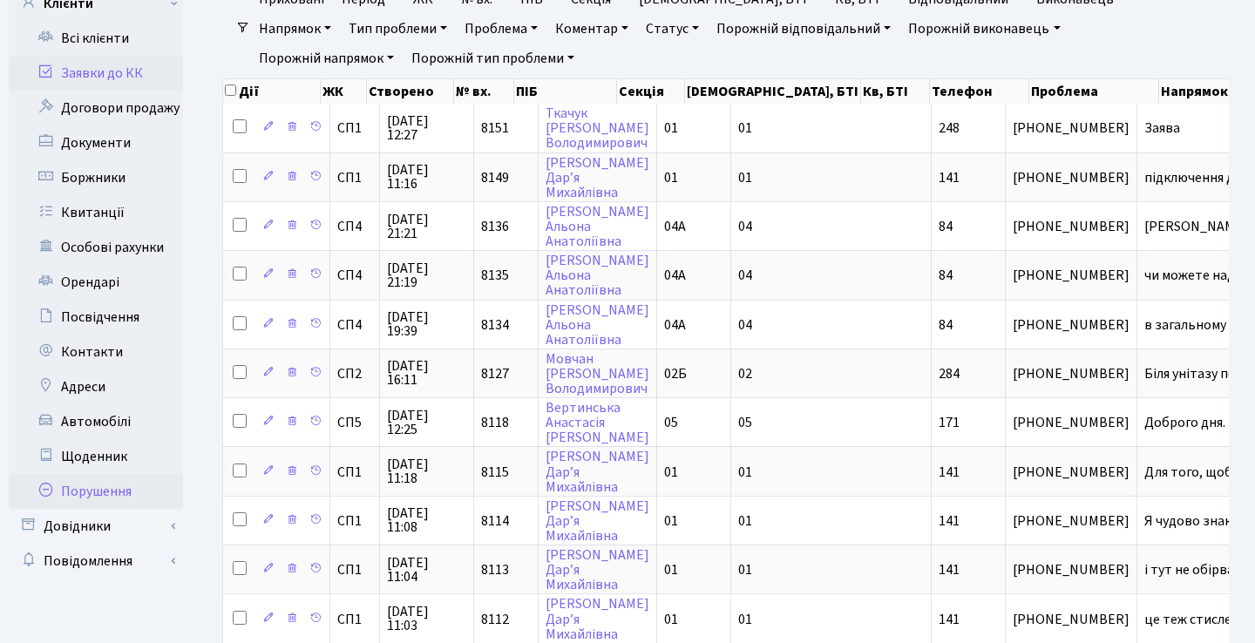
click at [111, 492] on link "Порушення" at bounding box center [96, 491] width 174 height 35
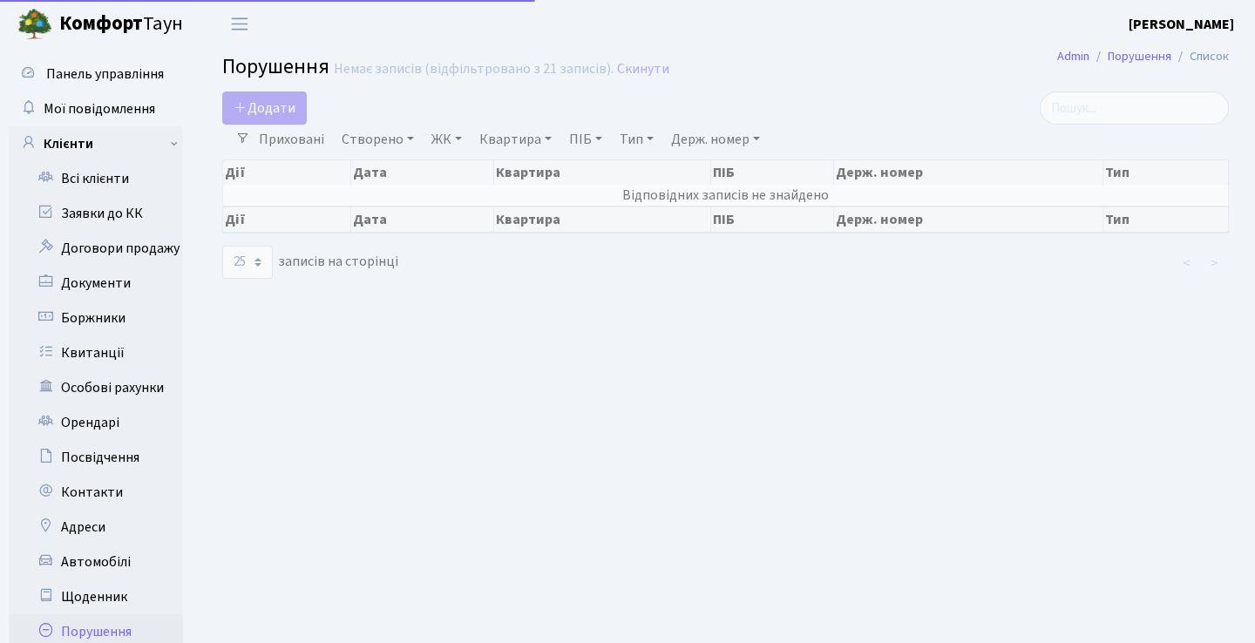
select select "25"
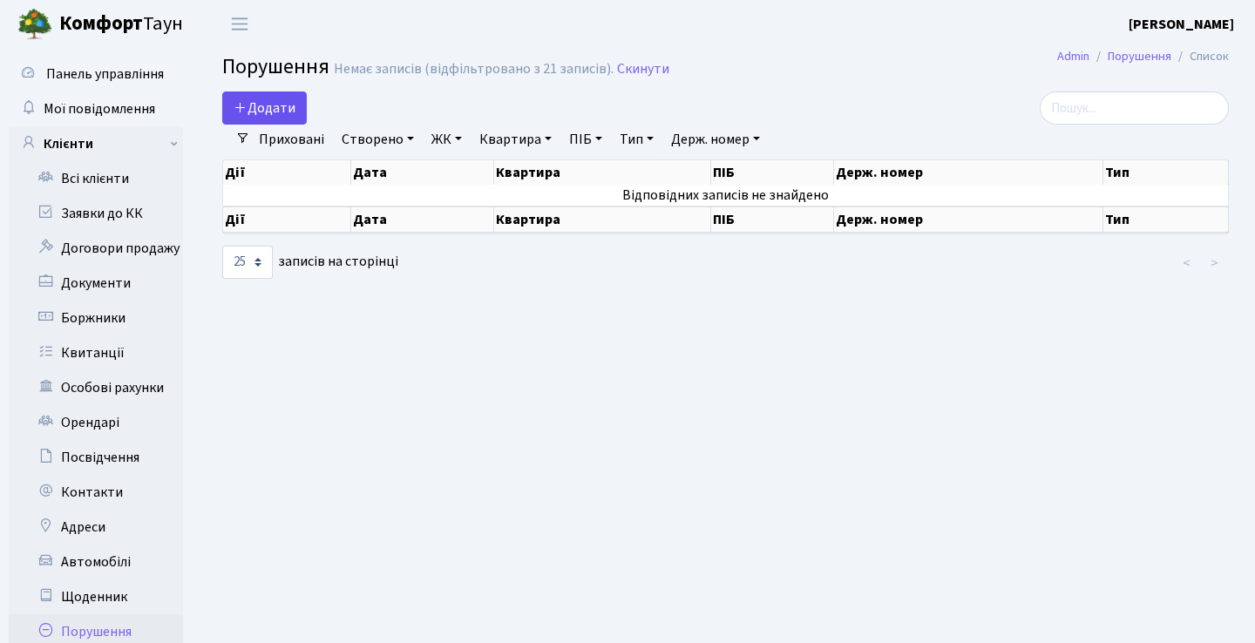
click at [294, 111] on span "Додати" at bounding box center [264, 107] width 62 height 19
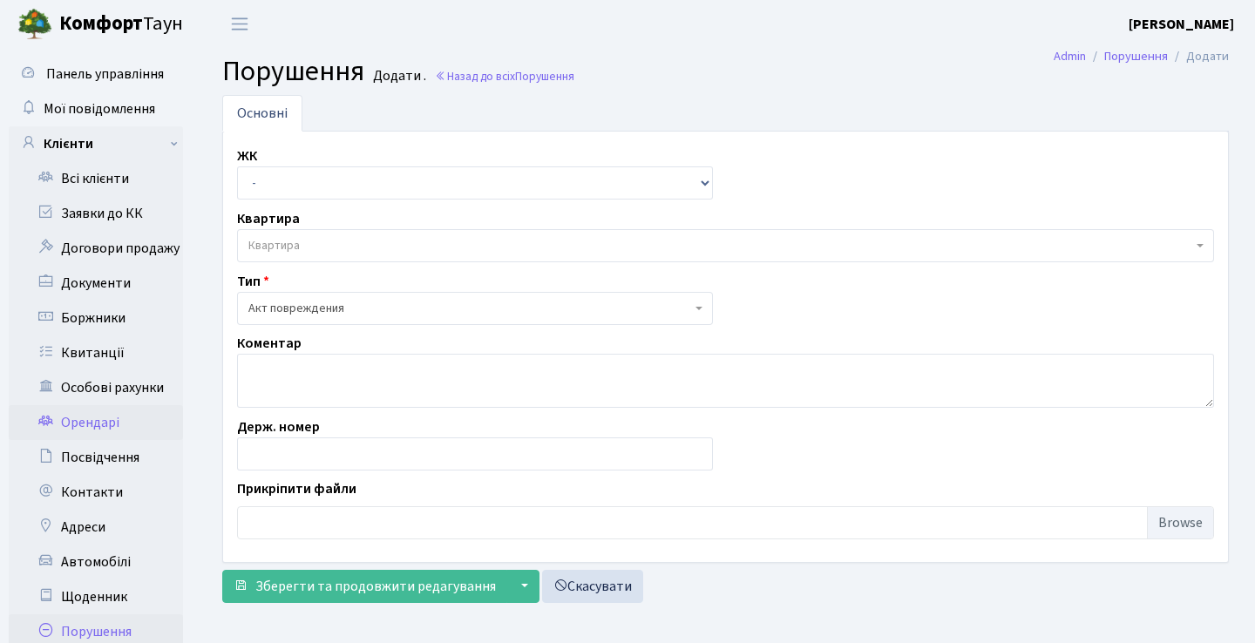
click at [132, 423] on link "Орендарі" at bounding box center [96, 422] width 174 height 35
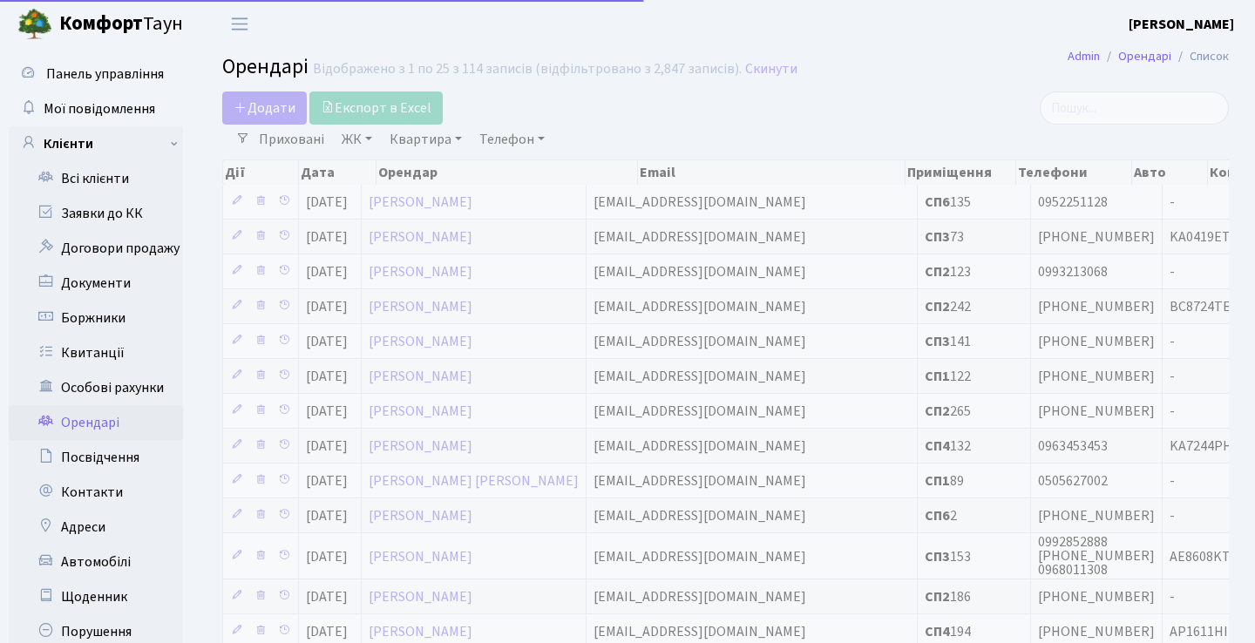
select select "25"
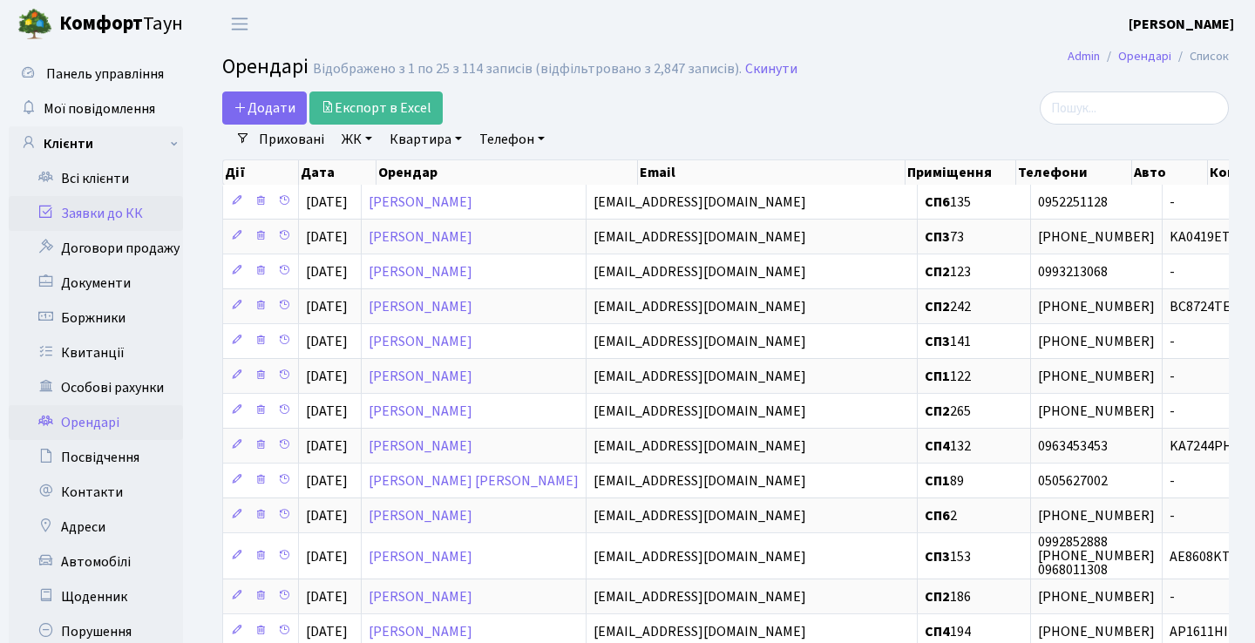
click at [120, 210] on link "Заявки до КК" at bounding box center [96, 213] width 174 height 35
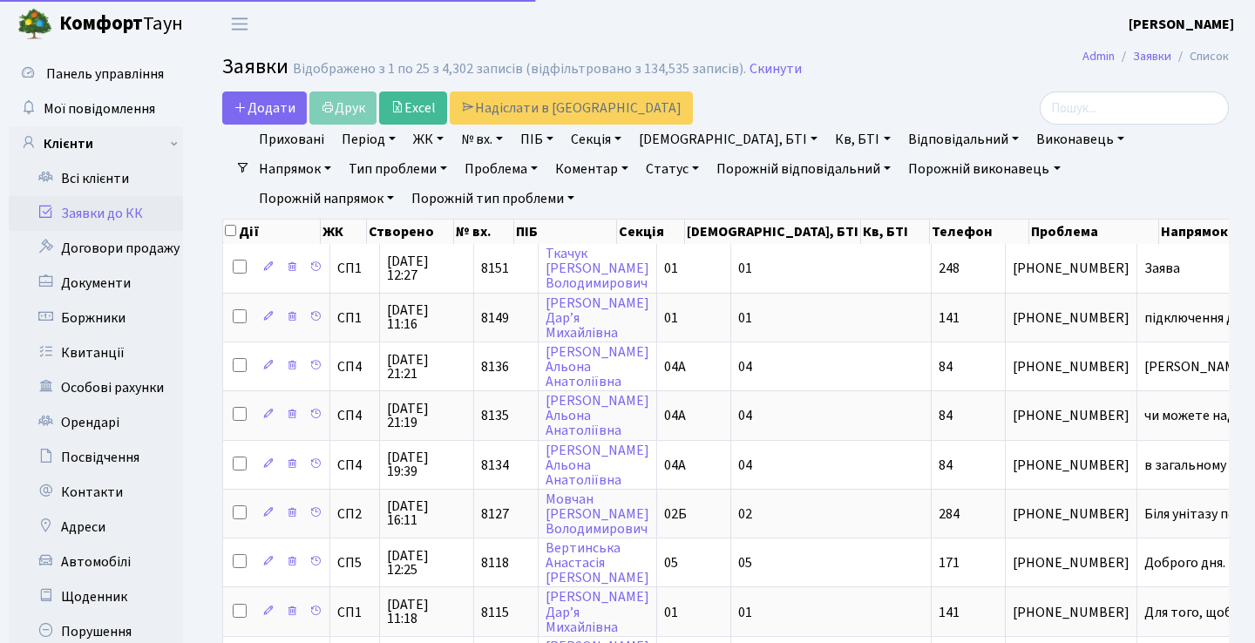
select select "25"
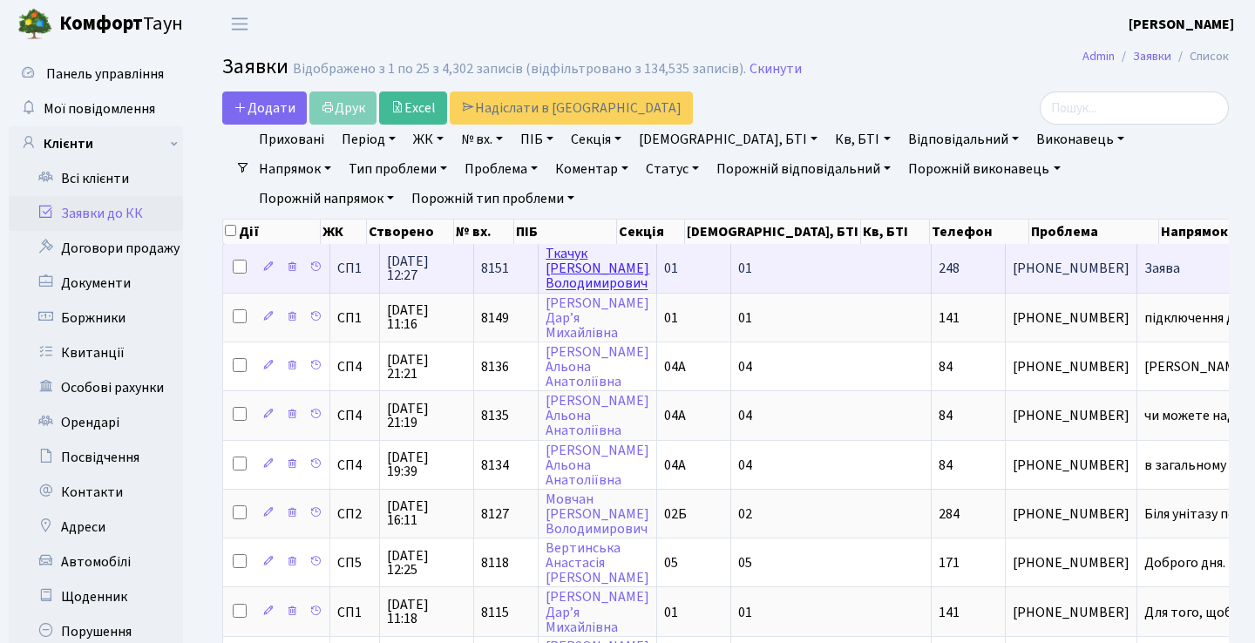
click at [573, 287] on link "[PERSON_NAME]" at bounding box center [597, 268] width 104 height 49
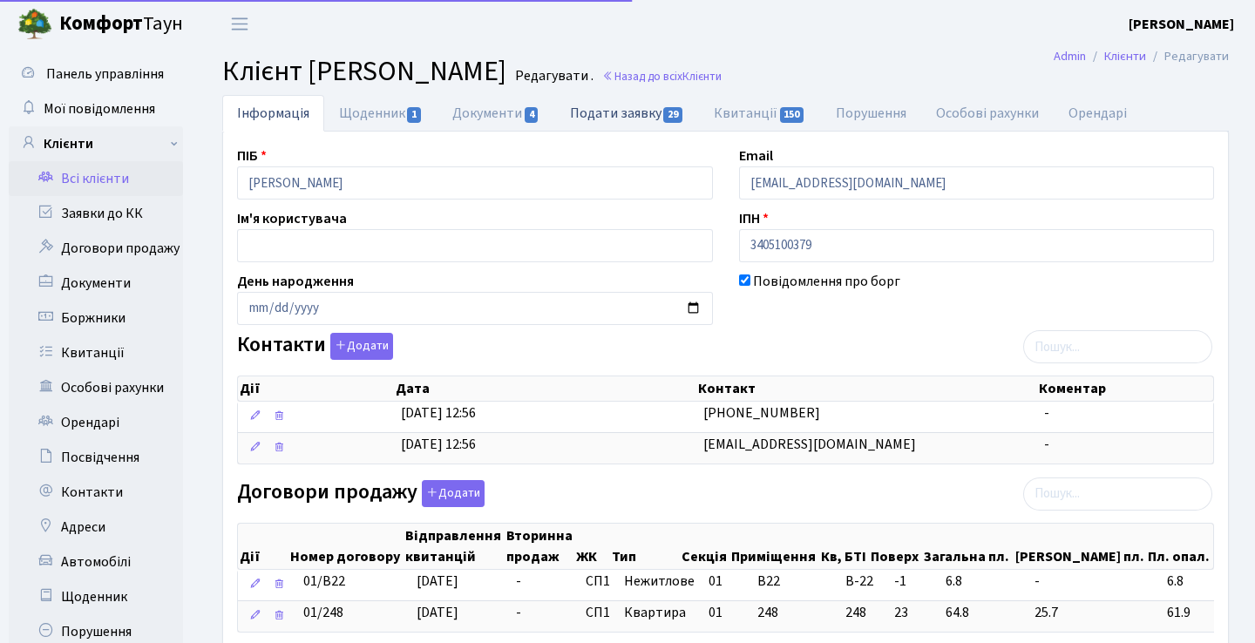
click at [652, 125] on link "Подати заявку 29" at bounding box center [627, 113] width 144 height 36
select select "25"
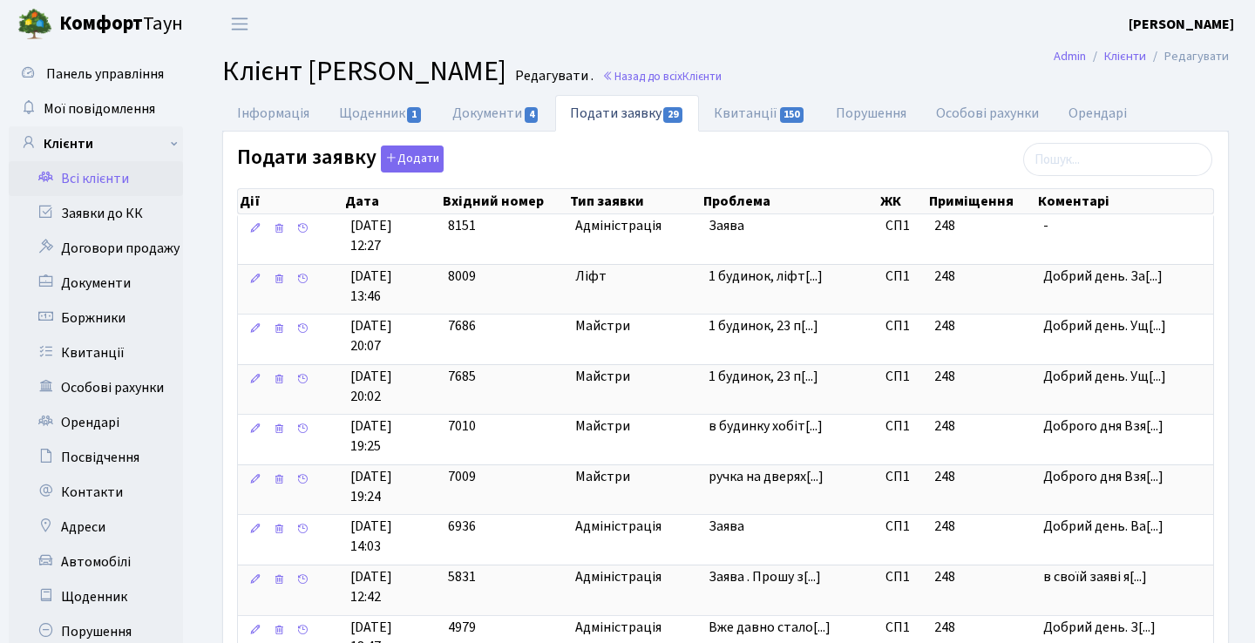
click at [128, 183] on link "Всі клієнти" at bounding box center [96, 178] width 174 height 35
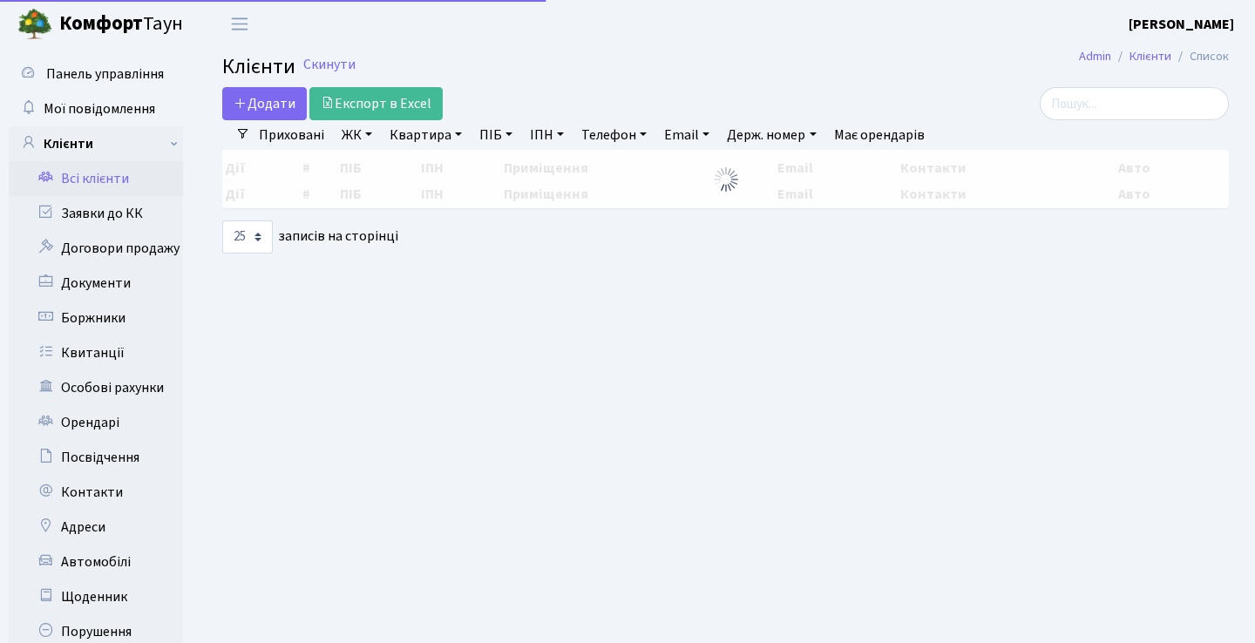
select select "25"
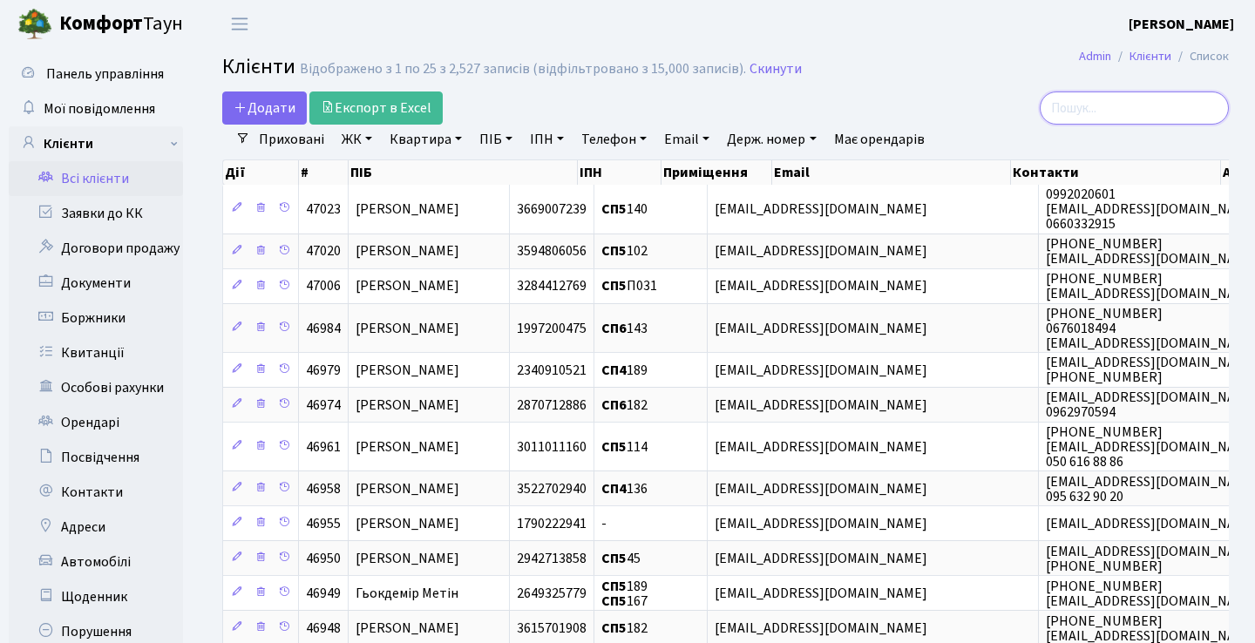
click at [1126, 117] on input "search" at bounding box center [1133, 107] width 189 height 33
type input "ткачук"
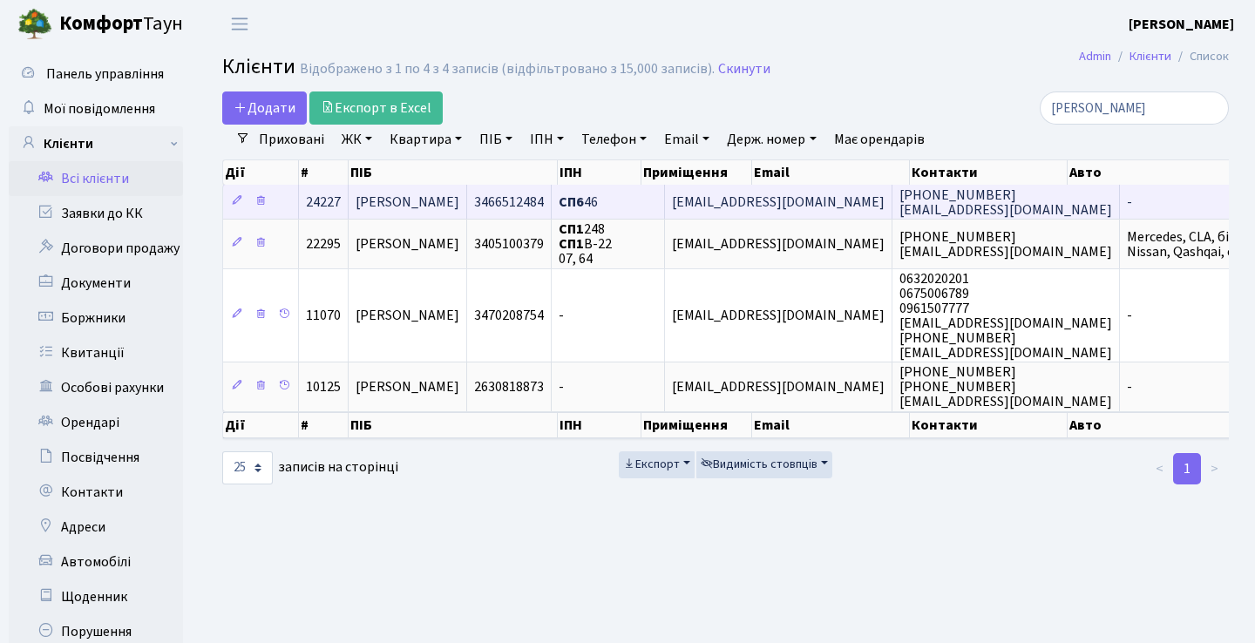
click at [459, 204] on span "[PERSON_NAME]" at bounding box center [407, 202] width 104 height 19
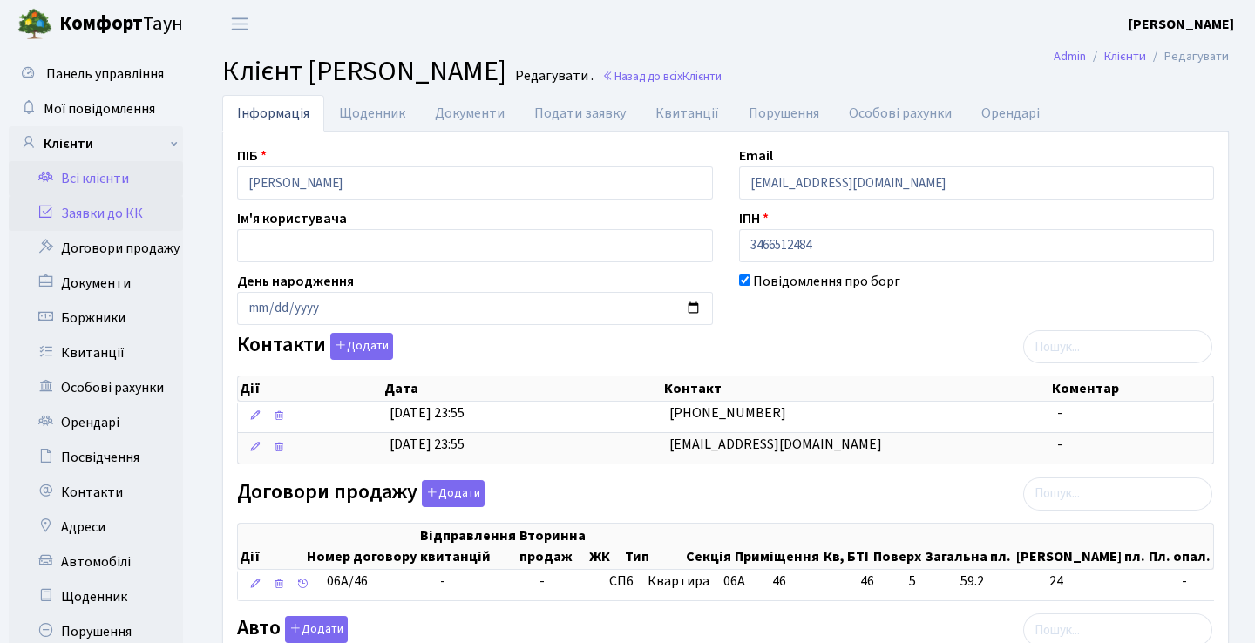
click at [150, 214] on link "Заявки до КК" at bounding box center [96, 213] width 174 height 35
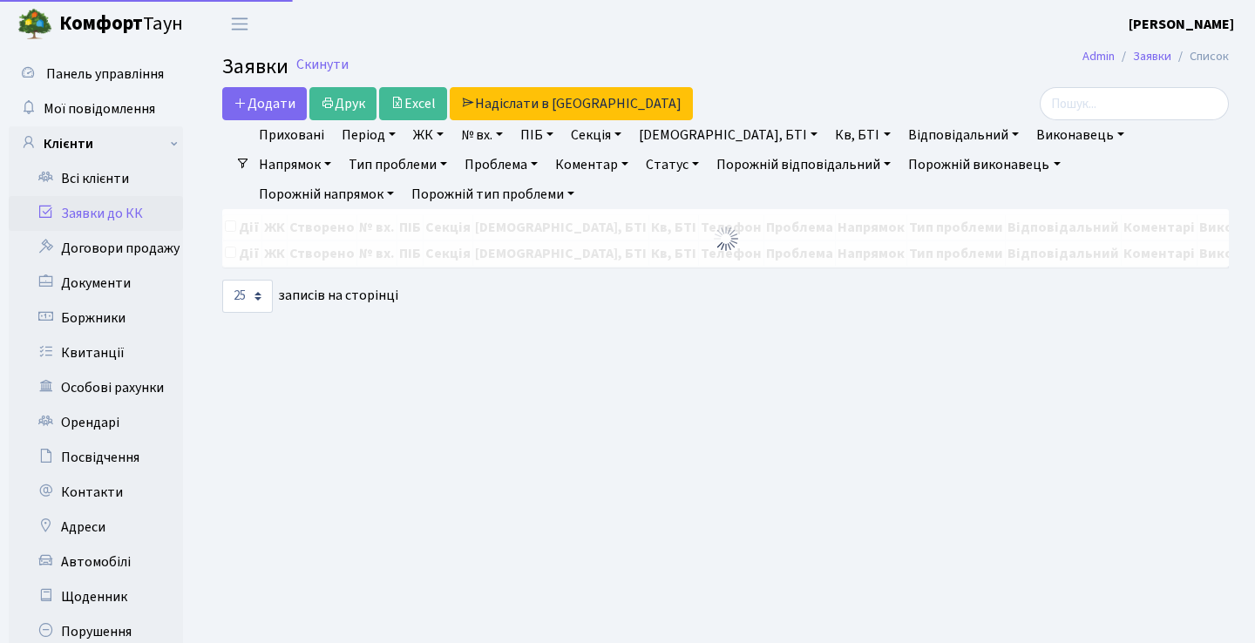
select select "25"
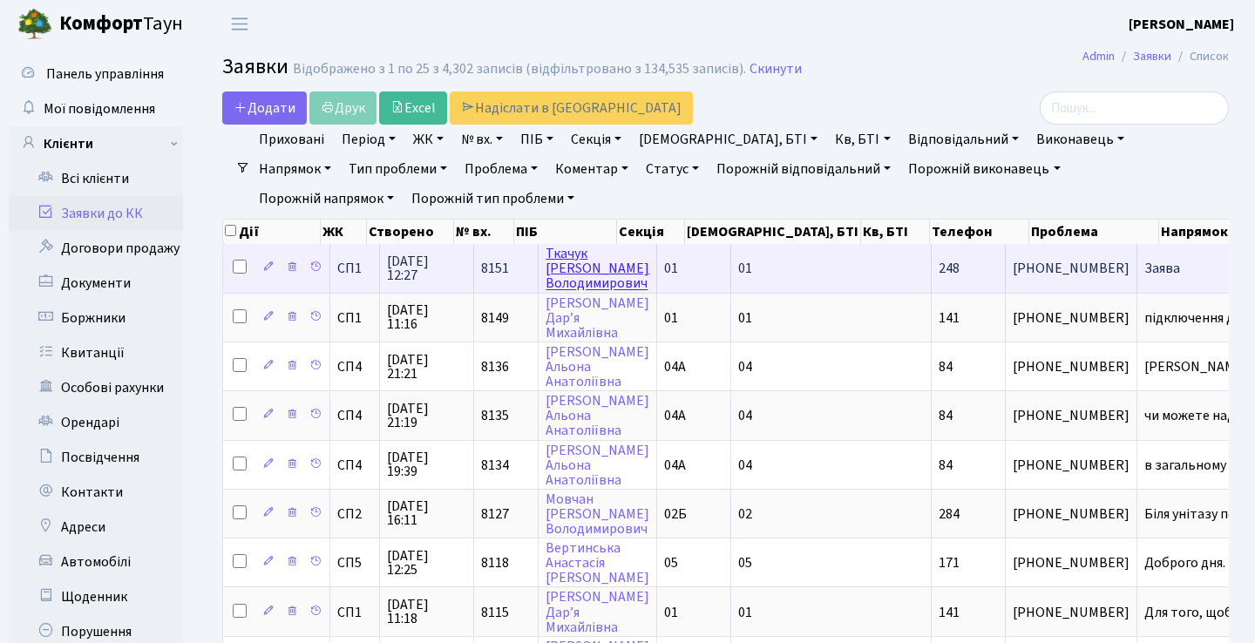
click at [571, 286] on link "[PERSON_NAME]" at bounding box center [597, 268] width 104 height 49
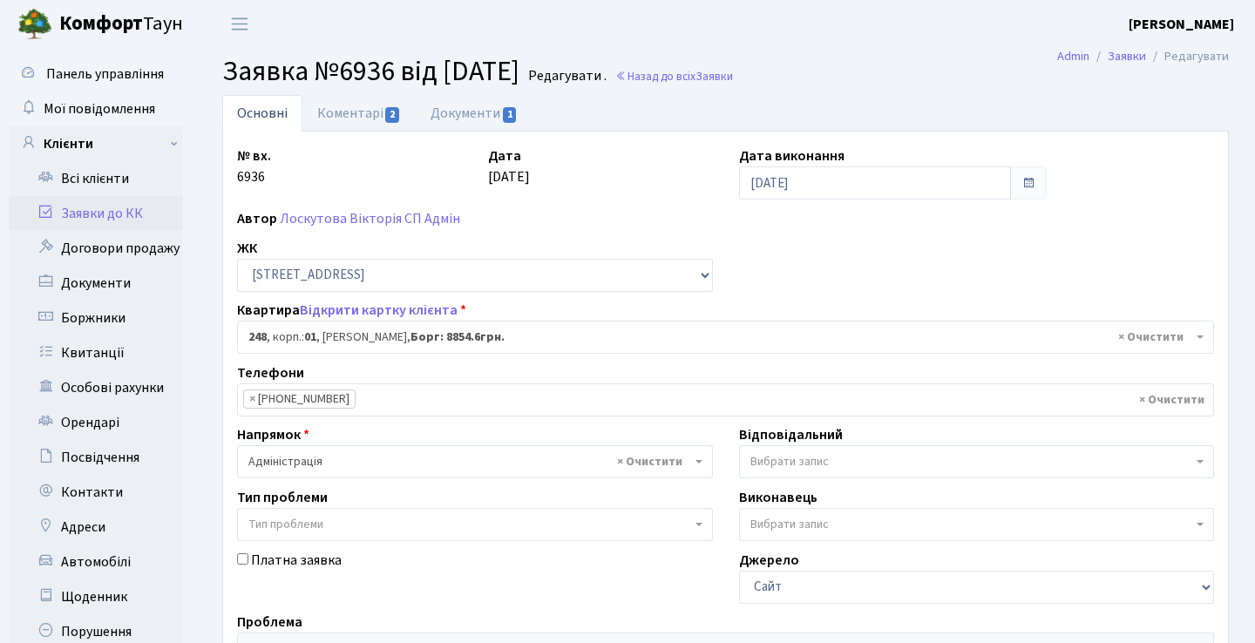
select select "20173"
click at [370, 112] on link "Коментарі 2" at bounding box center [358, 113] width 113 height 36
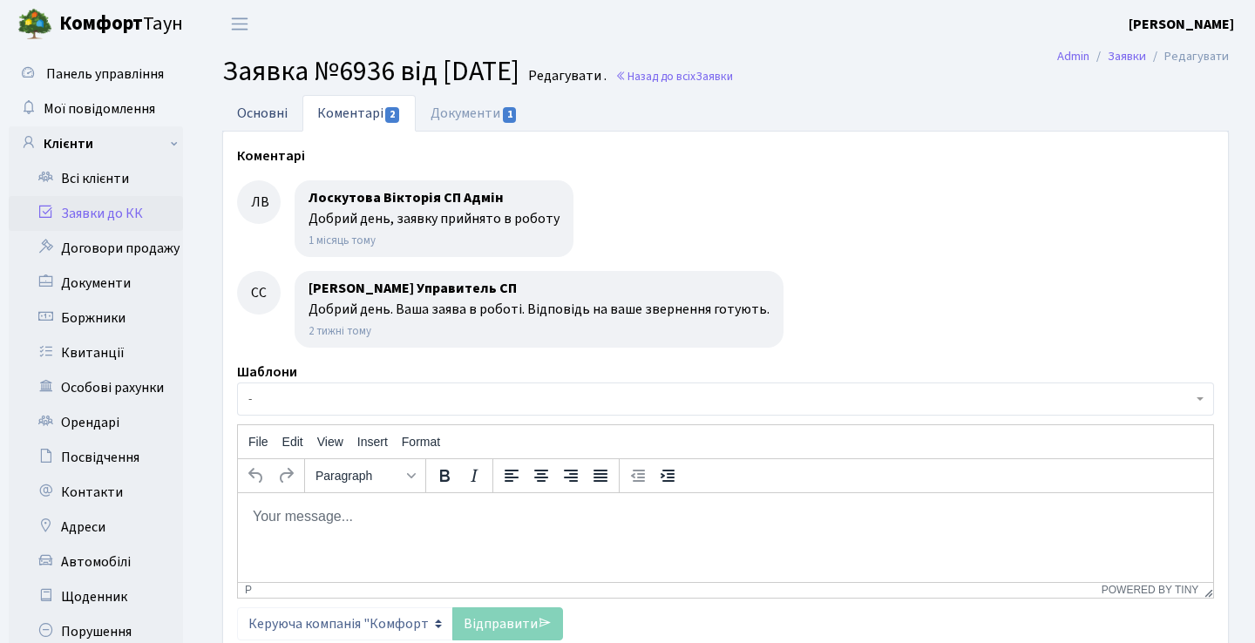
click at [287, 98] on link "Основні" at bounding box center [262, 113] width 80 height 36
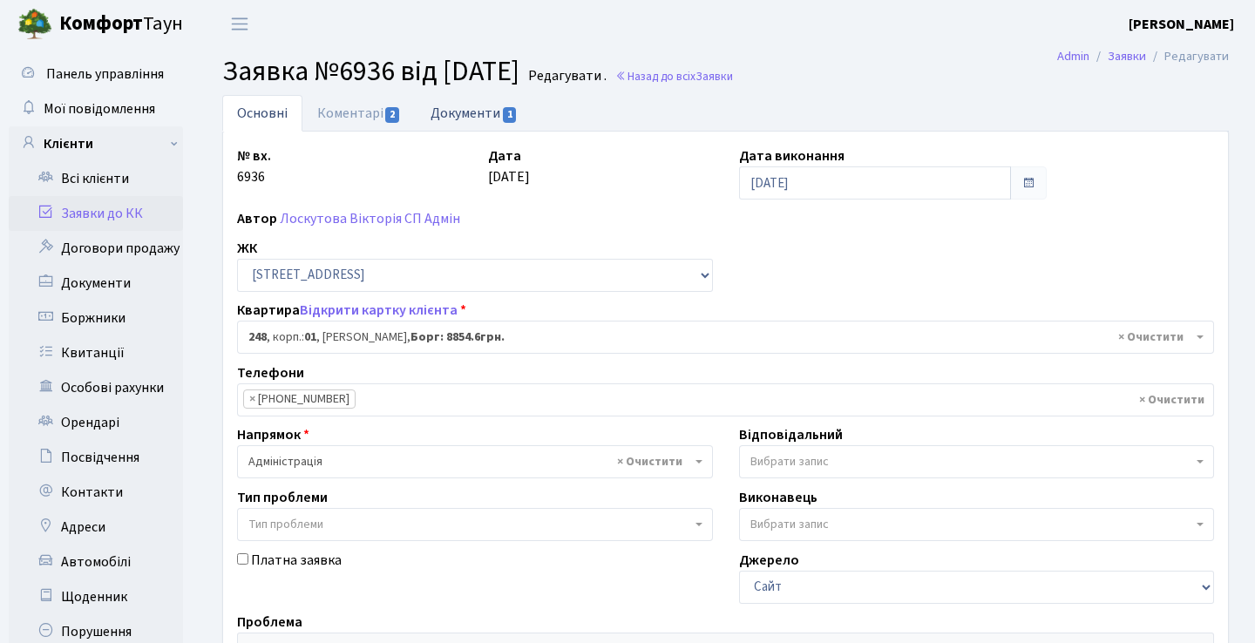
click at [455, 107] on link "Документи 1" at bounding box center [474, 113] width 117 height 36
select select "25"
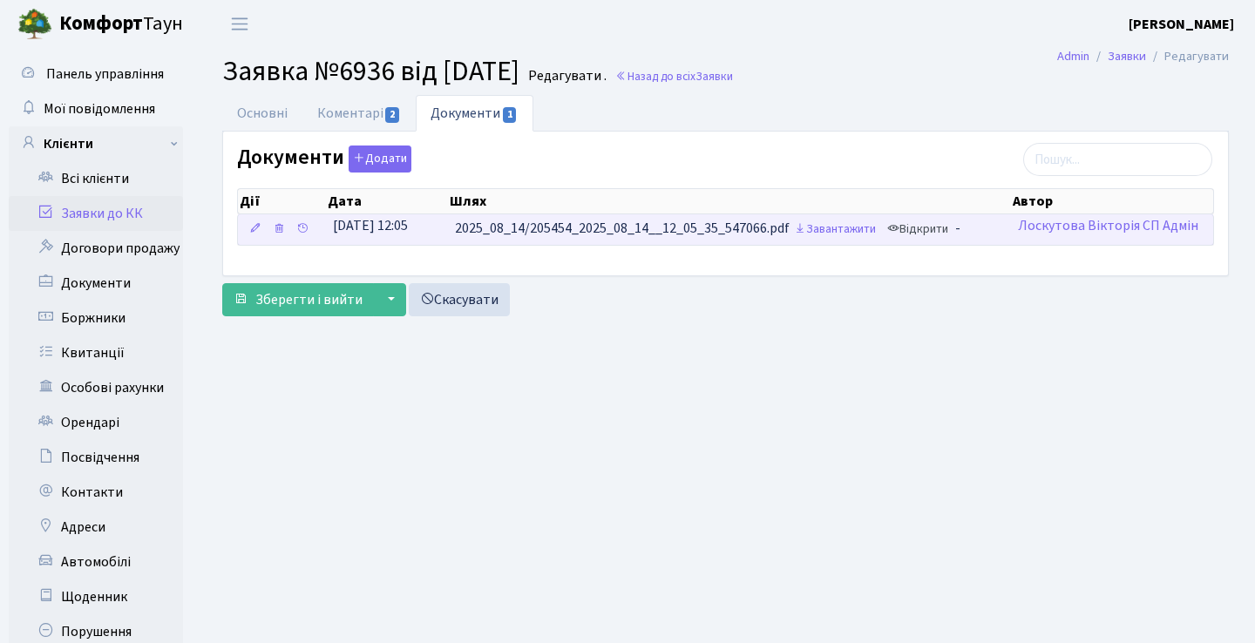
click at [923, 235] on link "Відкрити" at bounding box center [918, 229] width 70 height 27
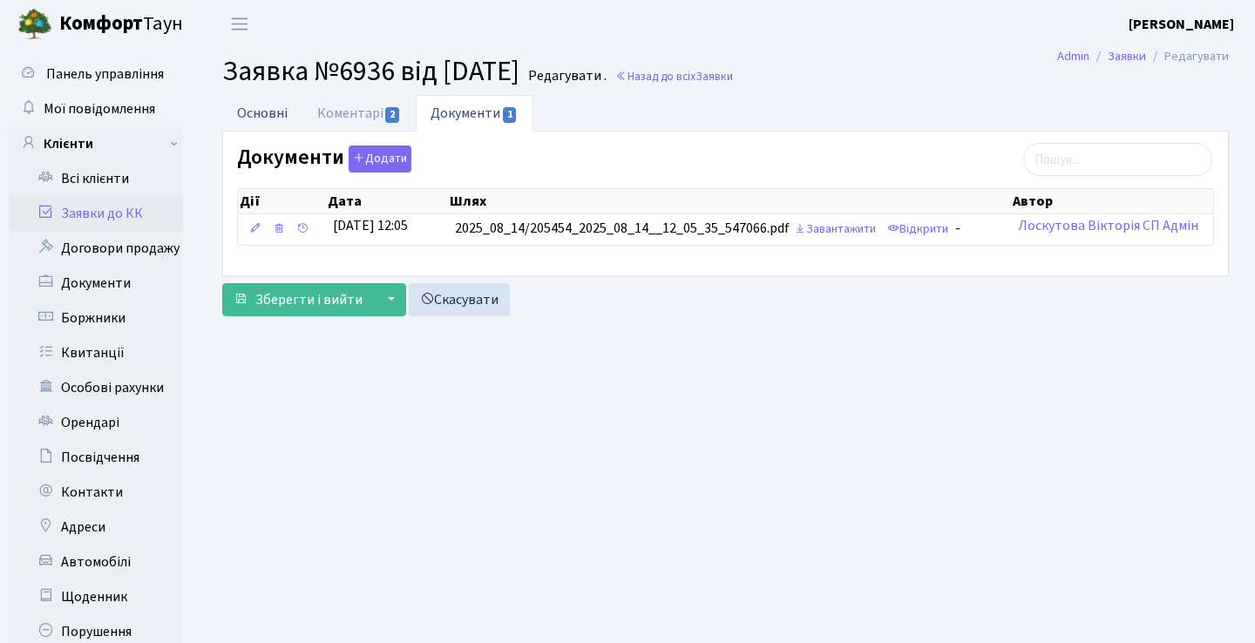
click at [281, 105] on link "Основні" at bounding box center [262, 113] width 80 height 36
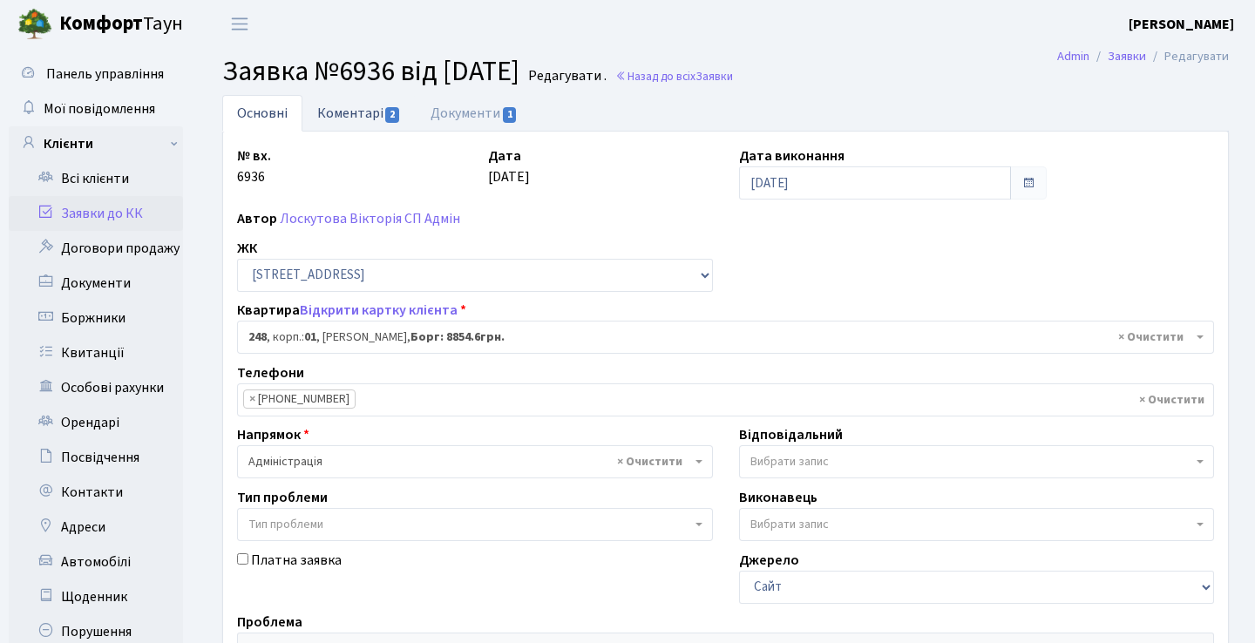
click at [370, 111] on link "Коментарі 2" at bounding box center [358, 113] width 113 height 36
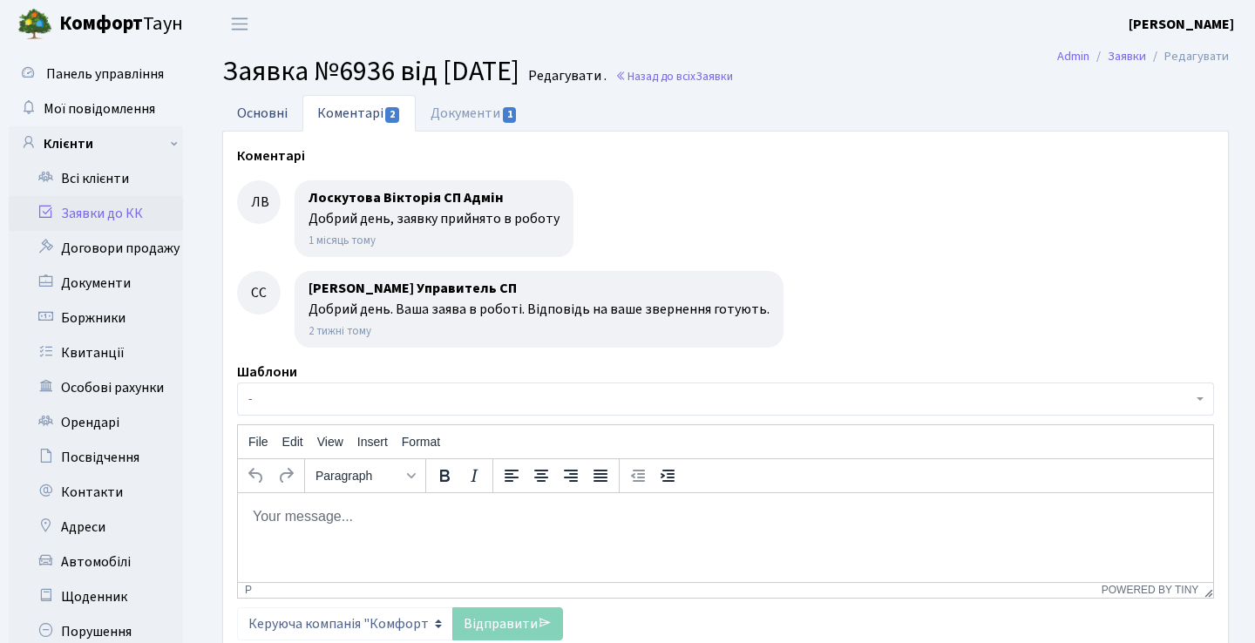
click at [281, 113] on link "Основні" at bounding box center [262, 113] width 80 height 36
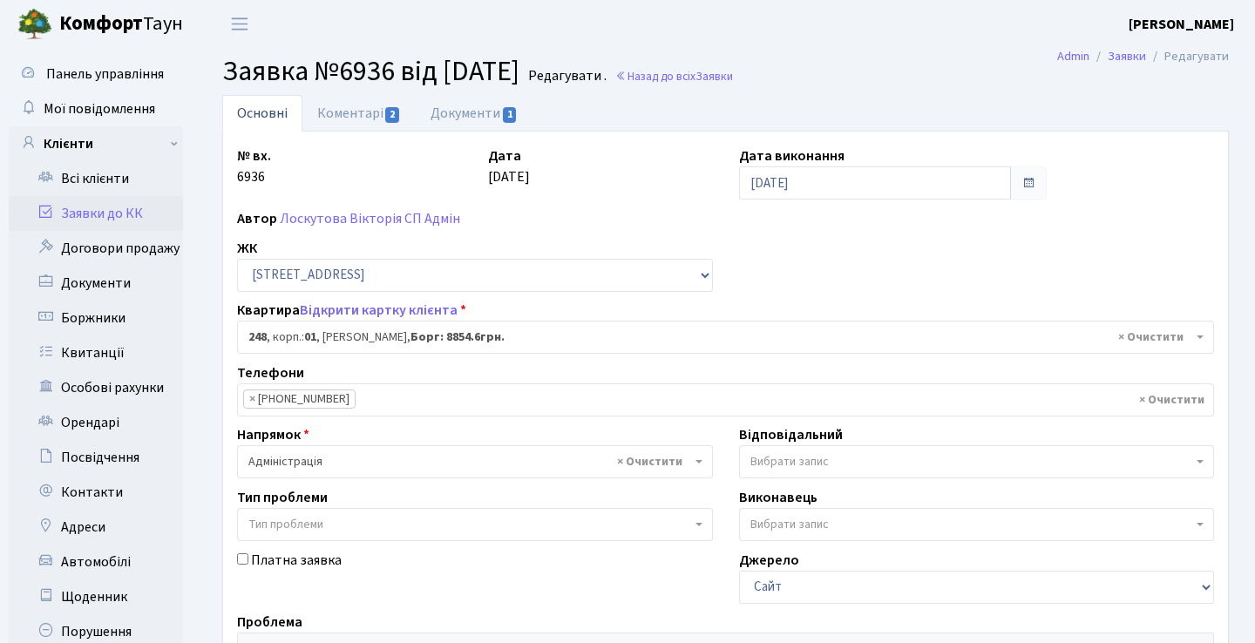
click at [164, 203] on link "Заявки до КК" at bounding box center [96, 213] width 174 height 35
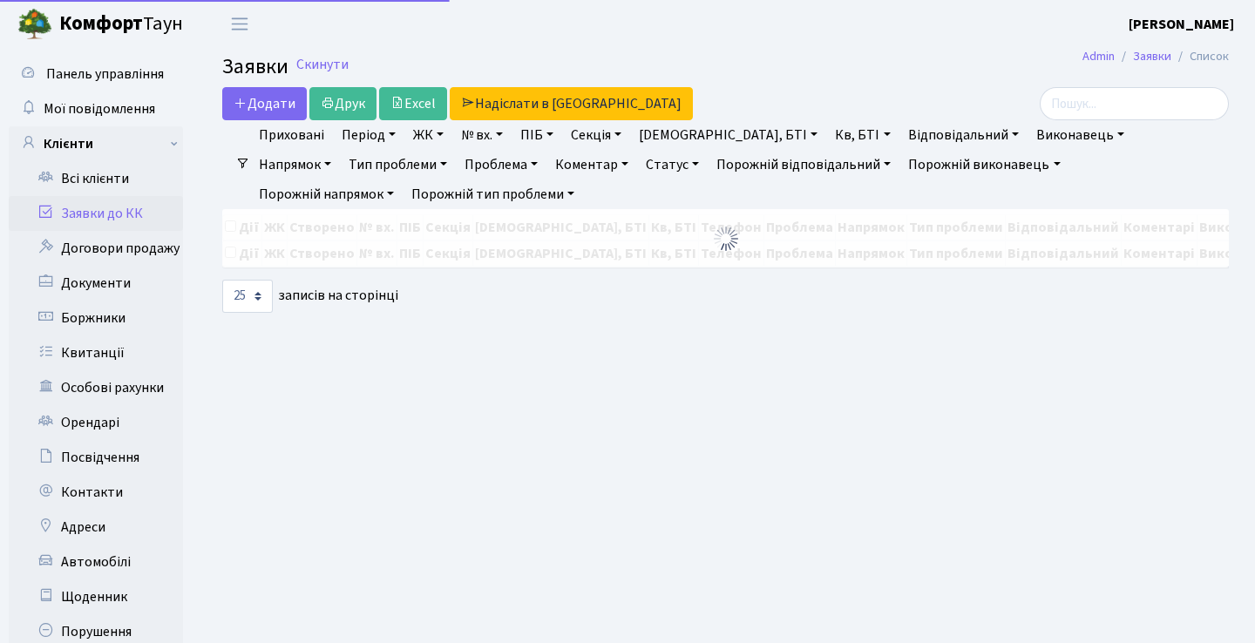
select select "25"
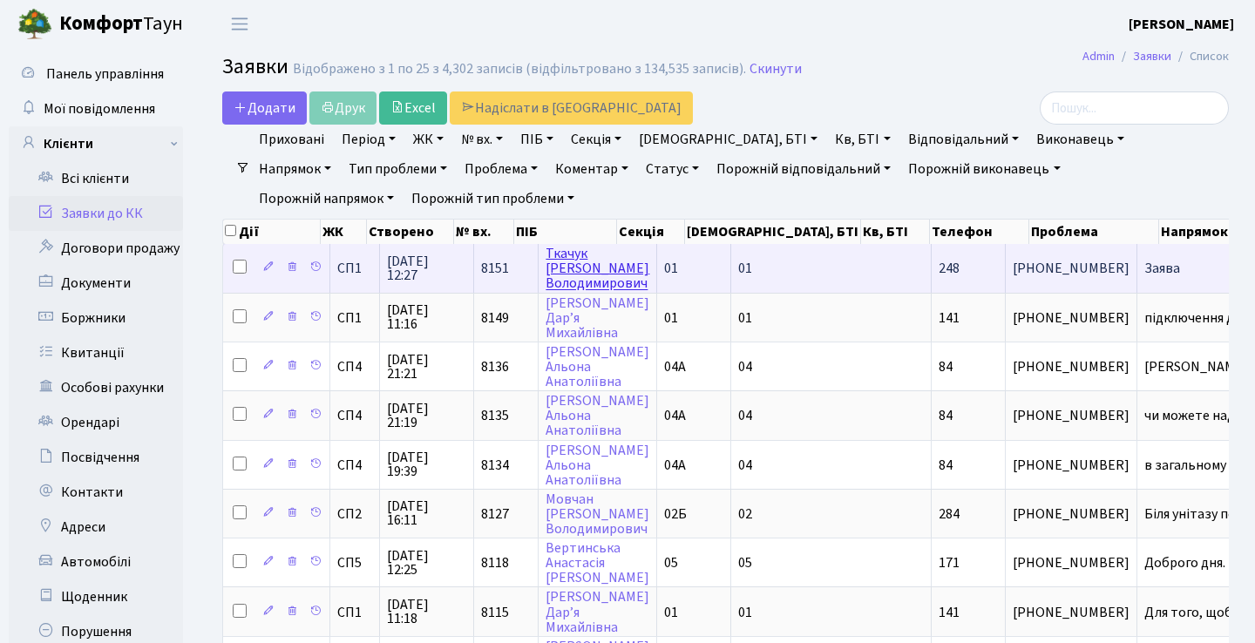
click at [592, 289] on link "Ткачук Максим Володимирович" at bounding box center [597, 268] width 104 height 49
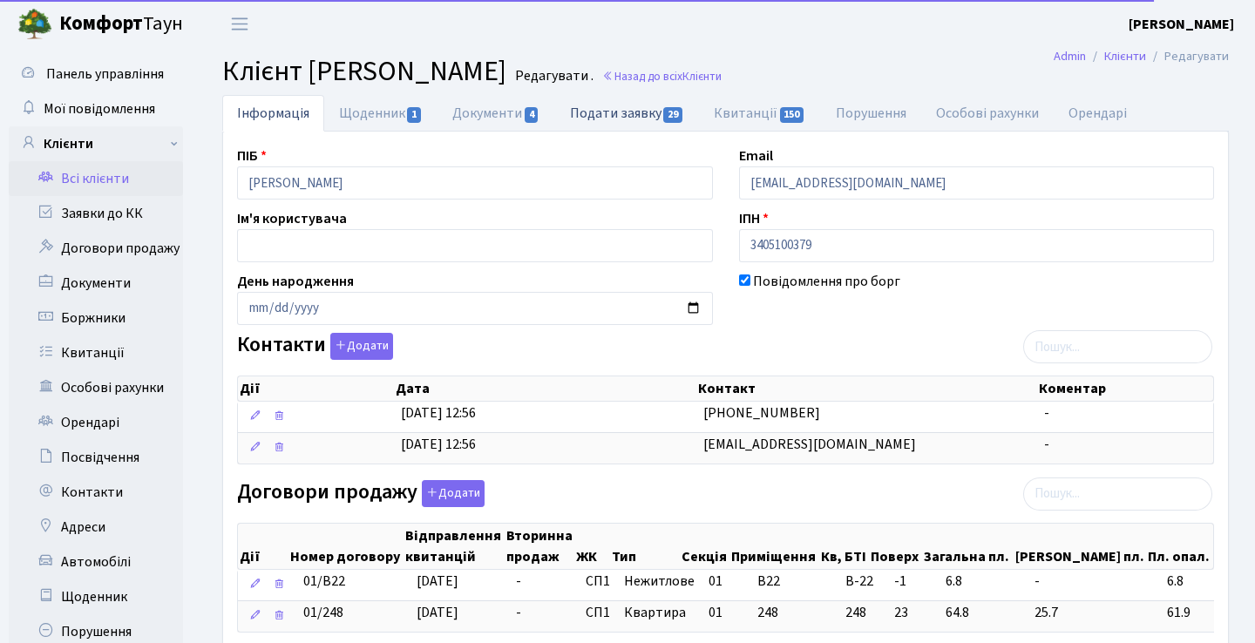
click at [637, 117] on link "Подати заявку 29" at bounding box center [627, 113] width 144 height 36
select select "25"
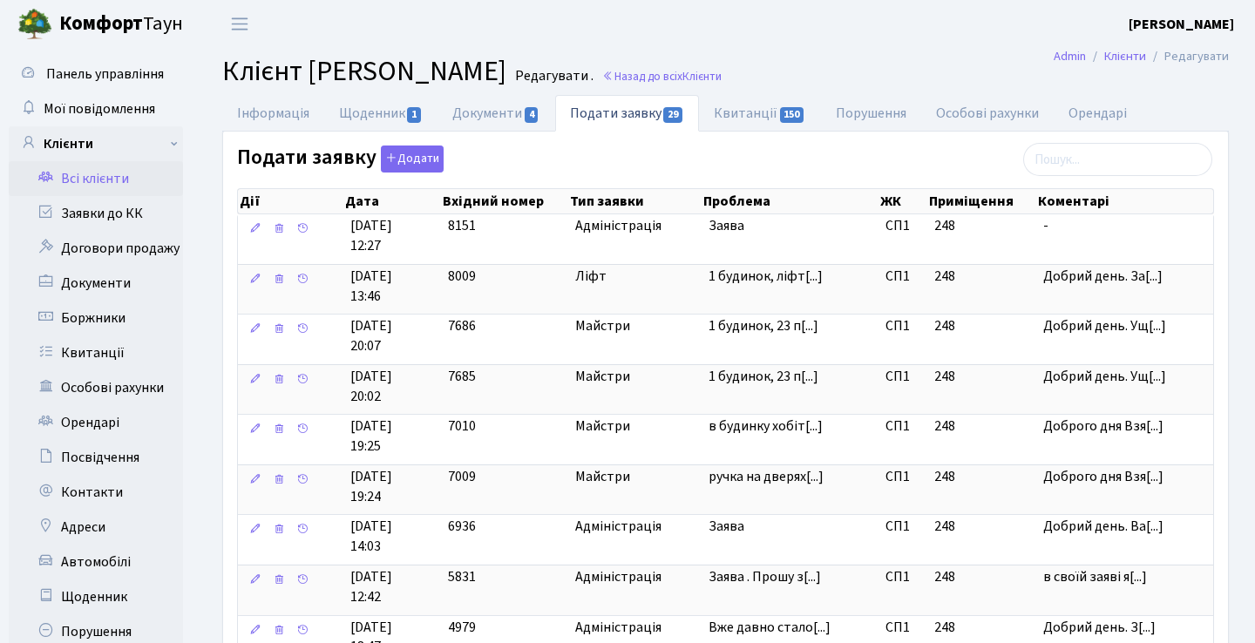
click at [126, 179] on link "Всі клієнти" at bounding box center [96, 178] width 174 height 35
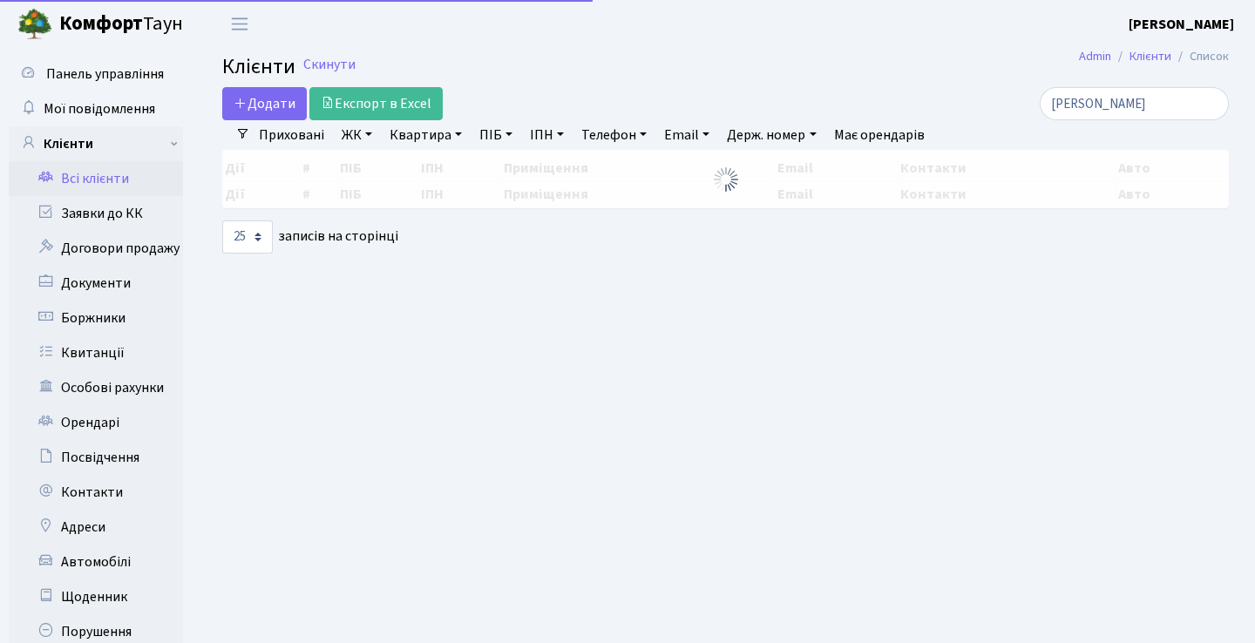
select select "25"
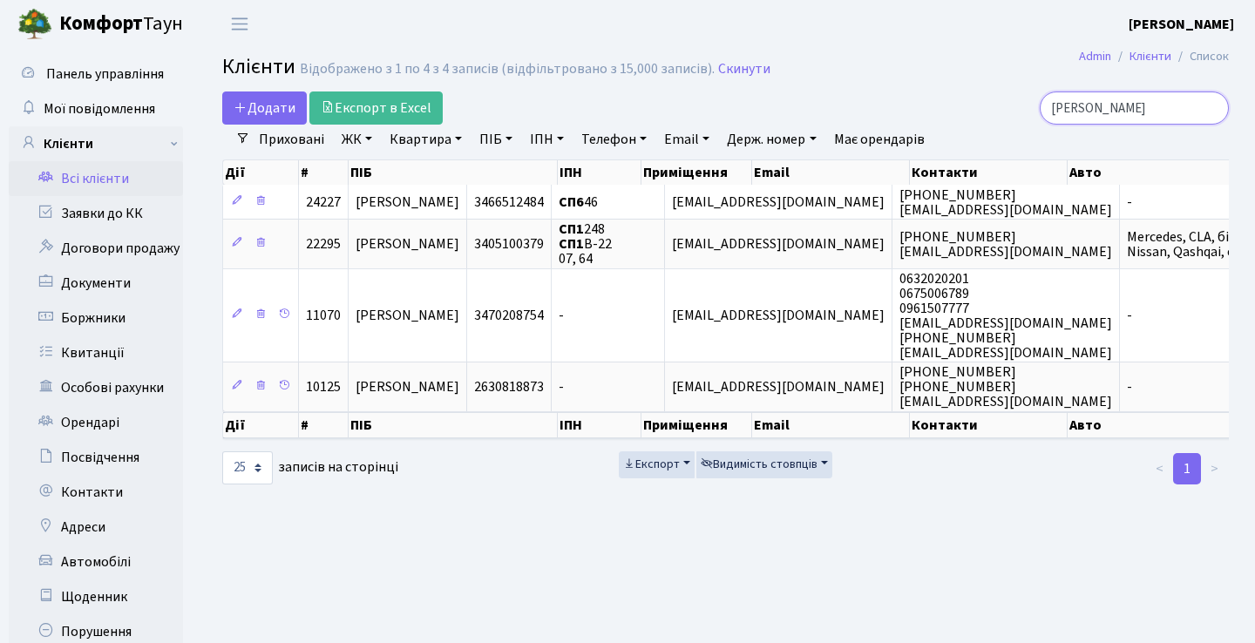
click at [1210, 110] on input "[PERSON_NAME]" at bounding box center [1133, 107] width 189 height 33
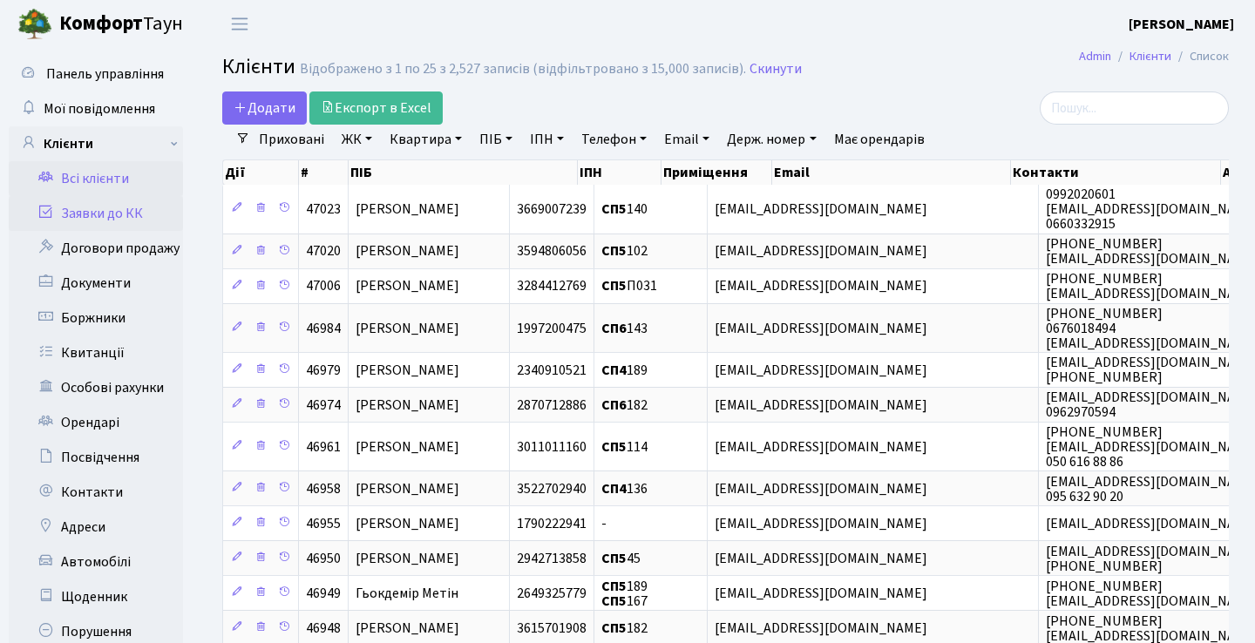
click at [125, 201] on link "Заявки до КК" at bounding box center [96, 213] width 174 height 35
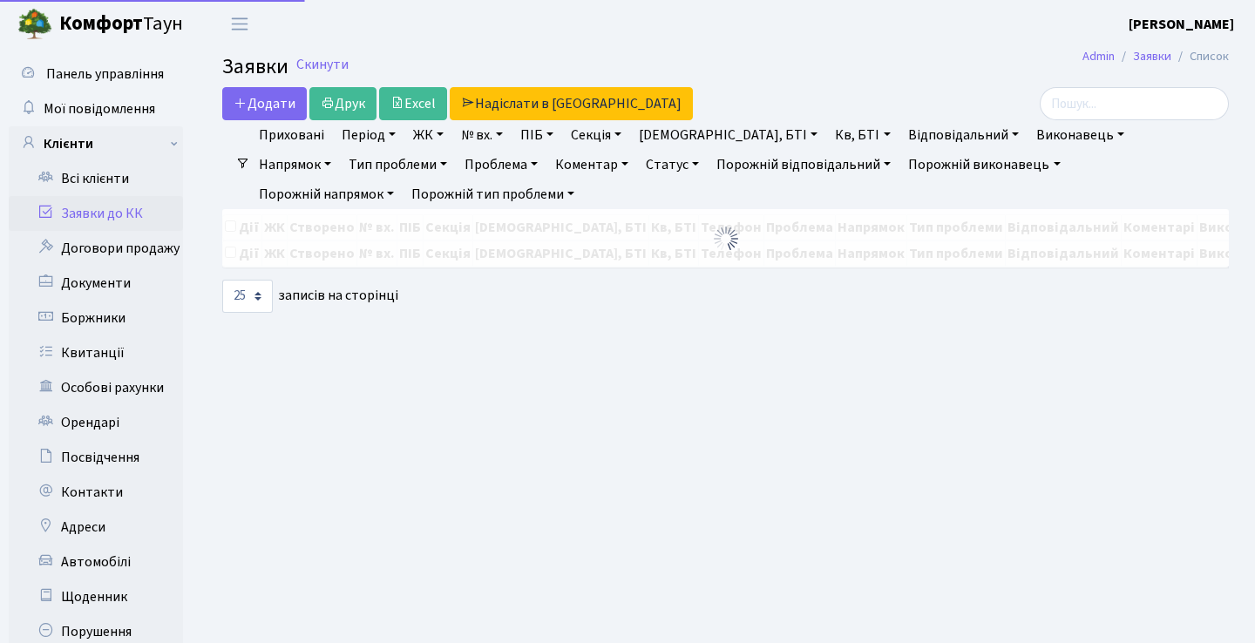
select select "25"
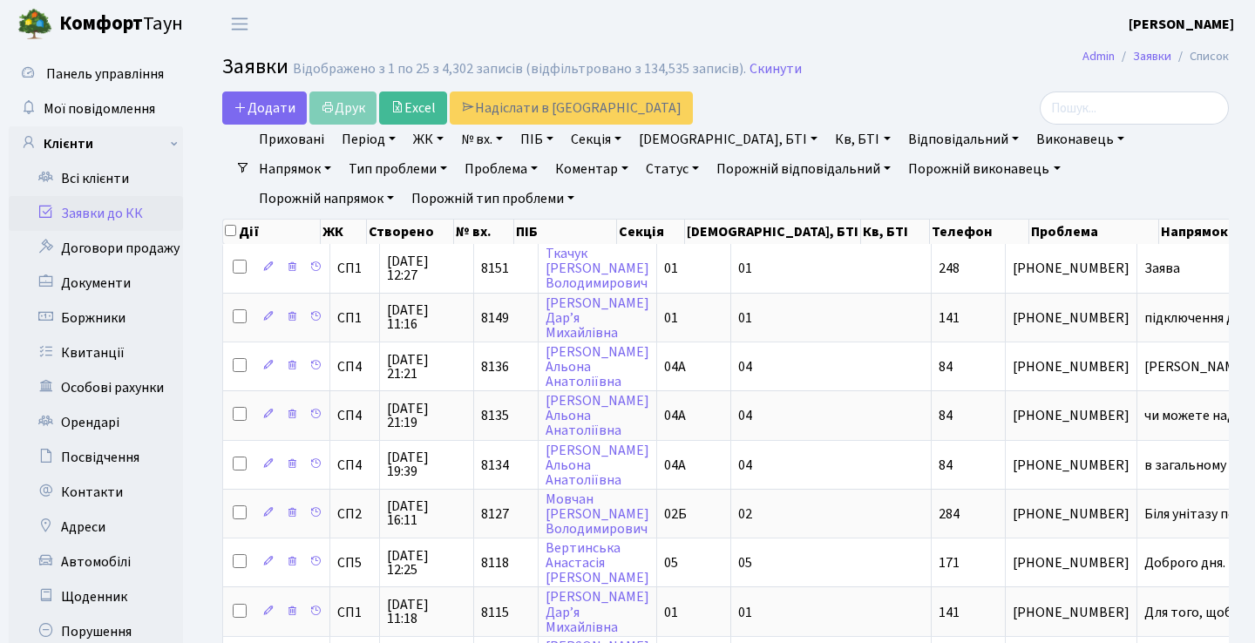
click at [862, 75] on h2 "Заявки Відображено з 1 по 25 з 4,302 записів (відфільтровано з 134,535 записів)…" at bounding box center [725, 70] width 1006 height 30
click at [856, 65] on h2 "Заявки Відображено з 1 по 25 з 4,302 записів (відфільтровано з 134,535 записів)…" at bounding box center [725, 70] width 1006 height 30
drag, startPoint x: 797, startPoint y: 71, endPoint x: 839, endPoint y: 71, distance: 41.8
click at [839, 71] on h2 "Заявки Відображено з 1 по 25 з 4,302 записів (відфільтровано з 134,535 записів)…" at bounding box center [725, 70] width 1006 height 30
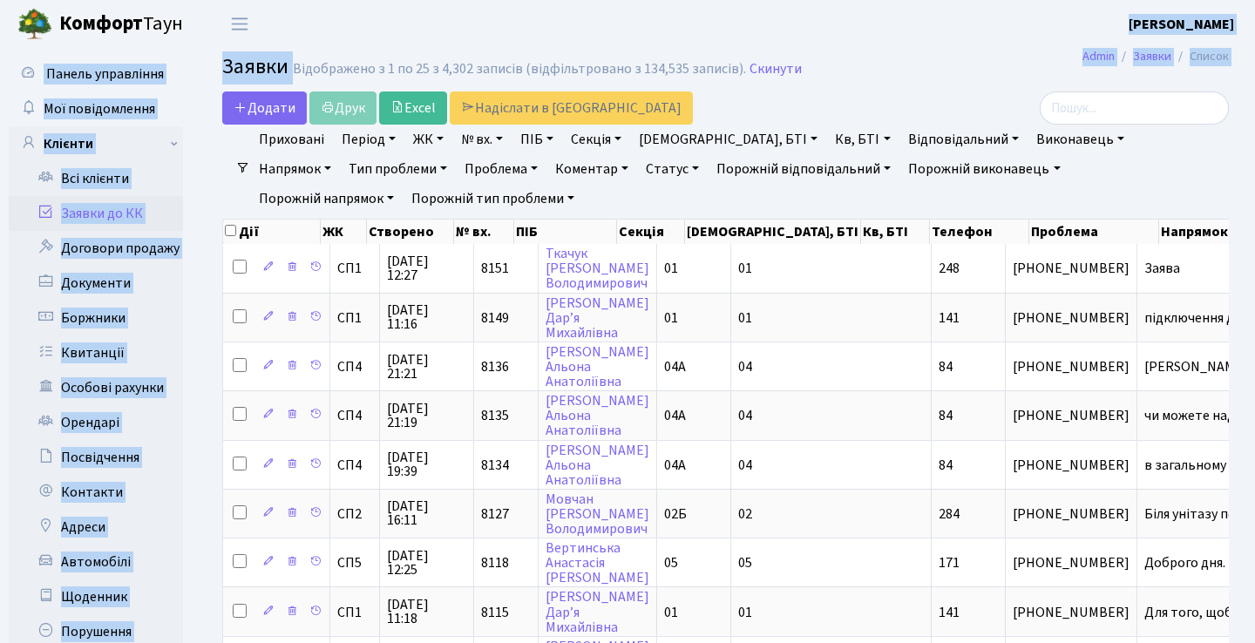
drag, startPoint x: 824, startPoint y: 67, endPoint x: 355, endPoint y: 10, distance: 472.2
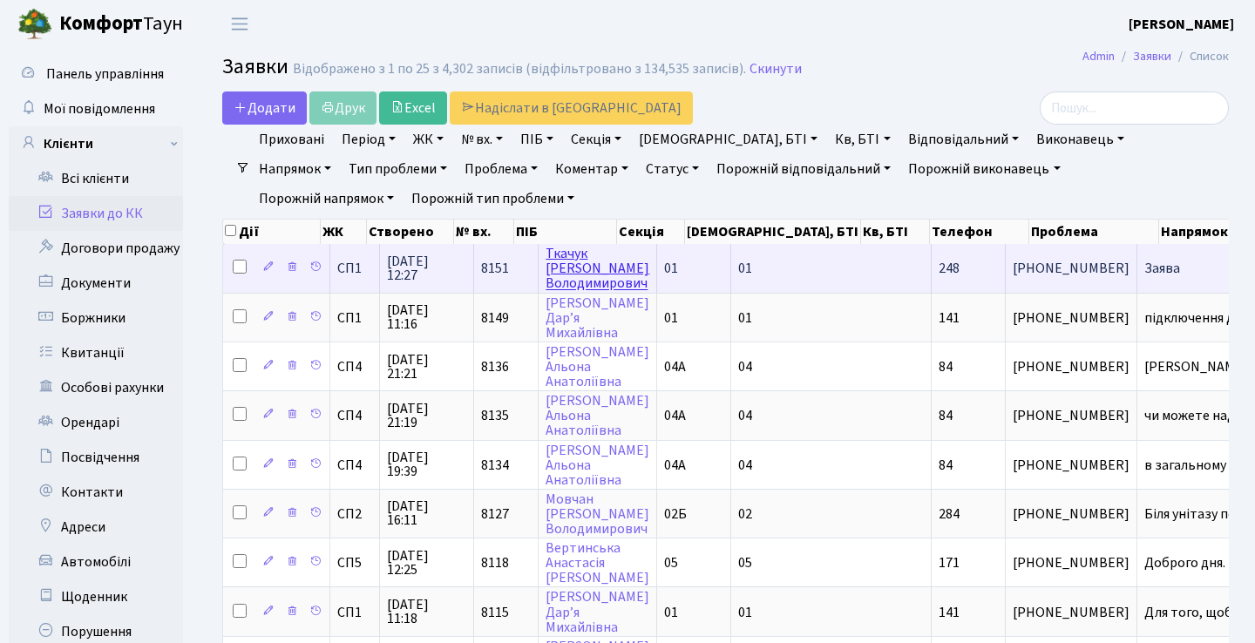
click at [572, 287] on link "[PERSON_NAME]" at bounding box center [597, 268] width 104 height 49
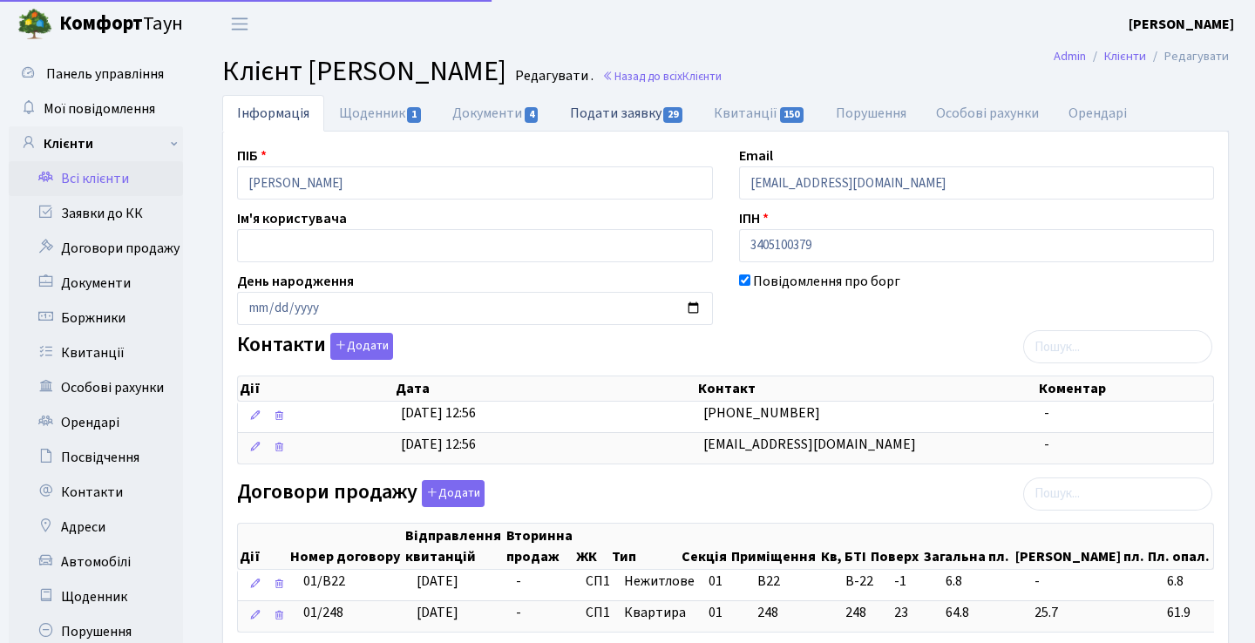
click at [628, 119] on link "Подати заявку 29" at bounding box center [627, 113] width 144 height 36
select select "25"
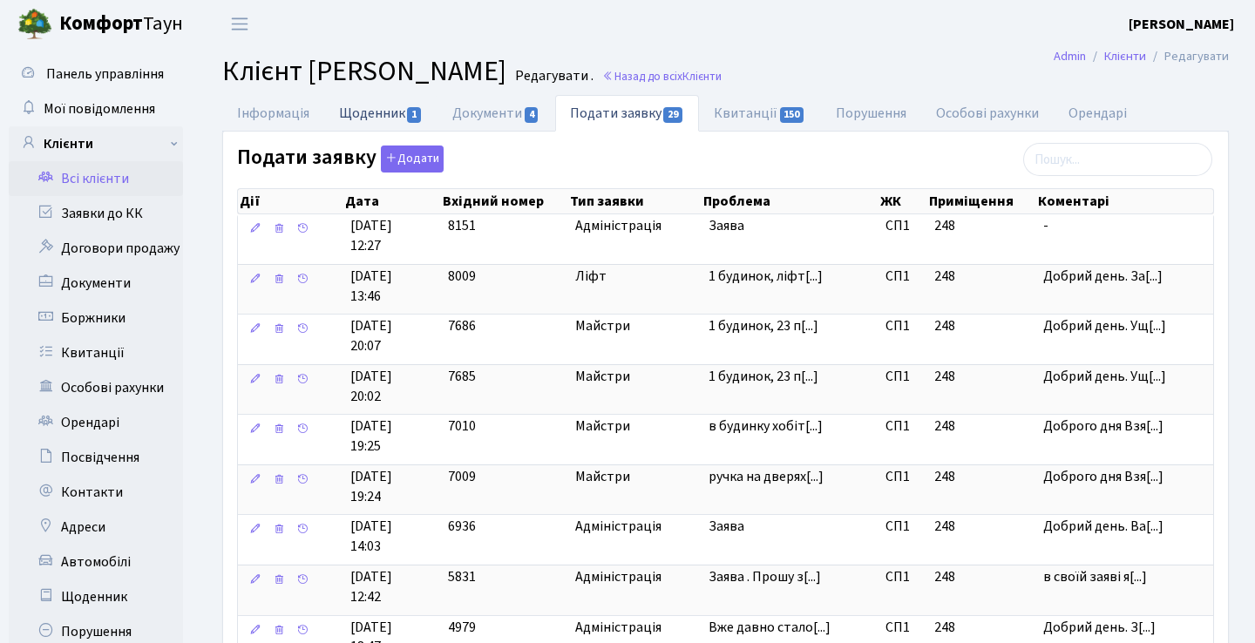
click at [381, 103] on link "Щоденник 1" at bounding box center [380, 113] width 113 height 36
select select "25"
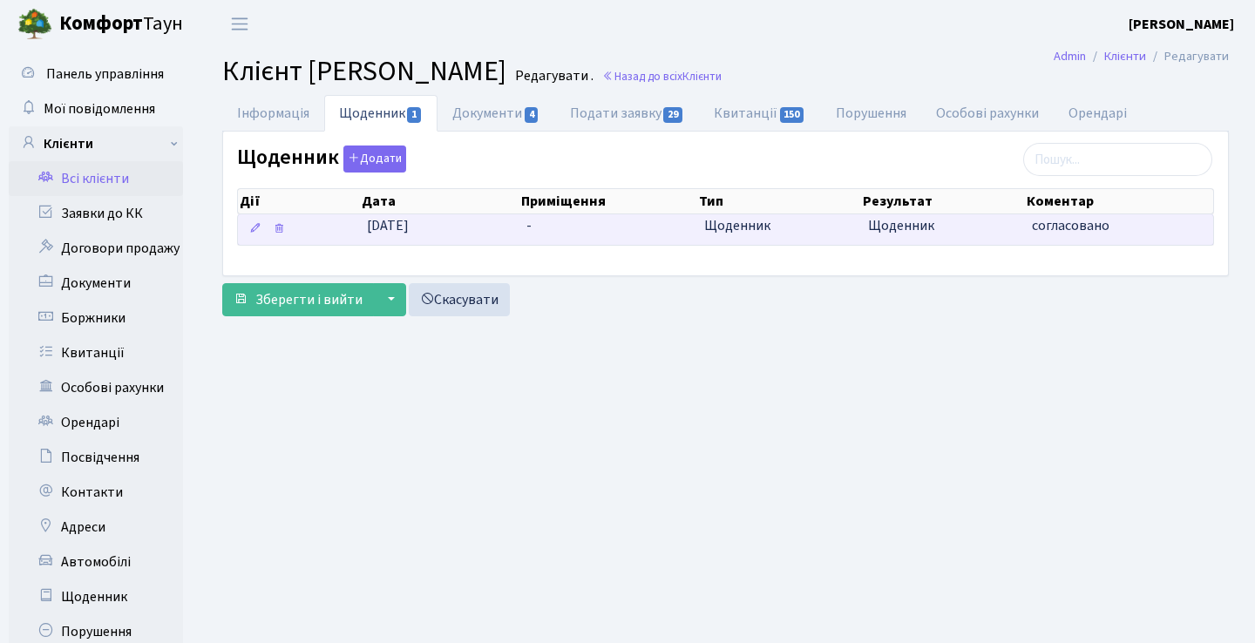
click at [789, 221] on span "Щоденник" at bounding box center [779, 226] width 150 height 20
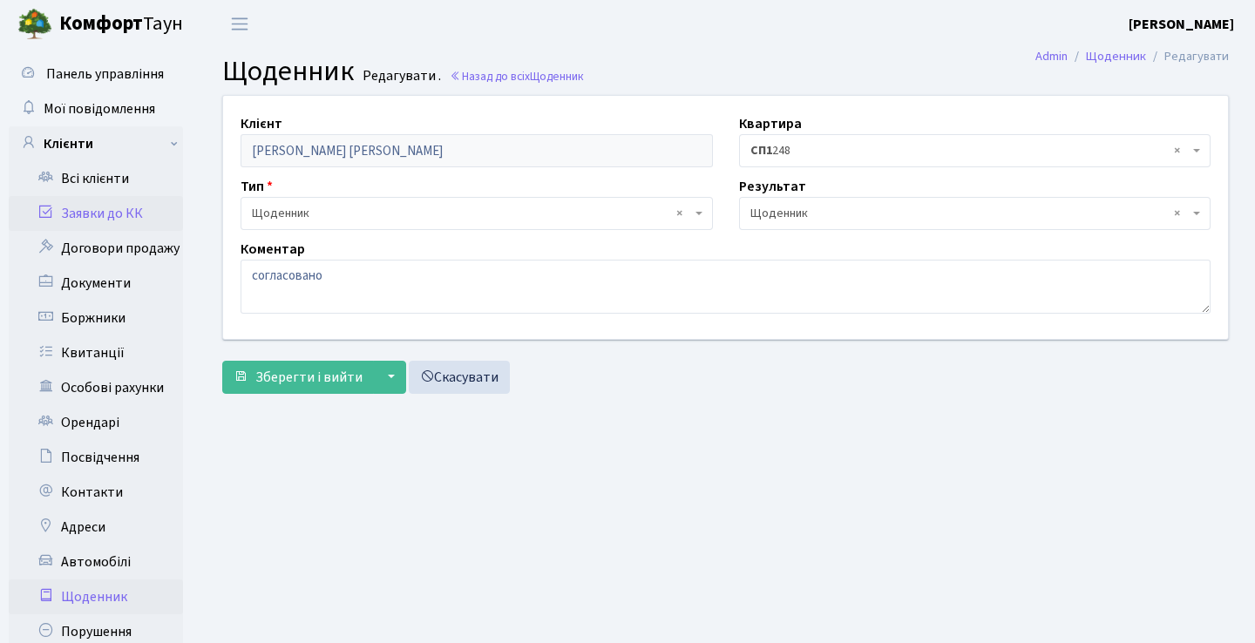
click at [131, 219] on link "Заявки до КК" at bounding box center [96, 213] width 174 height 35
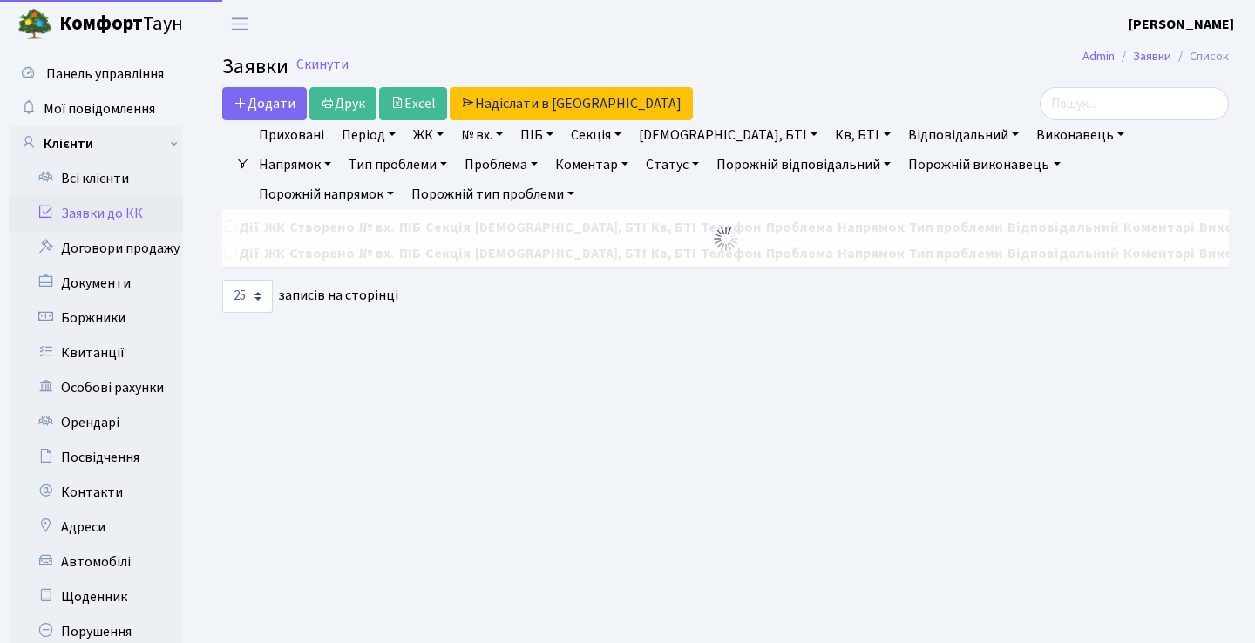
select select "25"
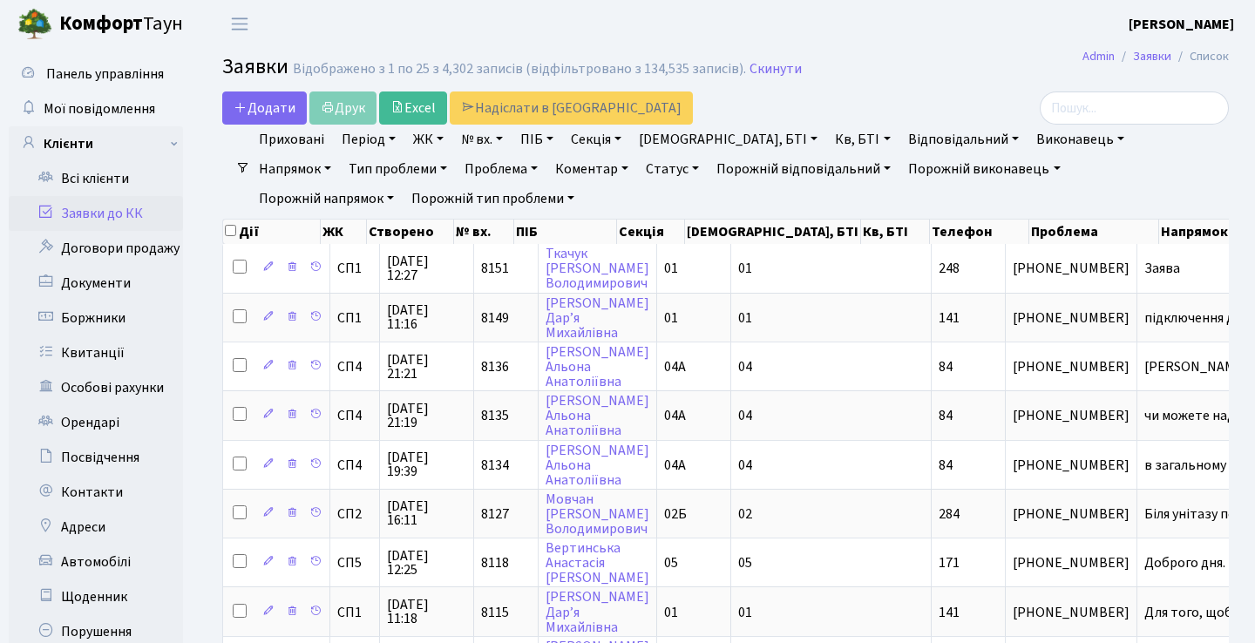
click at [917, 59] on h2 "Заявки Відображено з 1 по 25 з 4,302 записів (відфільтровано з 134,535 записів)…" at bounding box center [725, 70] width 1006 height 30
click at [1083, 32] on header "Комфорт Таун Анна Г. Мій обліковий запис Вийти" at bounding box center [627, 24] width 1255 height 48
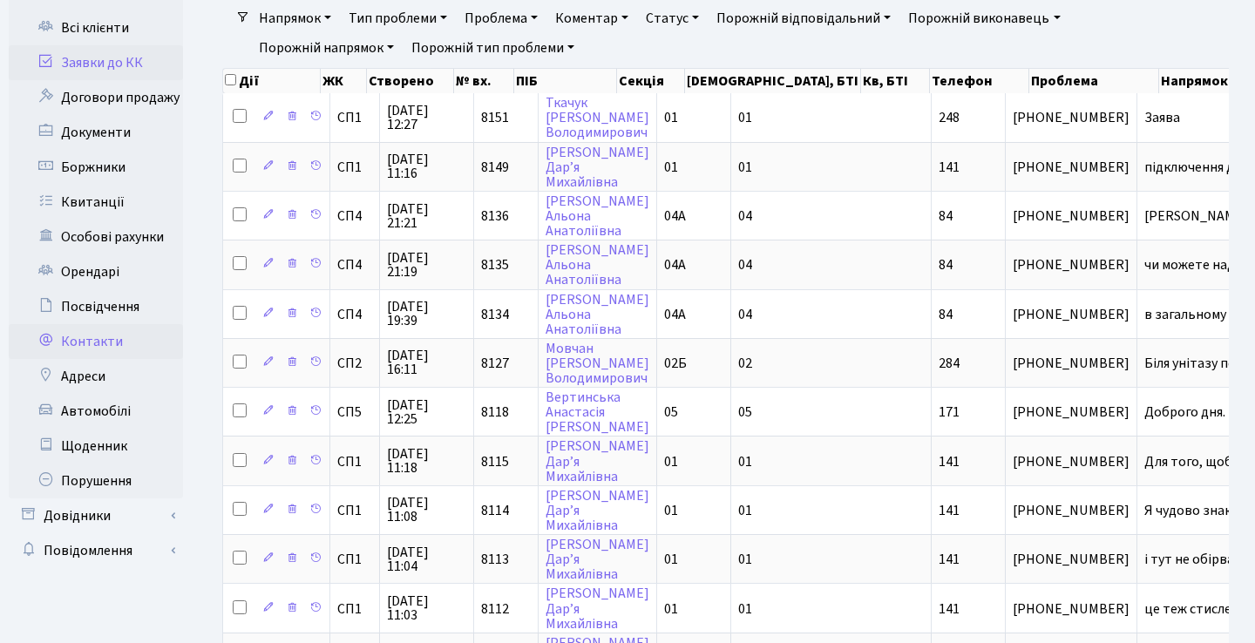
scroll to position [185, 0]
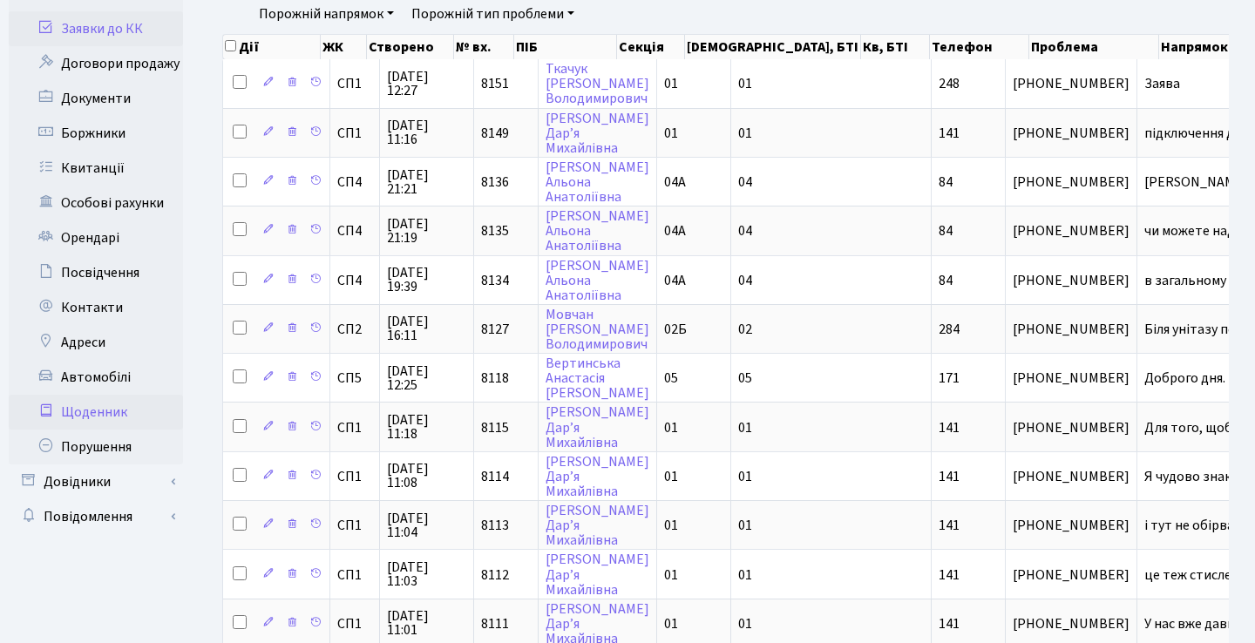
click at [110, 415] on link "Щоденник" at bounding box center [96, 412] width 174 height 35
click at [125, 412] on link "Щоденник" at bounding box center [96, 412] width 174 height 35
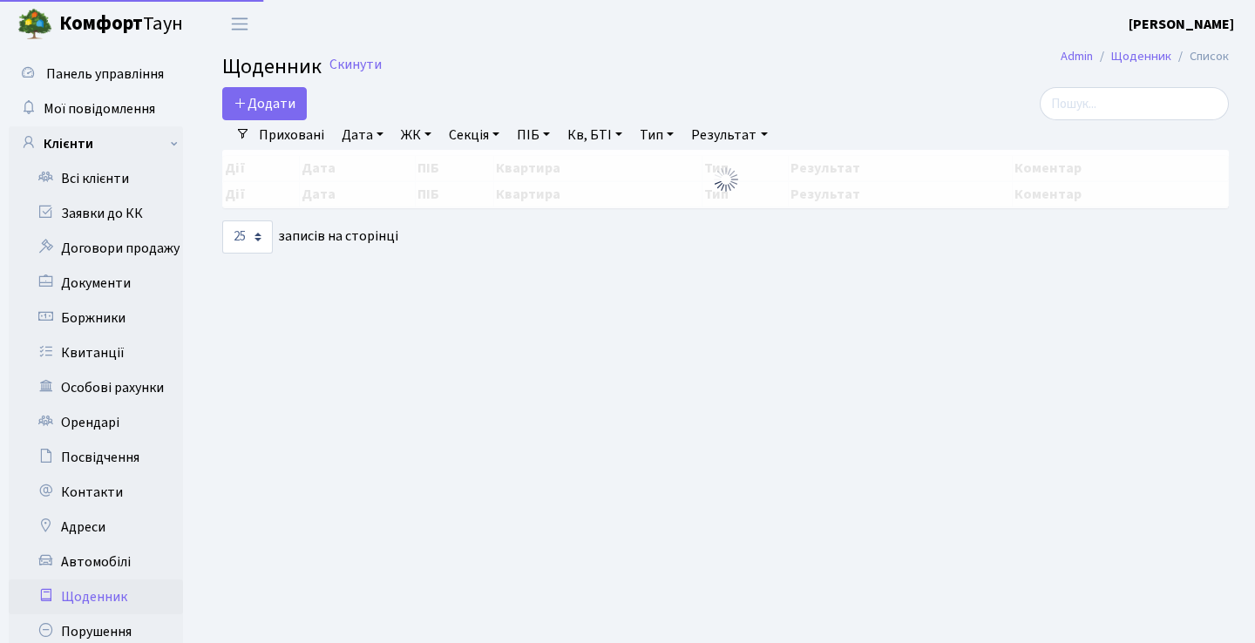
select select "25"
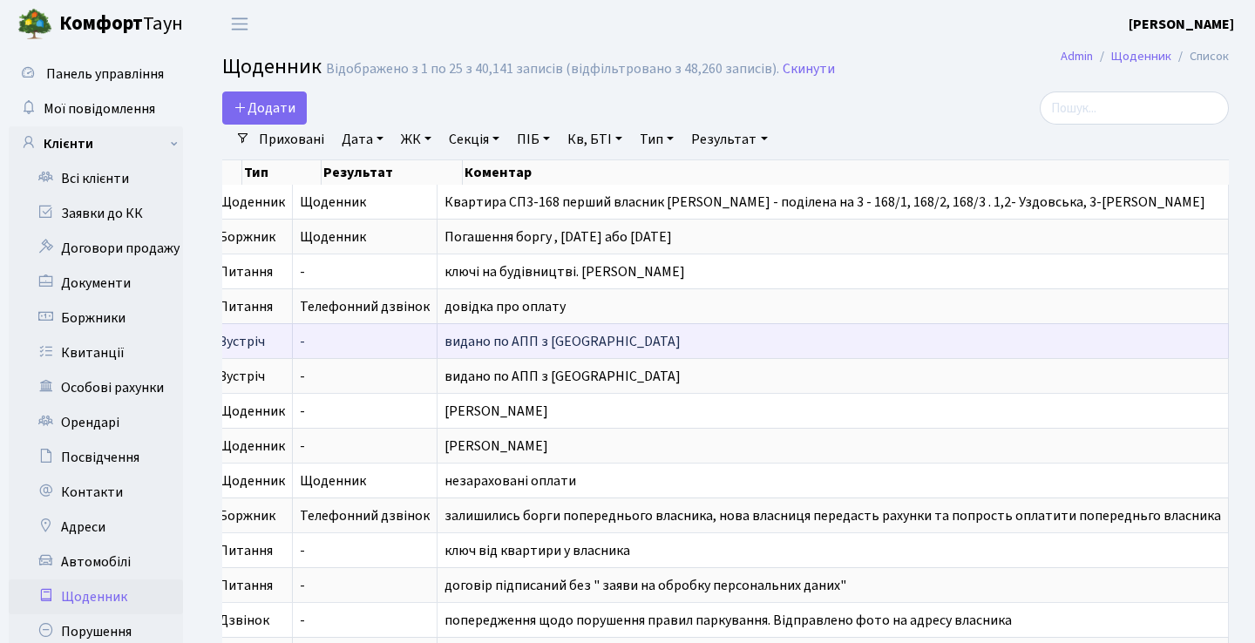
scroll to position [0, 529]
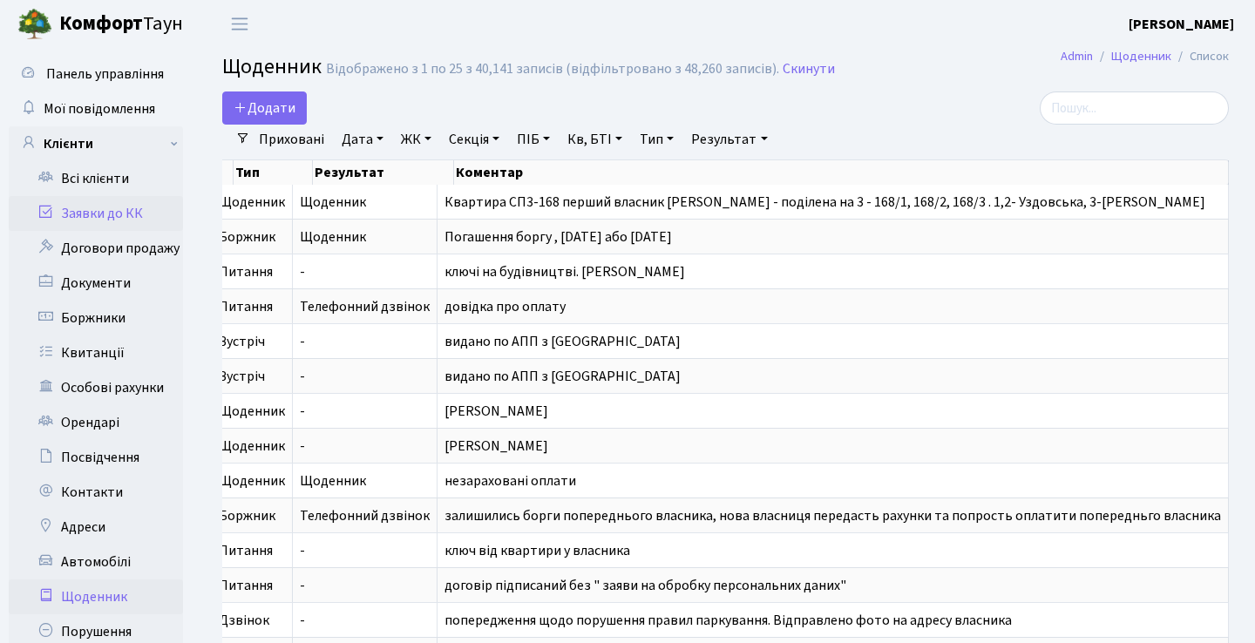
click at [148, 212] on link "Заявки до КК" at bounding box center [96, 213] width 174 height 35
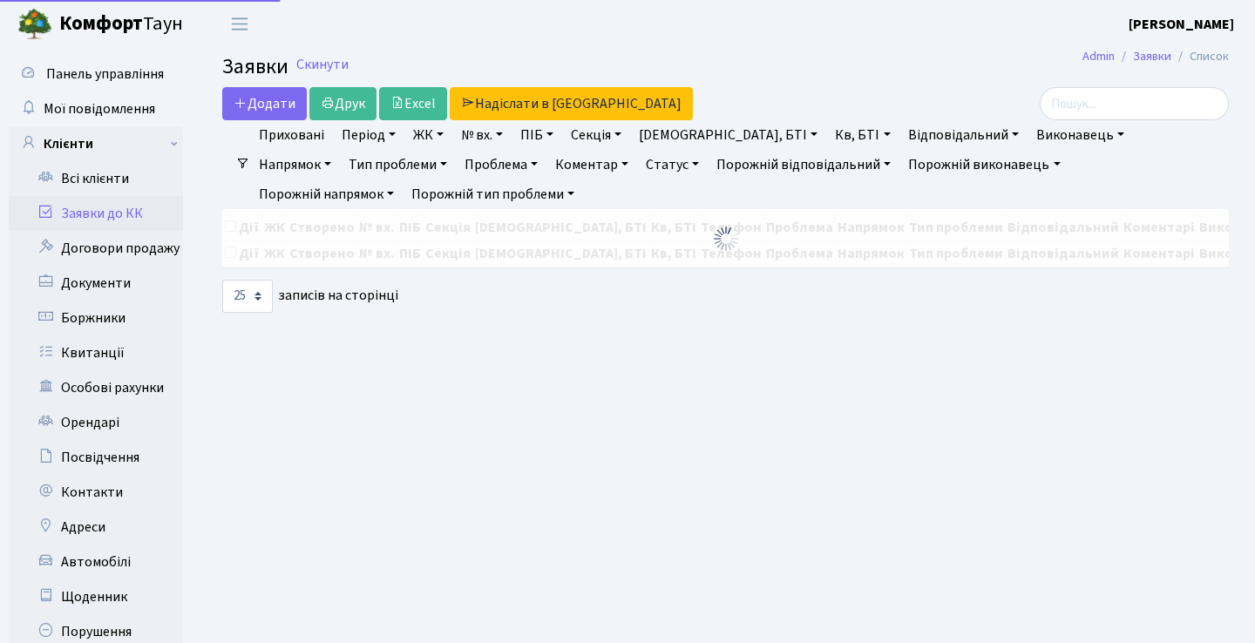
select select "25"
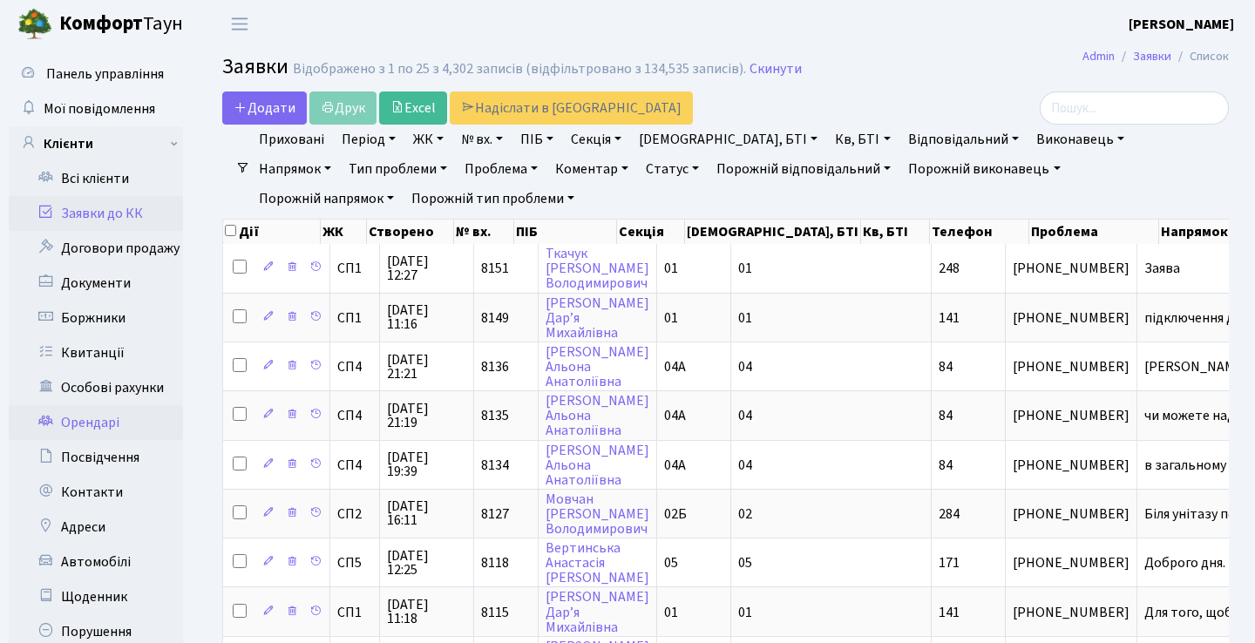
click at [100, 423] on link "Орендарі" at bounding box center [96, 422] width 174 height 35
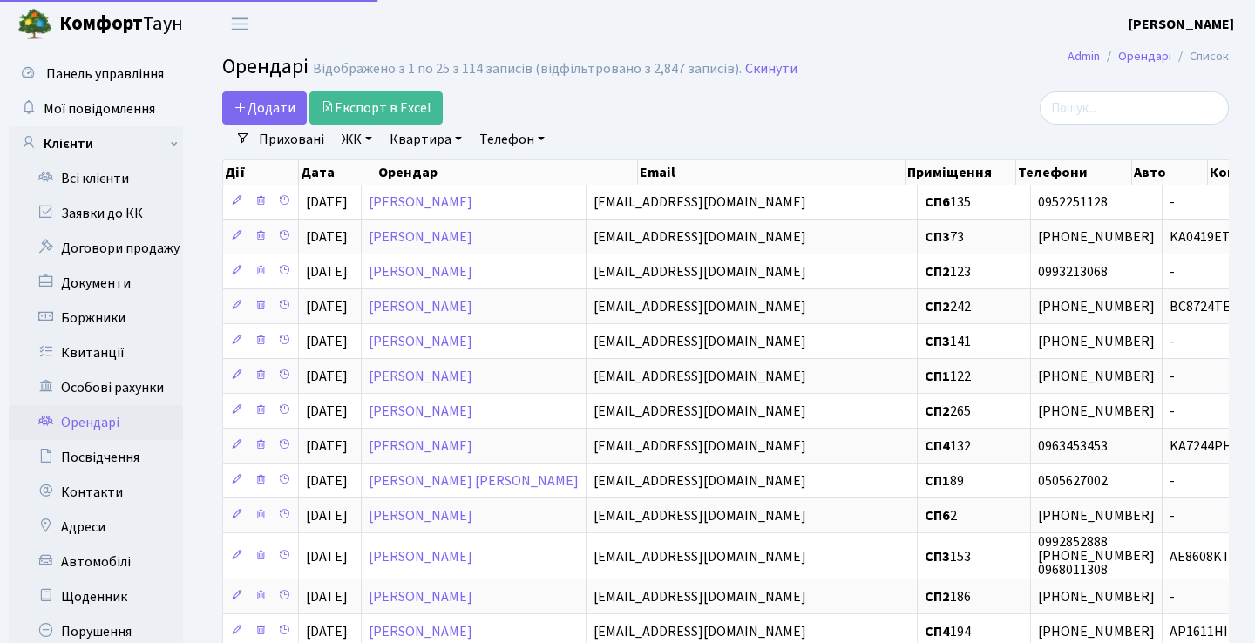
select select "25"
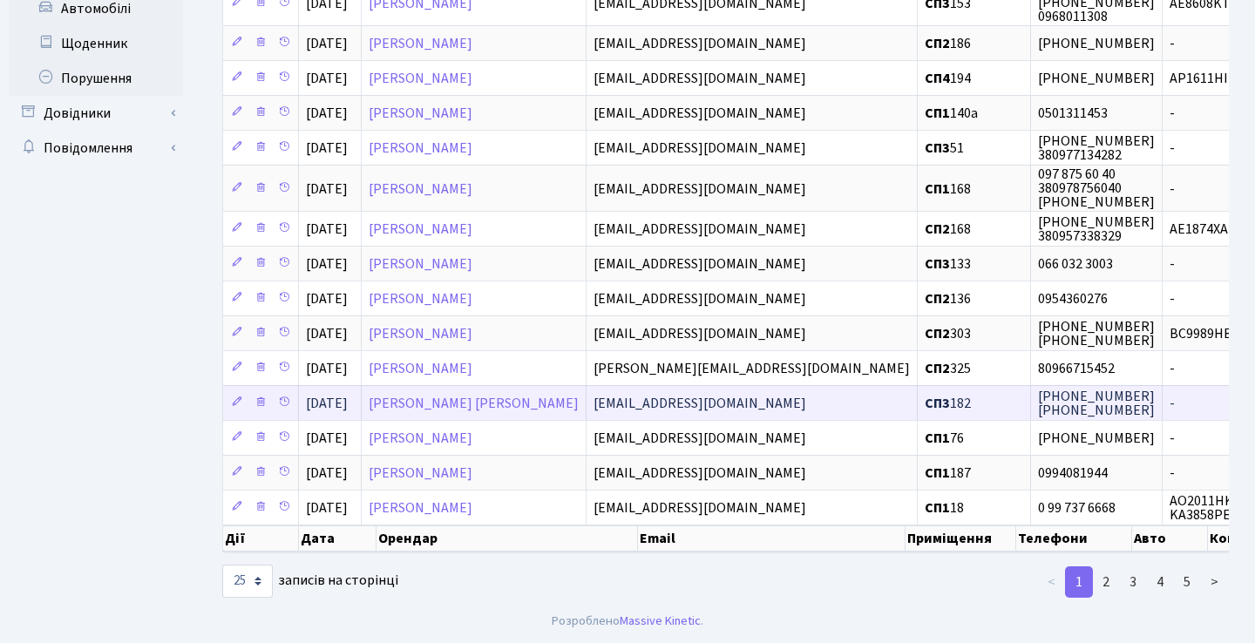
scroll to position [576, 0]
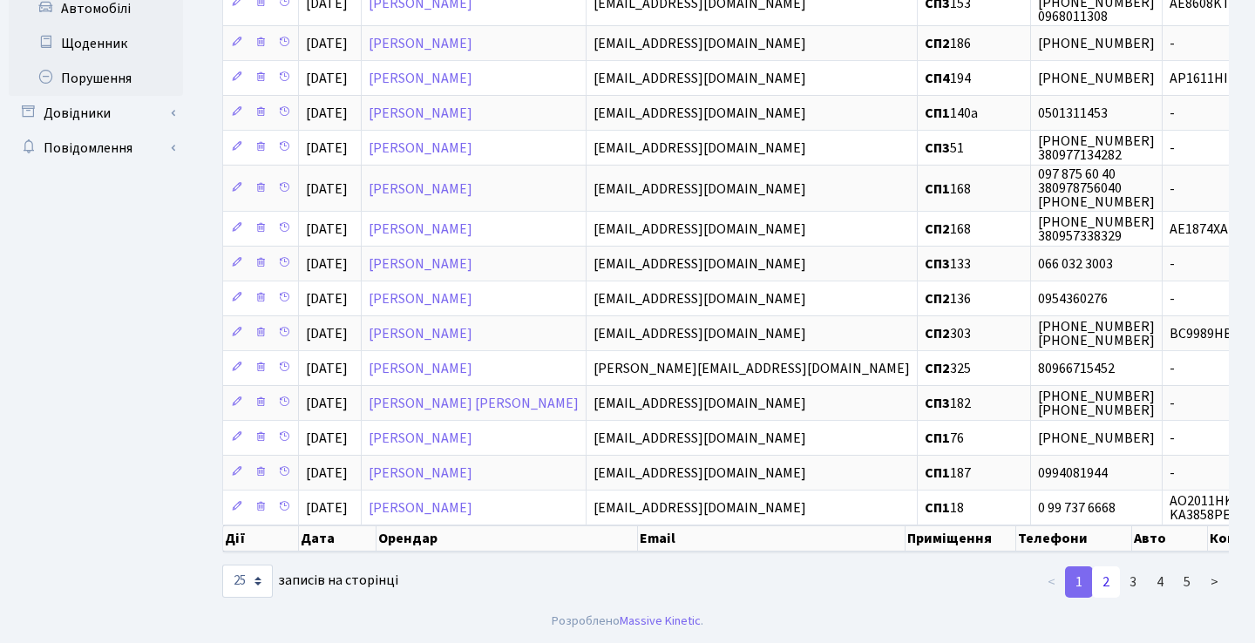
click at [1103, 586] on link "2" at bounding box center [1106, 581] width 28 height 31
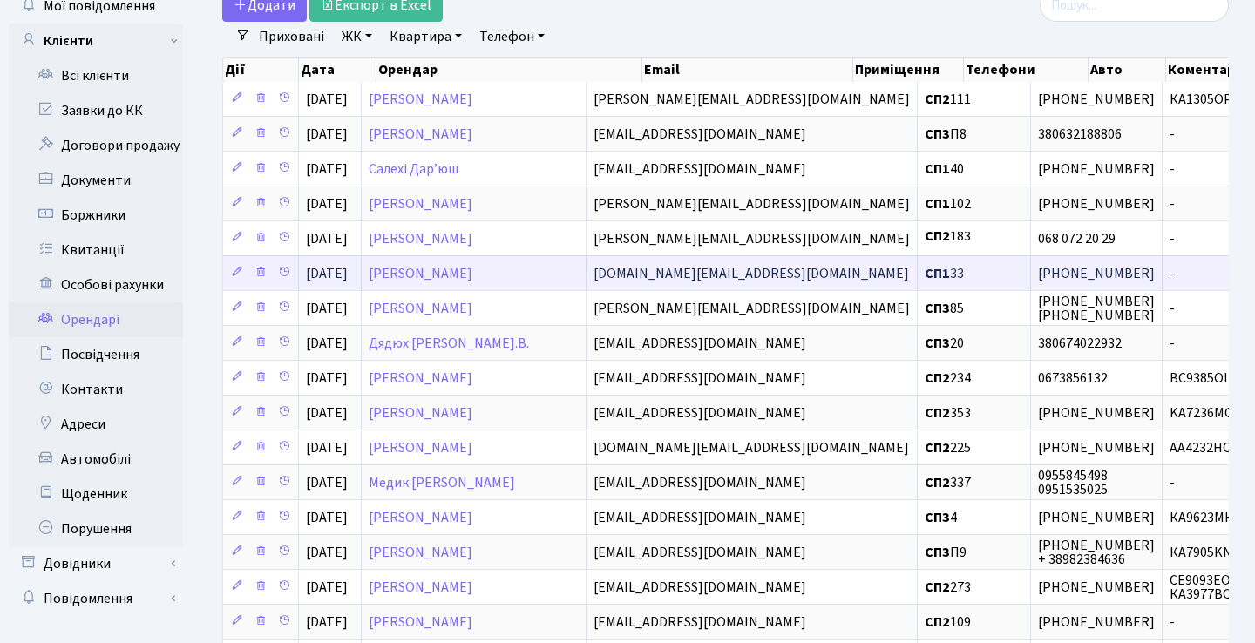
scroll to position [126, 0]
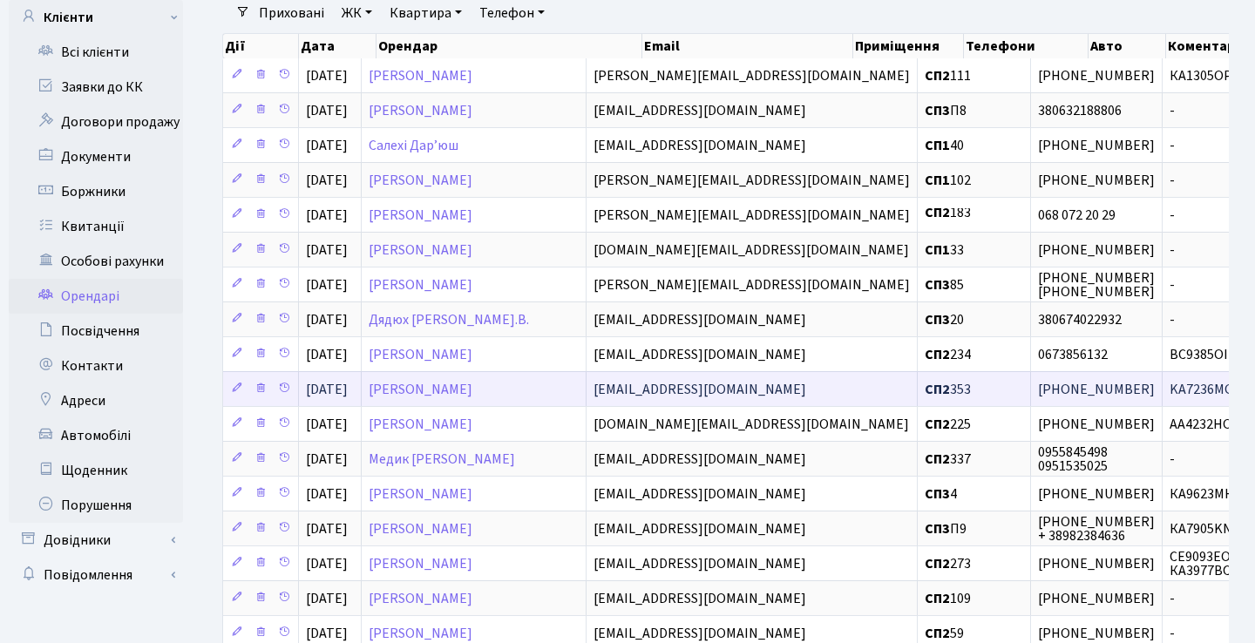
click at [721, 399] on span "jena123356@gmail.com" at bounding box center [699, 389] width 213 height 19
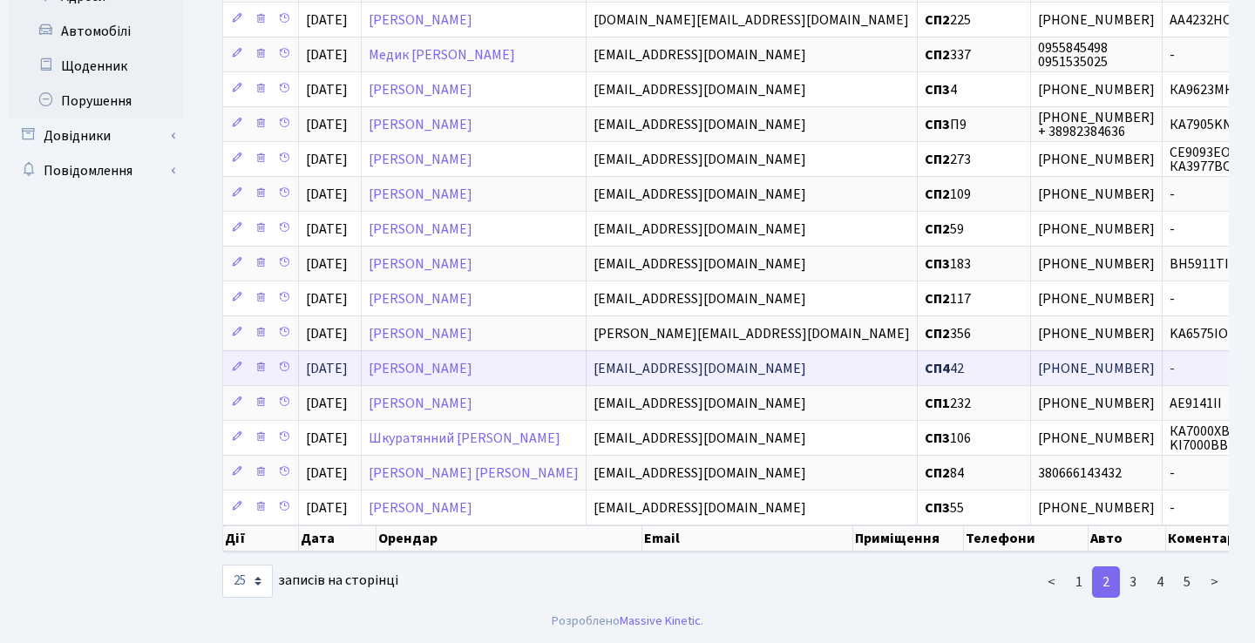
scroll to position [553, 0]
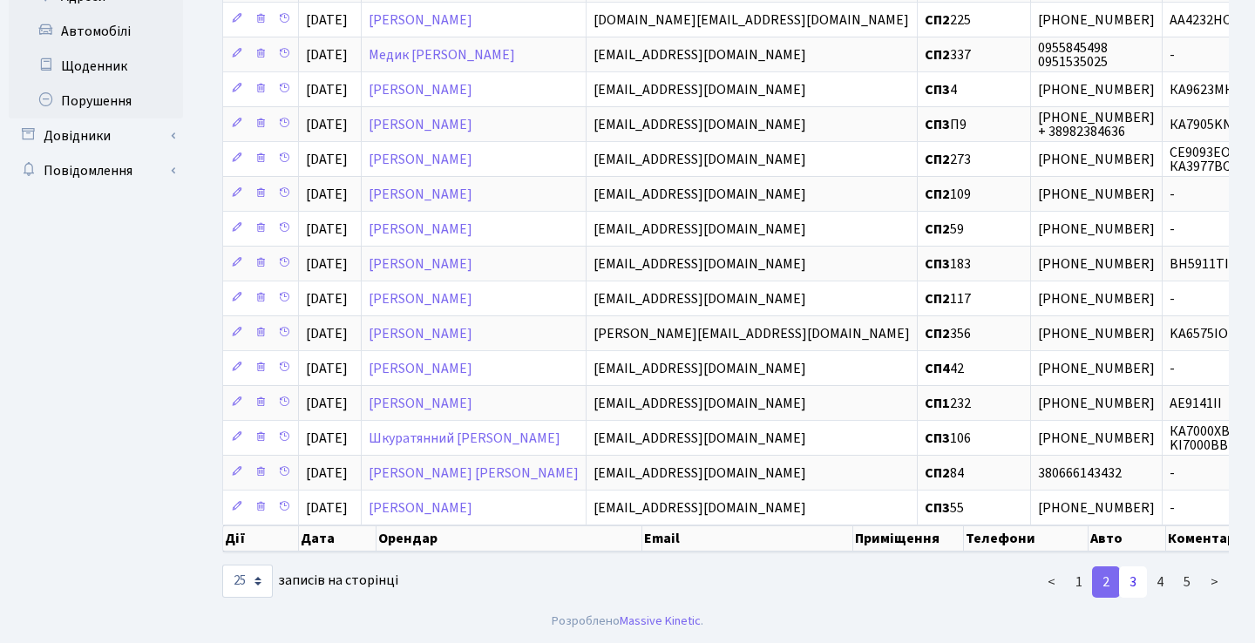
click at [1131, 578] on link "3" at bounding box center [1133, 581] width 28 height 31
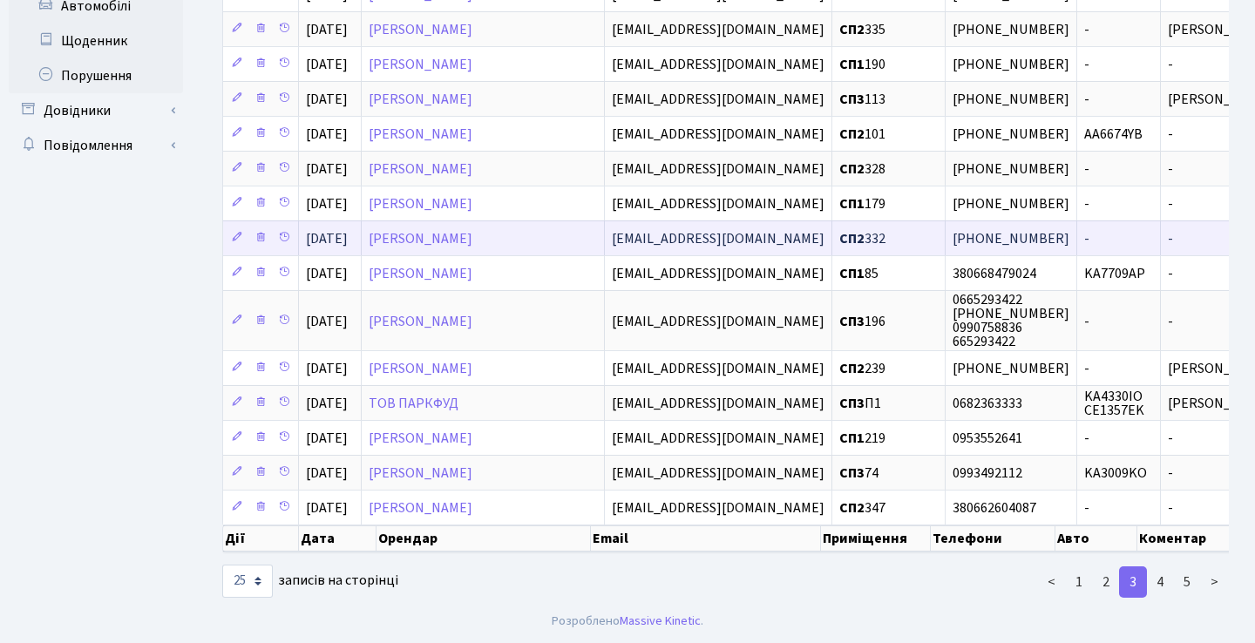
scroll to position [578, 0]
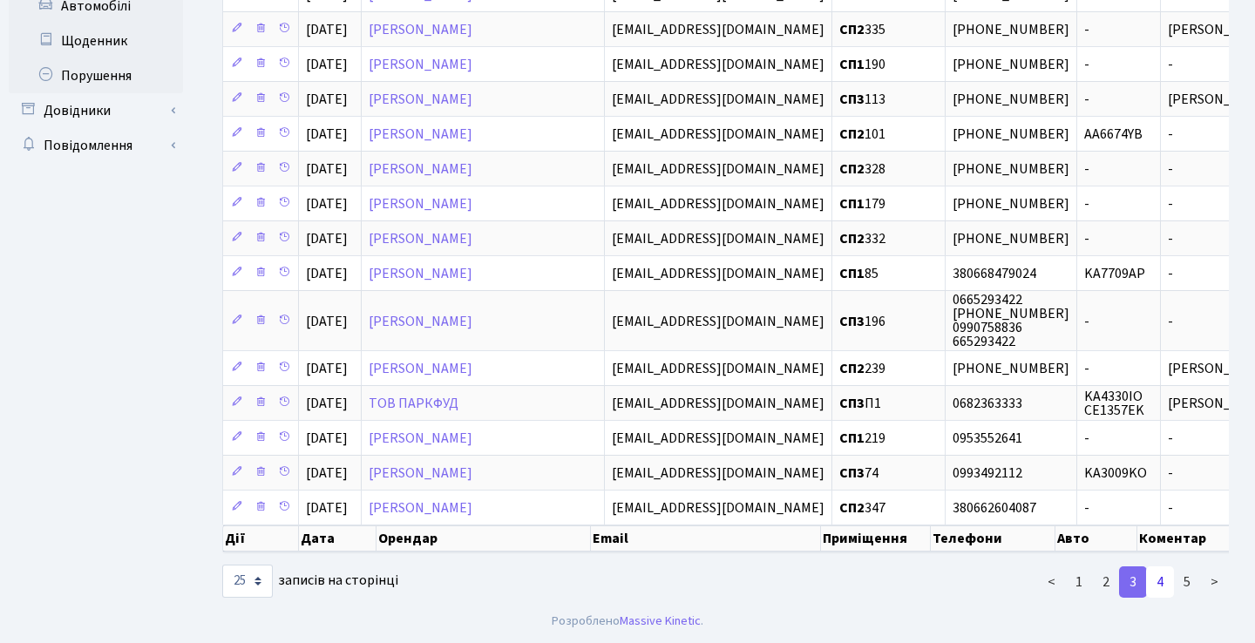
click at [1157, 572] on link "4" at bounding box center [1160, 581] width 28 height 31
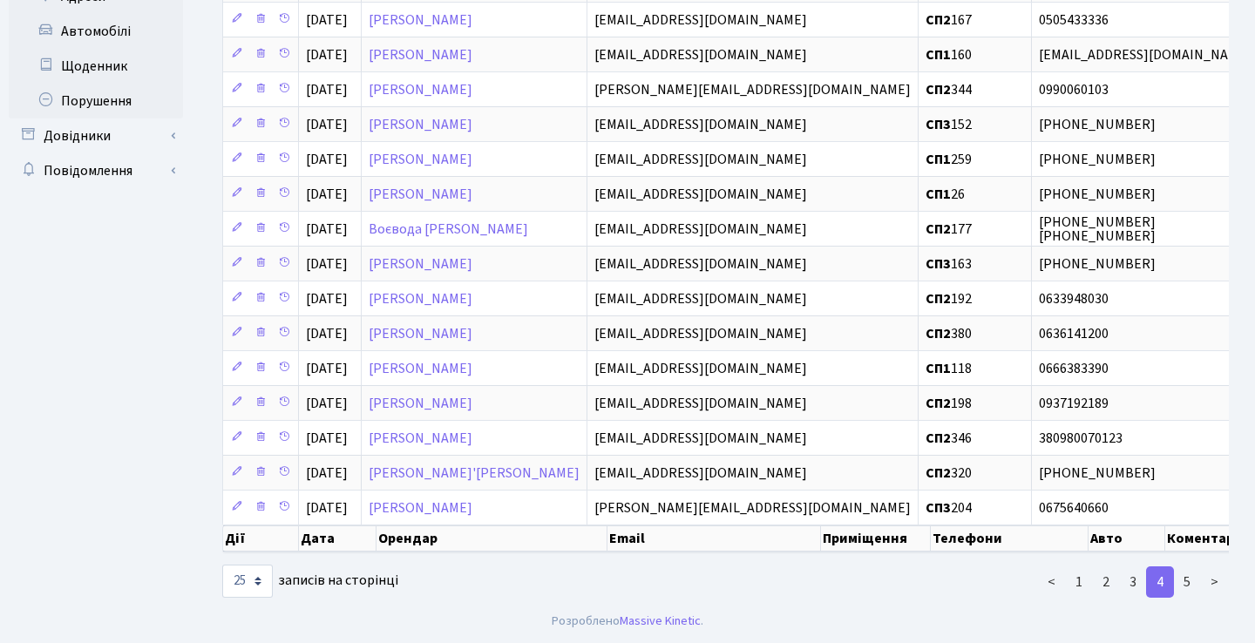
scroll to position [553, 0]
click at [1193, 586] on link "5" at bounding box center [1187, 581] width 28 height 31
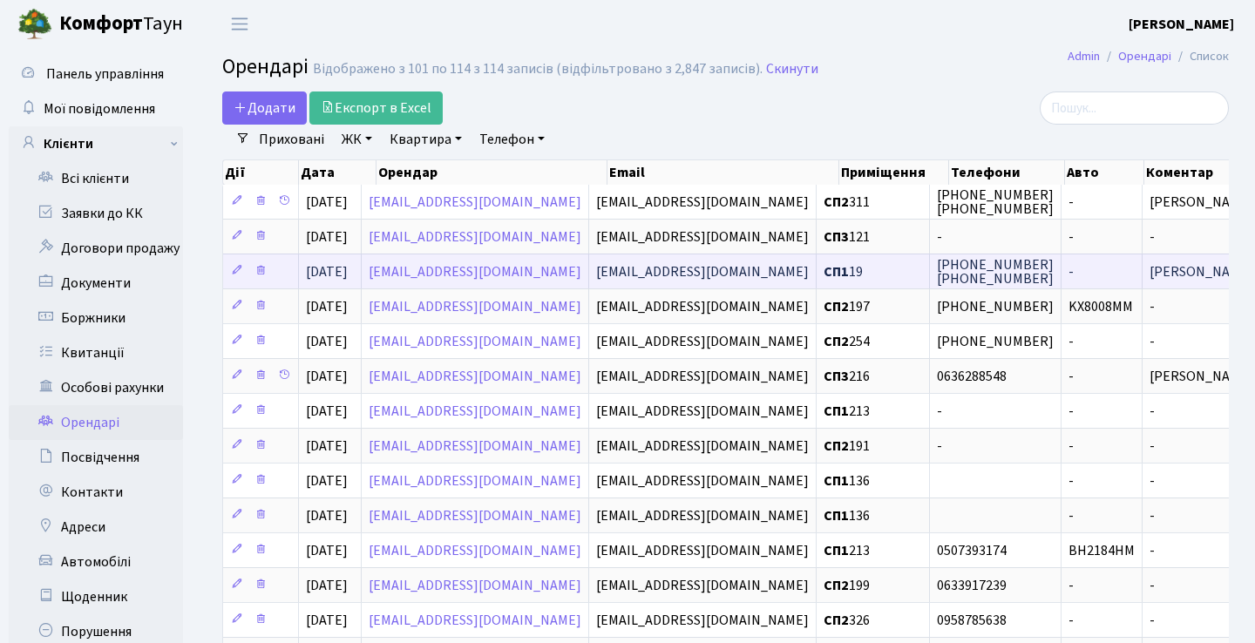
scroll to position [0, 0]
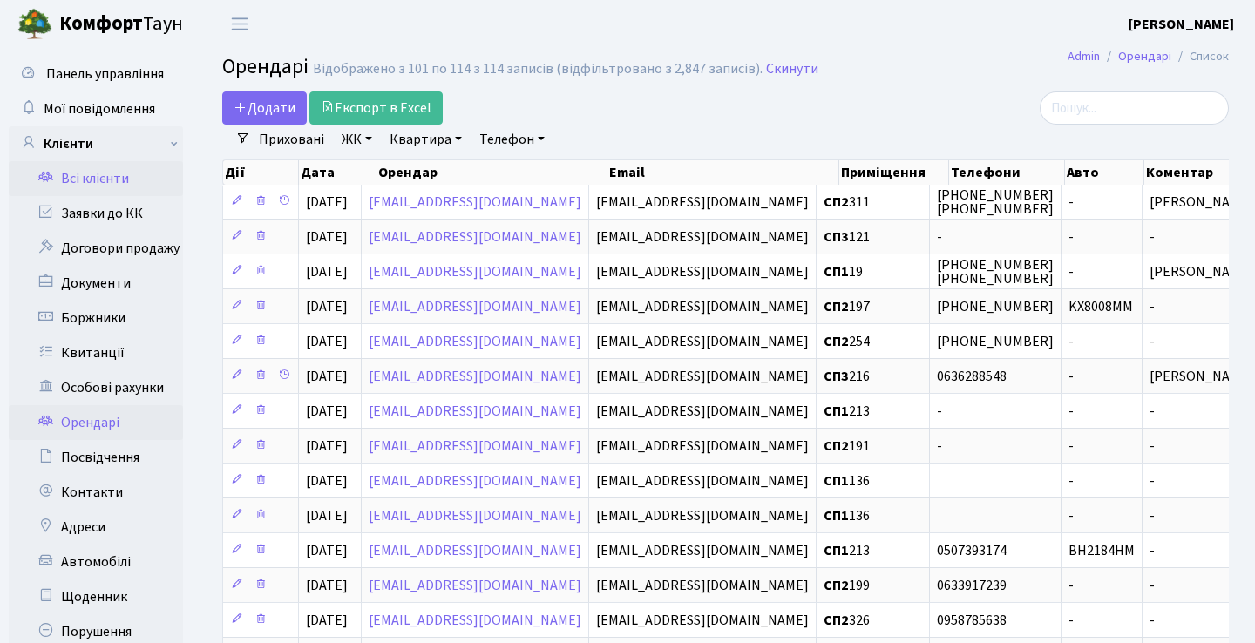
click at [132, 179] on link "Всі клієнти" at bounding box center [96, 178] width 174 height 35
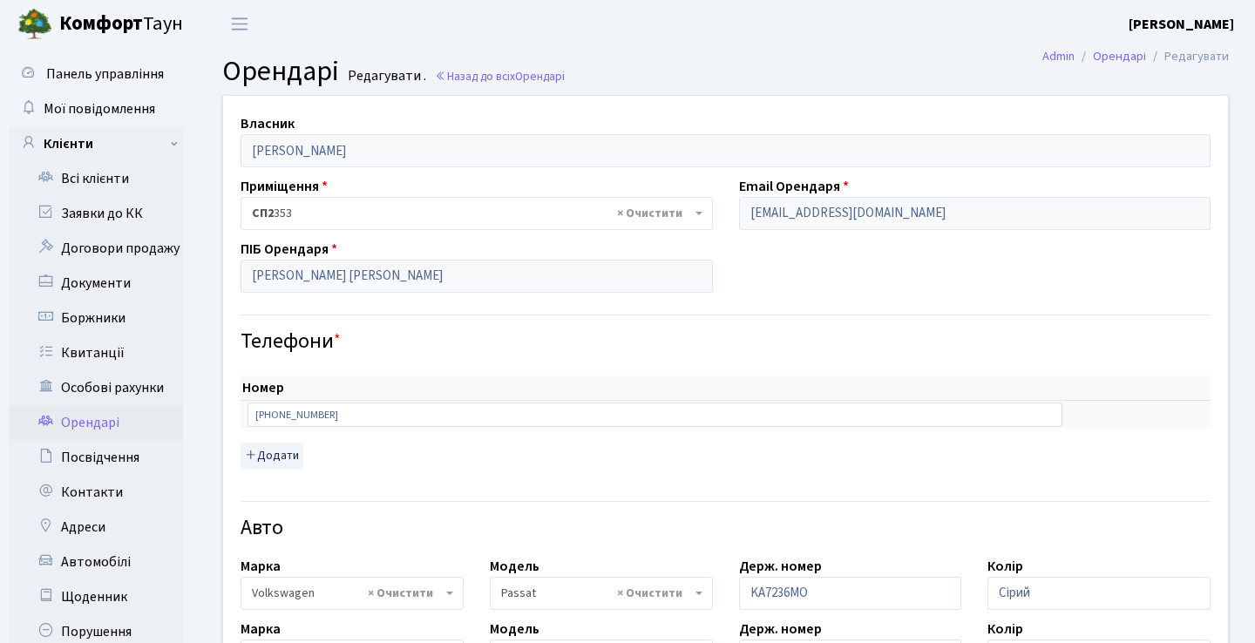
select select "2477"
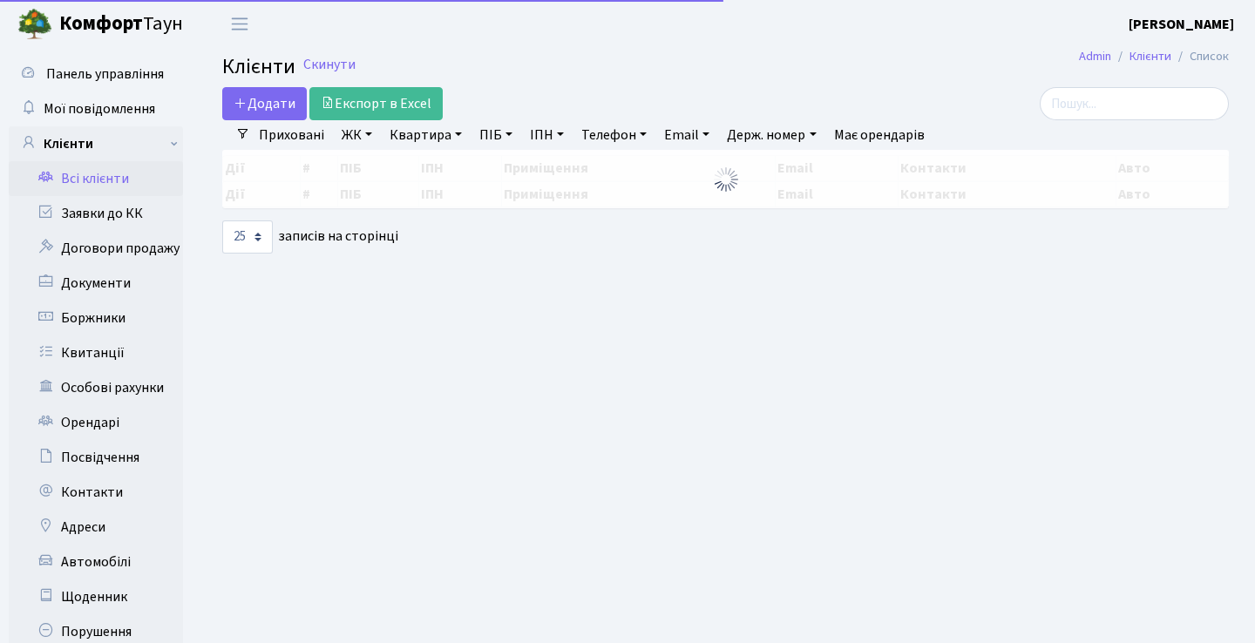
select select "25"
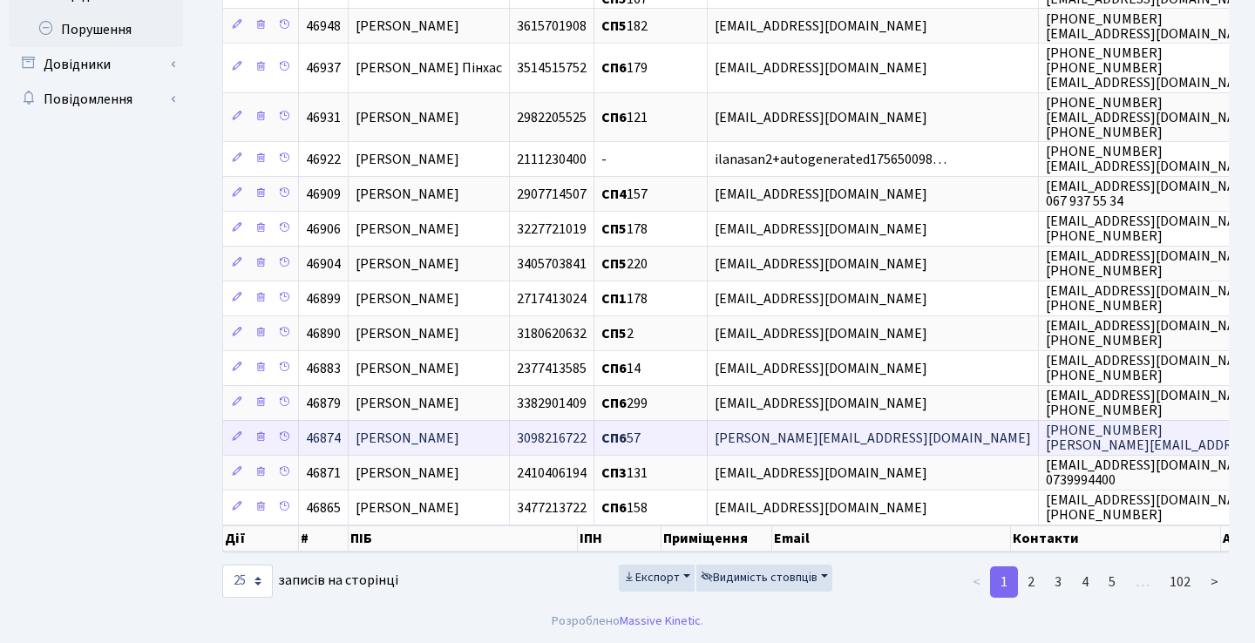
scroll to position [625, 0]
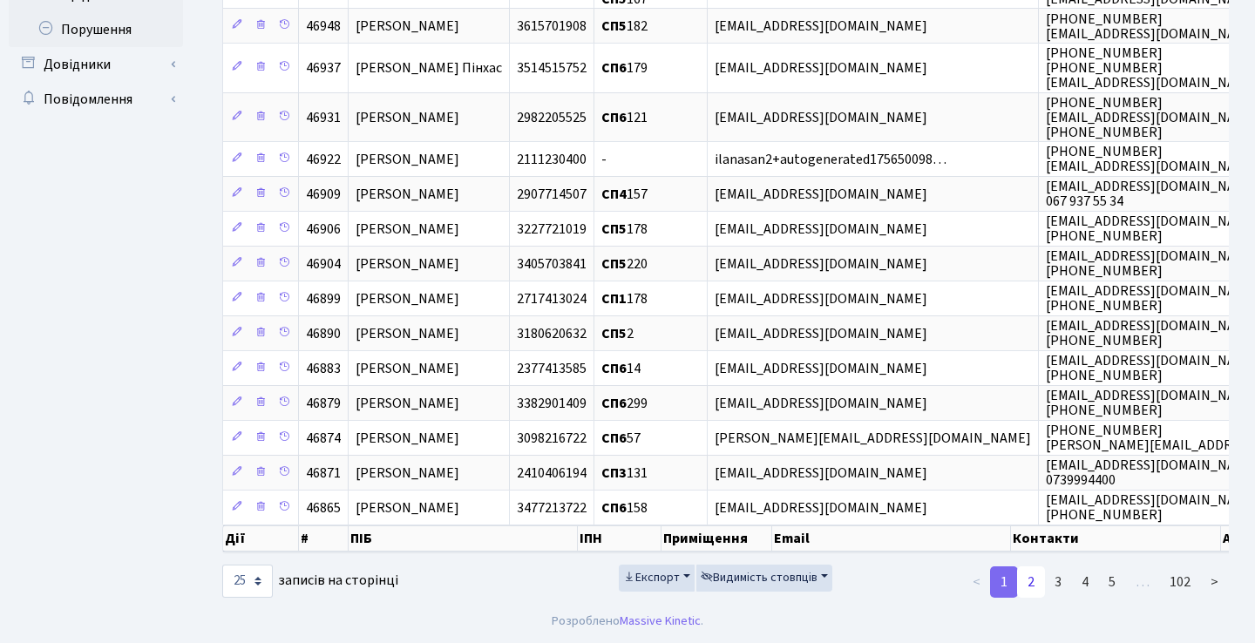
click at [1032, 585] on link "2" at bounding box center [1031, 581] width 28 height 31
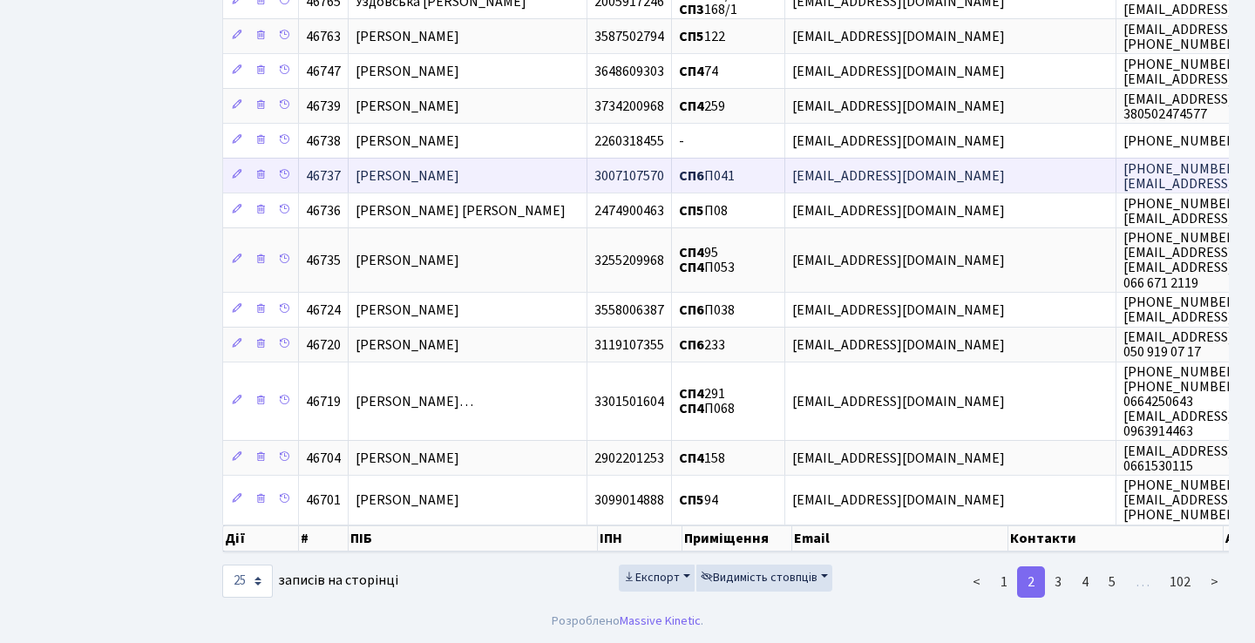
scroll to position [741, 0]
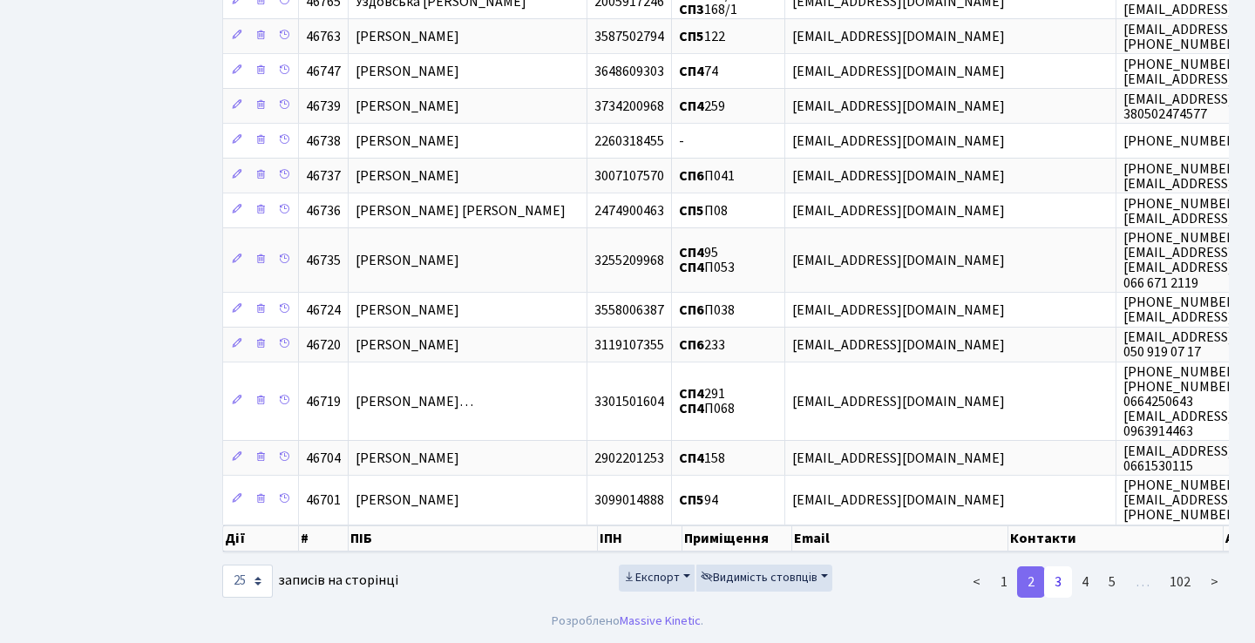
click at [1058, 579] on link "3" at bounding box center [1058, 581] width 28 height 31
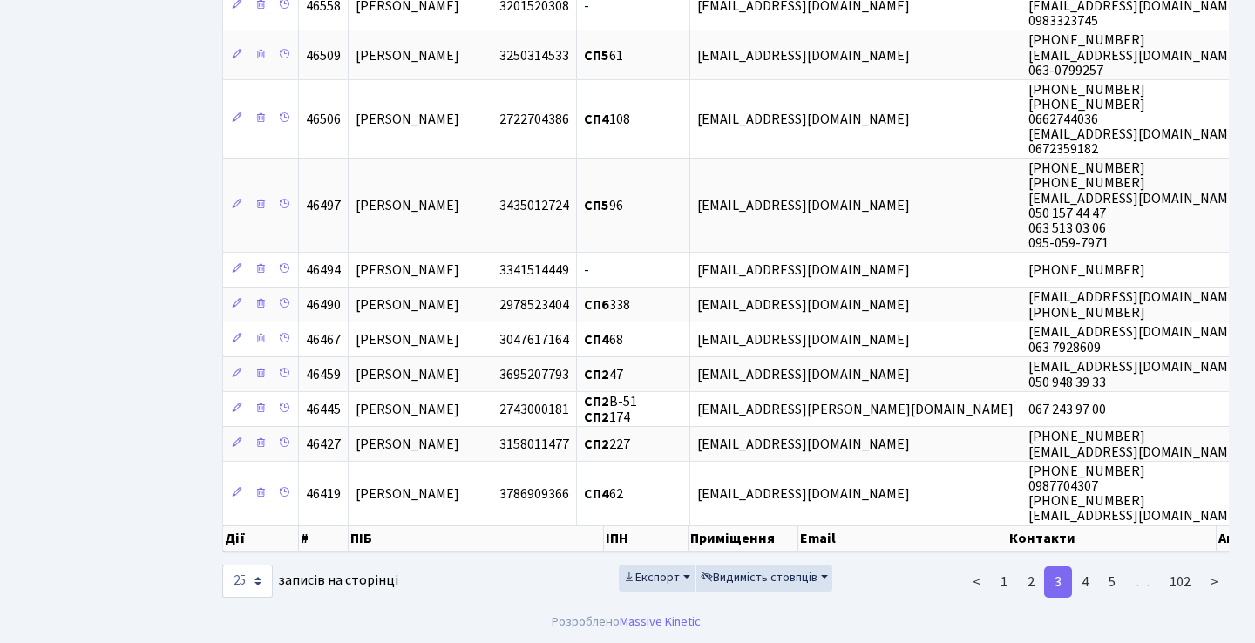
scroll to position [829, 0]
click at [1090, 585] on link "4" at bounding box center [1085, 581] width 28 height 31
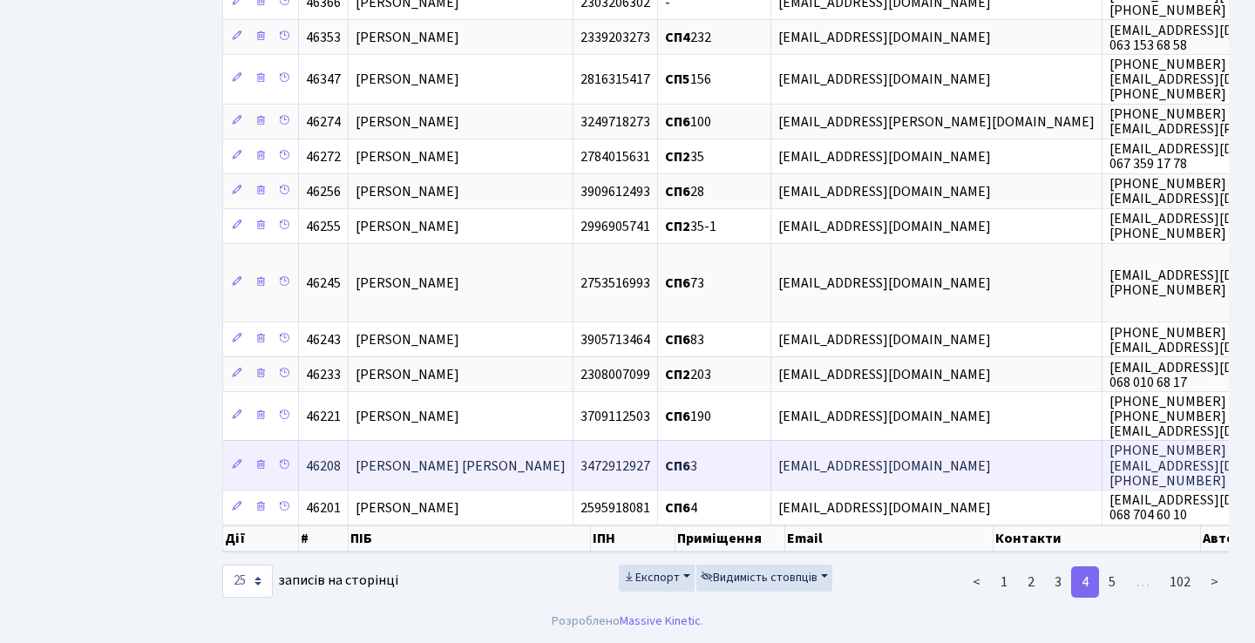
scroll to position [771, 0]
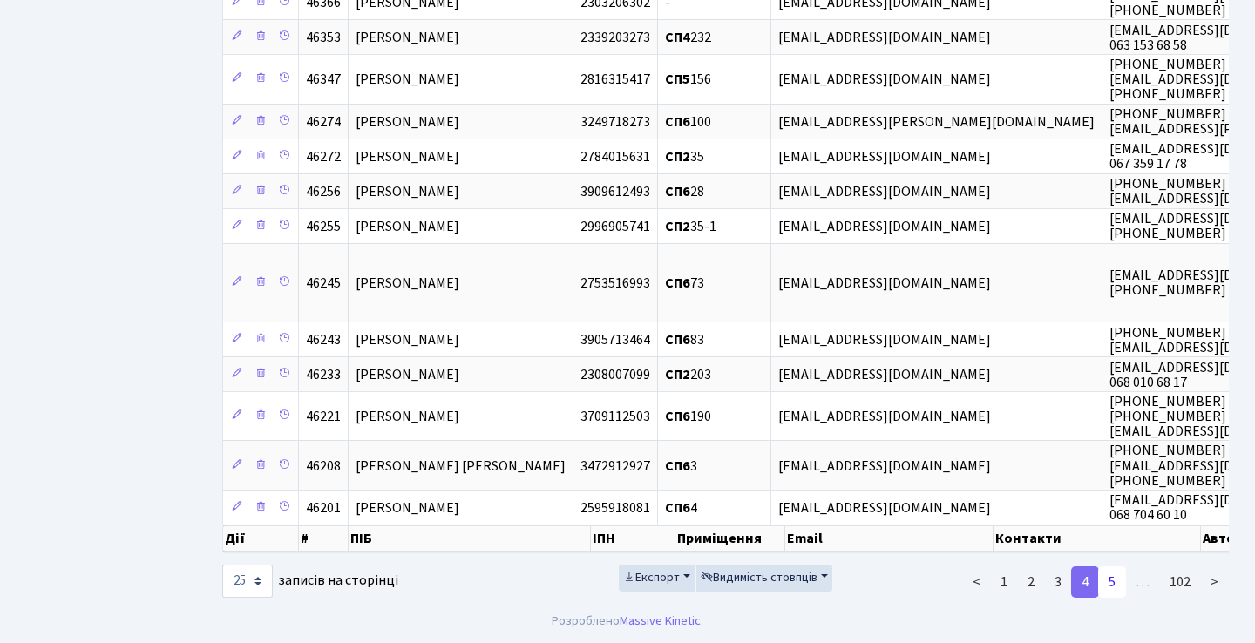
click at [1113, 580] on link "5" at bounding box center [1112, 581] width 28 height 31
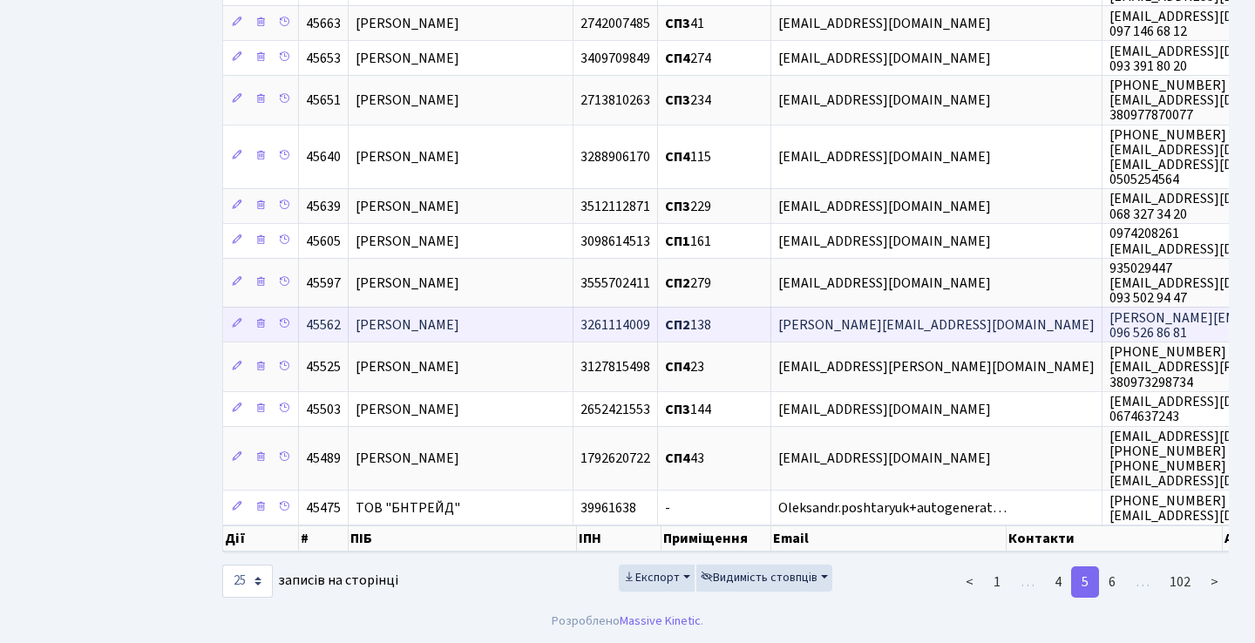
scroll to position [754, 0]
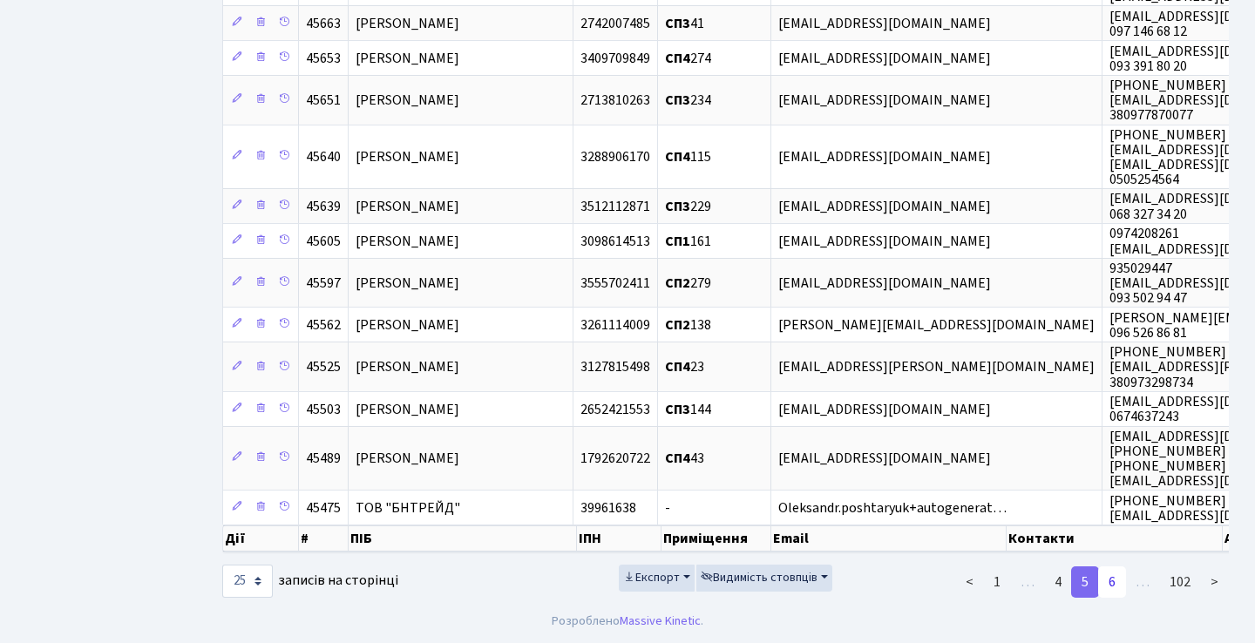
click at [1119, 583] on link "6" at bounding box center [1112, 581] width 28 height 31
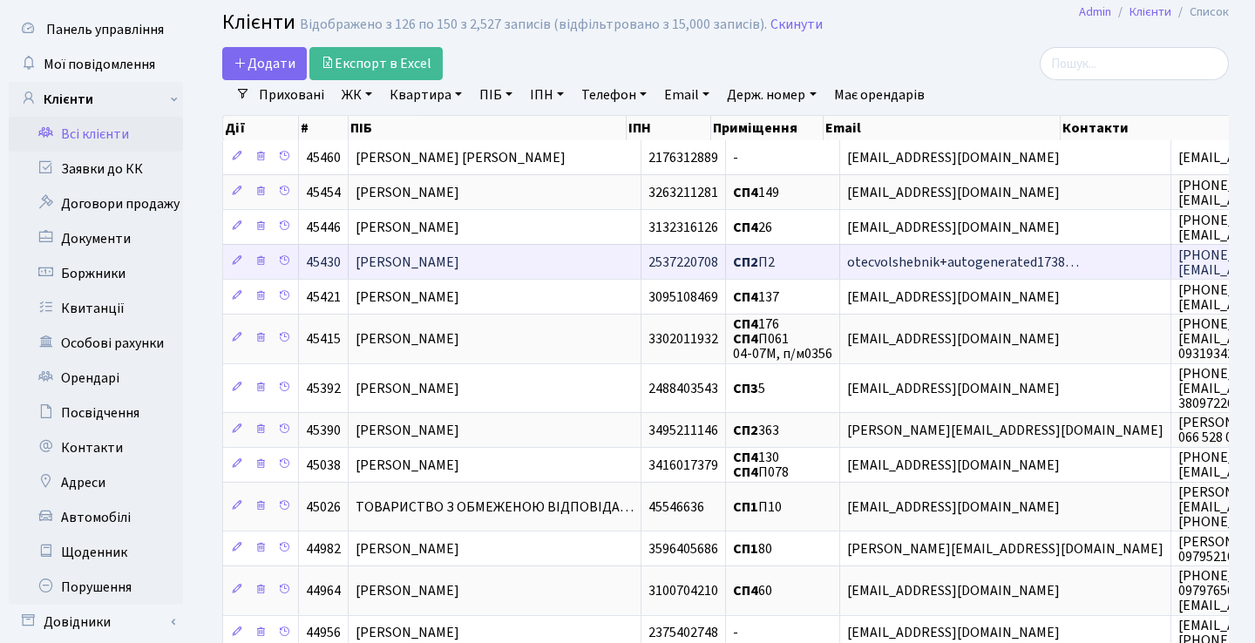
scroll to position [0, 0]
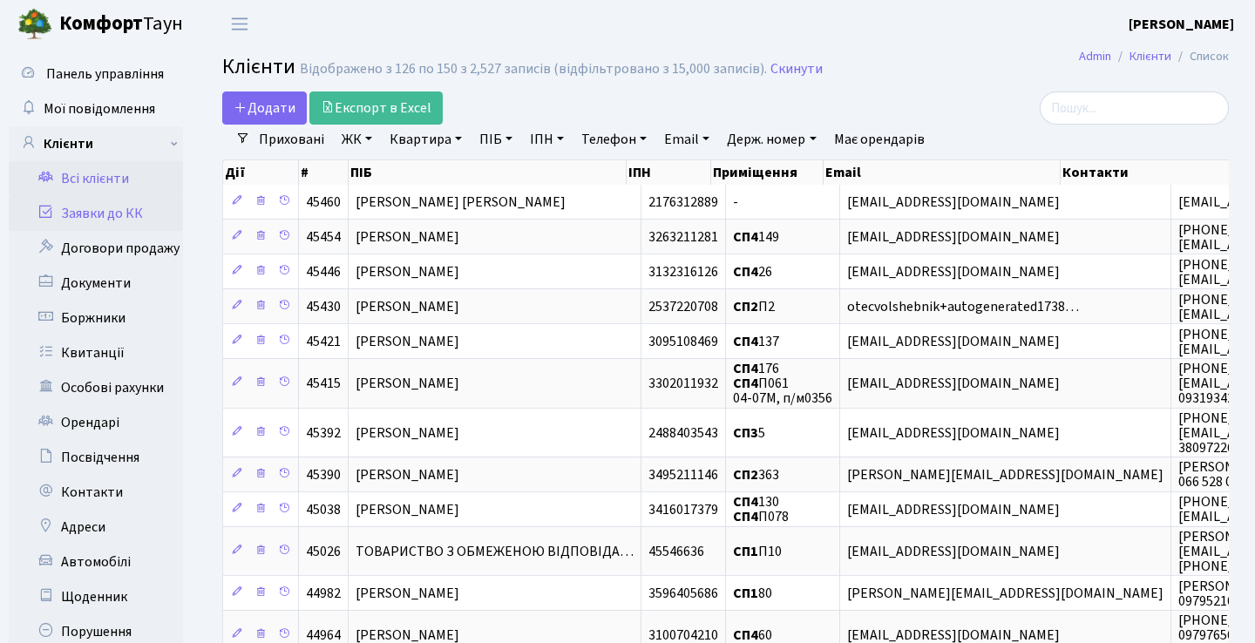
click at [114, 217] on link "Заявки до КК" at bounding box center [96, 213] width 174 height 35
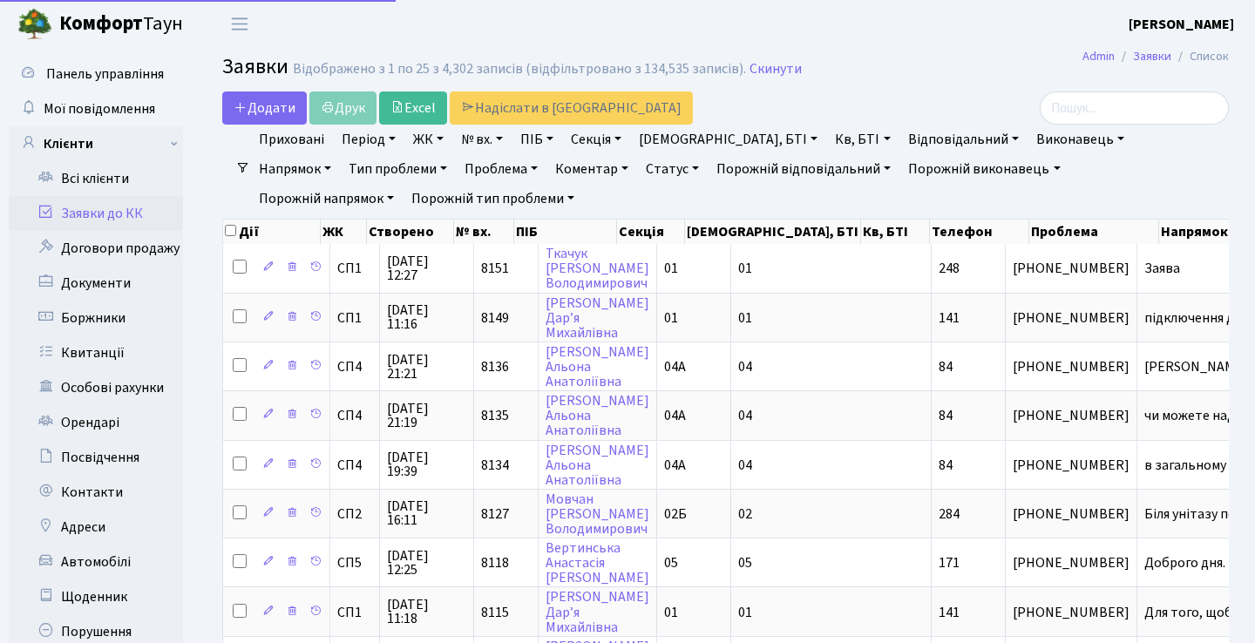
select select "25"
click at [1114, 105] on input "search" at bounding box center [1133, 107] width 189 height 33
type input "кнт"
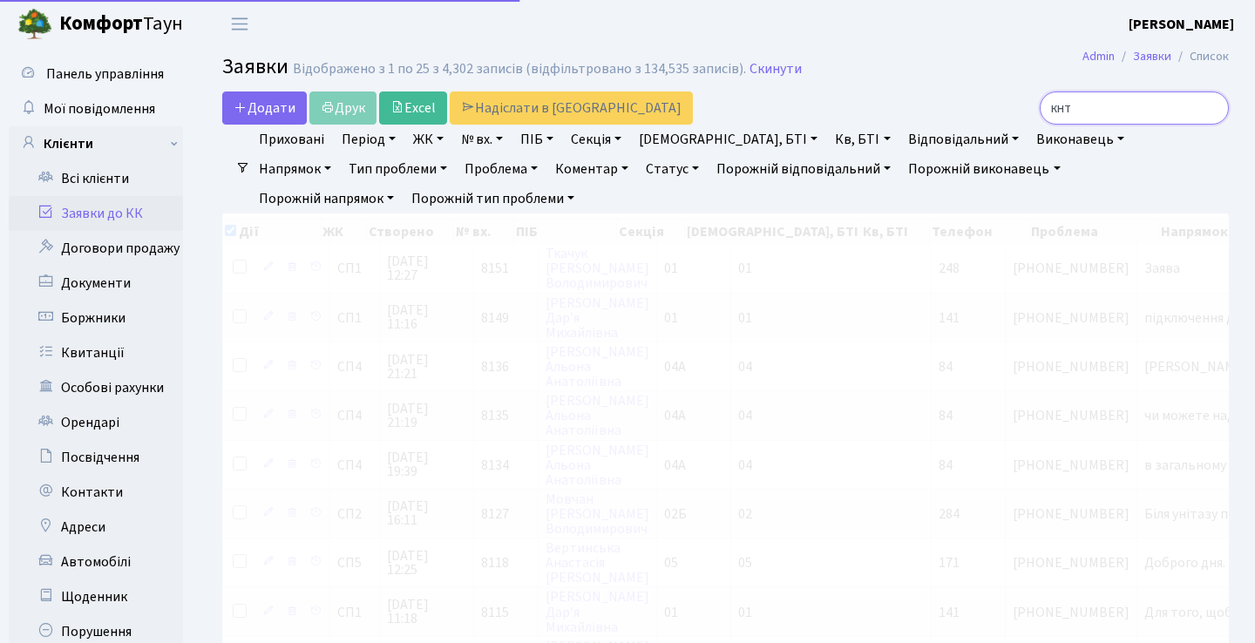
checkbox input "true"
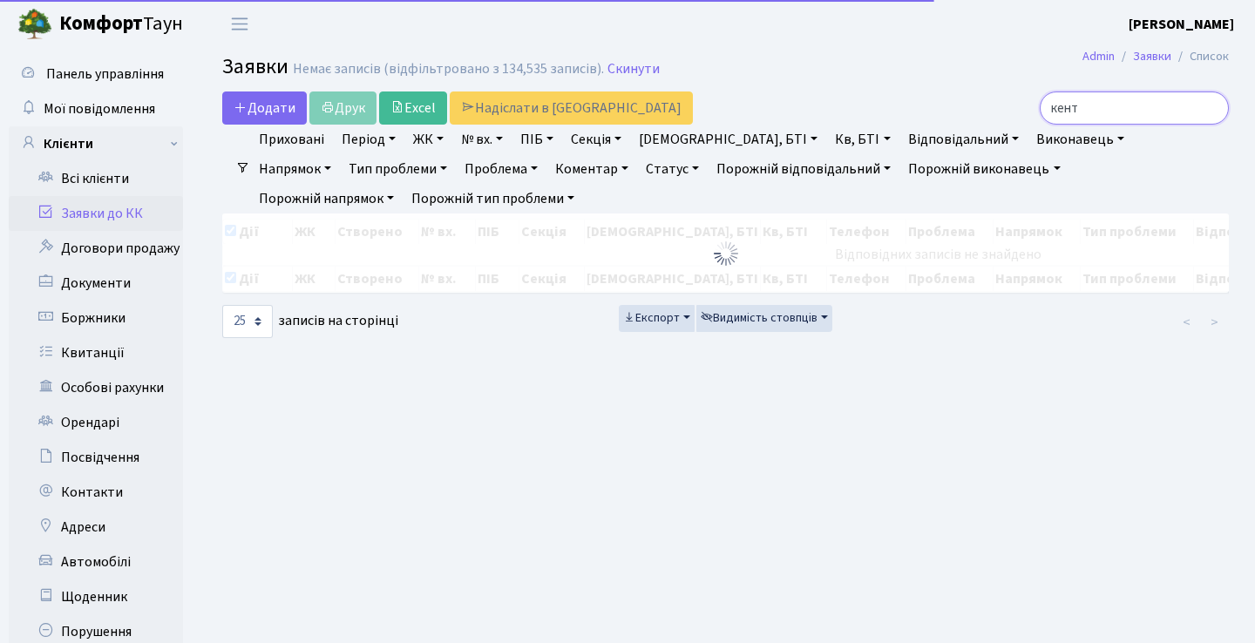
type input "кентб"
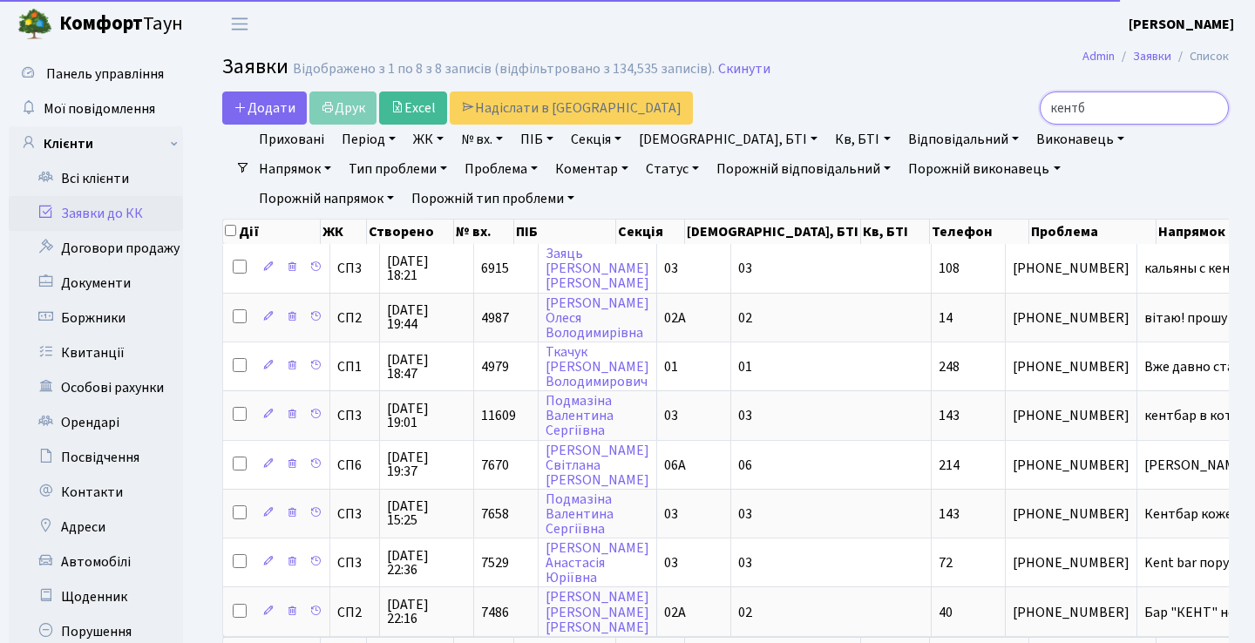
checkbox input "false"
type input "кентбр"
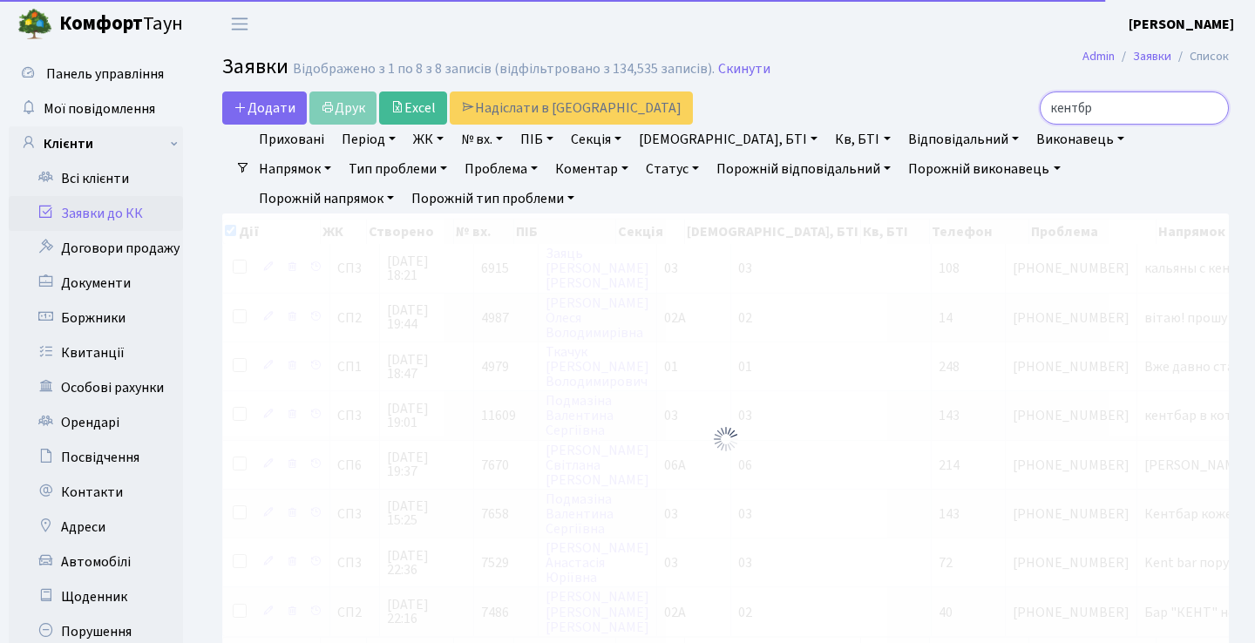
checkbox input "true"
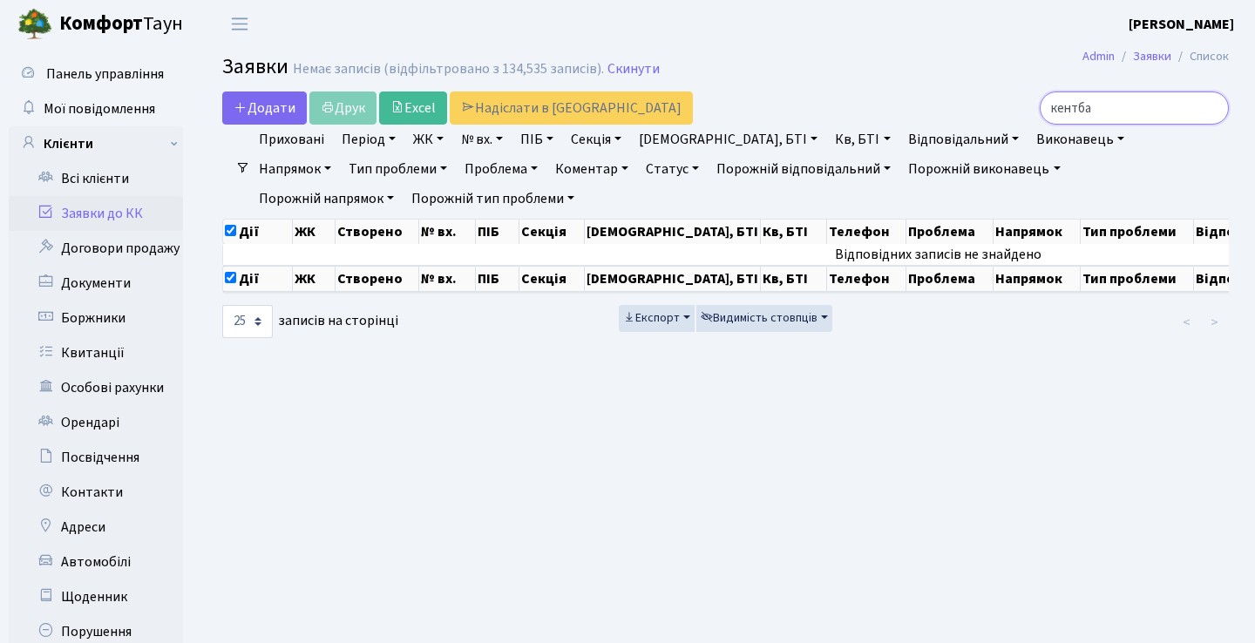
type input "кентбар"
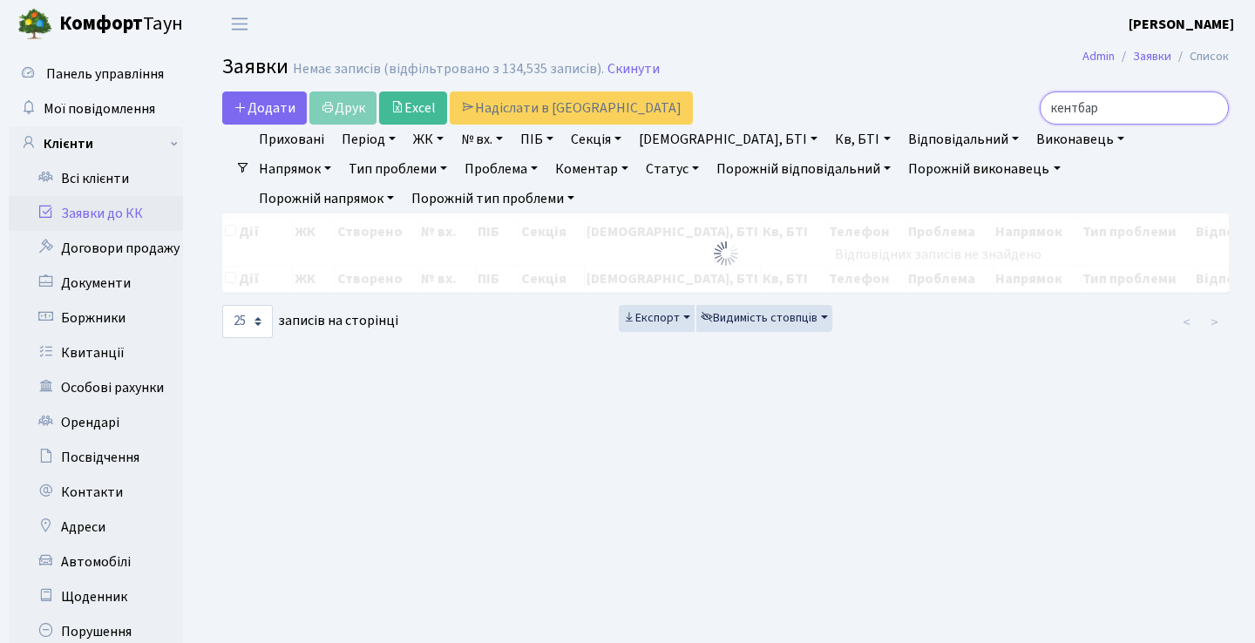
checkbox input "false"
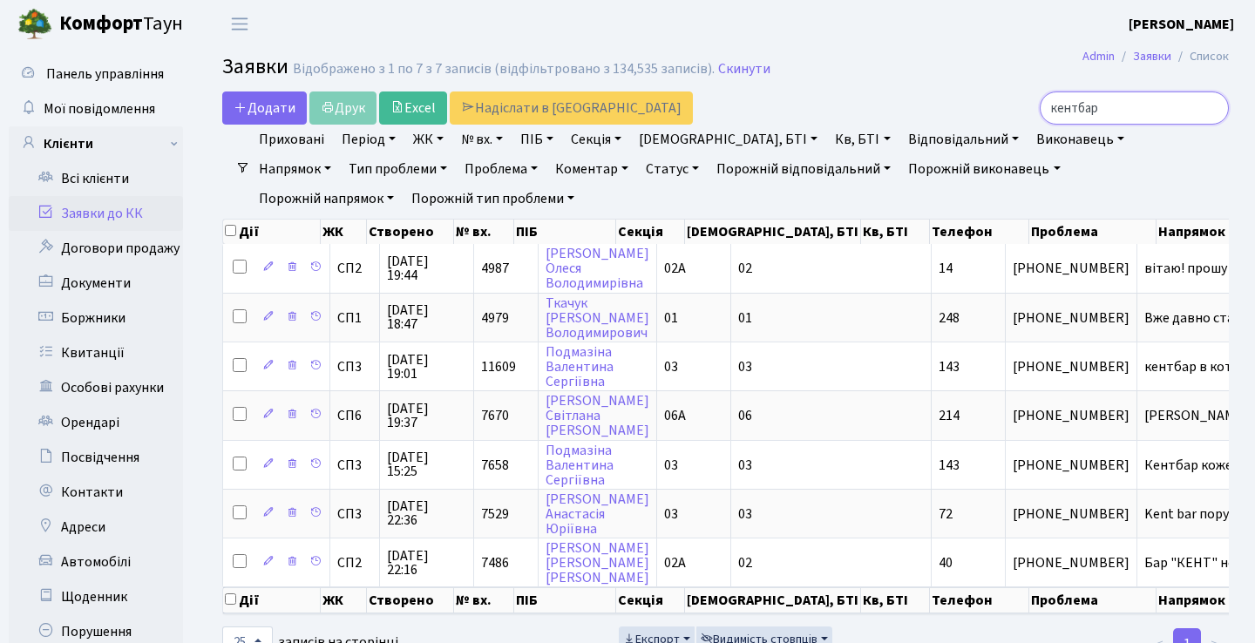
type input "кентбар"
click at [393, 139] on link "Період" at bounding box center [369, 140] width 68 height 30
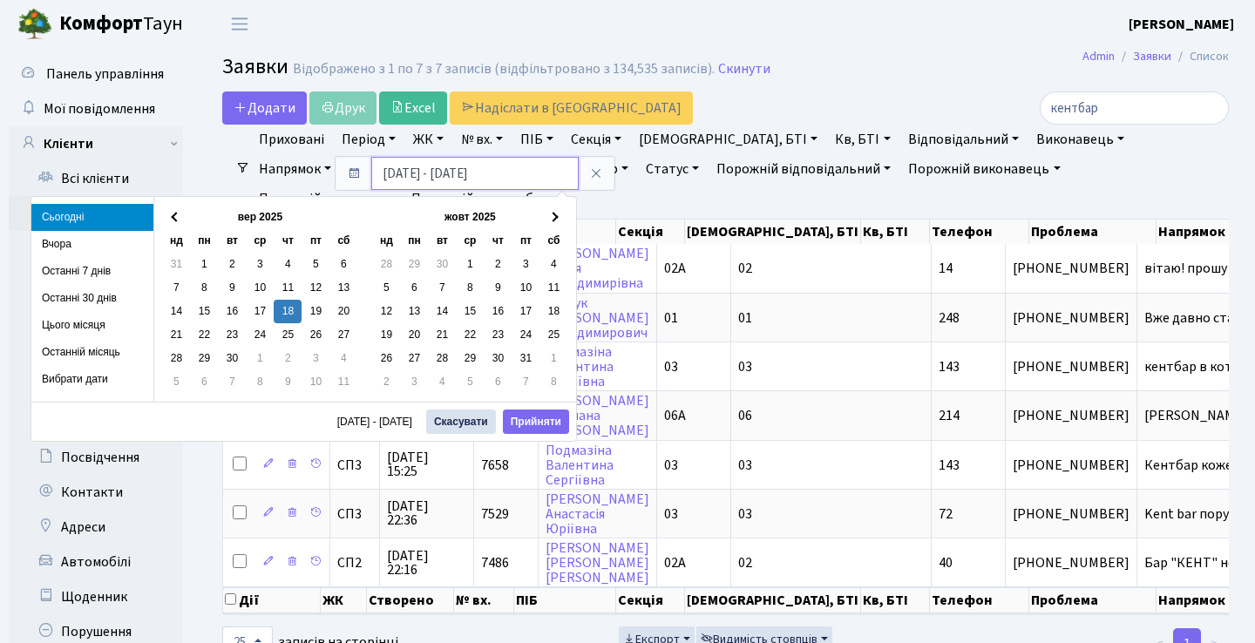
drag, startPoint x: 393, startPoint y: 169, endPoint x: 370, endPoint y: 169, distance: 22.7
click at [371, 169] on input "[DATE] - [DATE]" at bounding box center [474, 173] width 207 height 33
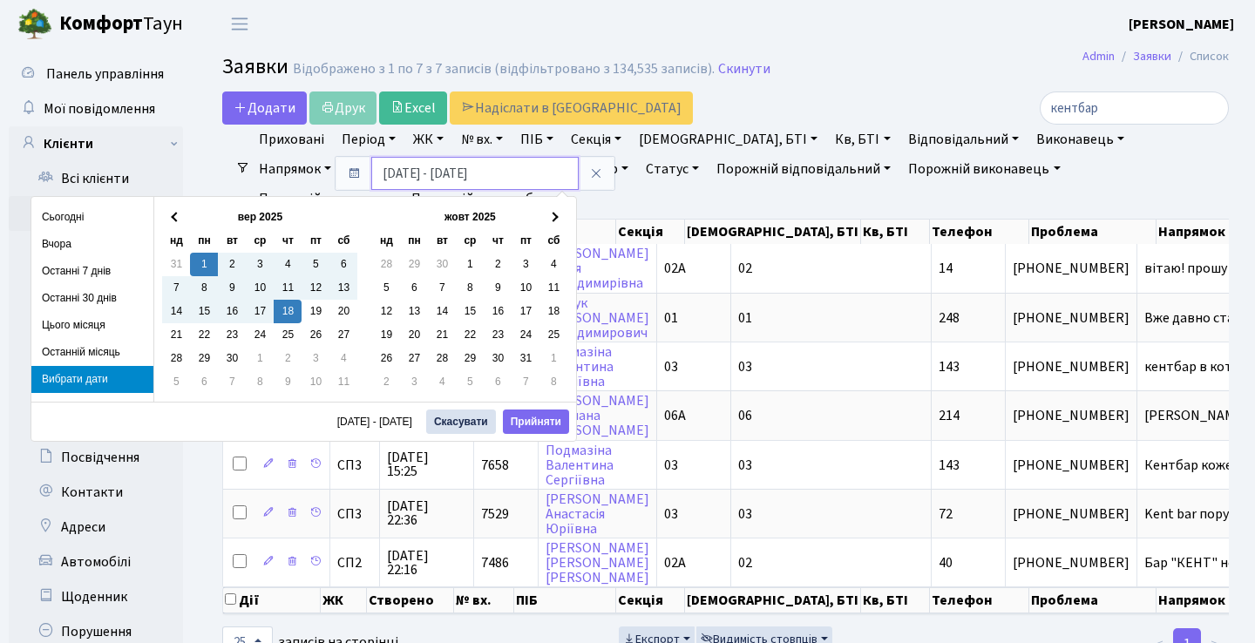
click at [440, 173] on input "[DATE] - [DATE]" at bounding box center [474, 173] width 207 height 33
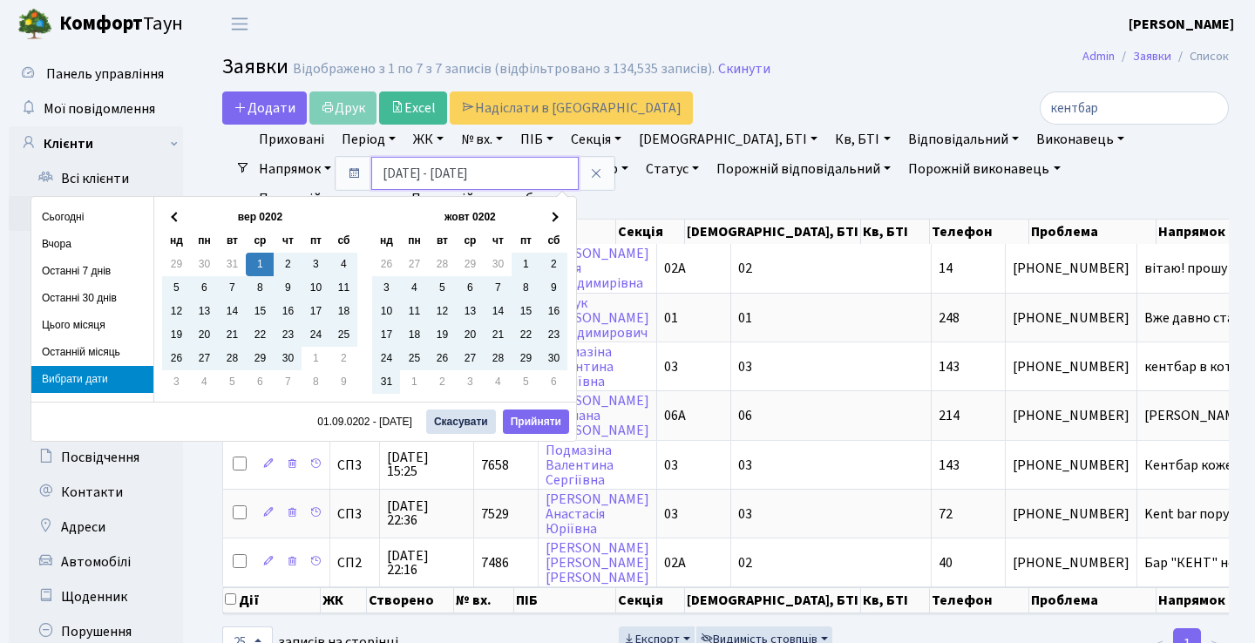
type input "[DATE] - [DATE]"
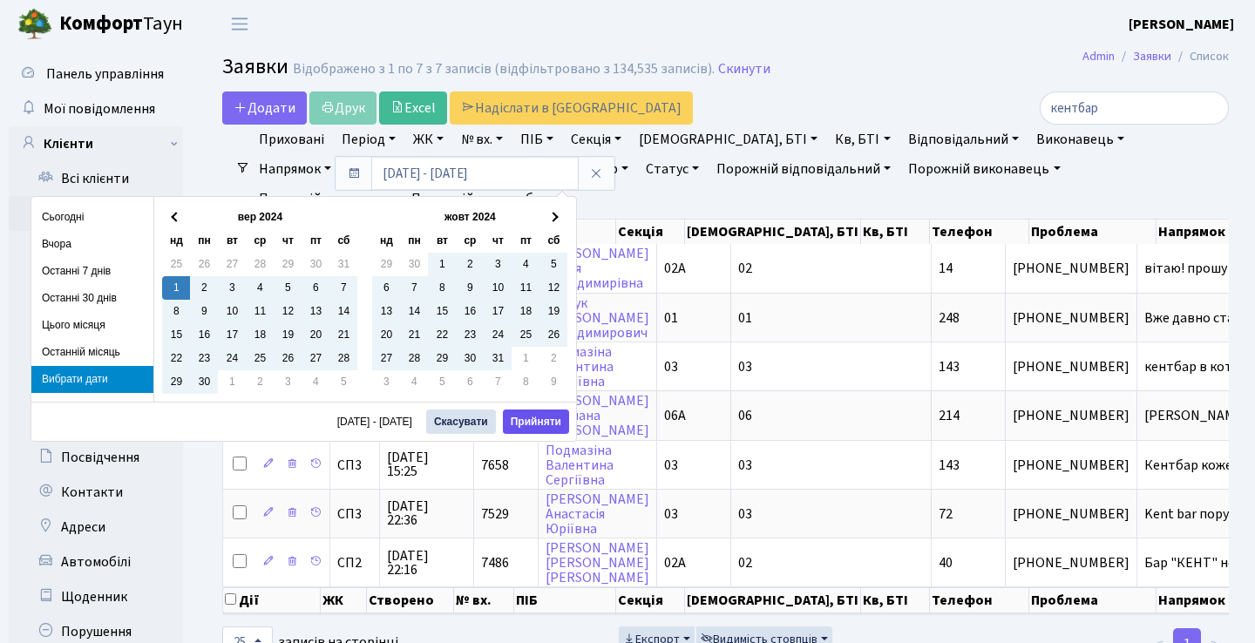
click at [547, 422] on button "Прийняти" at bounding box center [536, 421] width 66 height 24
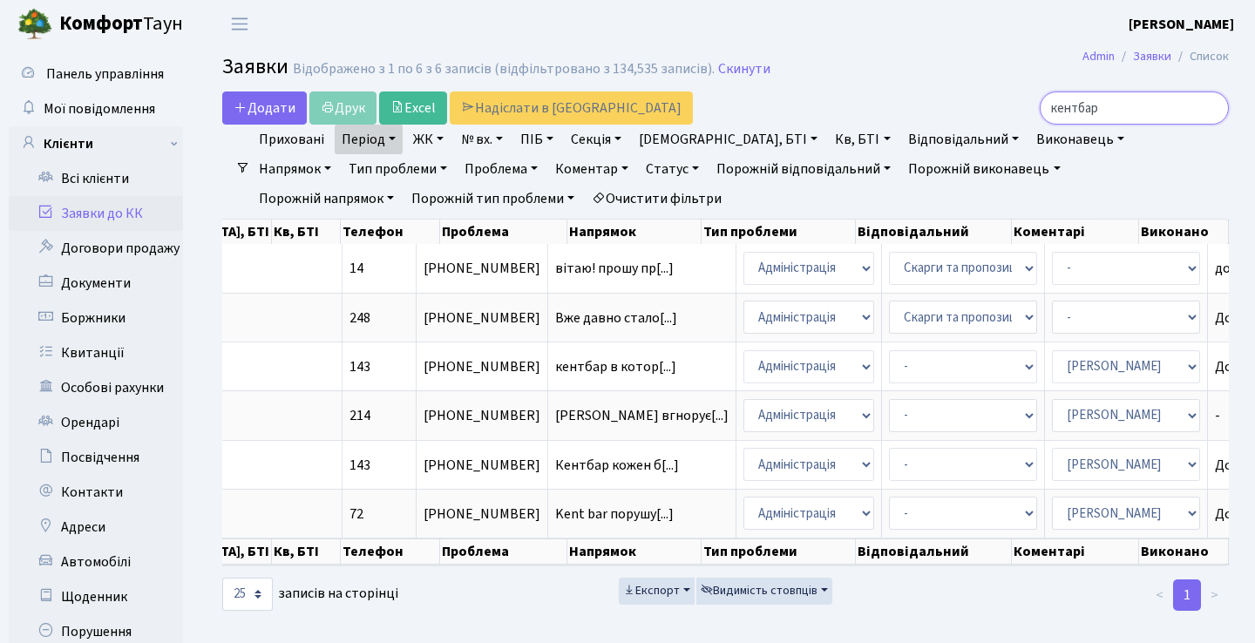
drag, startPoint x: 1109, startPoint y: 105, endPoint x: 1044, endPoint y: 101, distance: 65.5
click at [1045, 102] on input "кентбар" at bounding box center [1133, 107] width 189 height 33
type input "смердиить"
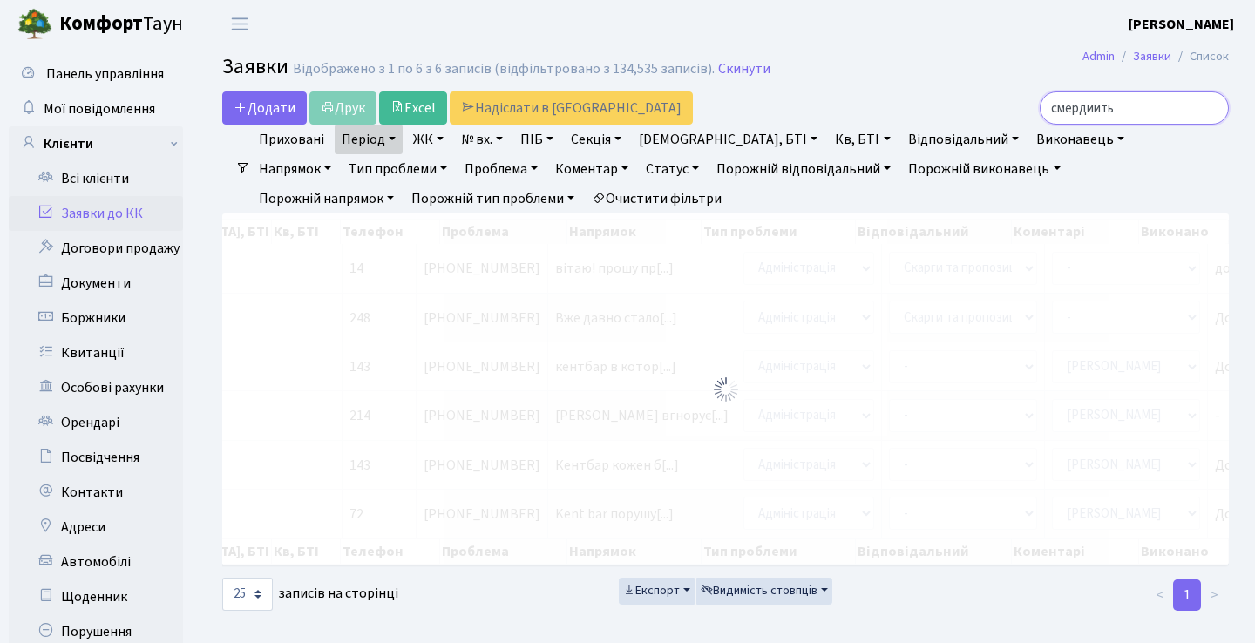
checkbox input "true"
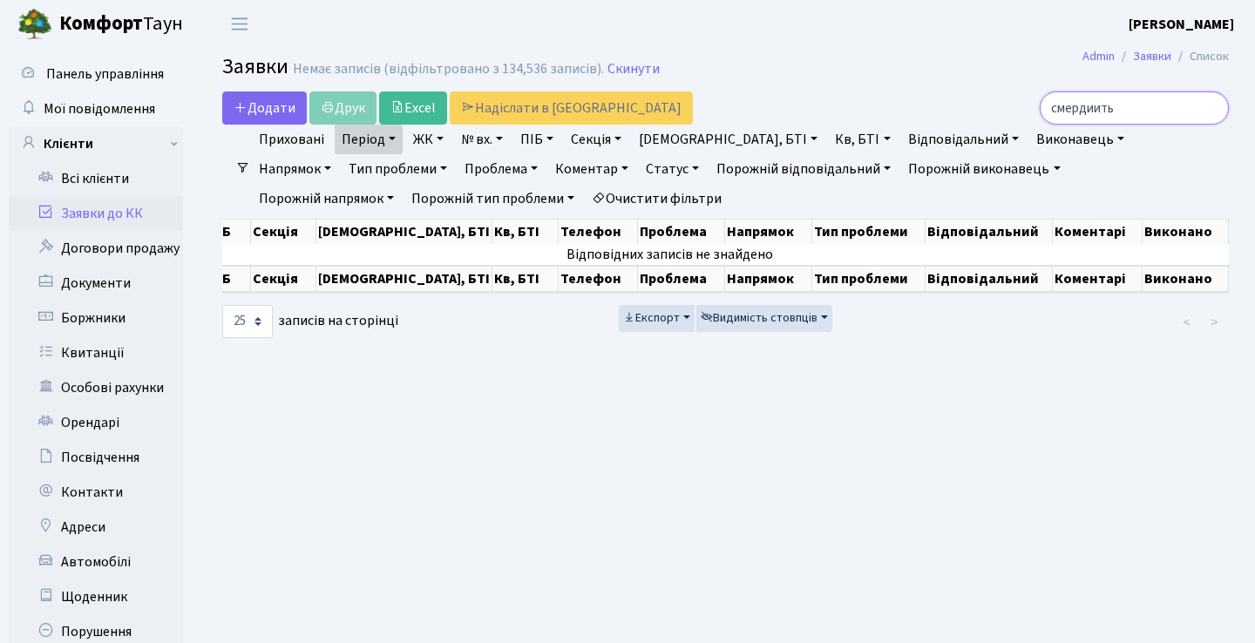
click at [1099, 110] on input "смердиить" at bounding box center [1133, 107] width 189 height 33
type input "смердить"
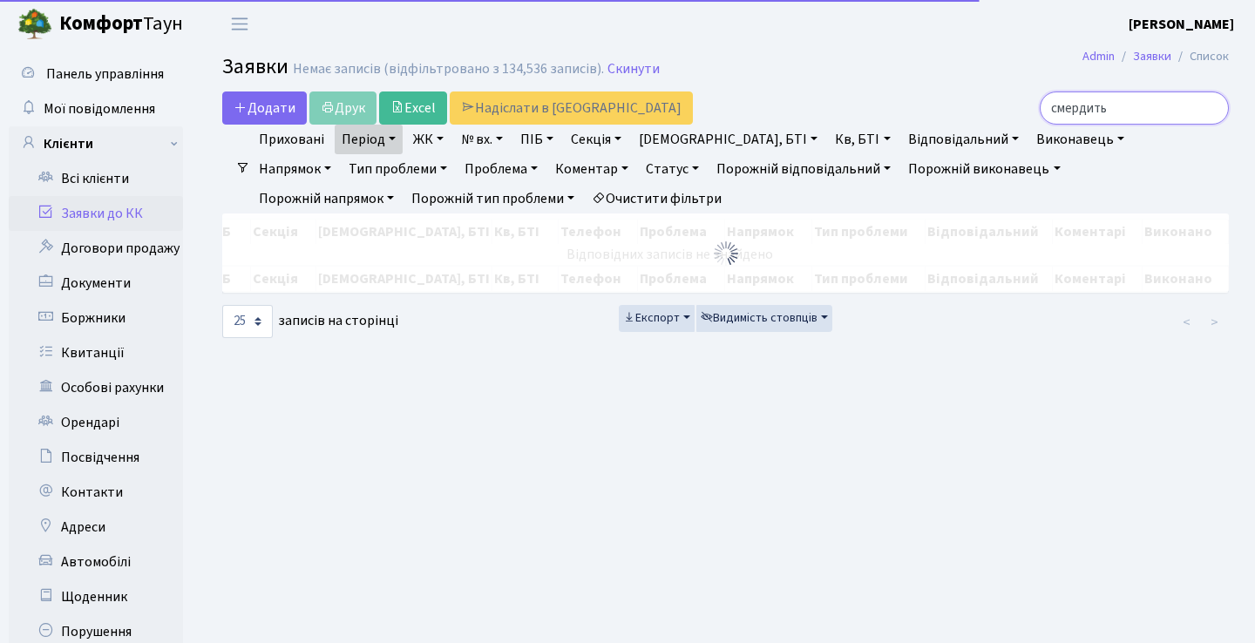
checkbox input "false"
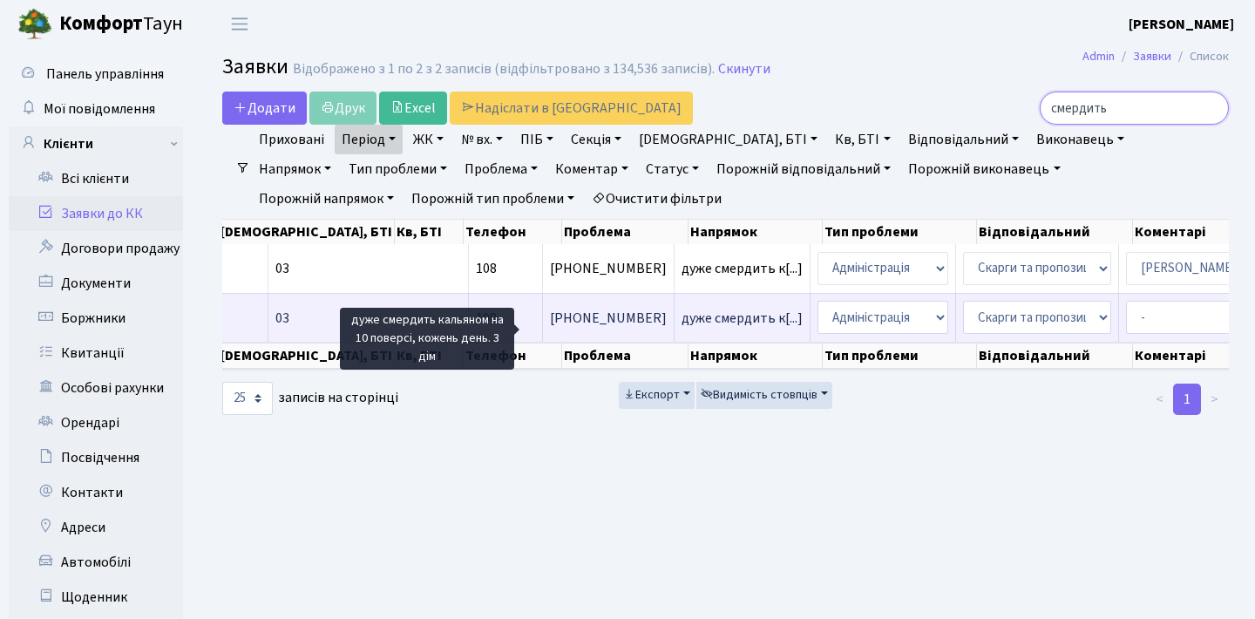
type input "смердить"
click at [681, 327] on span "дуже смердить к[...]" at bounding box center [741, 317] width 121 height 19
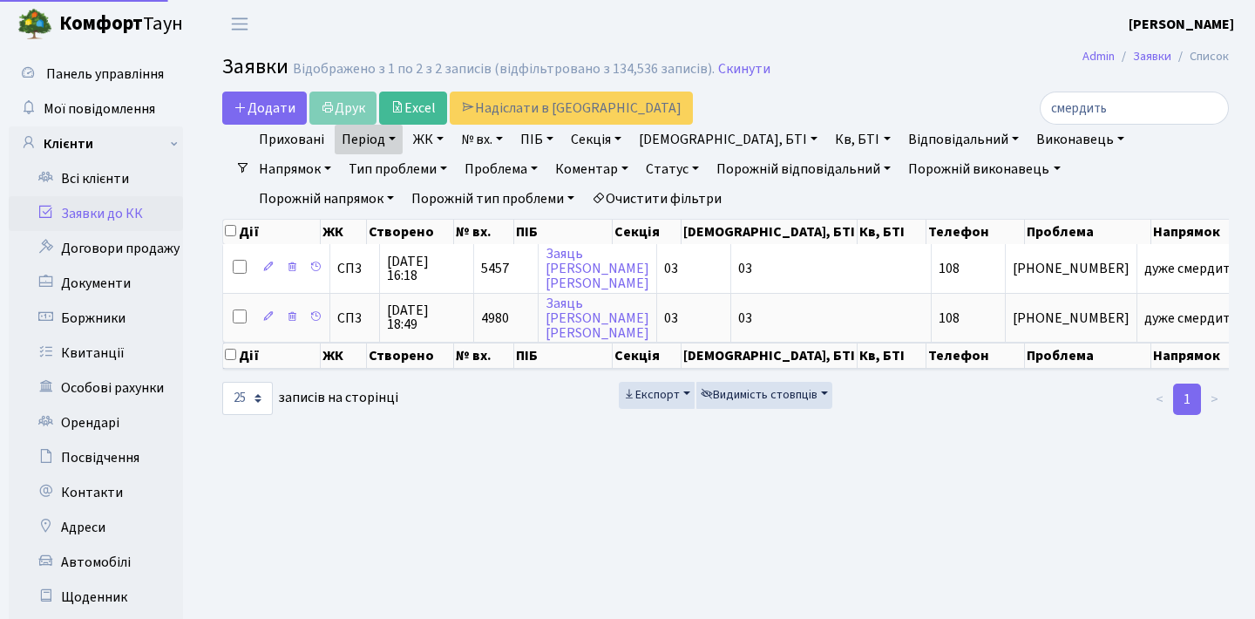
select select "25"
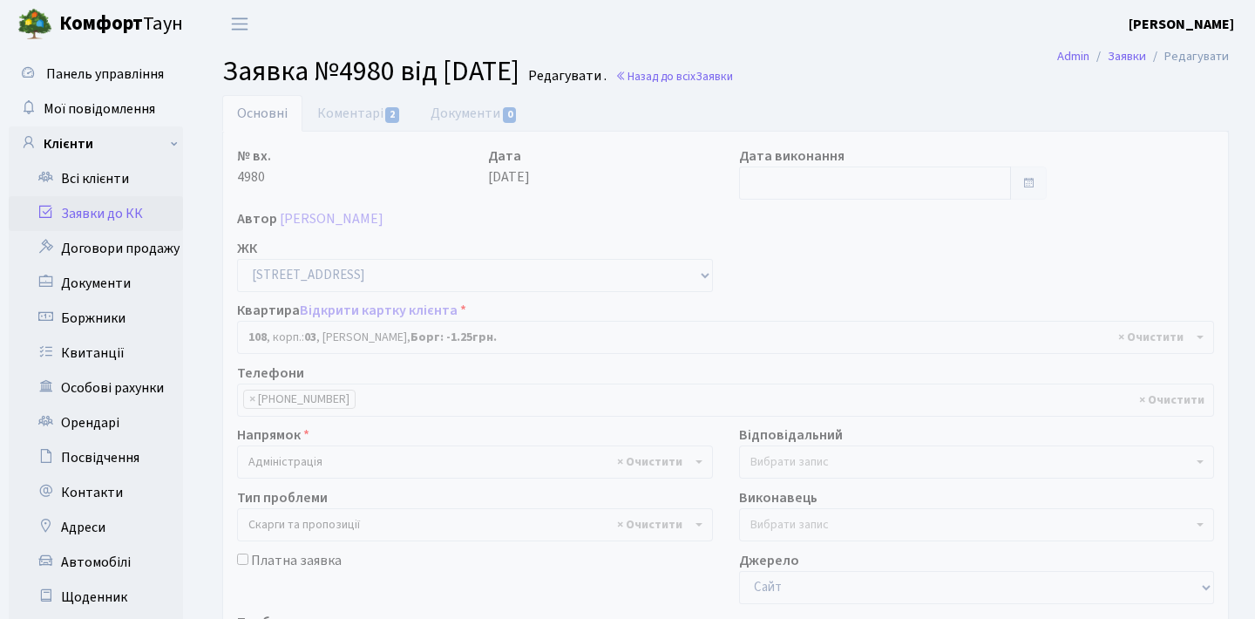
select select "20830"
select select "55"
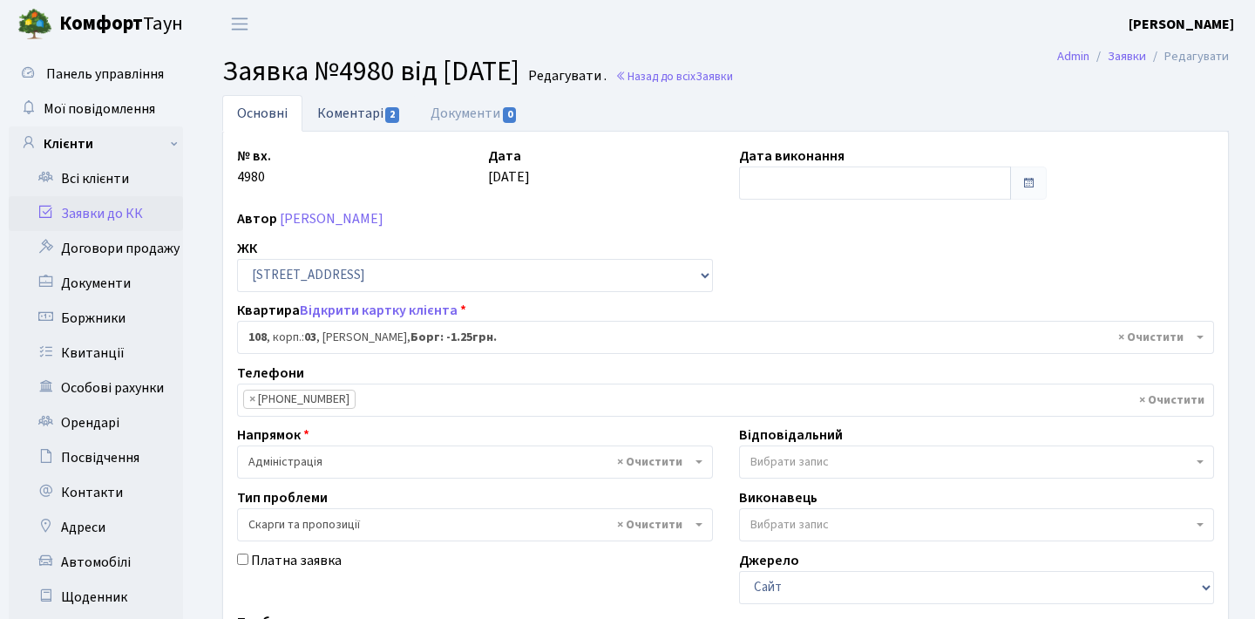
click at [377, 120] on link "Коментарі 2" at bounding box center [358, 113] width 113 height 36
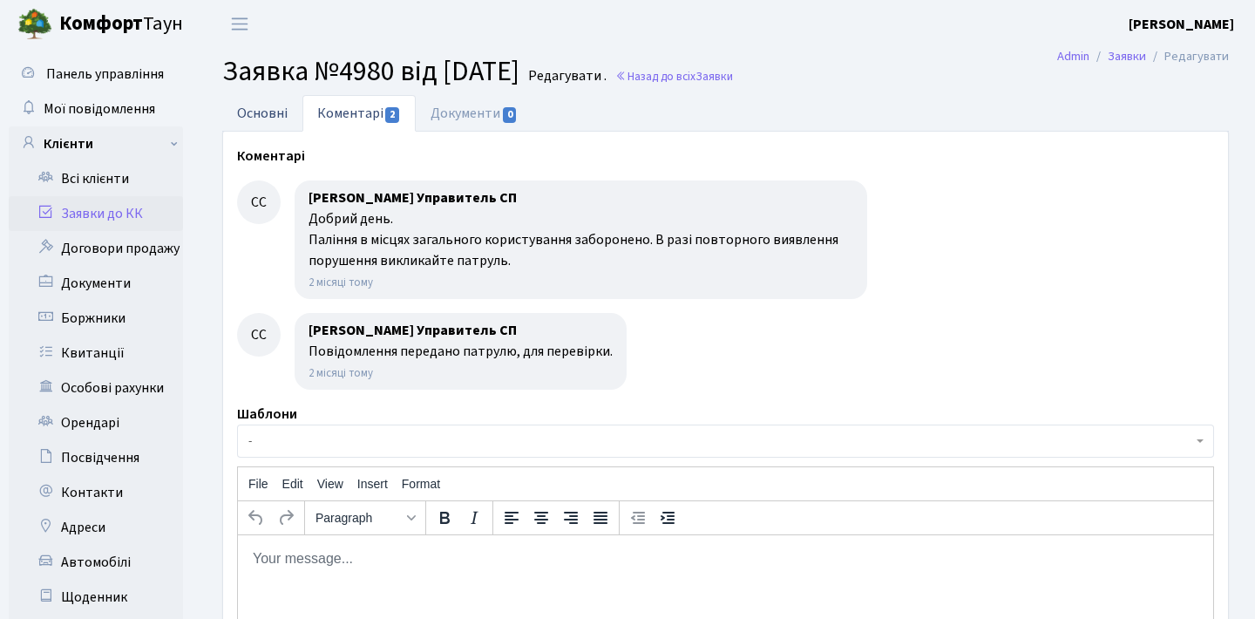
click at [294, 127] on link "Основні" at bounding box center [262, 113] width 80 height 36
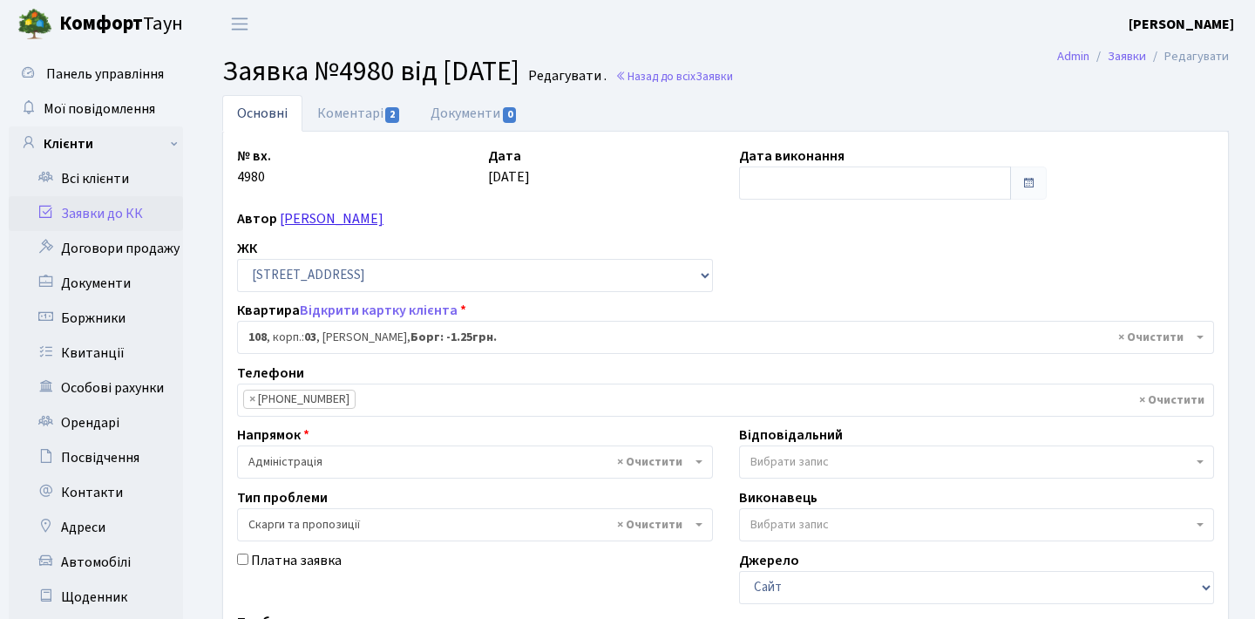
click at [369, 215] on link "[PERSON_NAME]" at bounding box center [332, 218] width 104 height 19
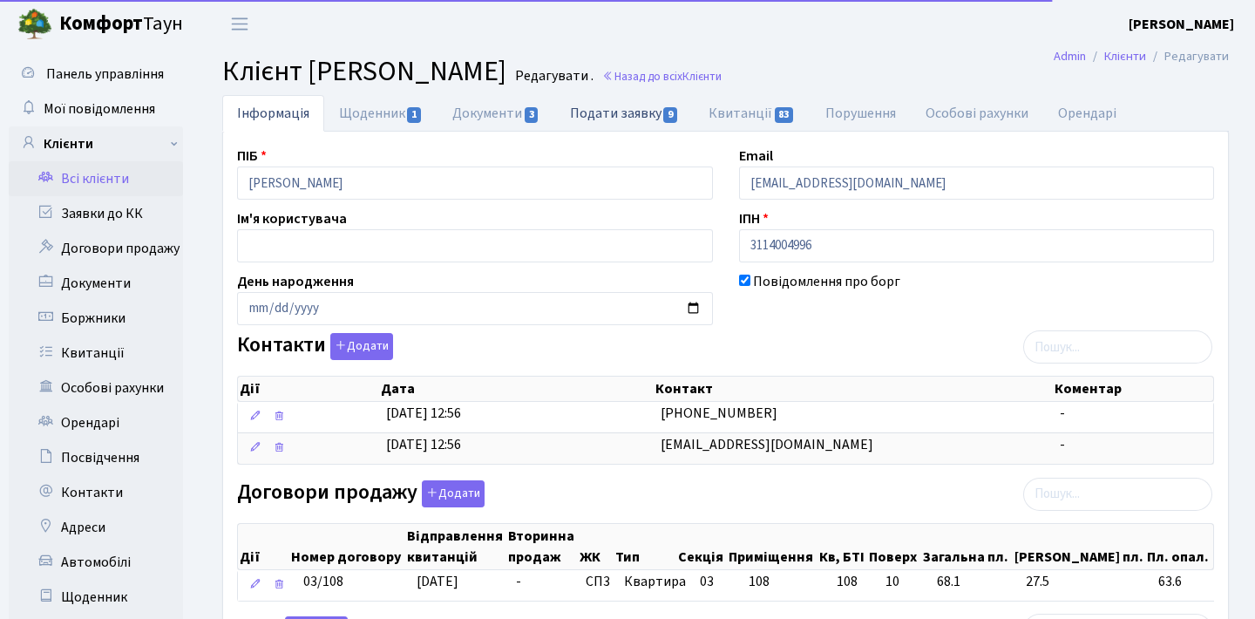
click at [639, 128] on link "Подати заявку 9" at bounding box center [624, 113] width 139 height 36
select select "25"
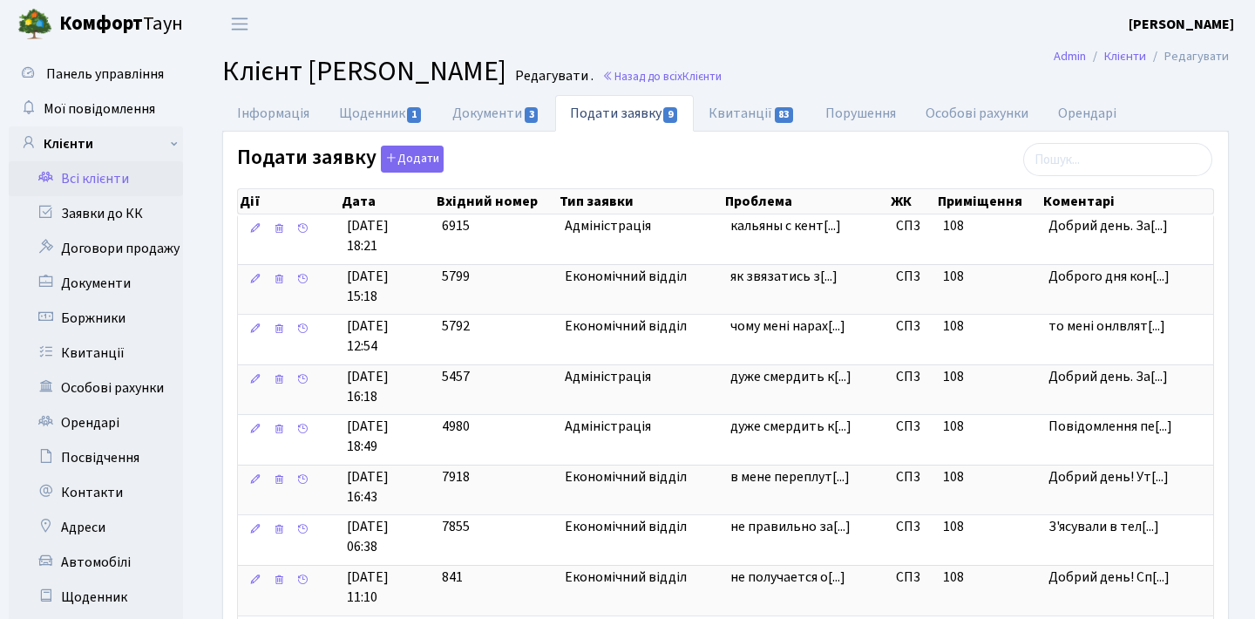
click at [151, 179] on link "Всі клієнти" at bounding box center [96, 178] width 174 height 35
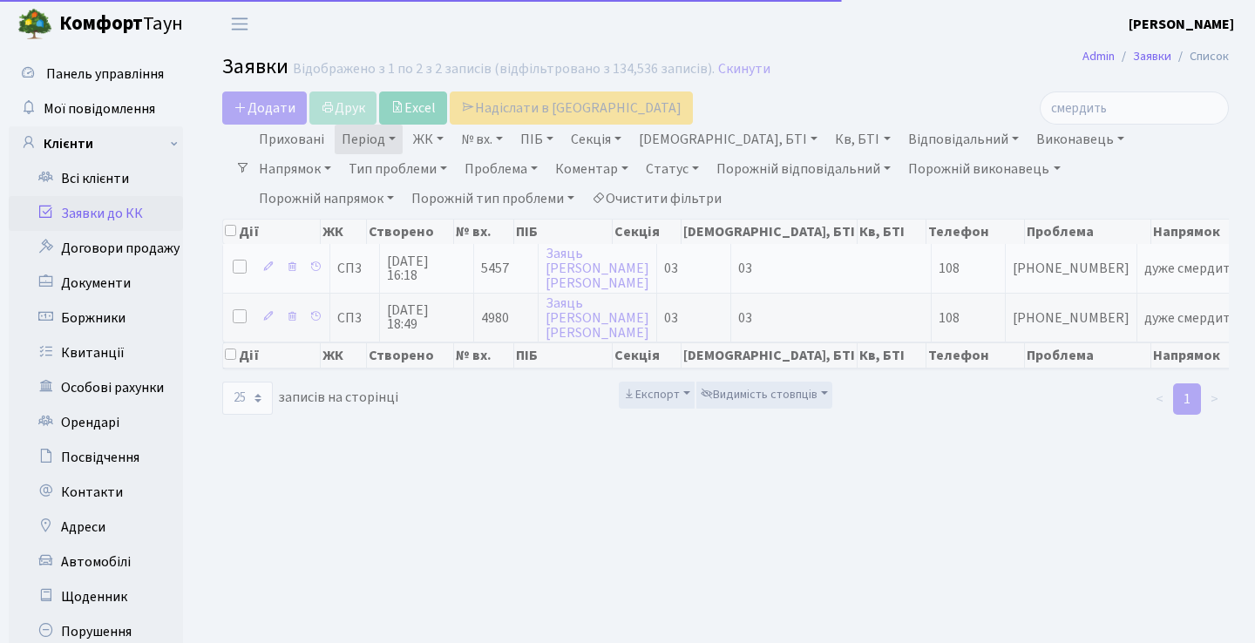
select select "25"
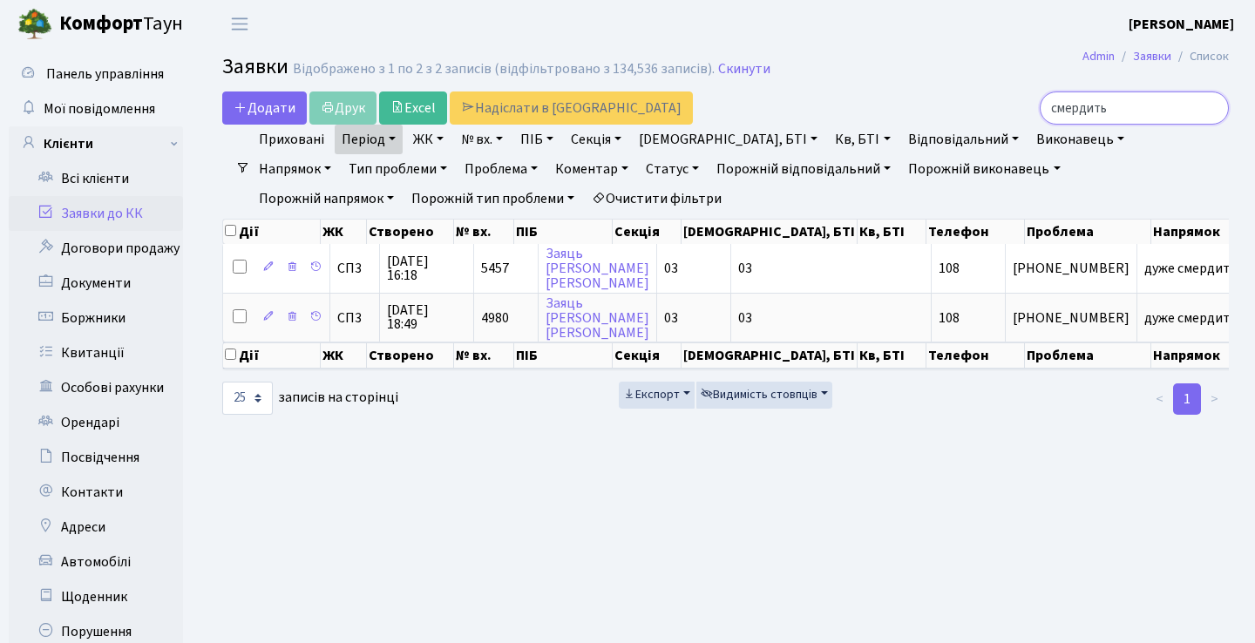
click at [1205, 108] on input "смердить" at bounding box center [1133, 107] width 189 height 33
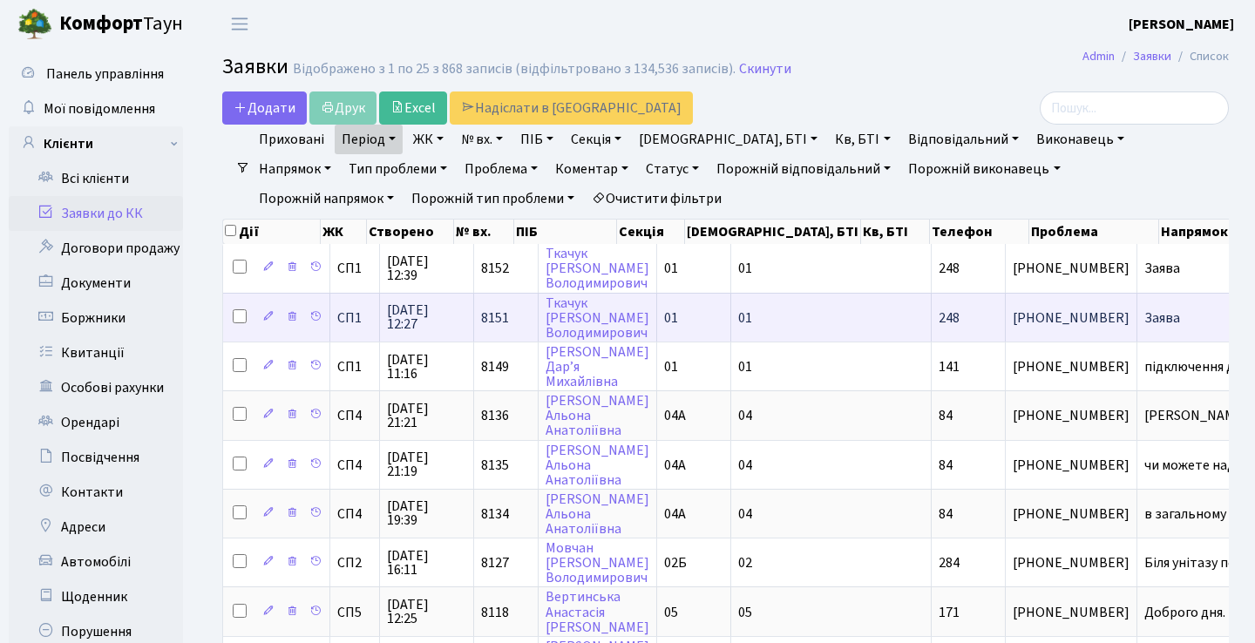
click at [1144, 325] on span "Заява" at bounding box center [1212, 318] width 137 height 14
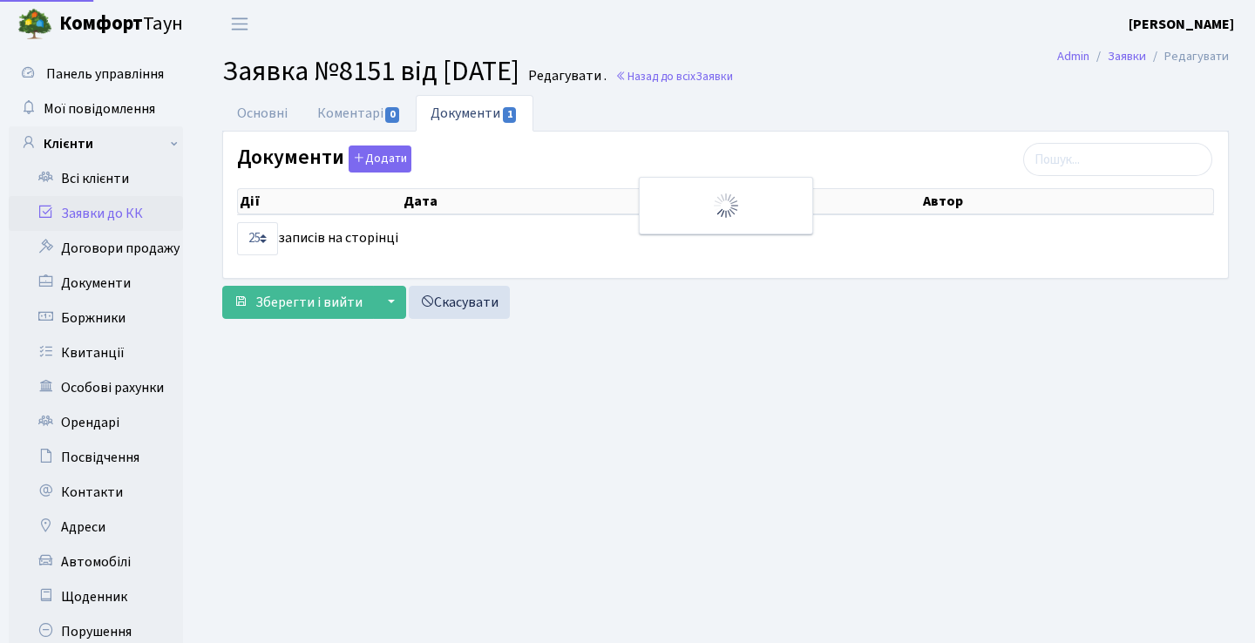
select select "25"
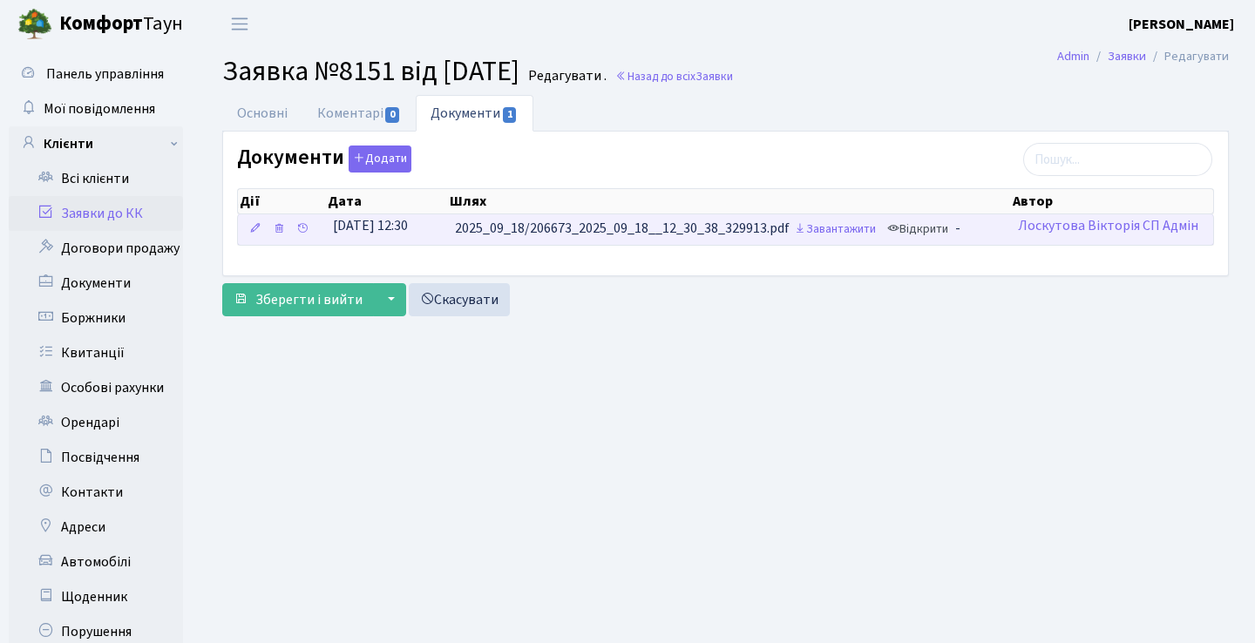
click at [937, 233] on link "Відкрити" at bounding box center [918, 229] width 70 height 27
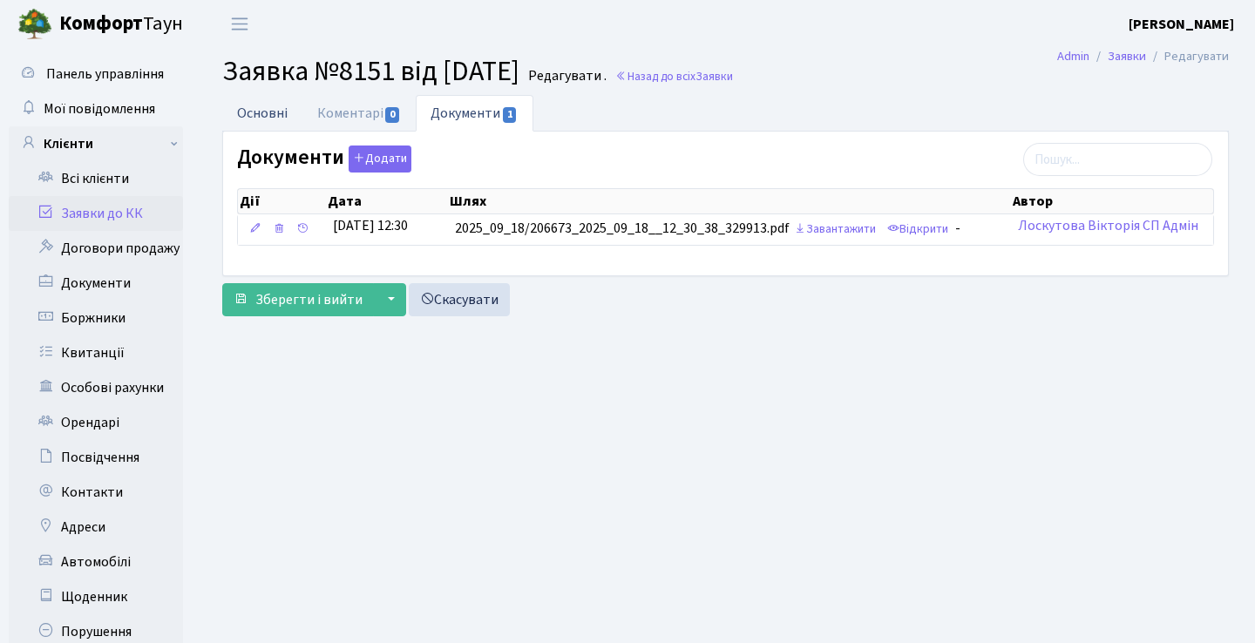
click at [281, 118] on link "Основні" at bounding box center [262, 113] width 80 height 36
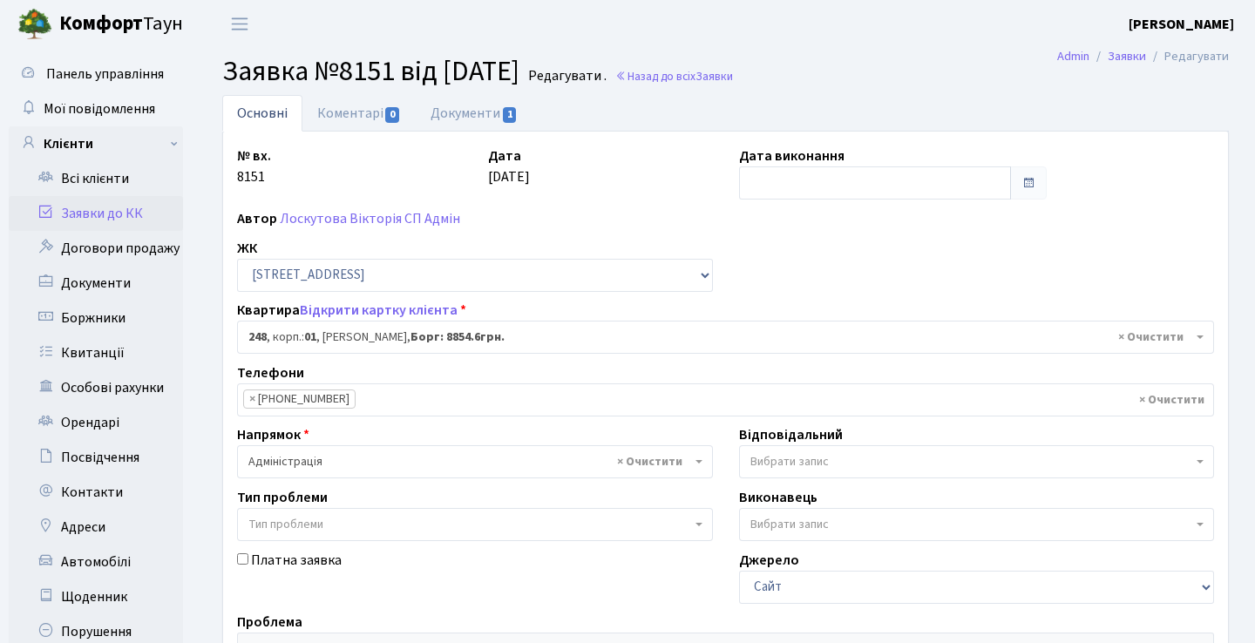
click at [135, 220] on link "Заявки до КК" at bounding box center [96, 213] width 174 height 35
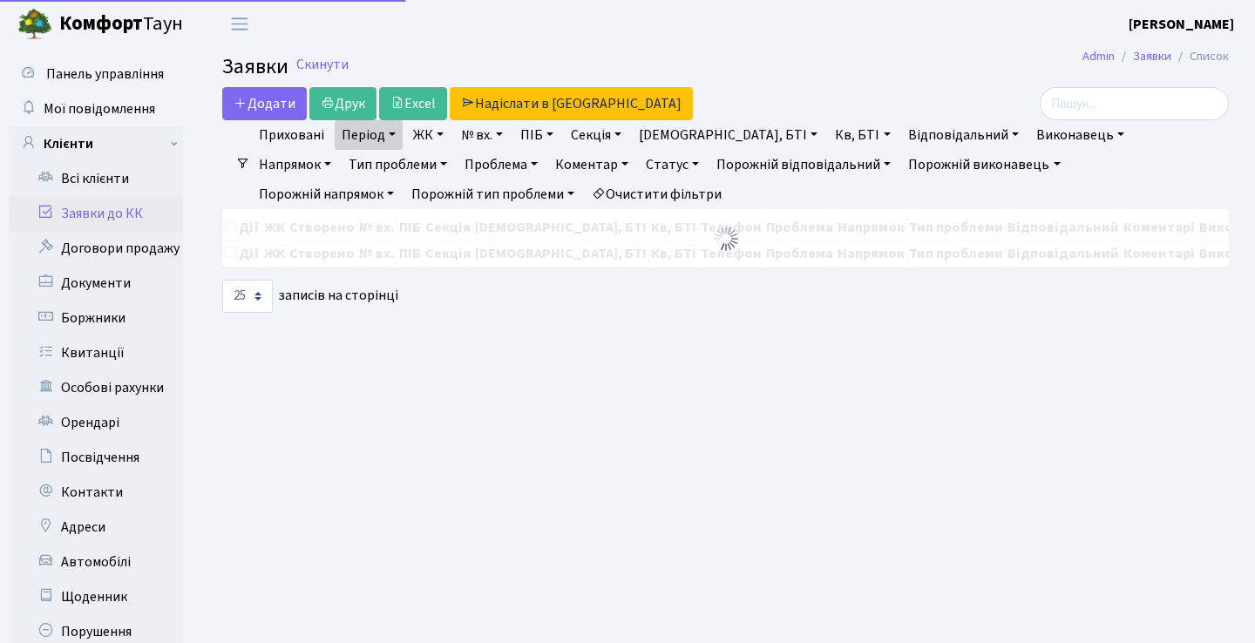
select select "25"
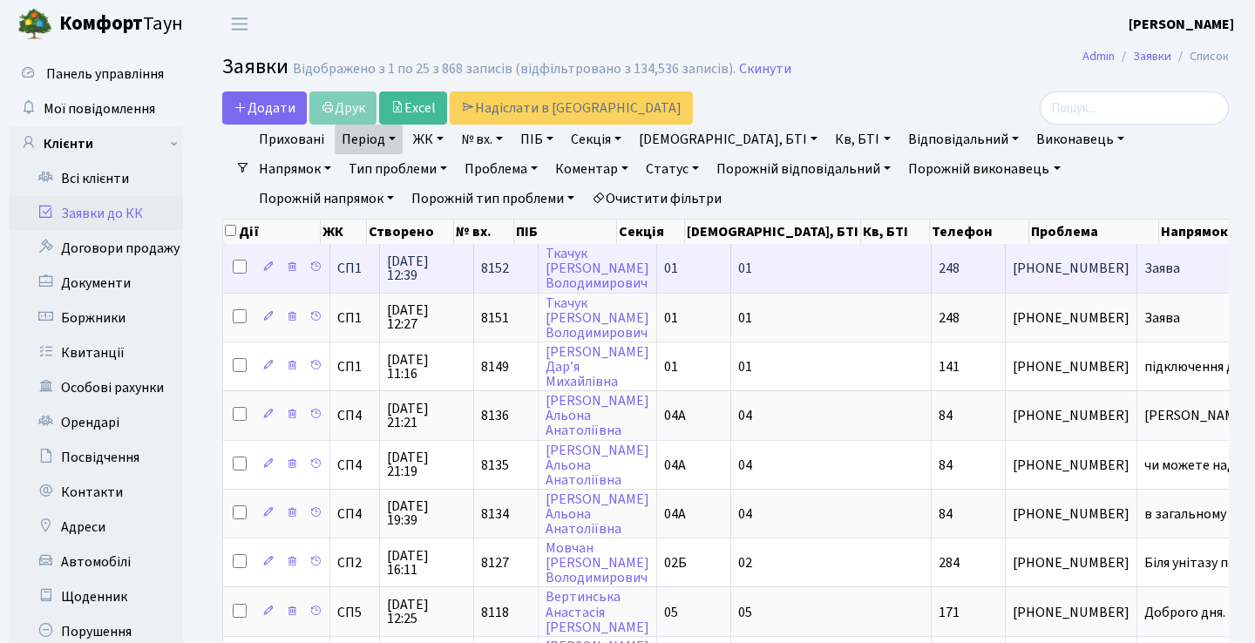
click at [1144, 275] on span "Заява" at bounding box center [1212, 268] width 137 height 14
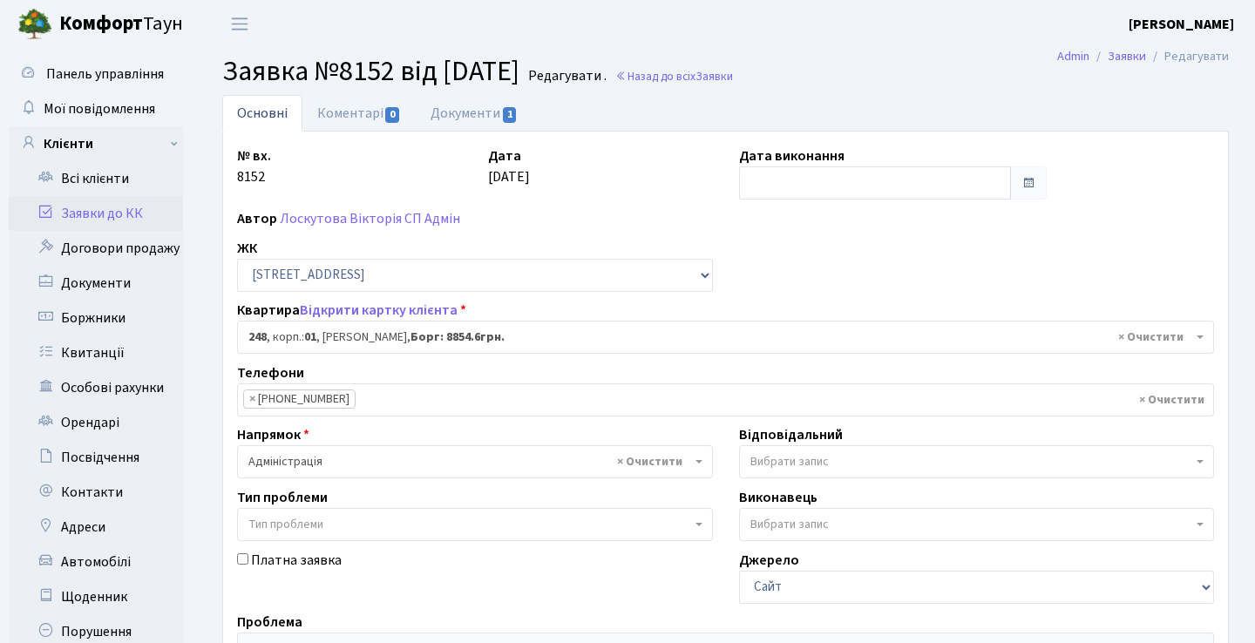
select select "20173"
click at [492, 107] on link "Документи 1" at bounding box center [474, 113] width 117 height 36
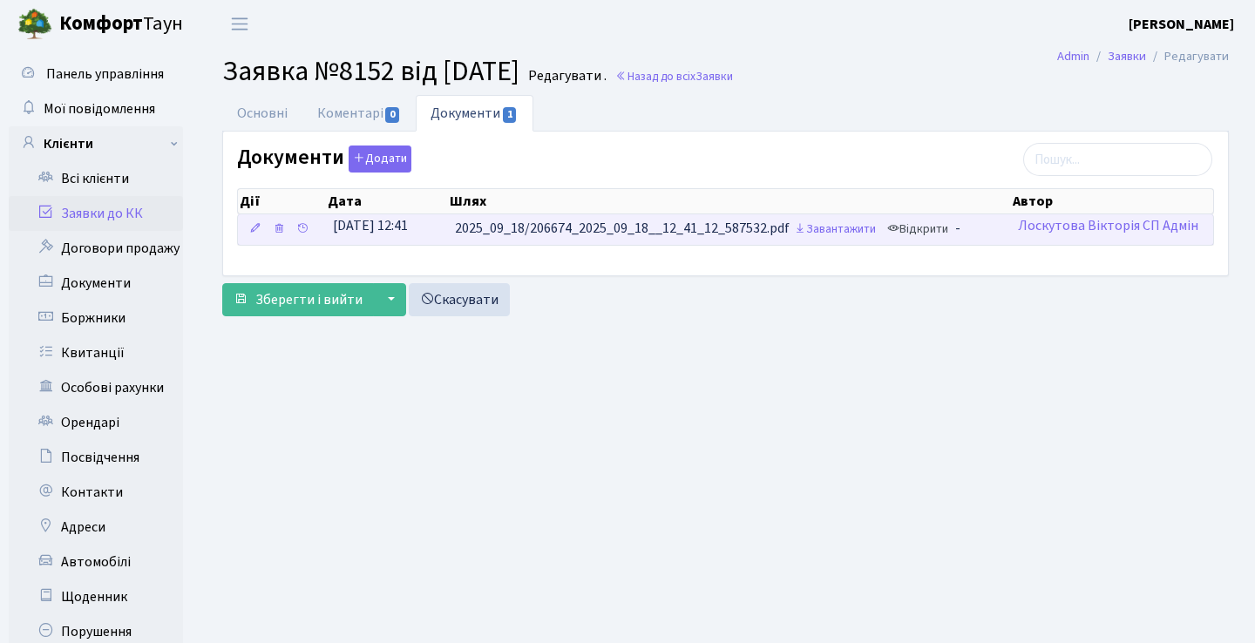
click at [923, 227] on link "Відкрити" at bounding box center [918, 229] width 70 height 27
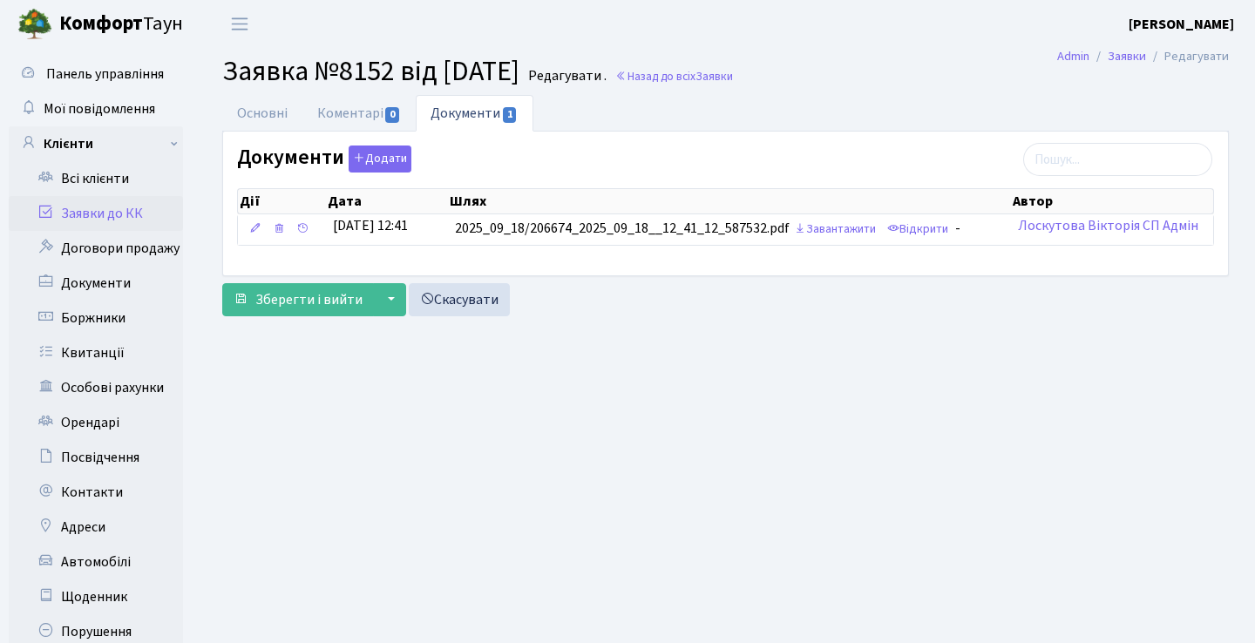
click at [96, 216] on link "Заявки до КК" at bounding box center [96, 213] width 174 height 35
click at [119, 221] on link "Заявки до КК" at bounding box center [96, 213] width 174 height 35
click at [128, 215] on link "Заявки до КК" at bounding box center [96, 213] width 174 height 35
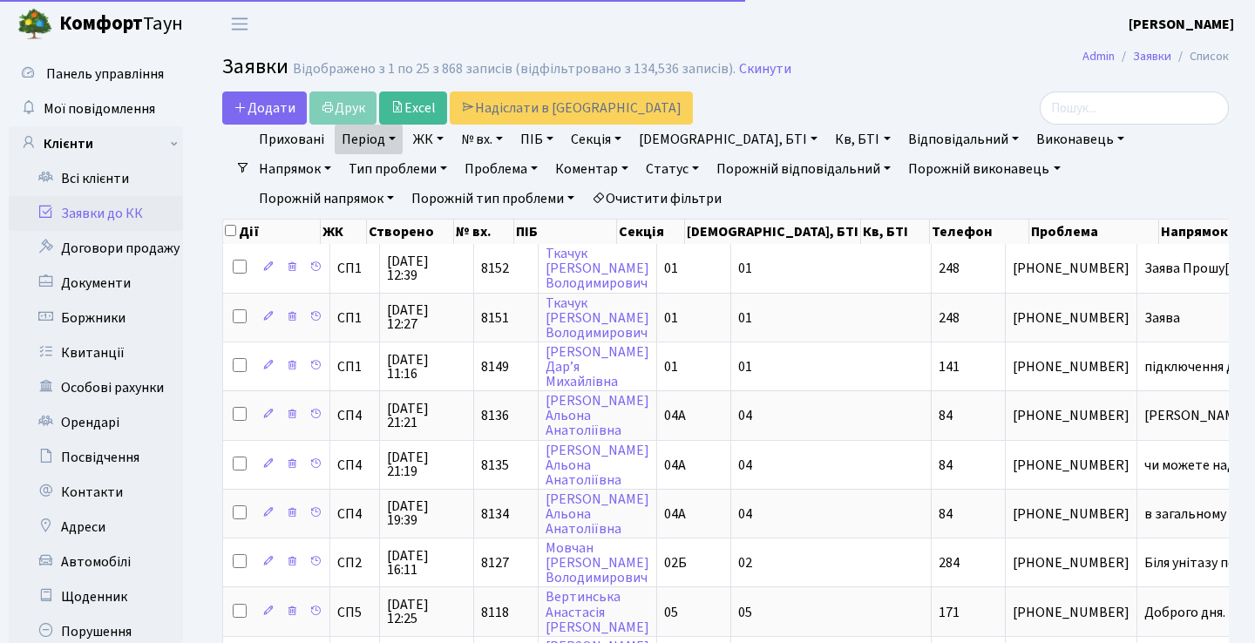
select select "25"
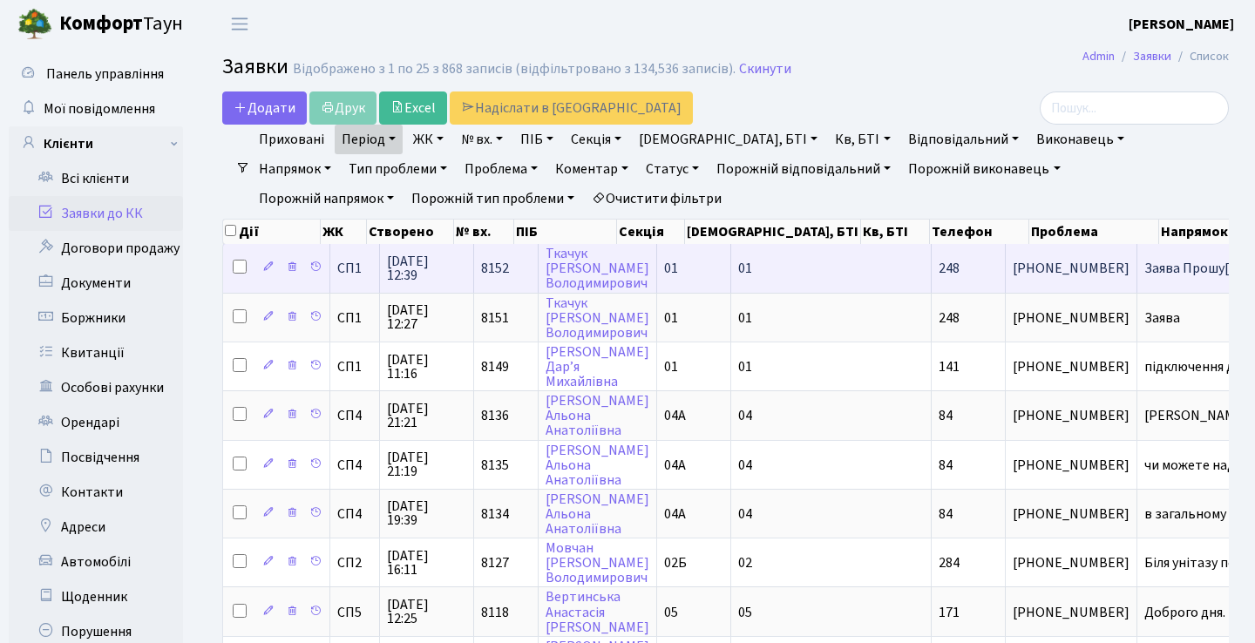
click at [1137, 271] on td "Заява Прошу[...]" at bounding box center [1213, 268] width 152 height 48
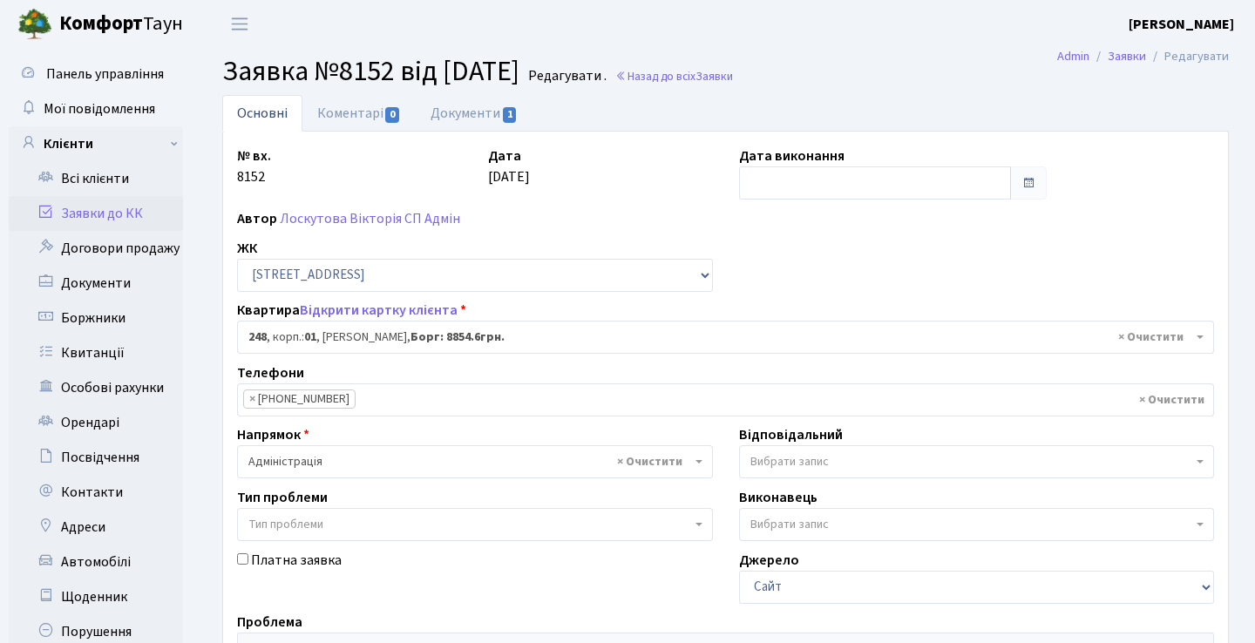
select select "20173"
click at [109, 220] on link "Заявки до КК" at bounding box center [96, 213] width 174 height 35
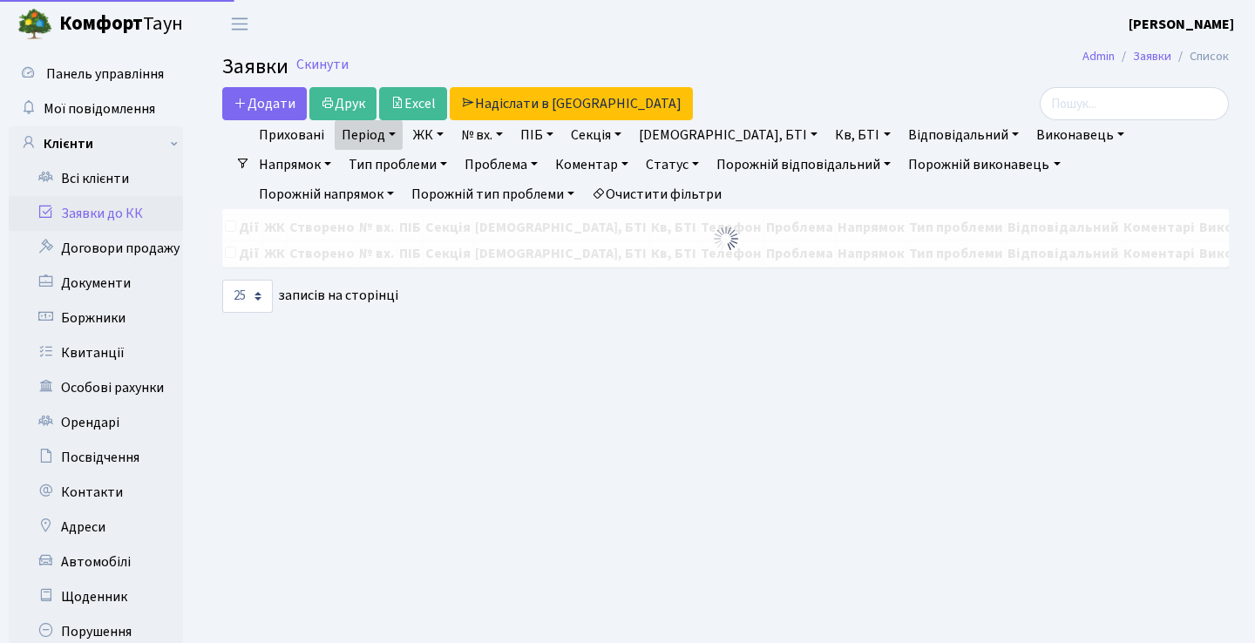
select select "25"
